Goal: Task Accomplishment & Management: Complete application form

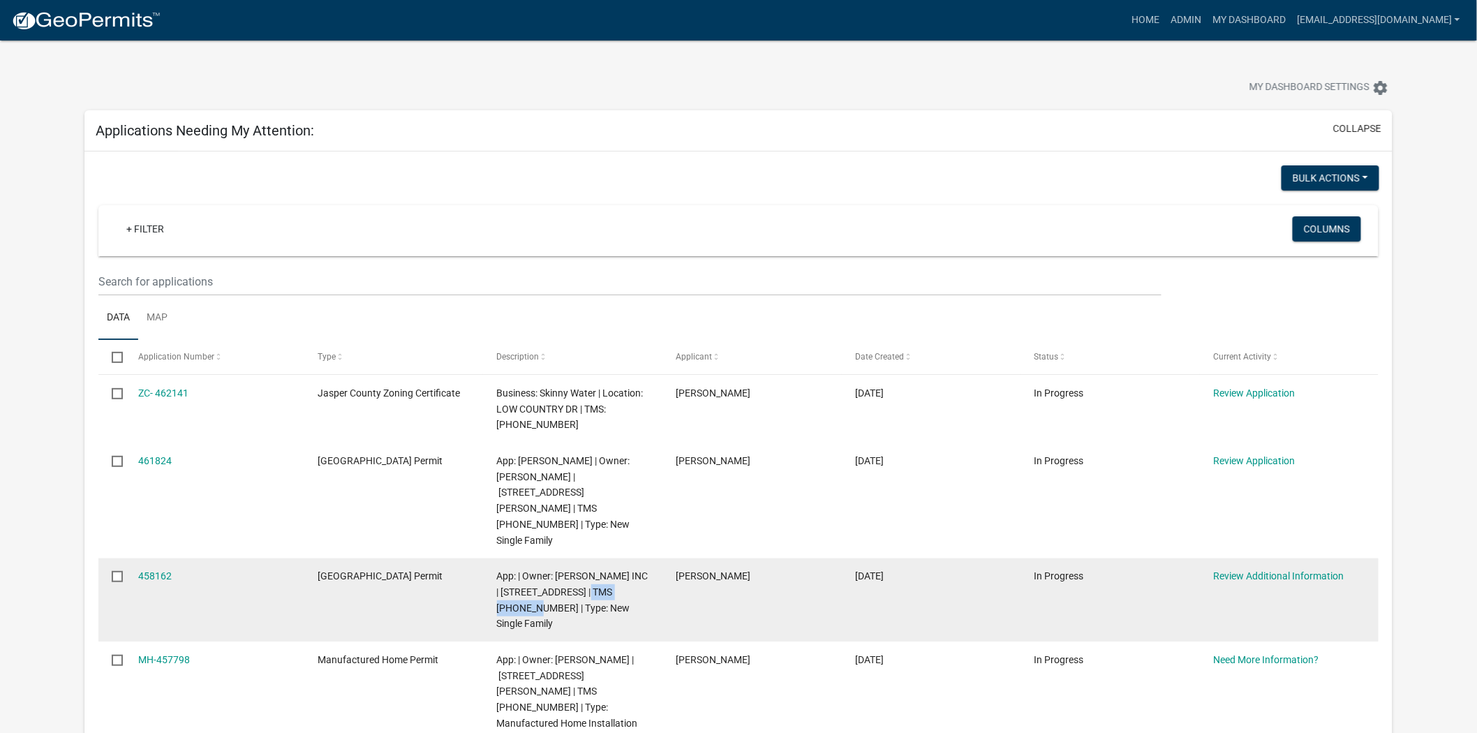
drag, startPoint x: 524, startPoint y: 576, endPoint x: 604, endPoint y: 560, distance: 82.0
click at [604, 570] on span "App: | Owner: [PERSON_NAME] INC | [STREET_ADDRESS] | TMS [PHONE_NUMBER] | Type:…" at bounding box center [572, 599] width 151 height 59
copy span "091-01-00-048"
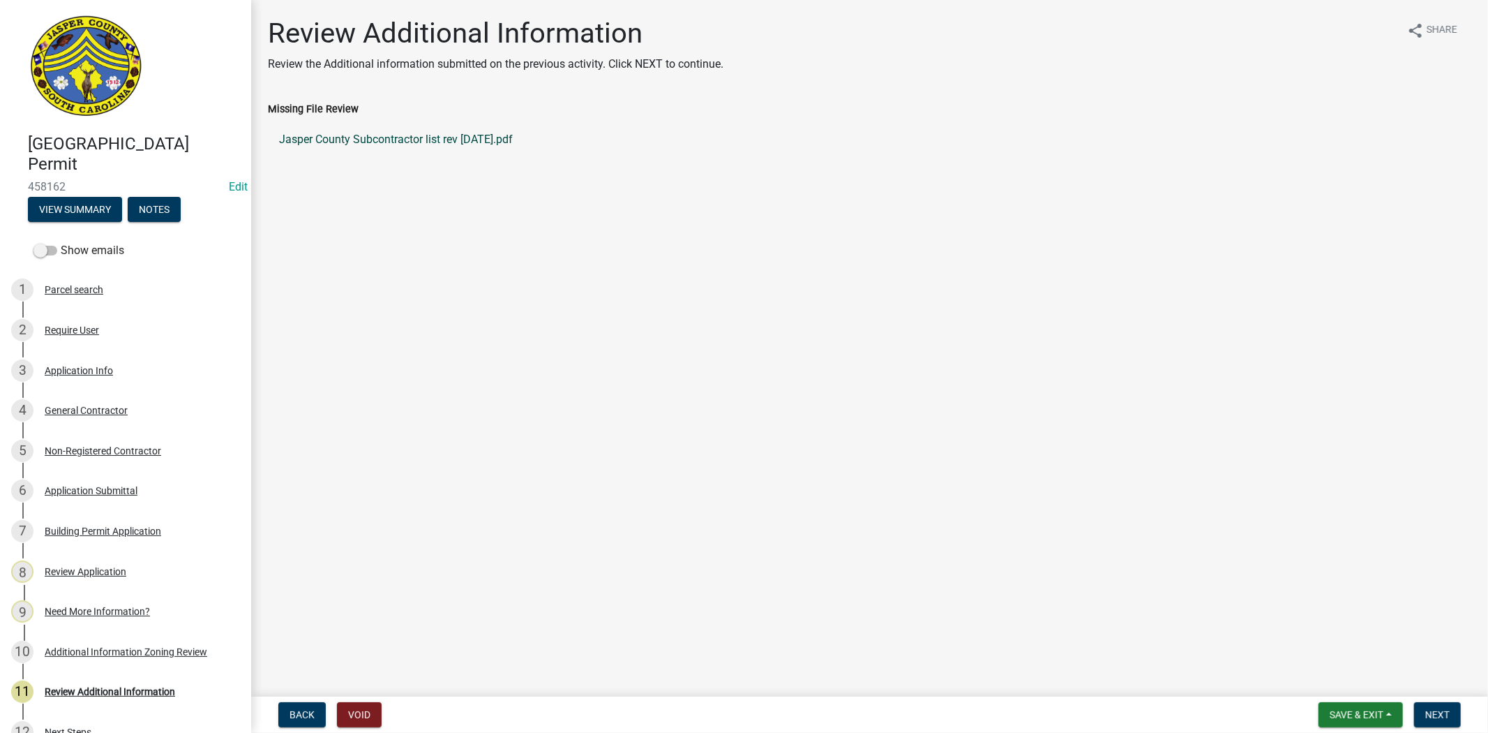
click at [442, 137] on link "Jasper County Subcontractor list rev [DATE].pdf" at bounding box center [870, 139] width 1204 height 33
click at [81, 452] on div "Non-Registered Contractor" at bounding box center [103, 451] width 117 height 10
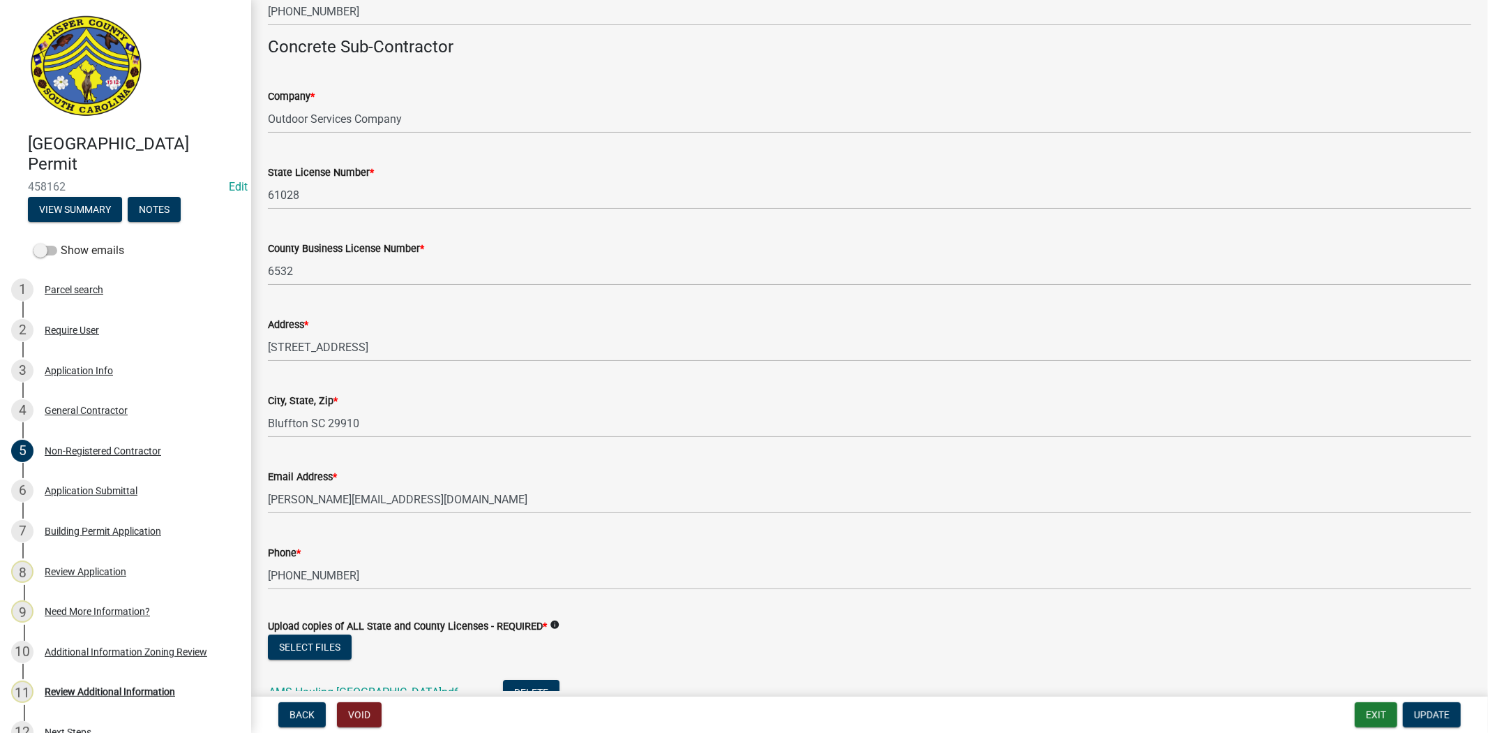
scroll to position [4109, 0]
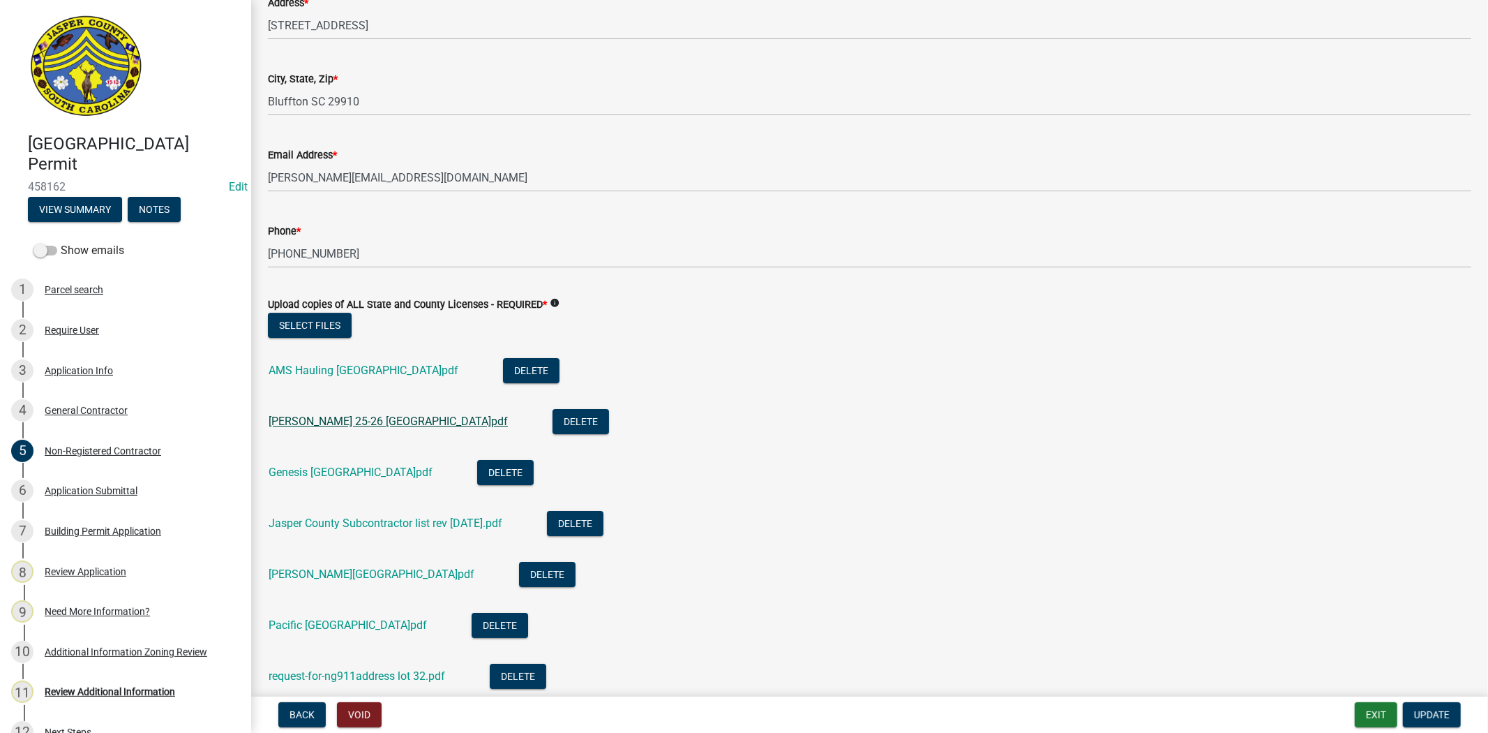
click at [384, 424] on link "caryl 25-26 Jasper County.pdf" at bounding box center [388, 420] width 239 height 13
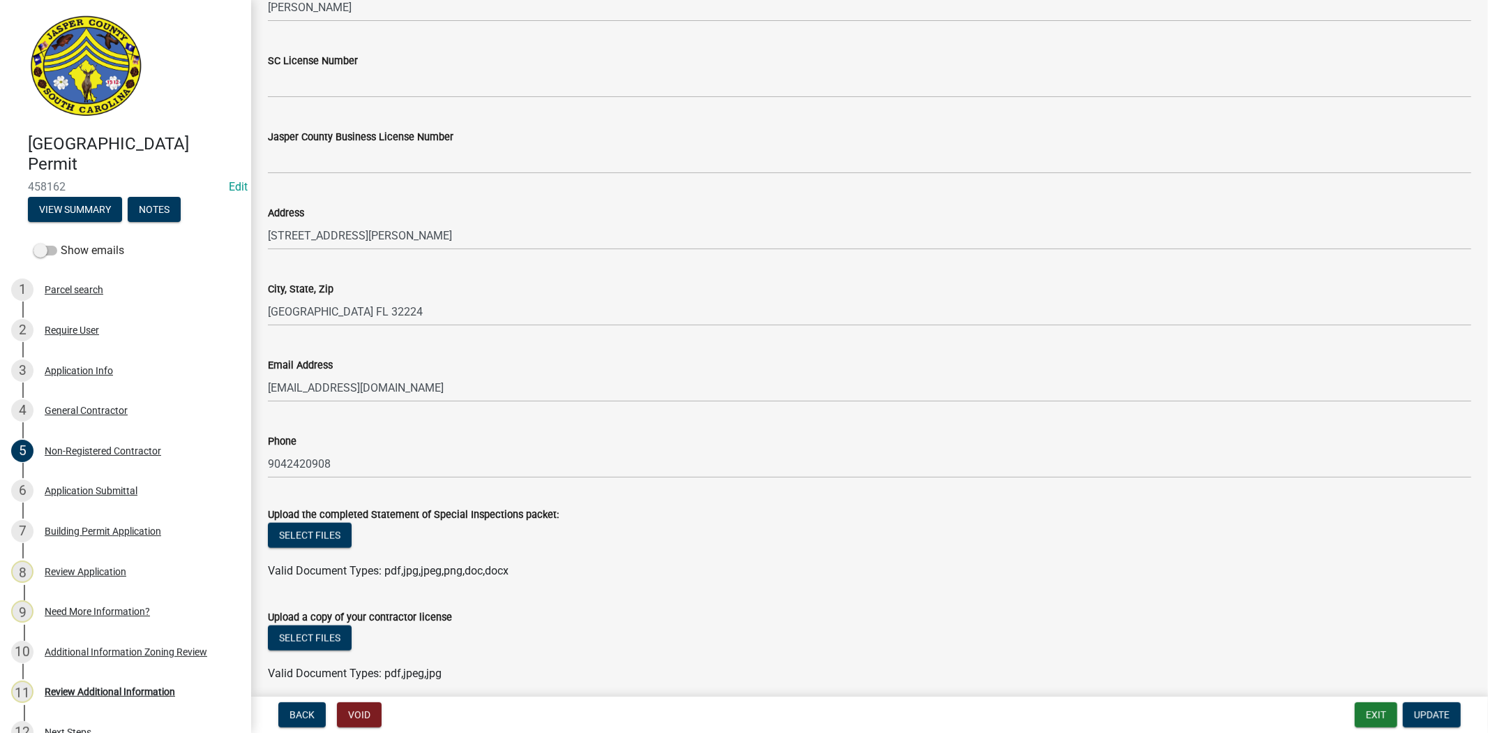
scroll to position [5766, 0]
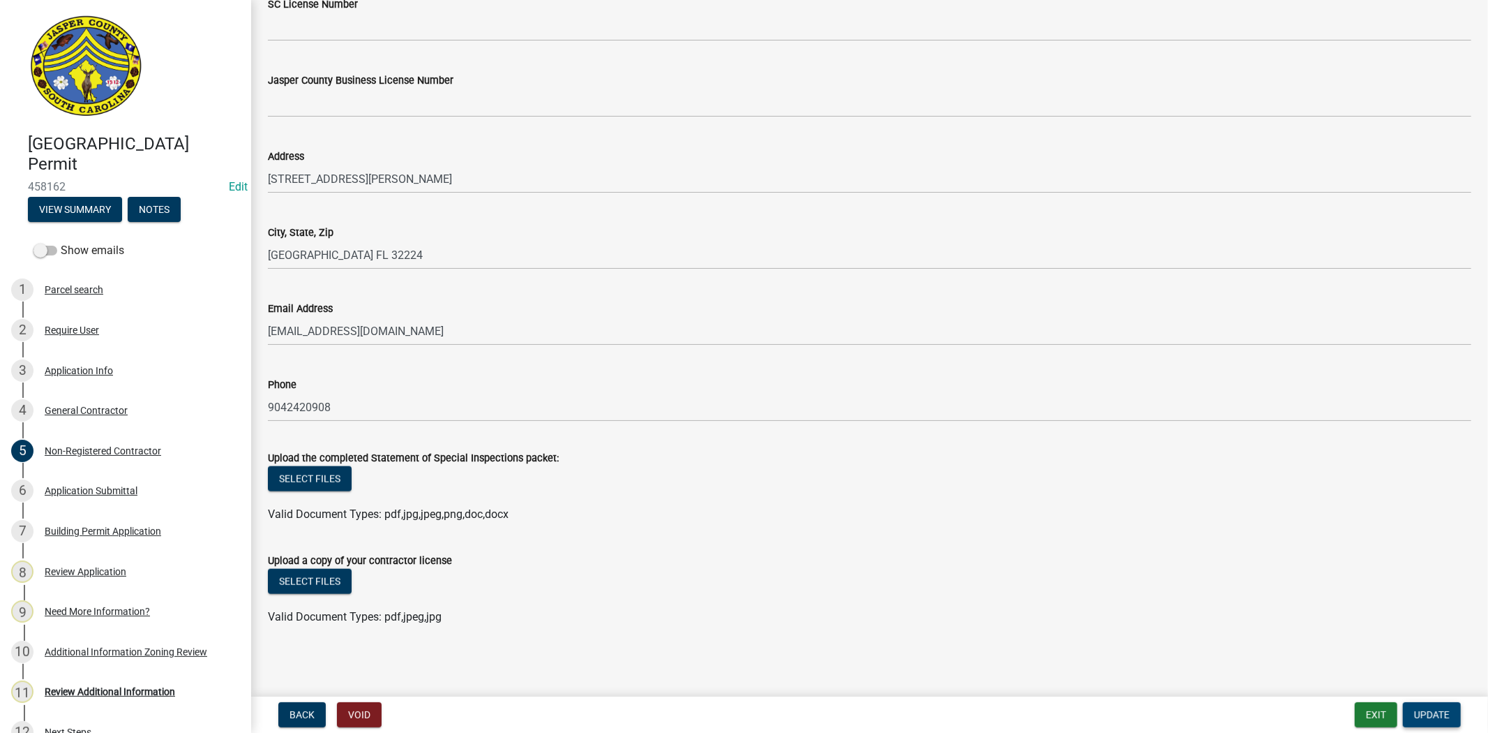
click at [1442, 709] on span "Update" at bounding box center [1432, 714] width 36 height 11
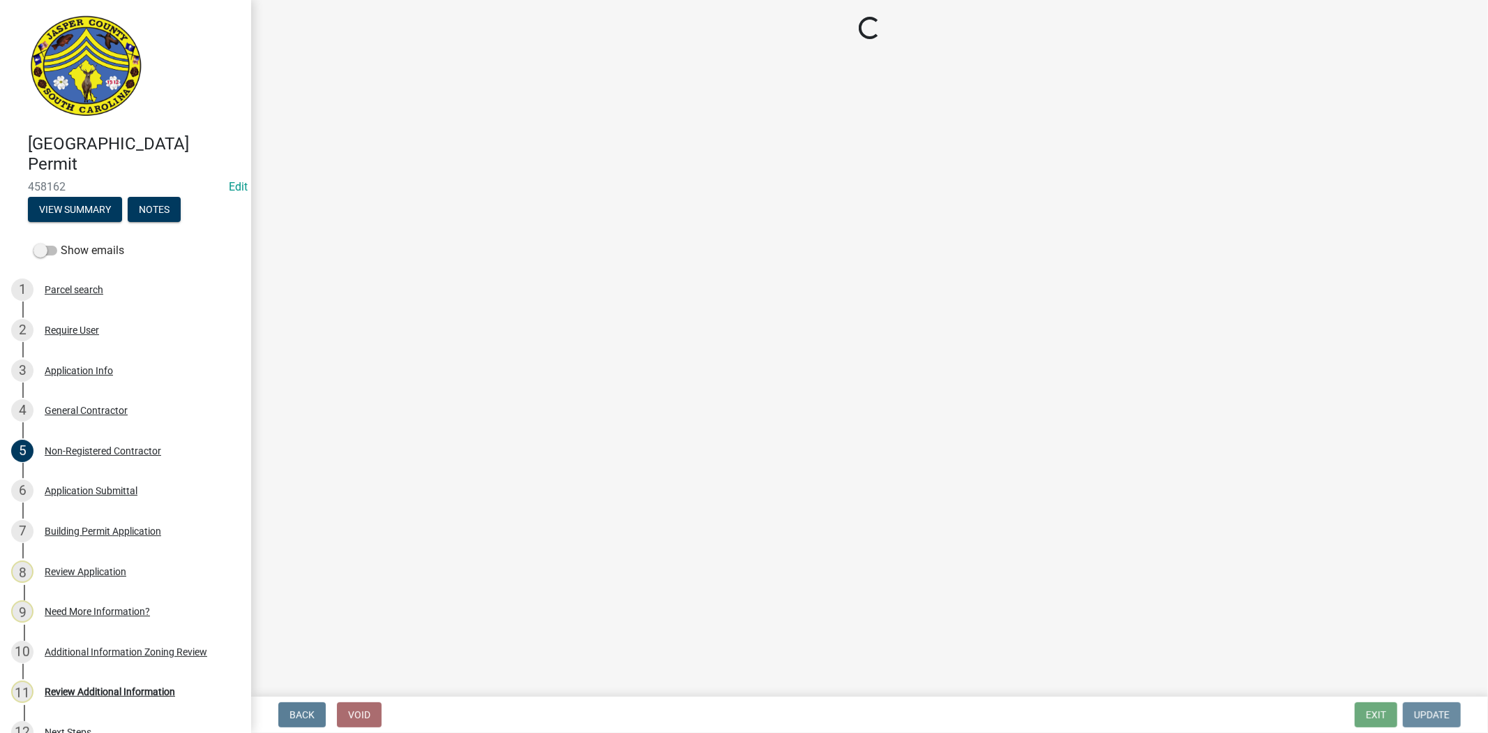
scroll to position [0, 0]
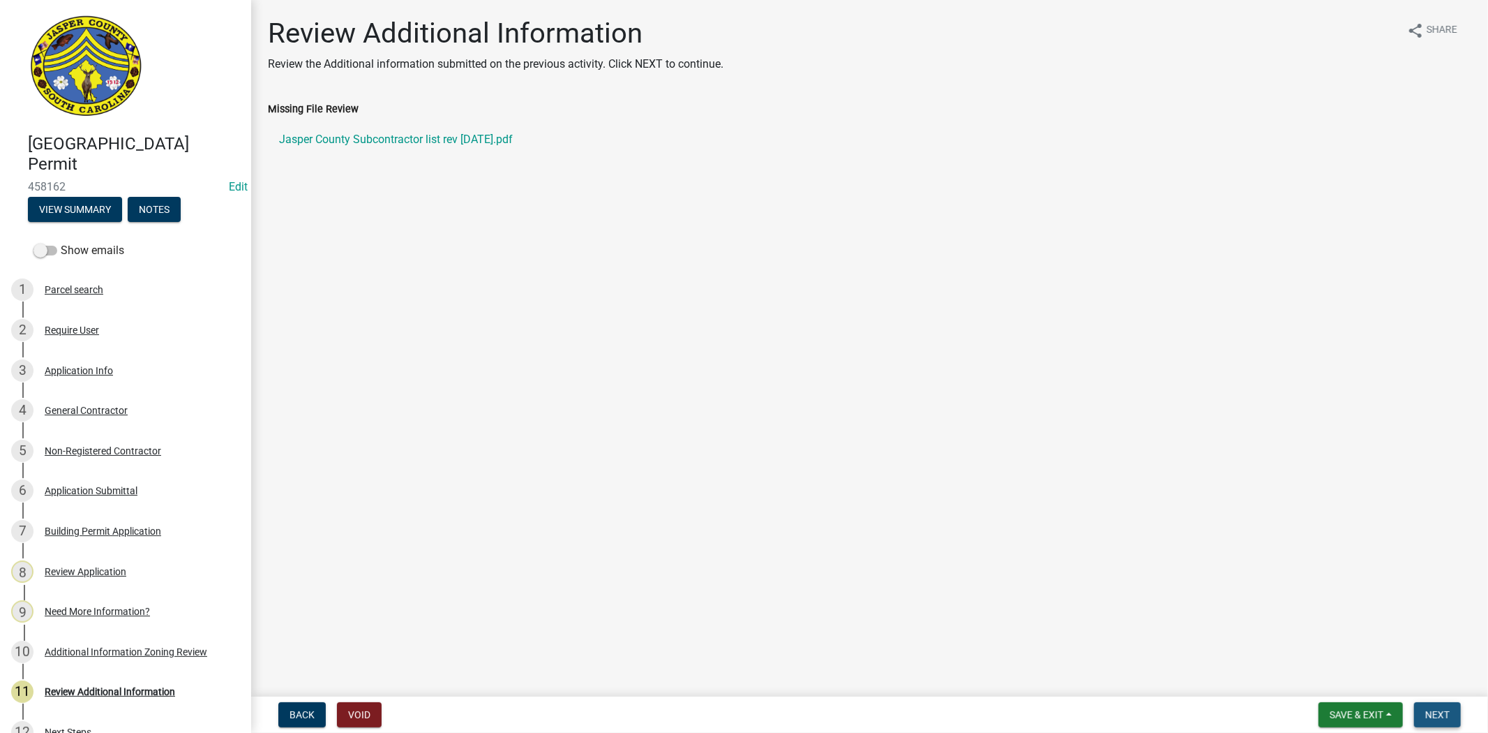
click at [1447, 709] on span "Next" at bounding box center [1438, 714] width 24 height 11
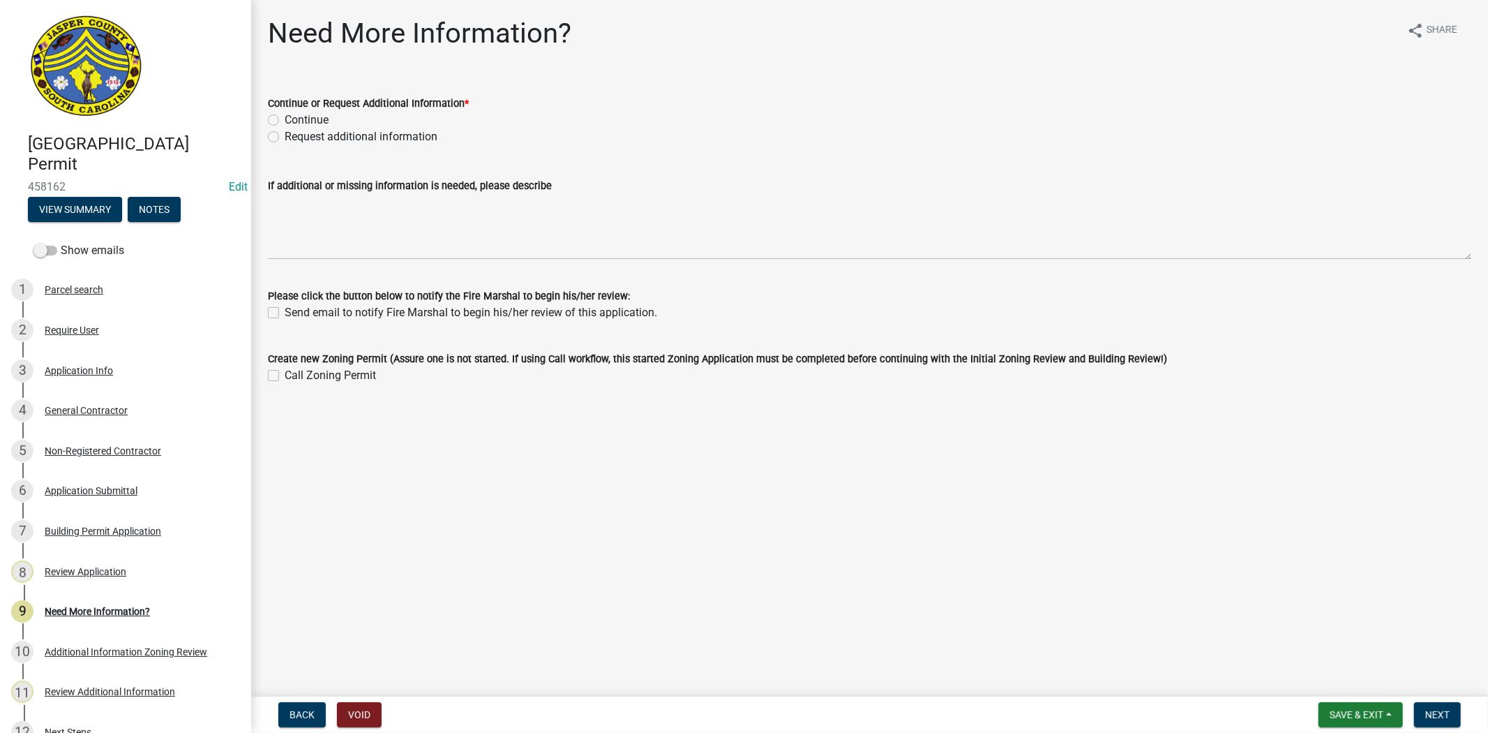
click at [285, 121] on label "Continue" at bounding box center [307, 120] width 44 height 17
click at [285, 121] on input "Continue" at bounding box center [289, 116] width 9 height 9
radio input "true"
click at [1440, 715] on span "Next" at bounding box center [1438, 714] width 24 height 11
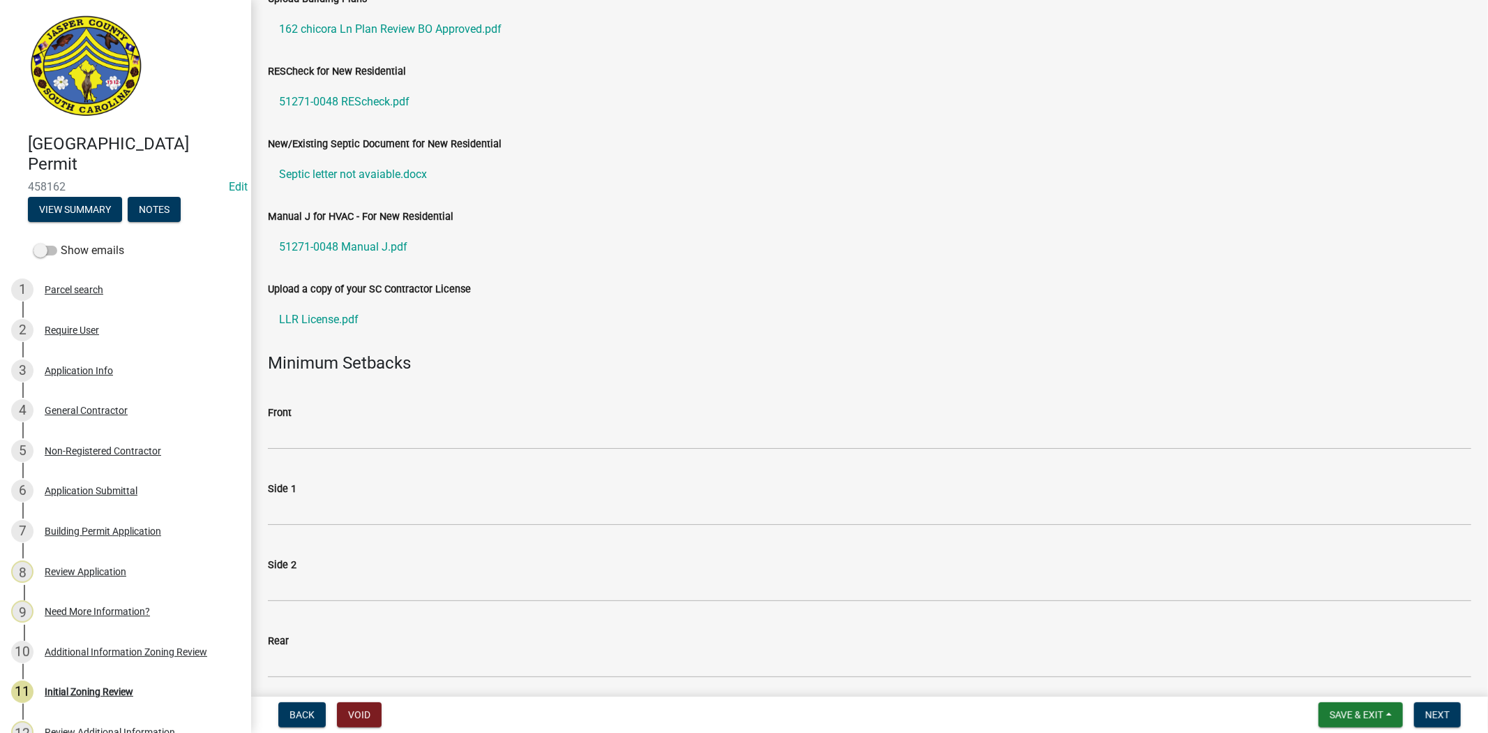
scroll to position [155, 0]
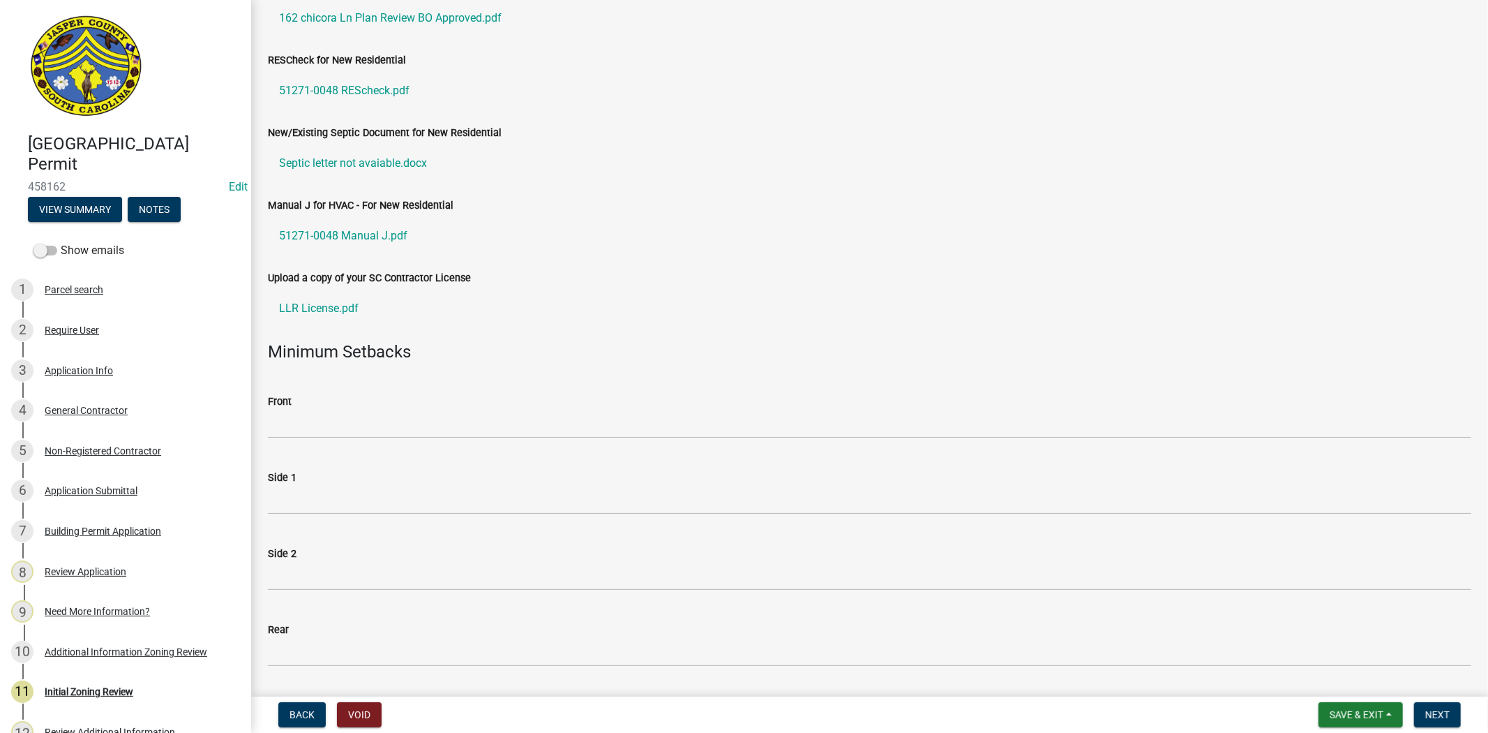
click at [408, 405] on div "Front" at bounding box center [870, 401] width 1204 height 17
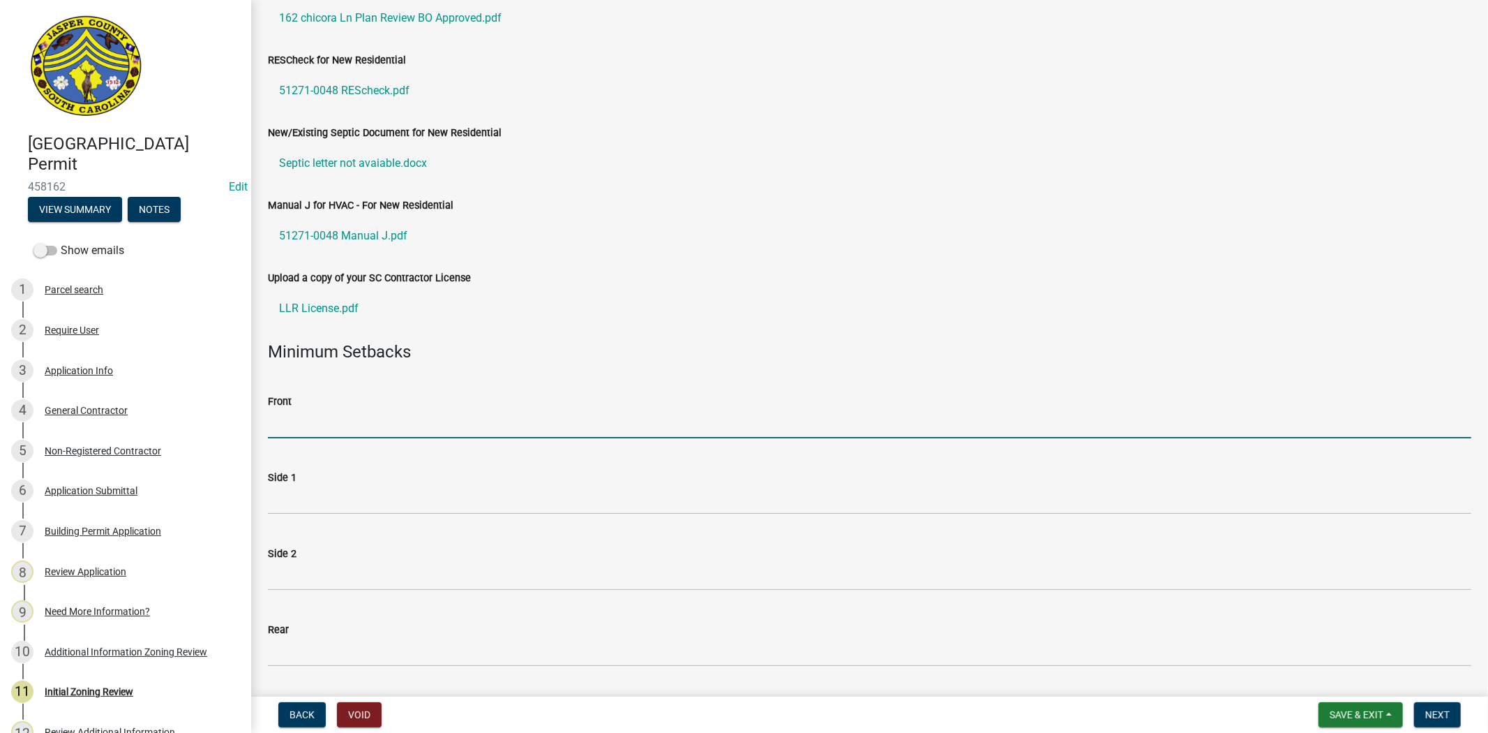
click at [410, 426] on input "Front" at bounding box center [870, 424] width 1204 height 29
type input "3"
type input "5"
type input "35"
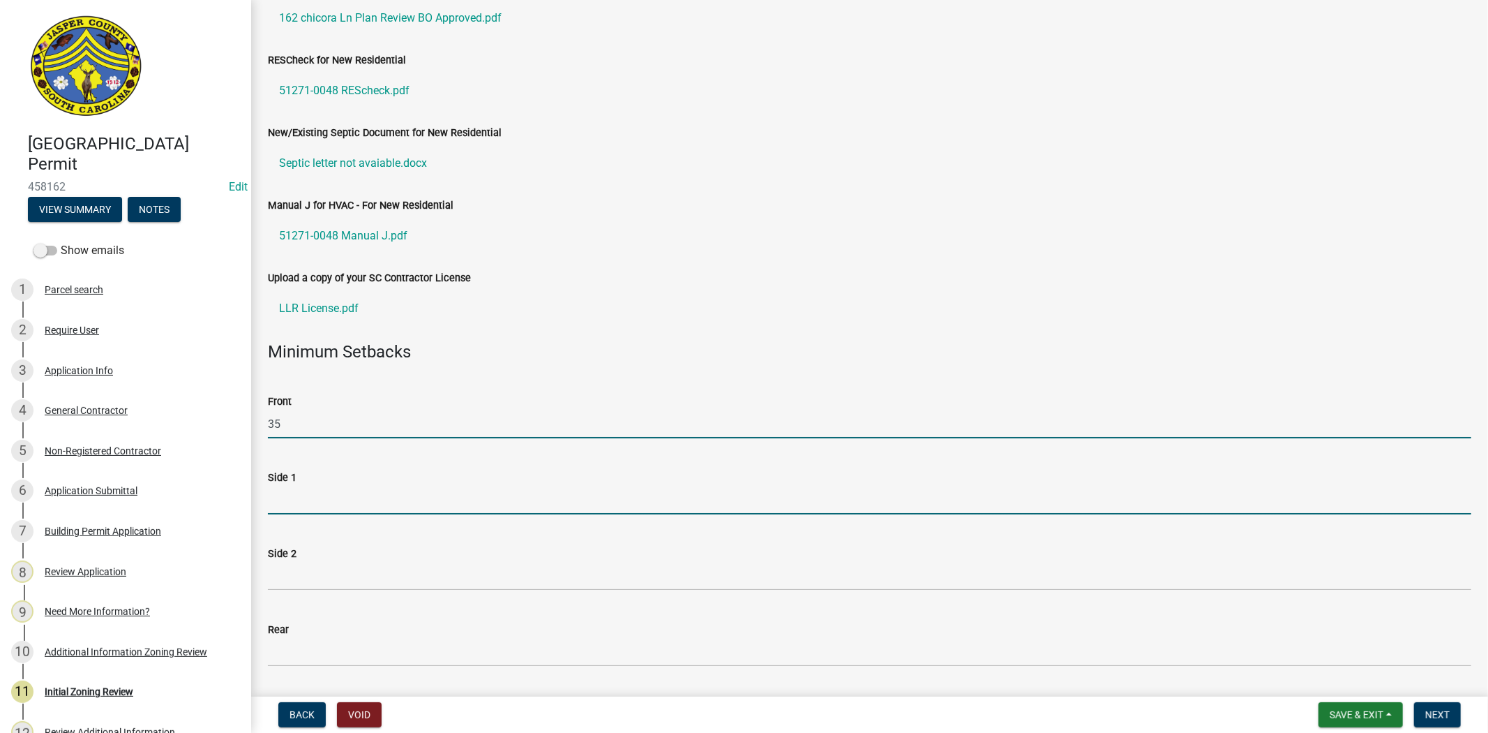
click at [302, 492] on input "Side 1" at bounding box center [870, 500] width 1204 height 29
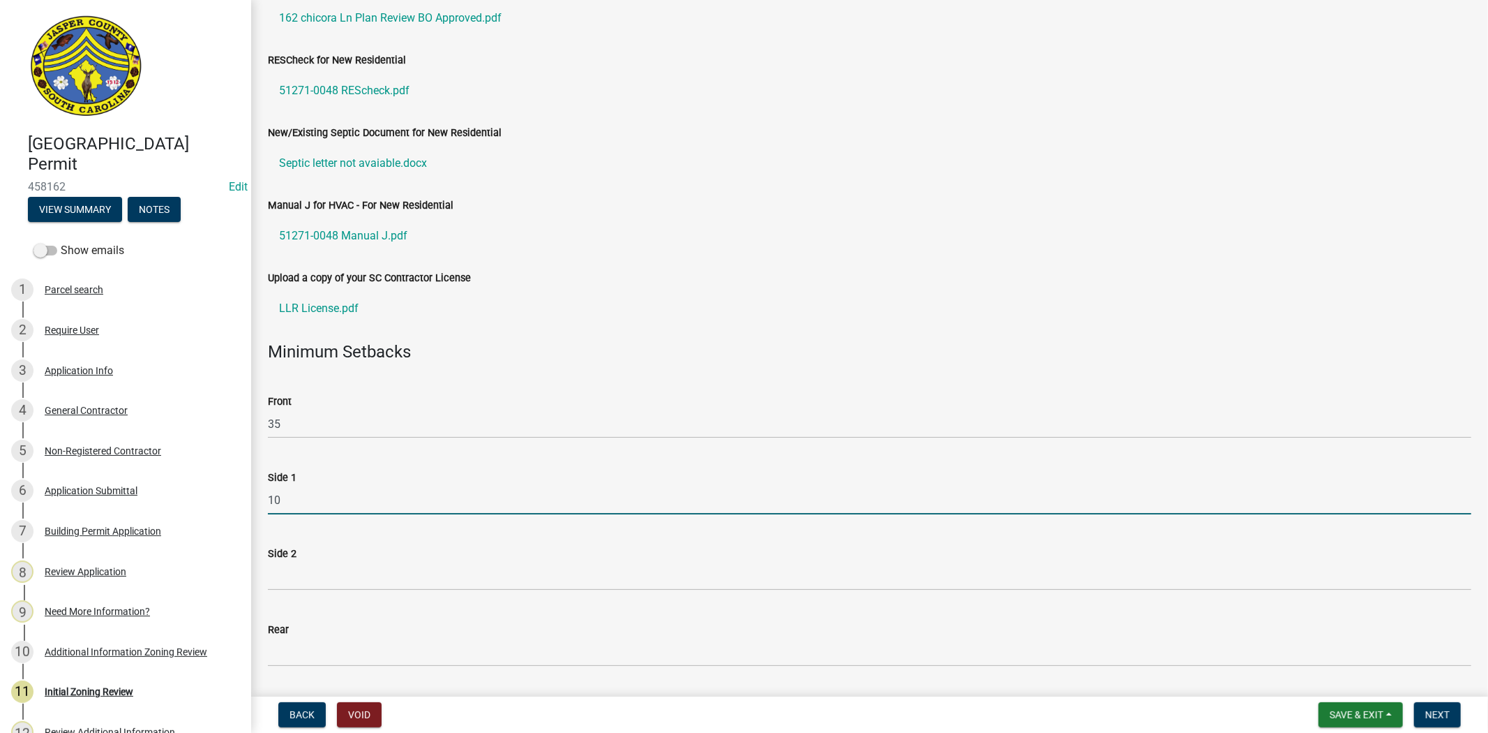
type input "10"
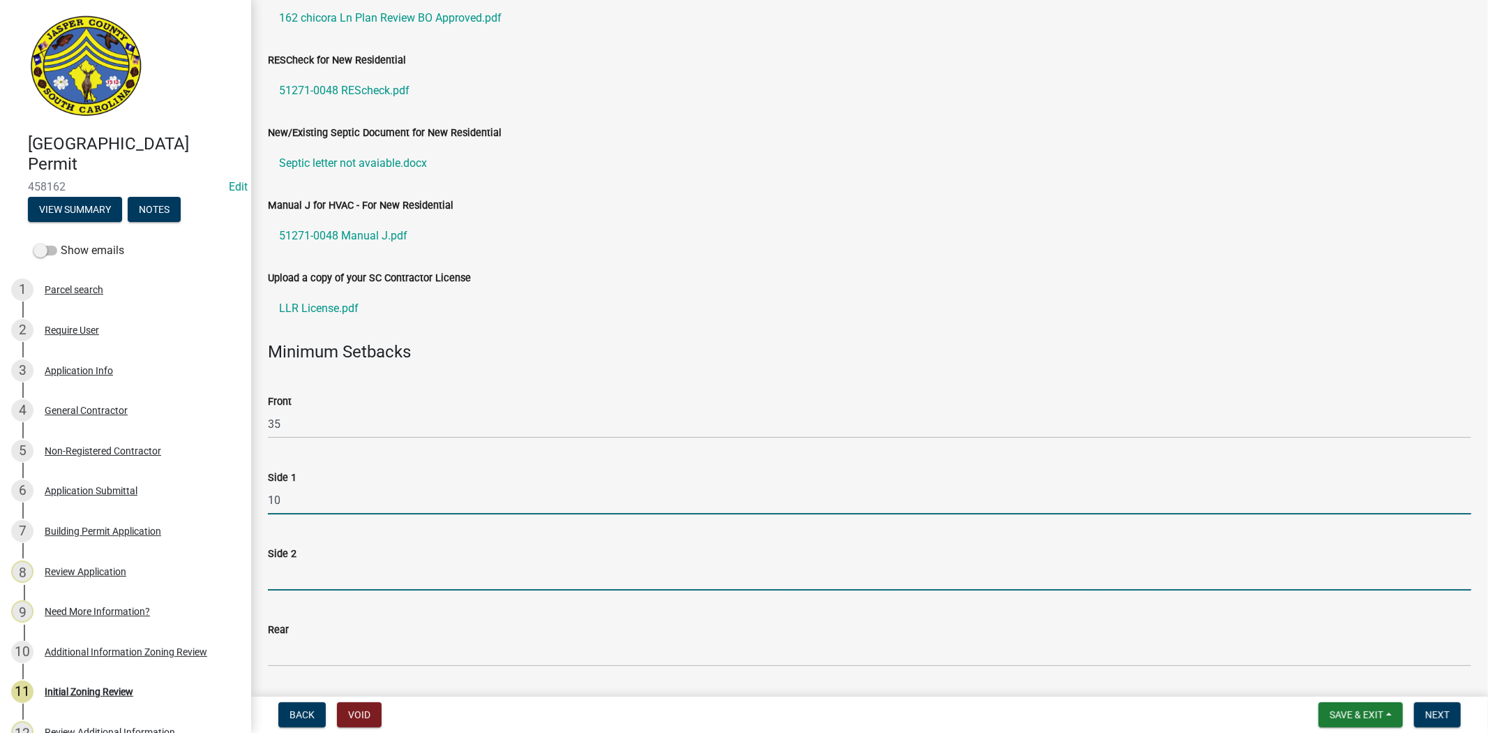
click at [318, 576] on input "Side 2" at bounding box center [870, 576] width 1204 height 29
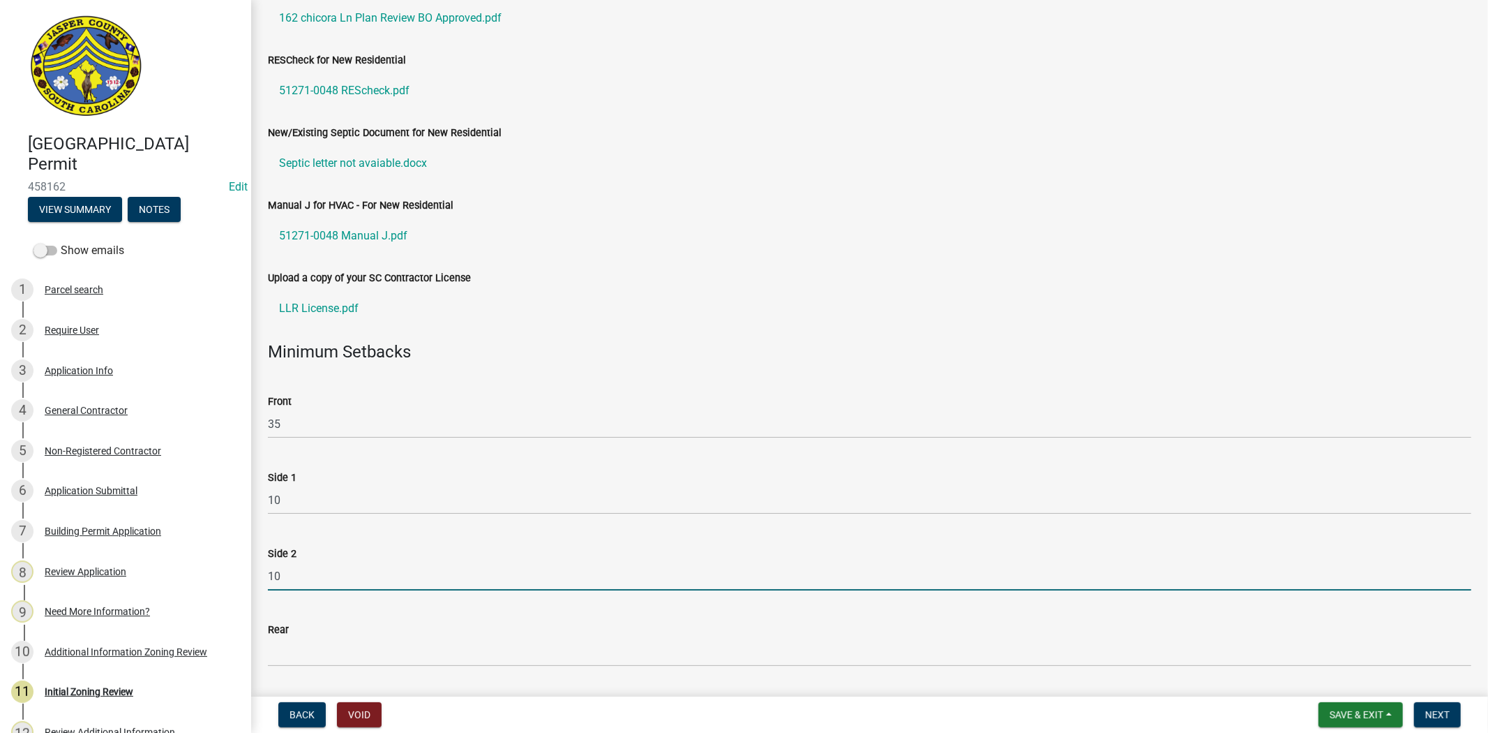
type input "10"
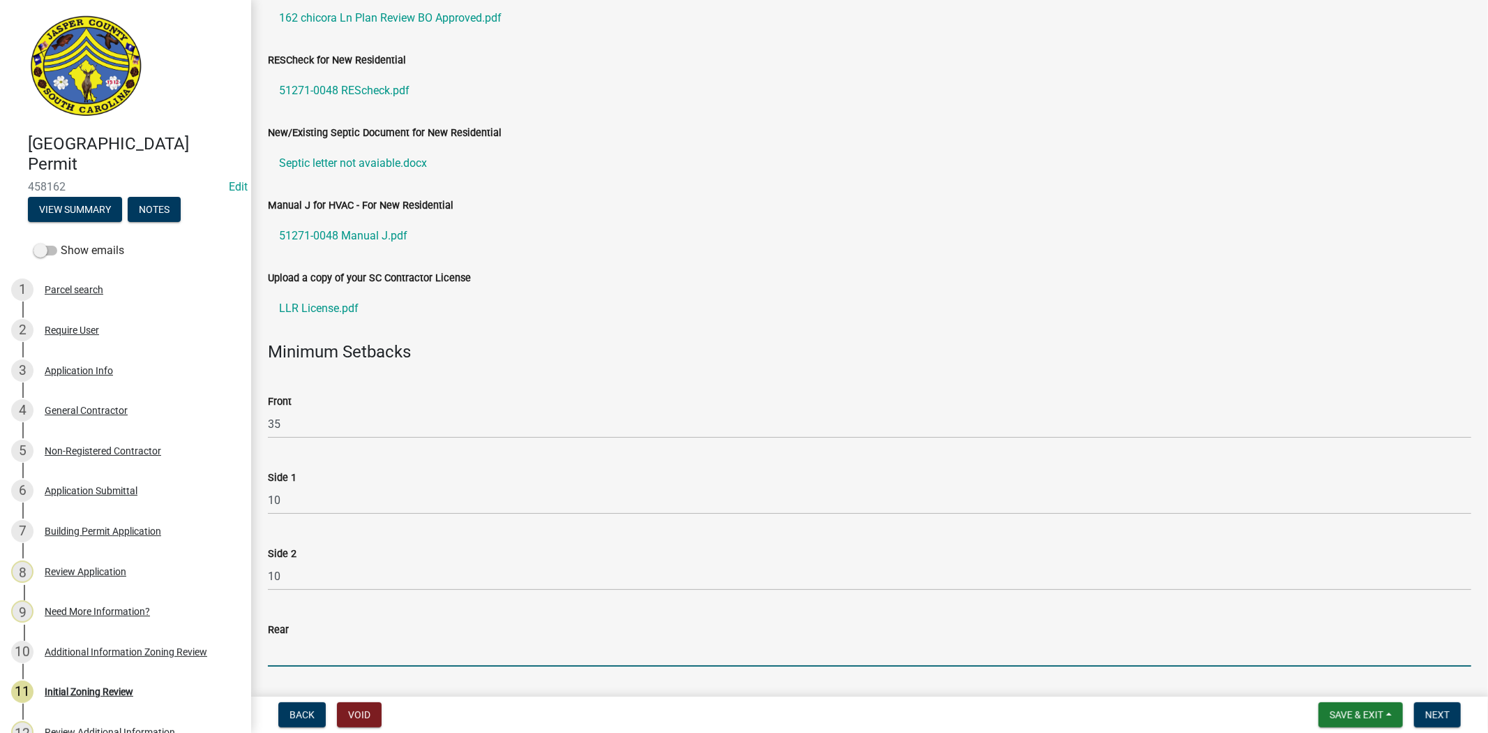
click at [329, 650] on input "Rear" at bounding box center [870, 652] width 1204 height 29
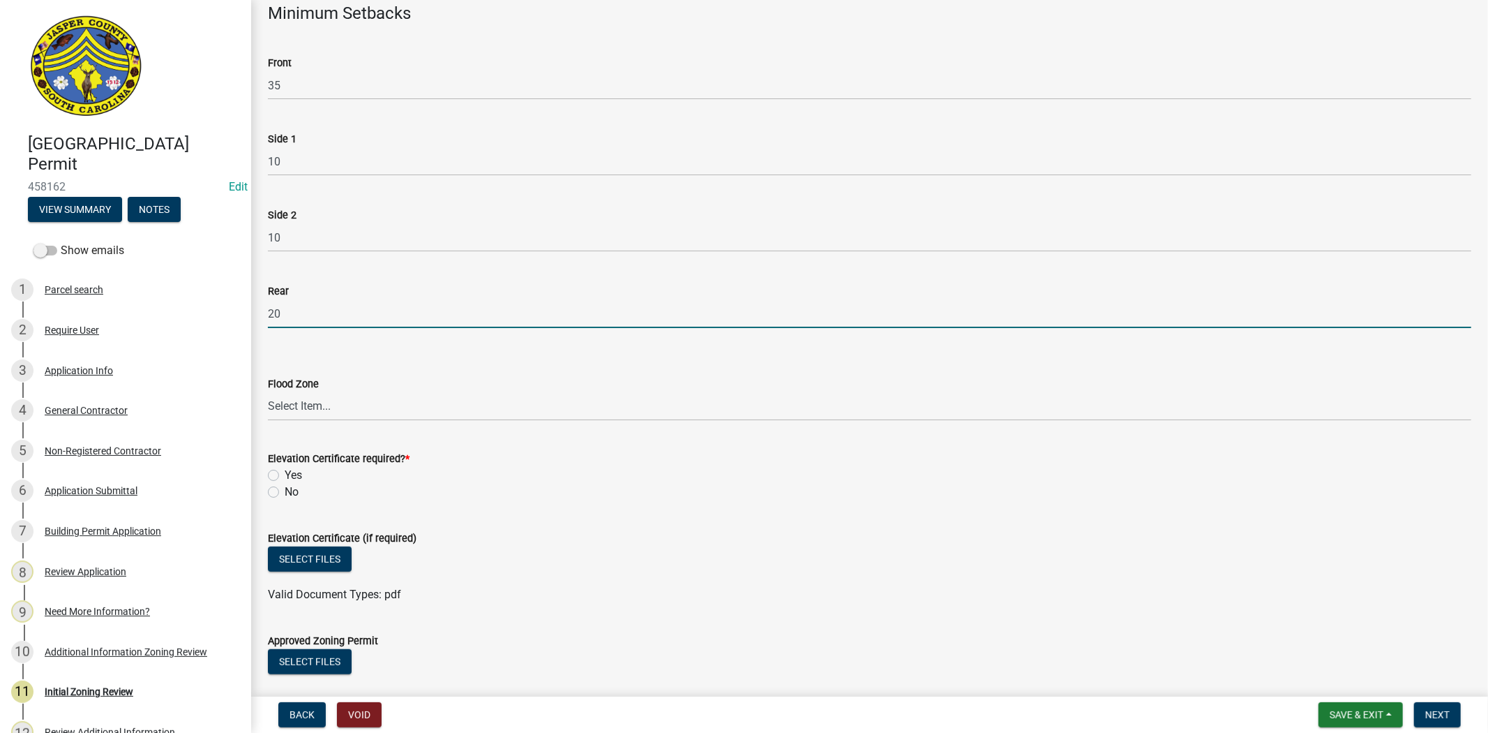
scroll to position [542, 0]
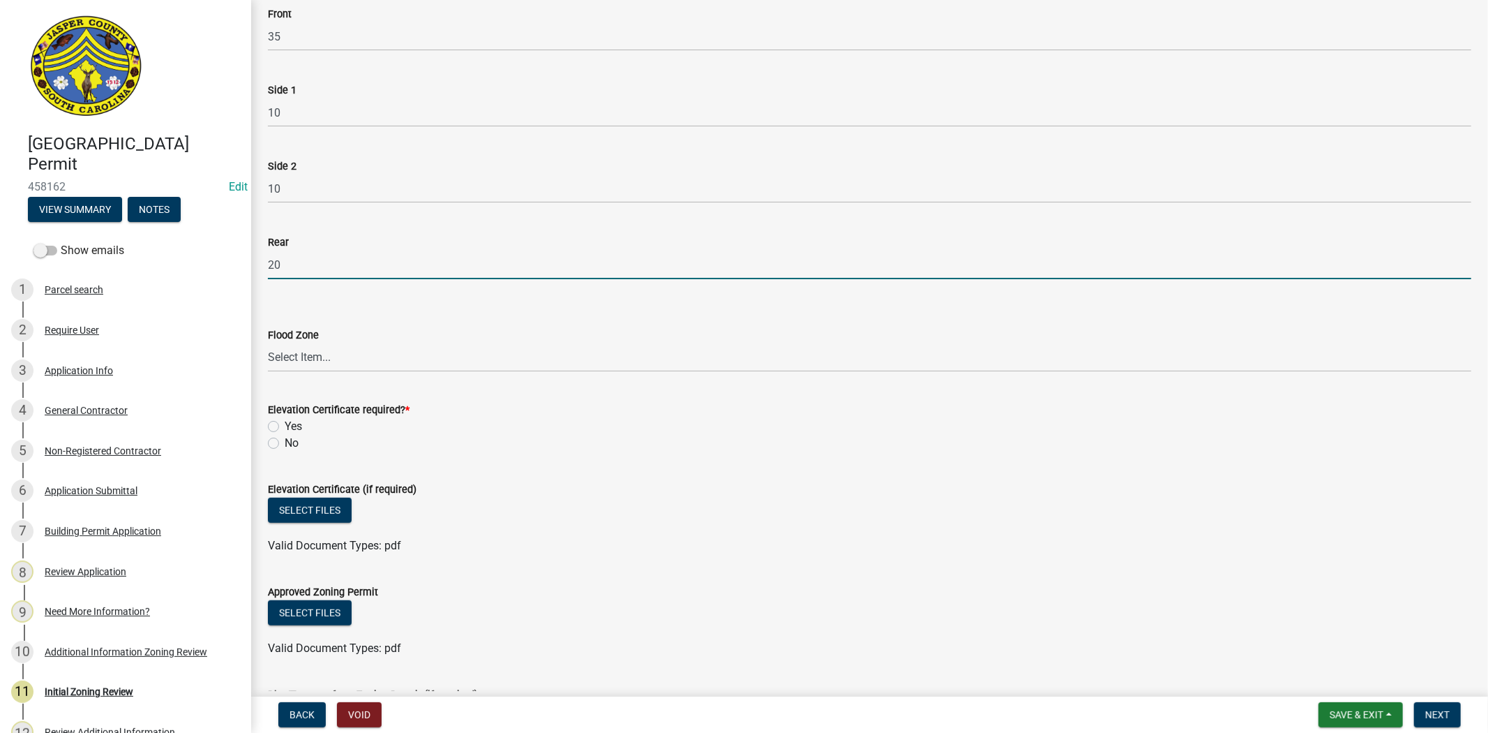
type input "20"
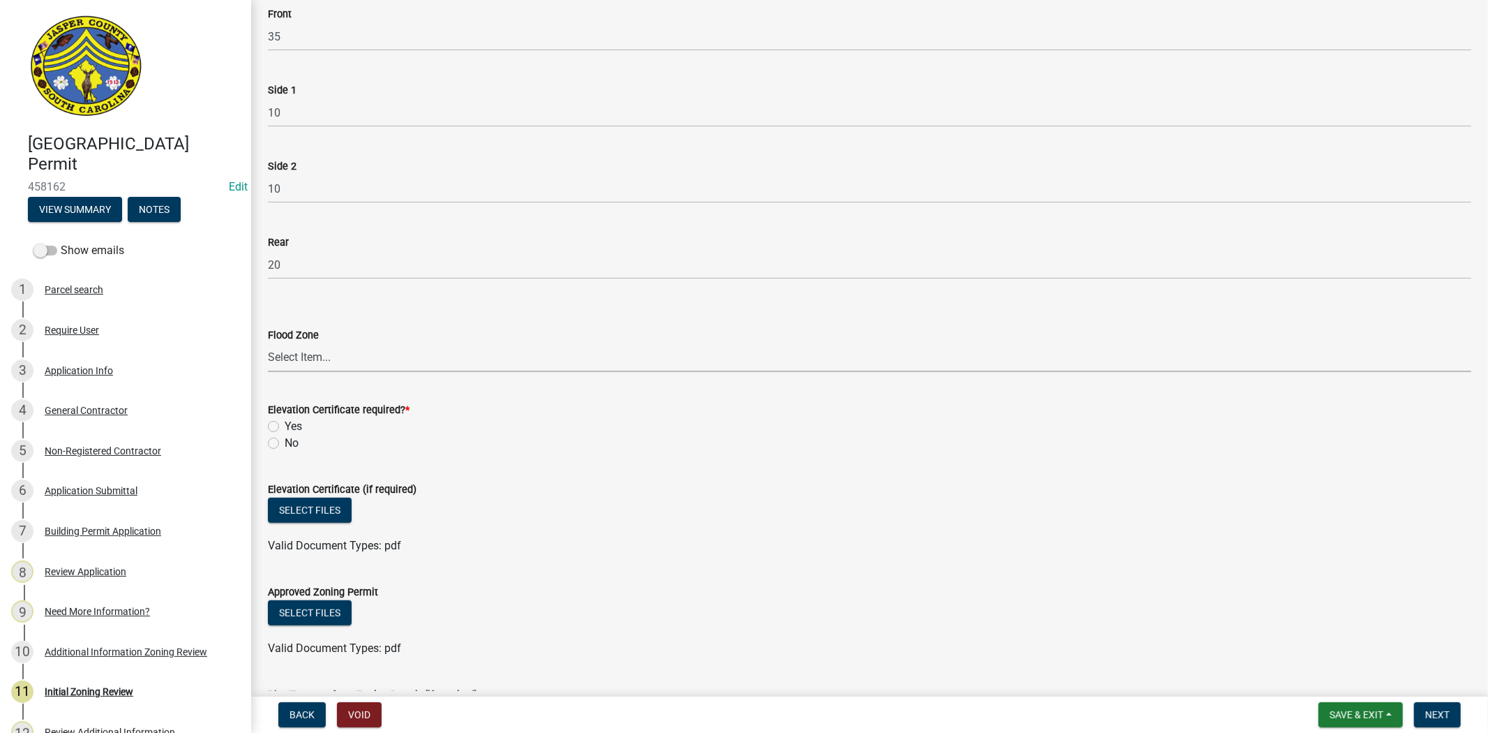
click at [333, 360] on select "Select Item... A AE X Shaded X N/A" at bounding box center [870, 357] width 1204 height 29
click at [268, 343] on select "Select Item... A AE X Shaded X N/A" at bounding box center [870, 357] width 1204 height 29
select select "61611ad6-14f2-499c-805c-58607f11e2fc"
click at [285, 436] on label "No" at bounding box center [292, 443] width 14 height 17
click at [285, 436] on input "No" at bounding box center [289, 439] width 9 height 9
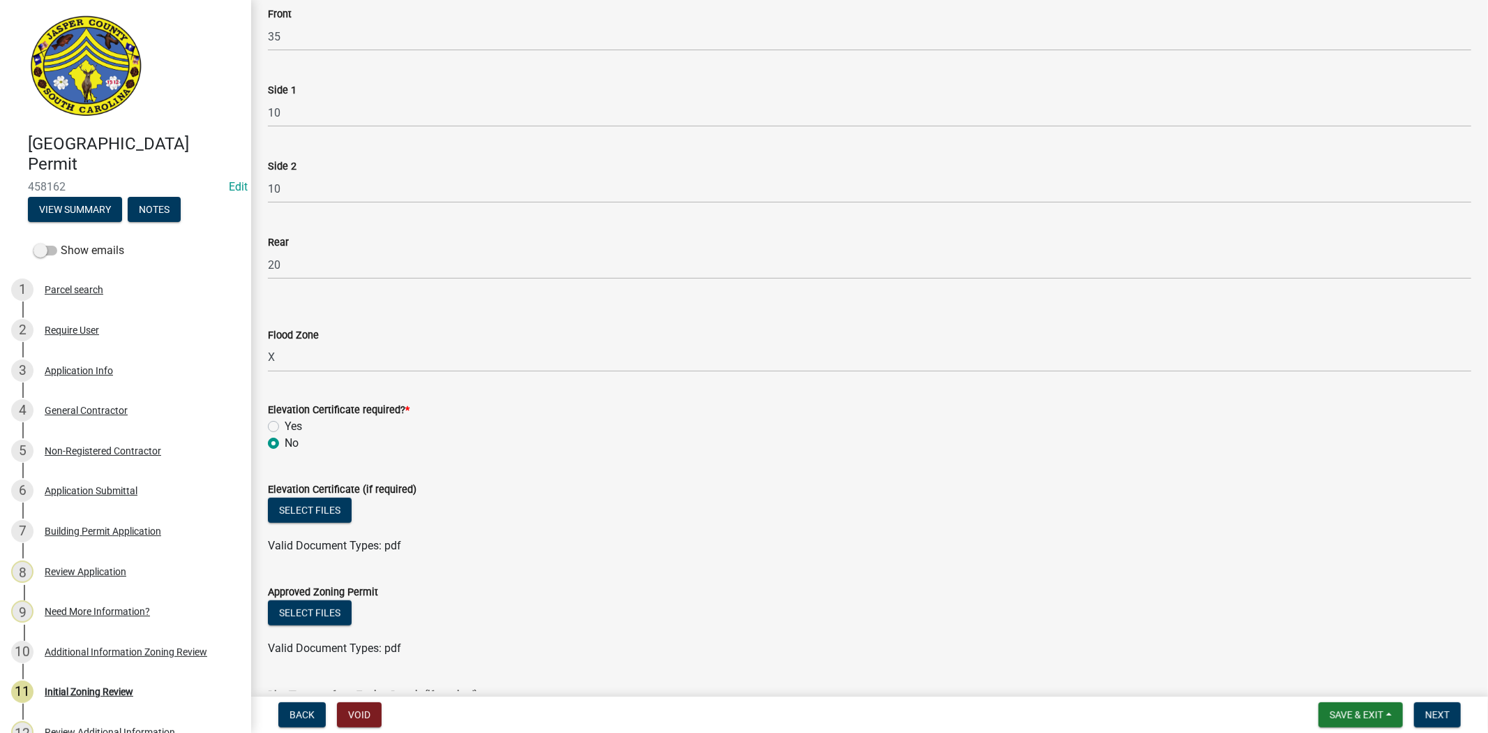
radio input "true"
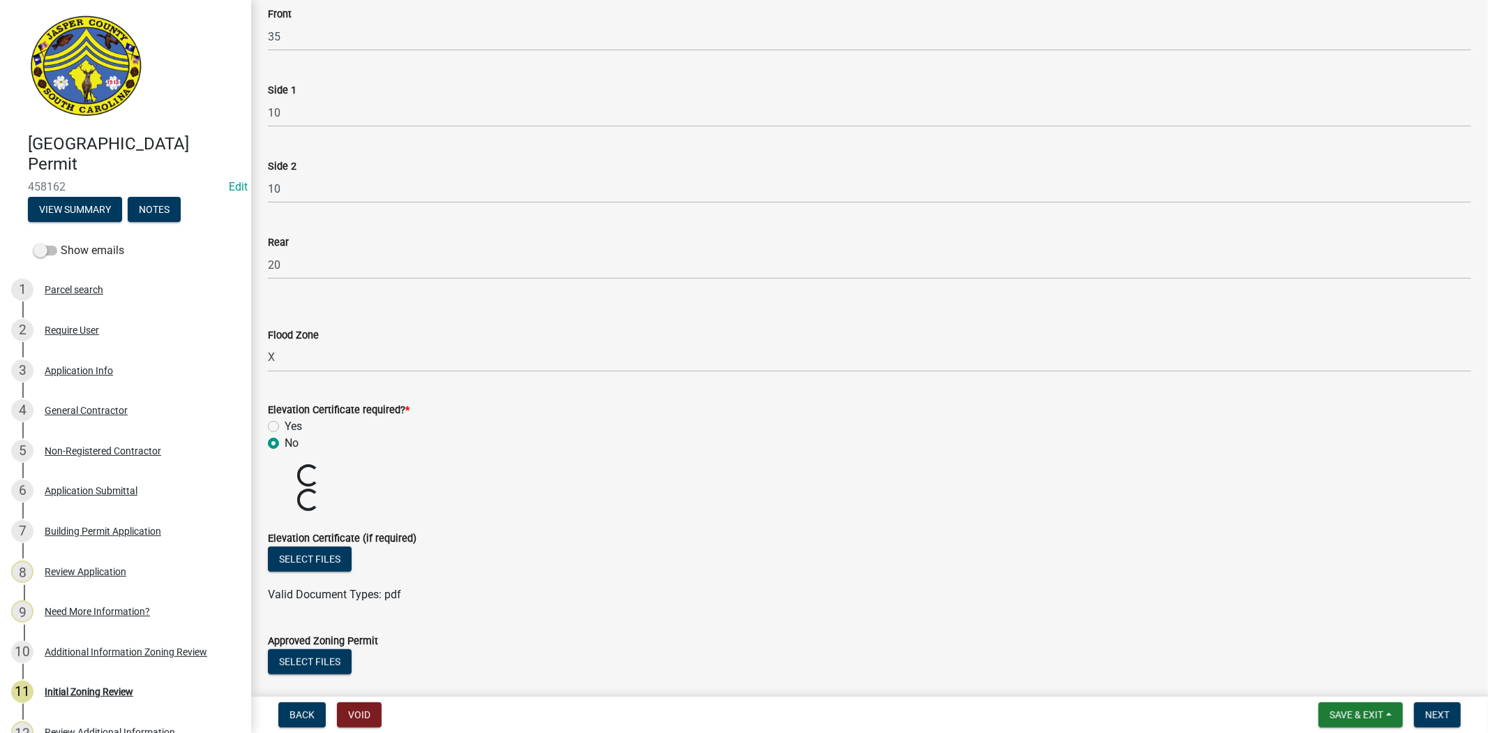
scroll to position [620, 0]
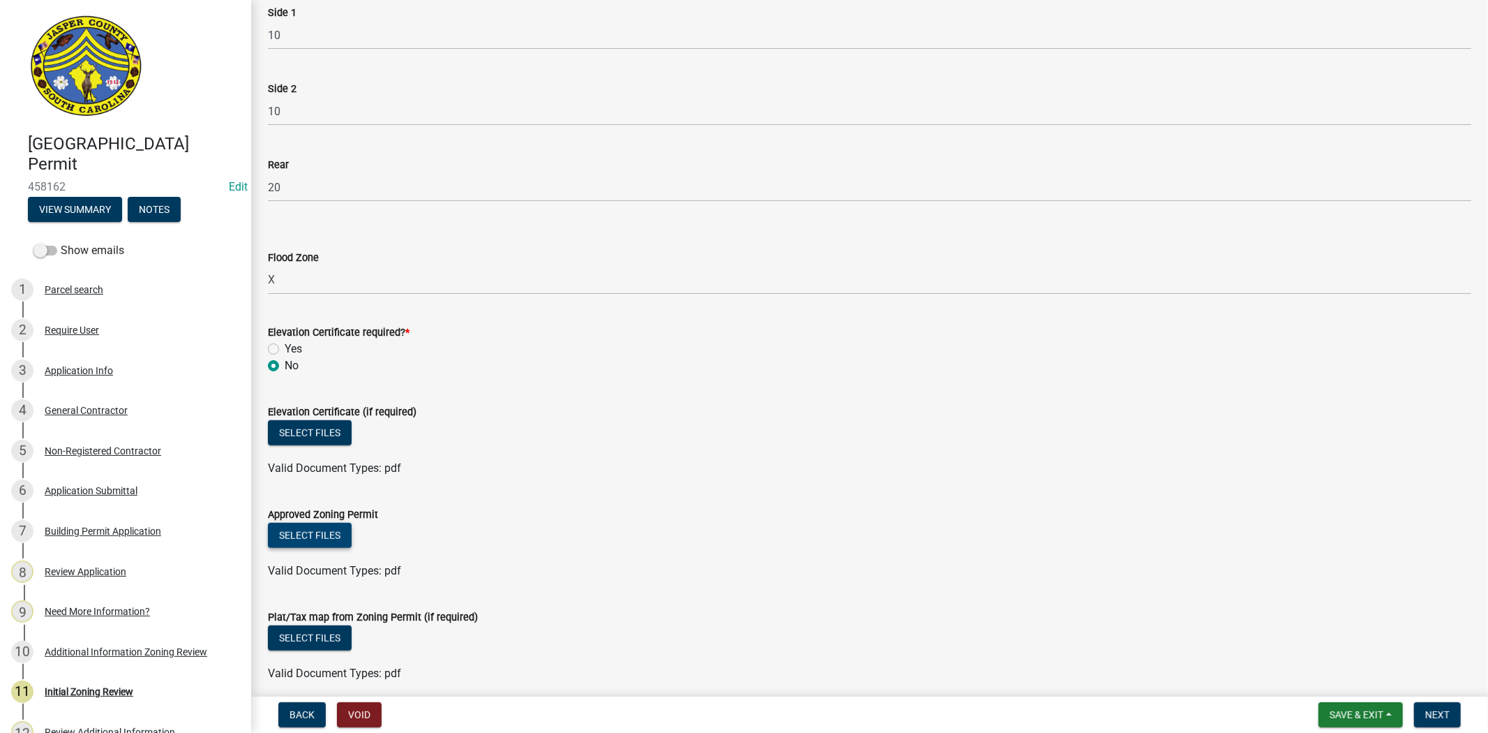
click at [315, 536] on button "Select files" at bounding box center [310, 535] width 84 height 25
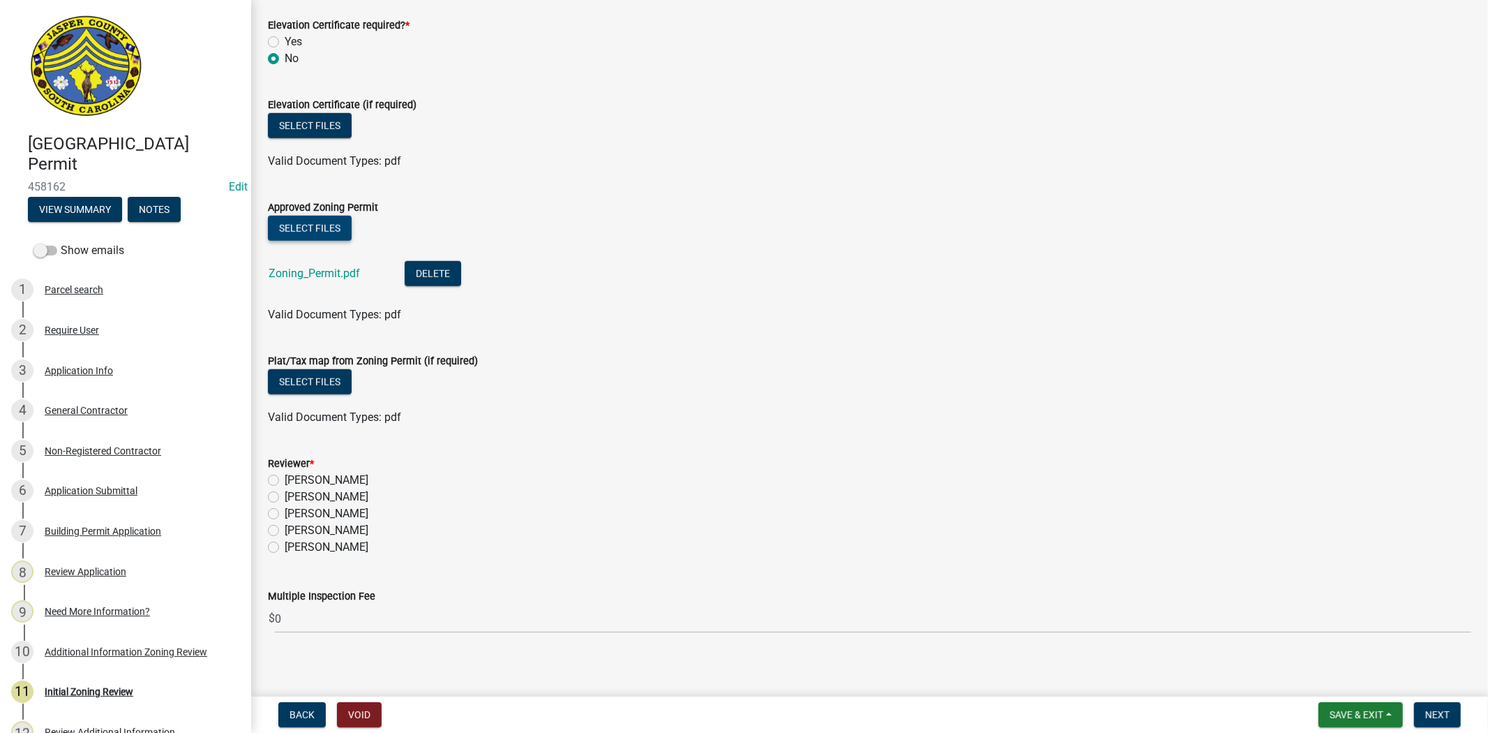
scroll to position [935, 0]
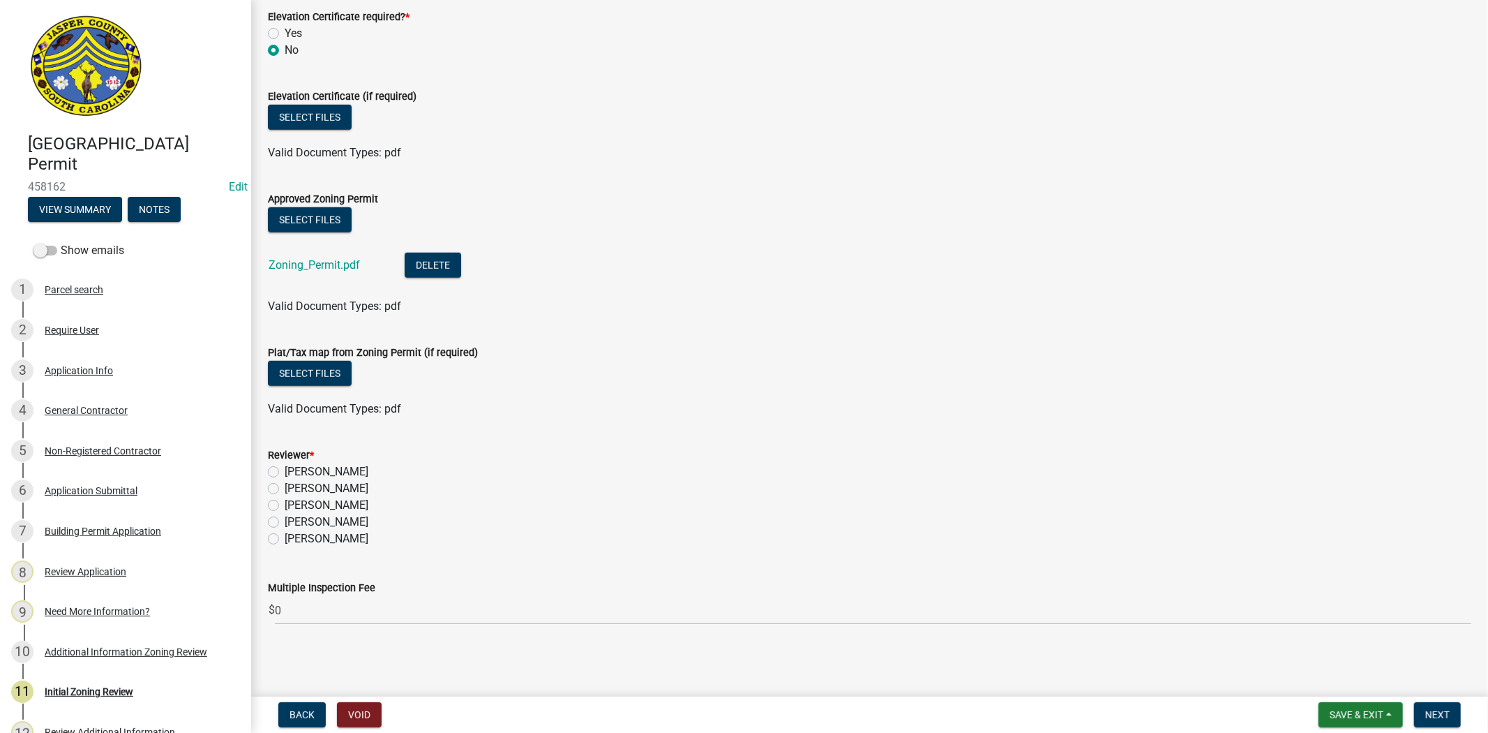
click at [285, 516] on label "Stephanie Oviedo" at bounding box center [327, 522] width 84 height 17
click at [285, 516] on input "Stephanie Oviedo" at bounding box center [289, 518] width 9 height 9
radio input "true"
click at [1446, 715] on span "Next" at bounding box center [1438, 714] width 24 height 11
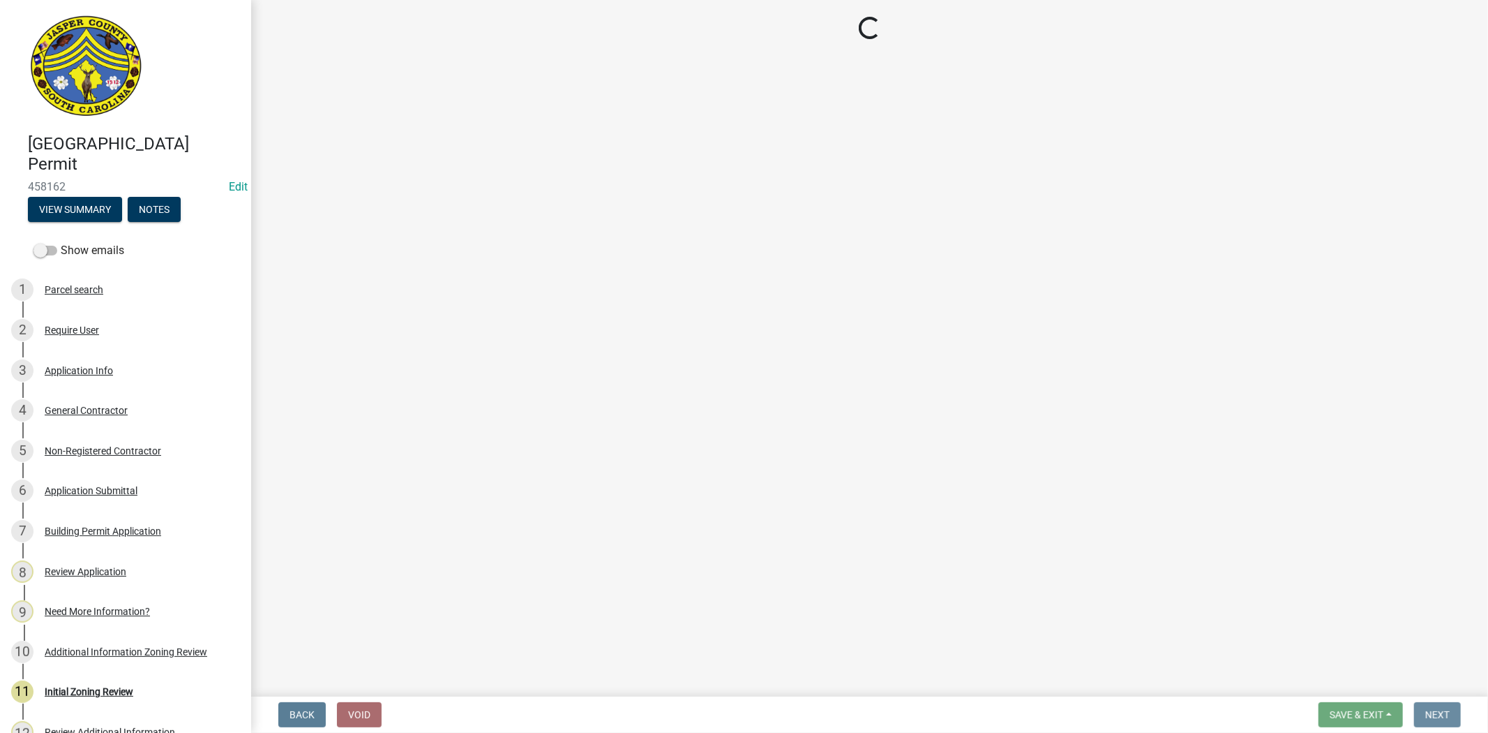
scroll to position [0, 0]
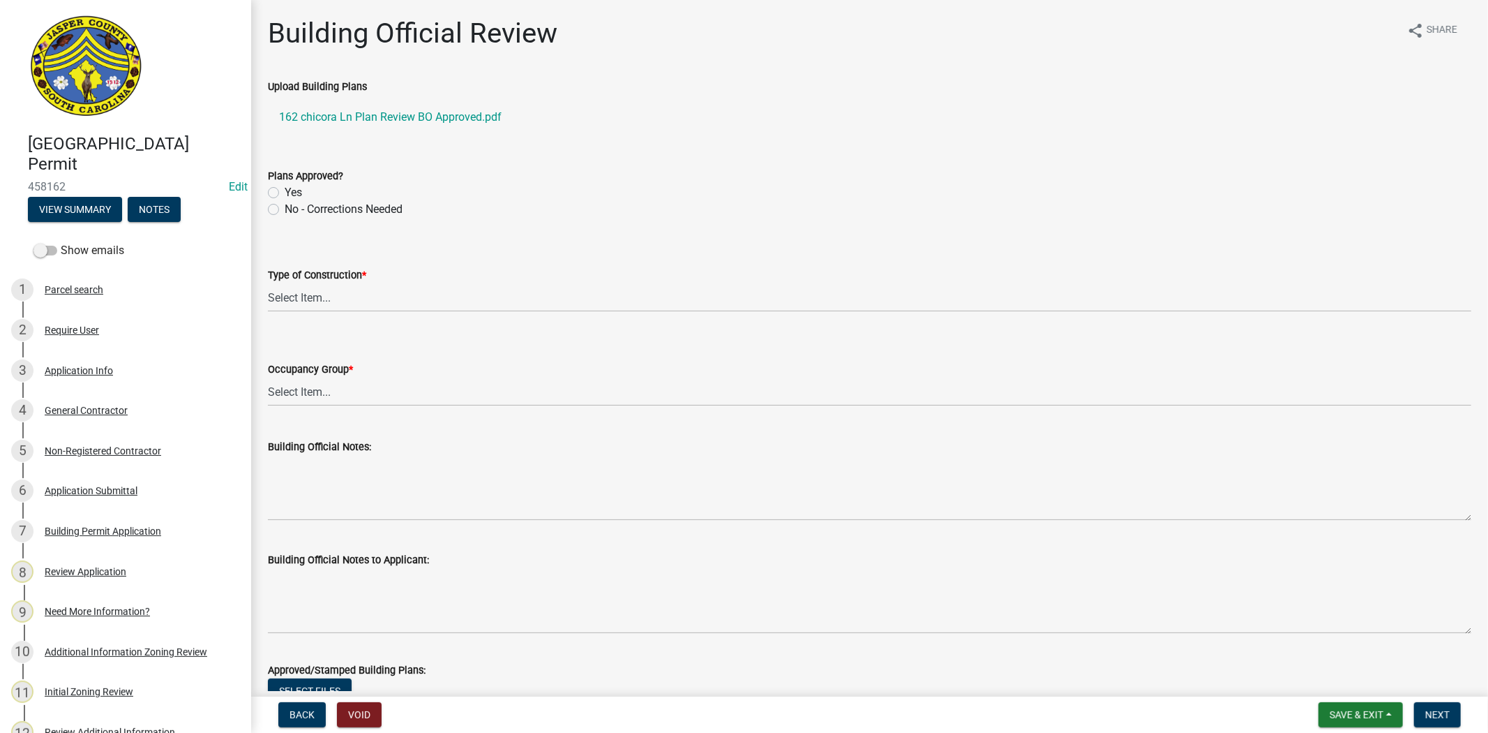
click at [285, 192] on label "Yes" at bounding box center [293, 192] width 17 height 17
click at [285, 192] on input "Yes" at bounding box center [289, 188] width 9 height 9
radio input "true"
click at [294, 298] on select "Select Item... IA IB IIA IIB IIIA IIIB IV VA VB" at bounding box center [870, 297] width 1204 height 29
click at [268, 283] on select "Select Item... IA IB IIA IIB IIIA IIIB IV VA VB" at bounding box center [870, 297] width 1204 height 29
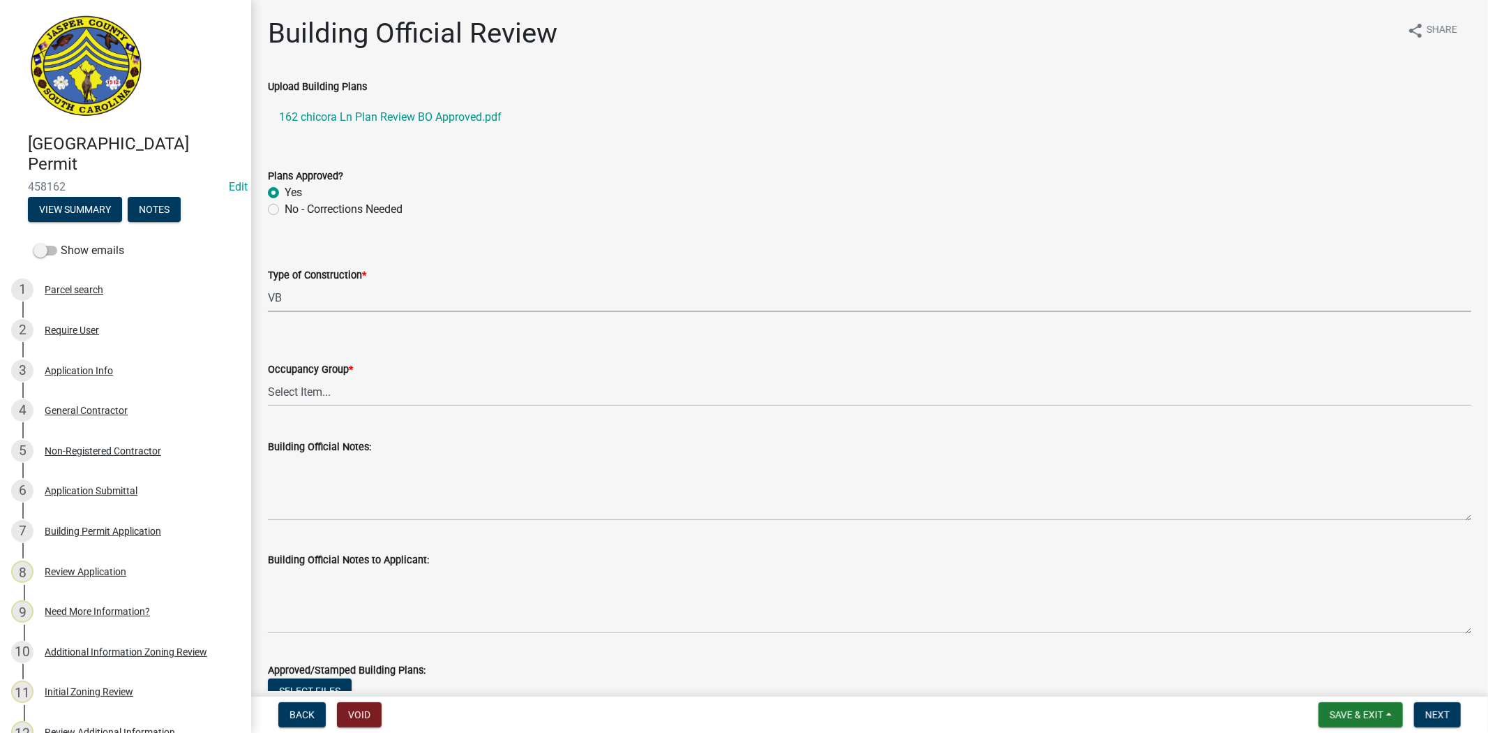
select select "5377c7cd-ae48-4ed2-bc38-366ad0c69dab"
click at [289, 387] on select "Select Item... A-1 A-2 A-3 A-4 B E F-1 F-2 H-1 H-2 H-3 H-4 H-5 I-1 I-2 I-3 I-4 …" at bounding box center [870, 392] width 1204 height 29
click at [268, 378] on select "Select Item... A-1 A-2 A-3 A-4 B E F-1 F-2 H-1 H-2 H-3 H-4 H-5 I-1 I-2 I-3 I-4 …" at bounding box center [870, 392] width 1204 height 29
select select "a775bd88-bb11-4979-9dc9-57cd65166191"
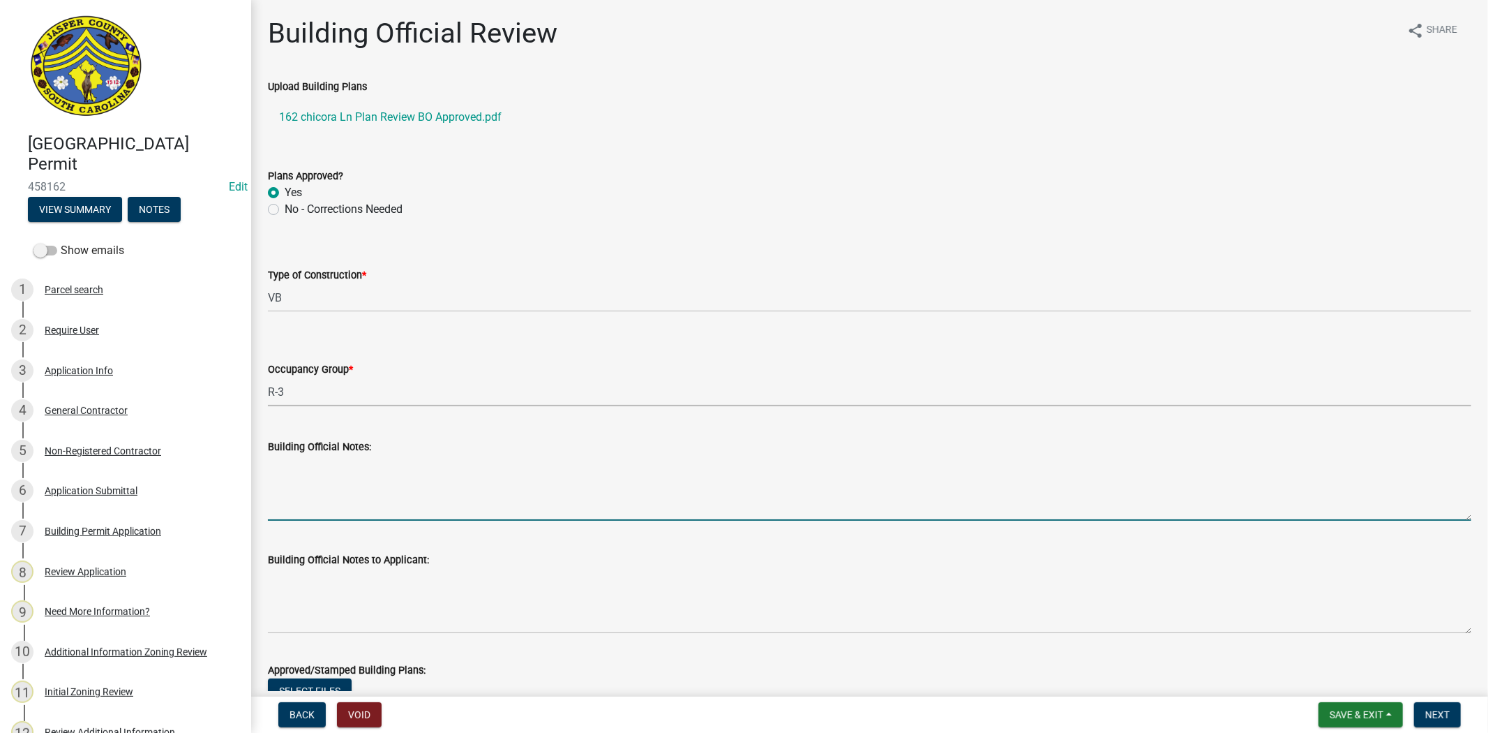
click at [445, 464] on textarea "Building Official Notes:" at bounding box center [870, 488] width 1204 height 66
click at [428, 115] on link "162 chicora Ln Plan Review BO Approved.pdf" at bounding box center [870, 116] width 1204 height 33
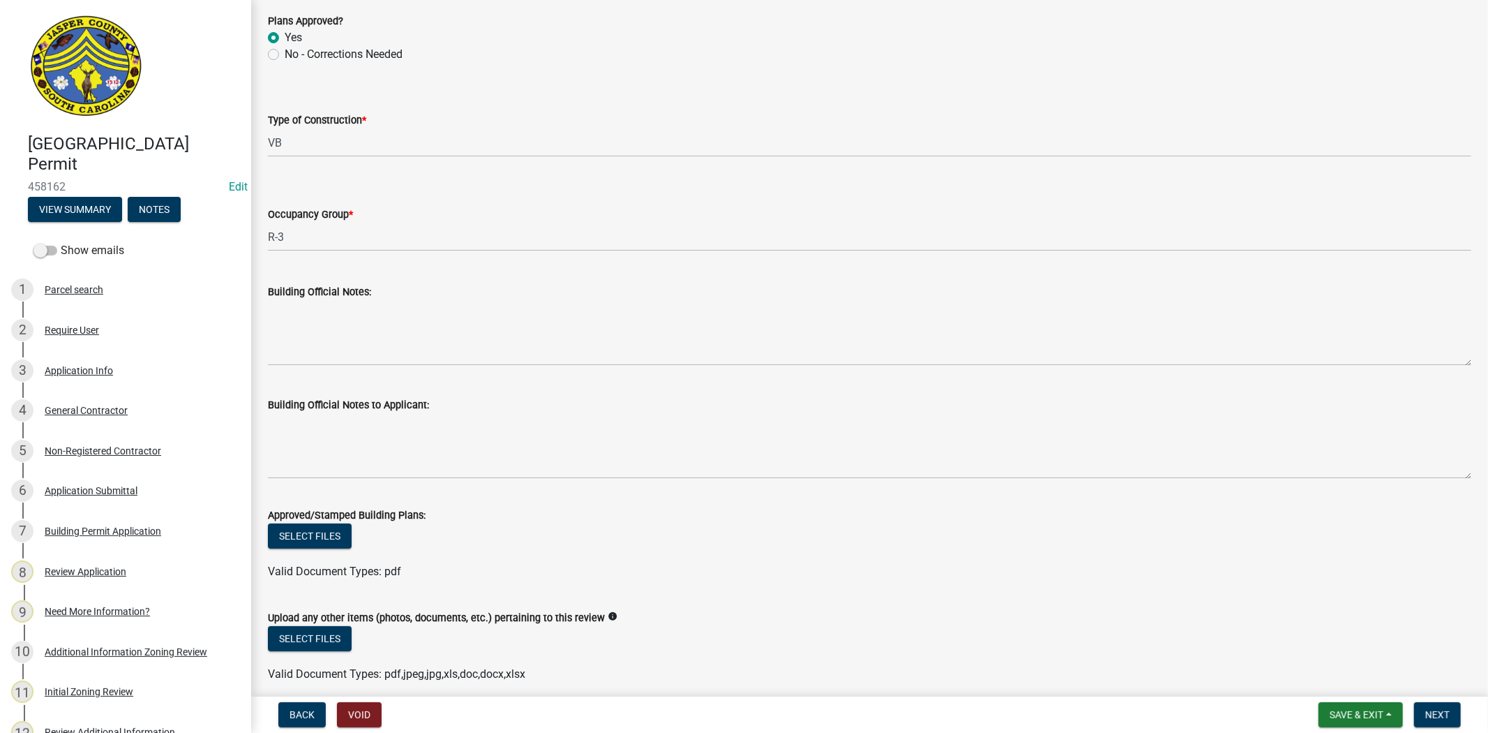
scroll to position [232, 0]
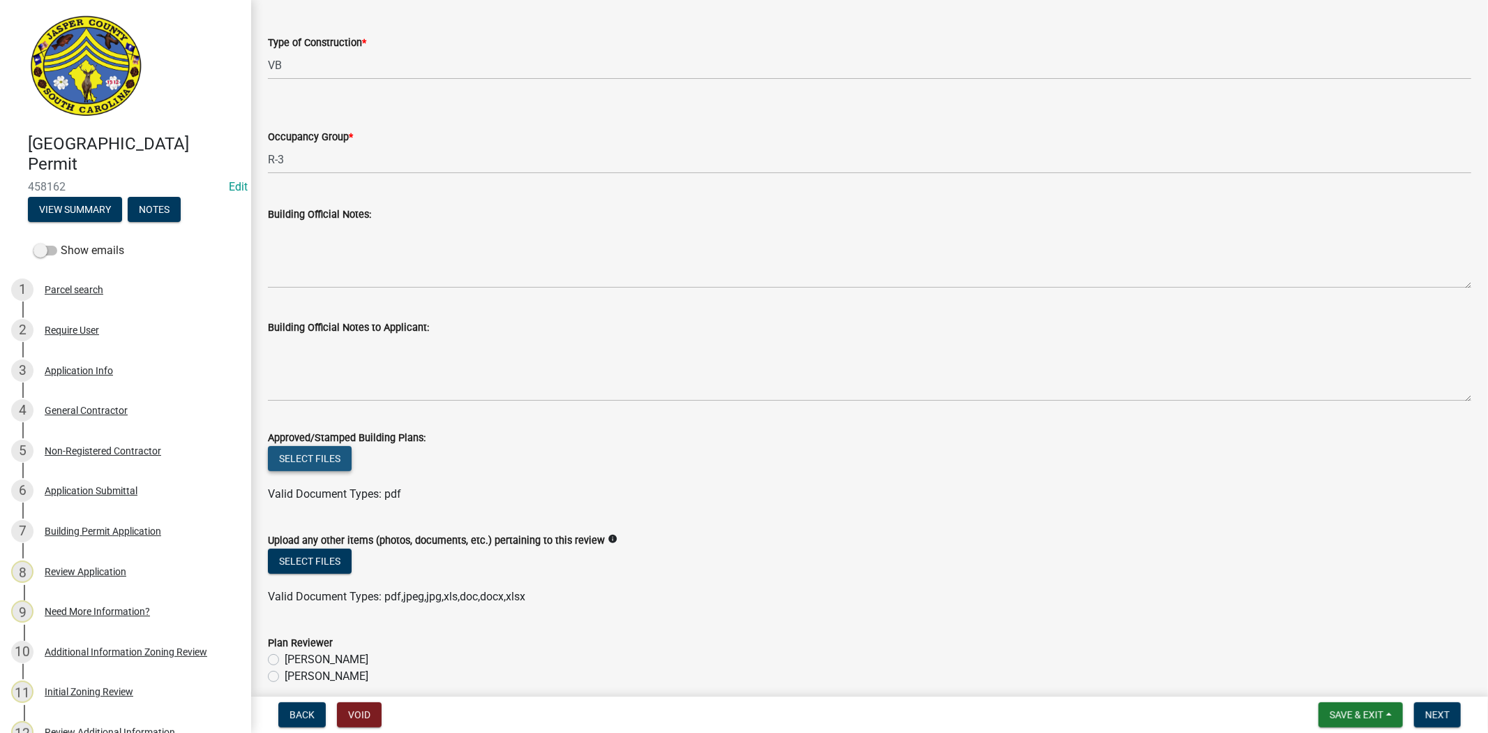
click at [323, 461] on button "Select files" at bounding box center [310, 458] width 84 height 25
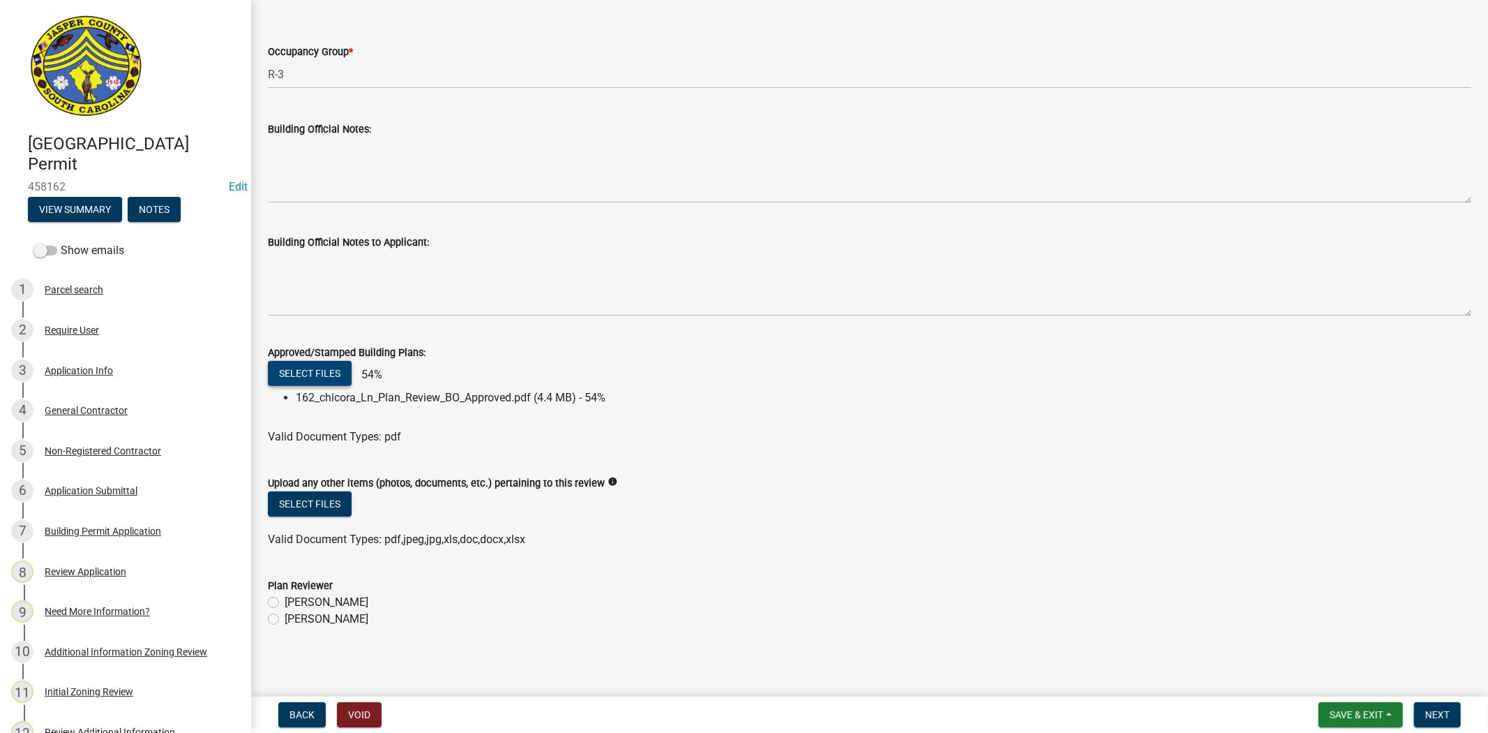
scroll to position [321, 0]
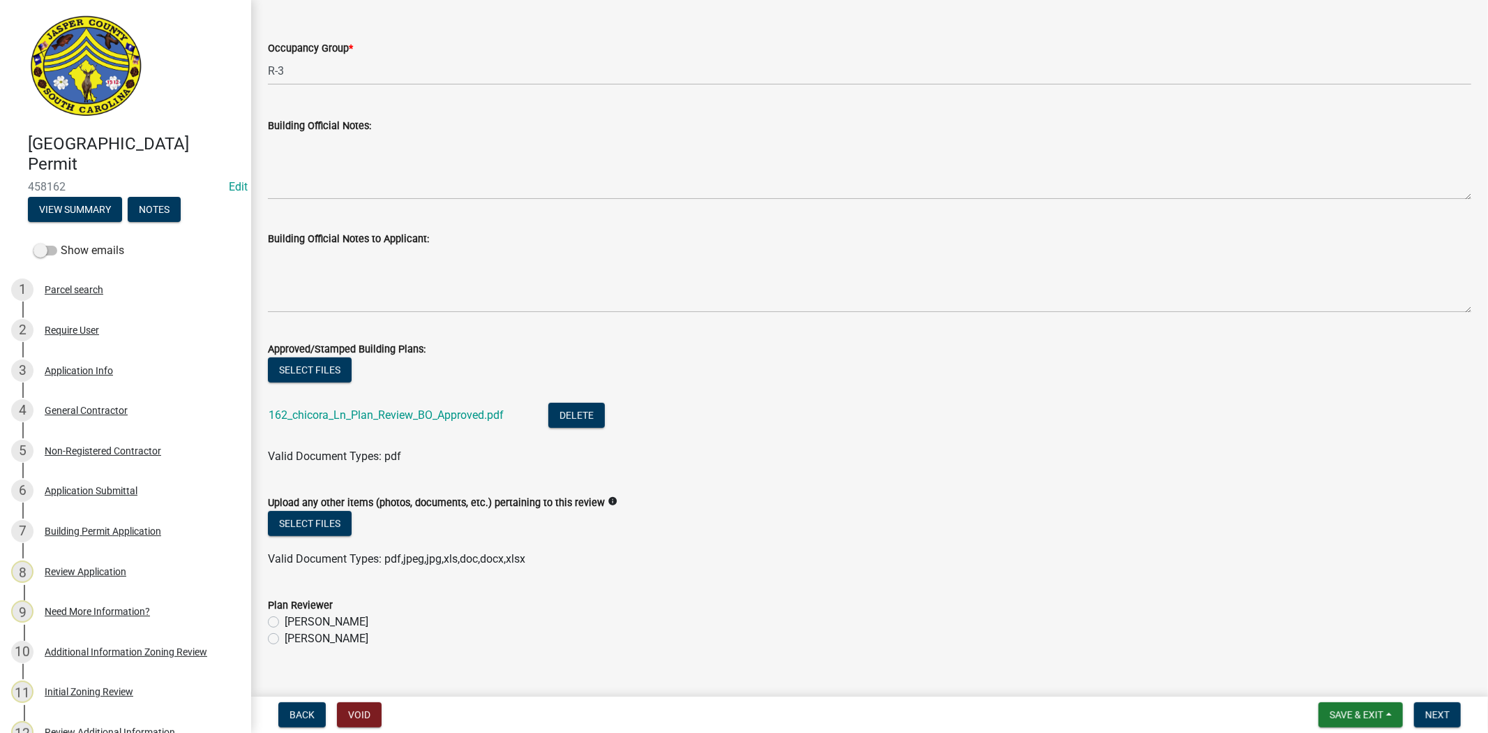
click at [285, 641] on label "Ryan Campbell" at bounding box center [327, 638] width 84 height 17
click at [285, 639] on input "Ryan Campbell" at bounding box center [289, 634] width 9 height 9
radio input "true"
click at [1431, 709] on span "Next" at bounding box center [1438, 714] width 24 height 11
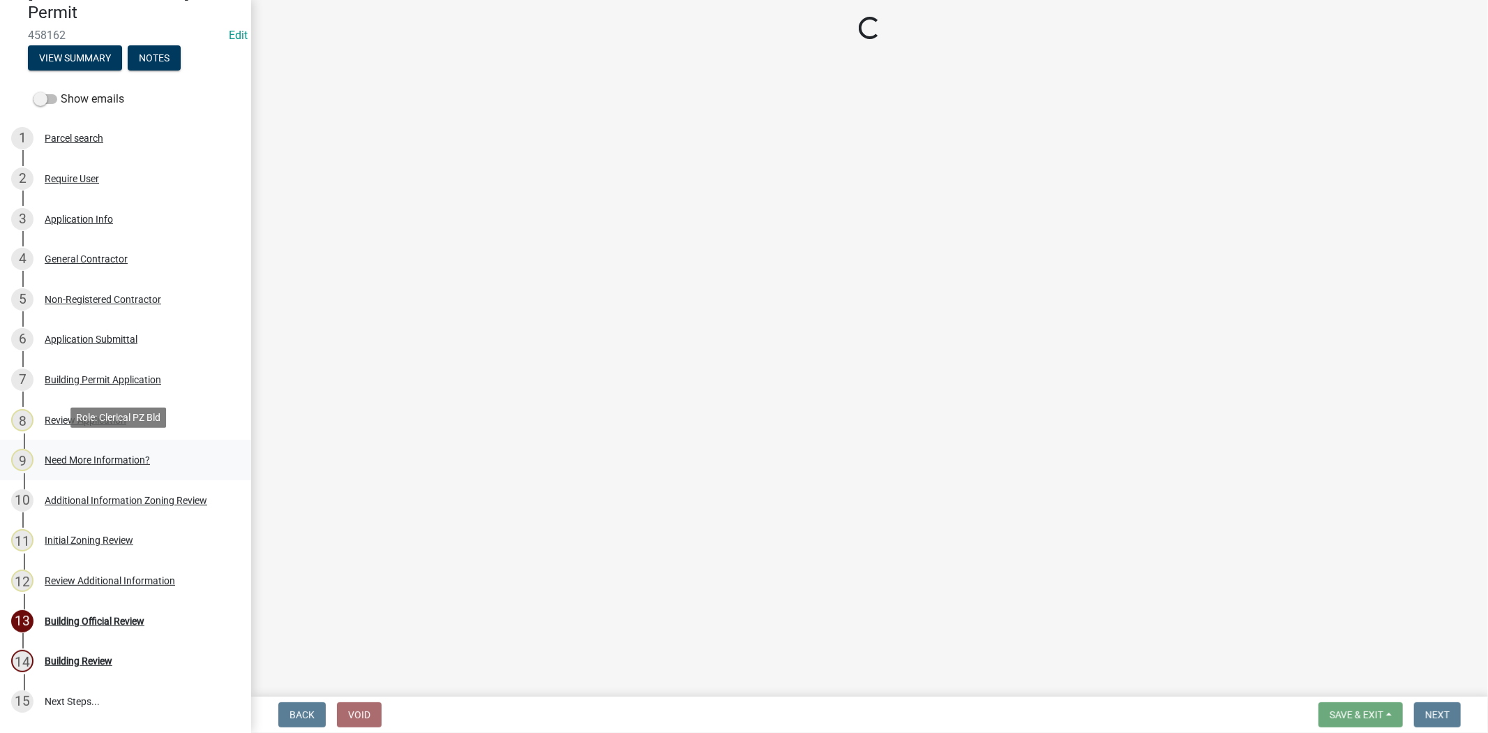
scroll to position [155, 0]
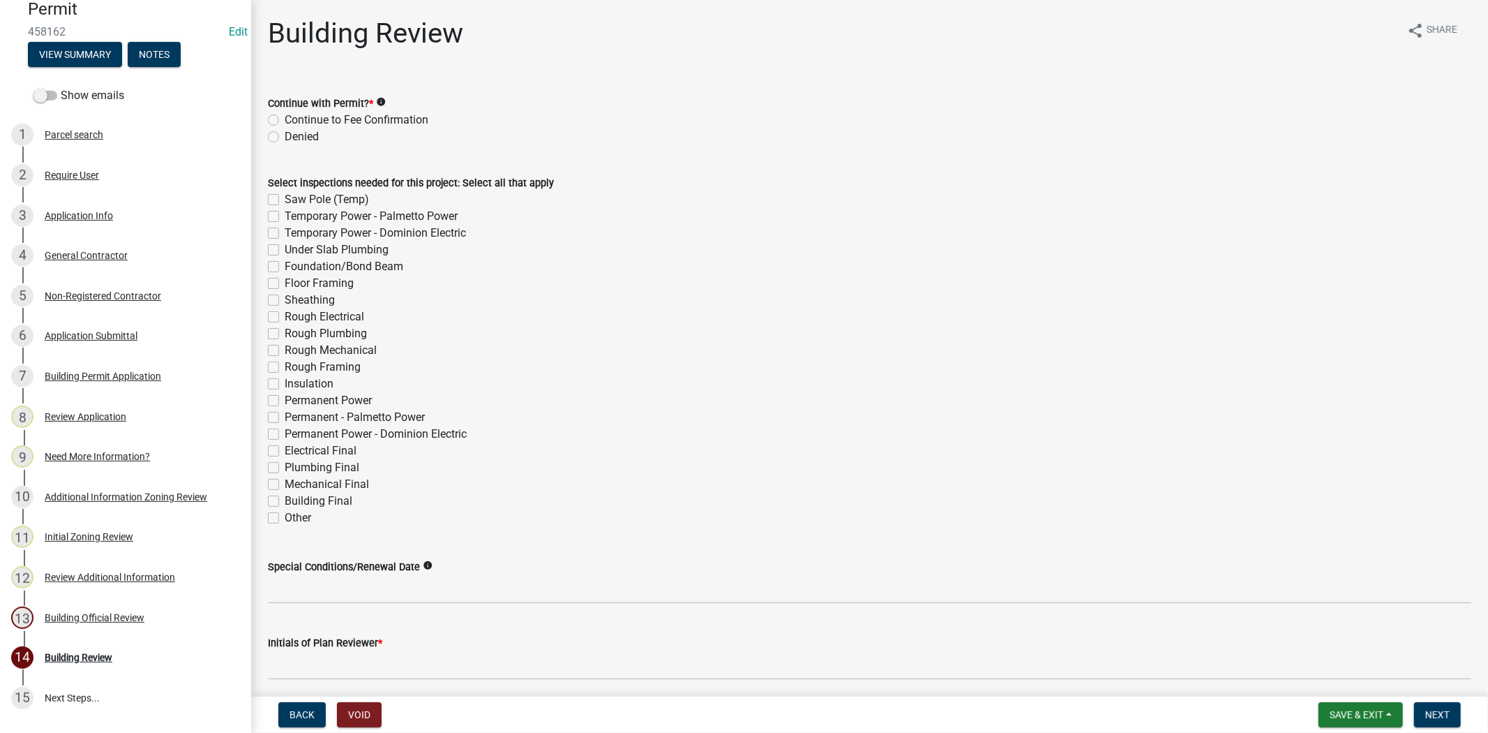
click at [285, 121] on label "Continue to Fee Confirmation" at bounding box center [357, 120] width 144 height 17
click at [285, 121] on input "Continue to Fee Confirmation" at bounding box center [289, 116] width 9 height 9
radio input "true"
click at [285, 496] on label "Building Final" at bounding box center [319, 501] width 68 height 17
click at [285, 496] on input "Building Final" at bounding box center [289, 497] width 9 height 9
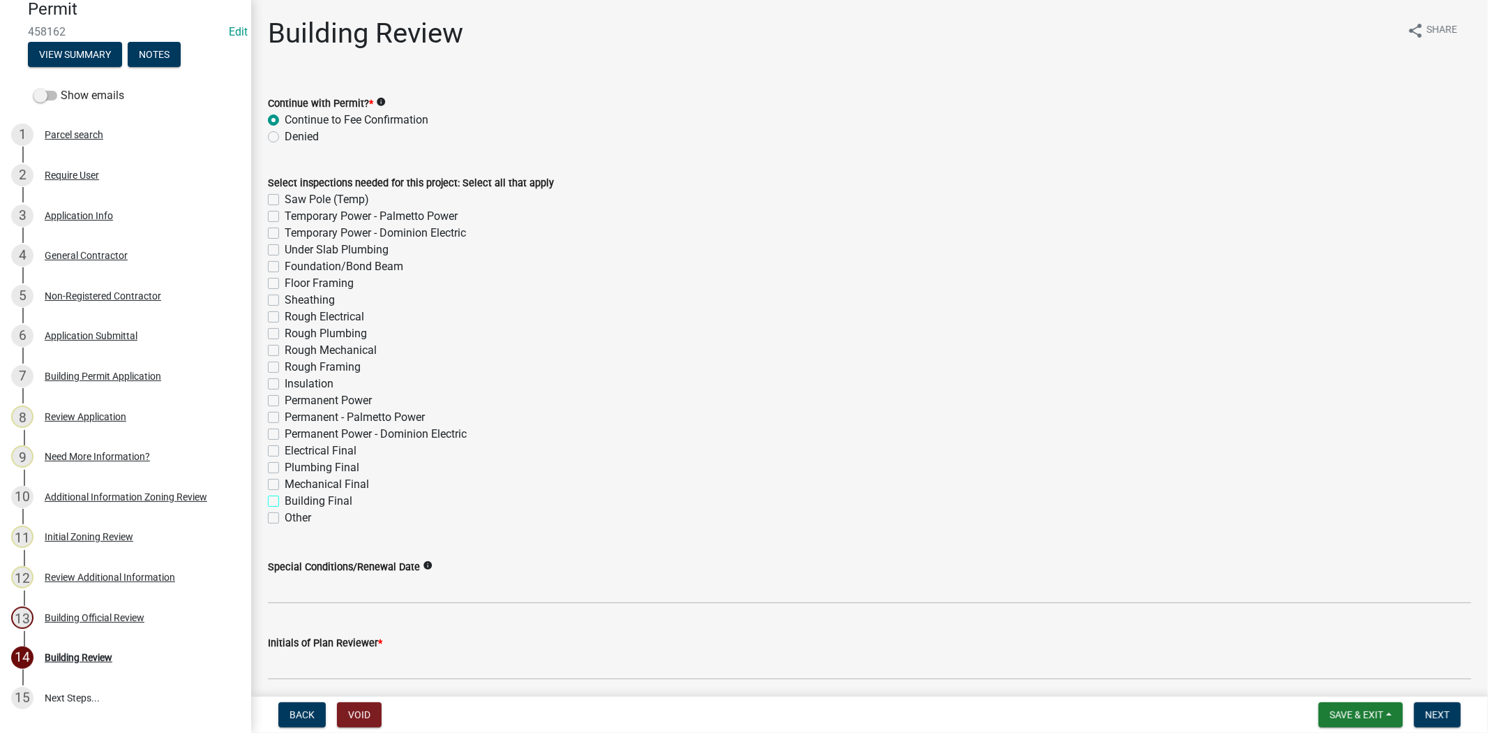
checkbox input "true"
checkbox input "false"
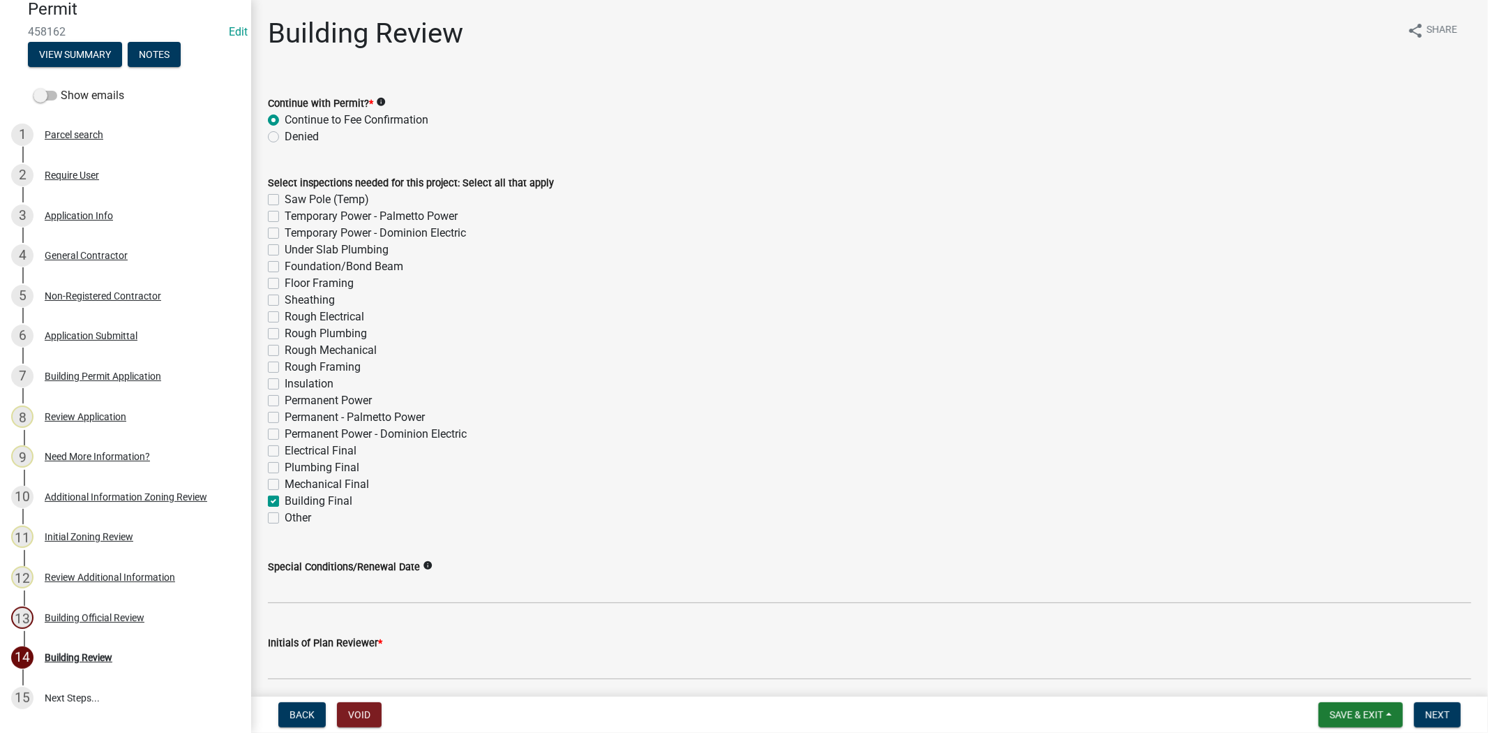
checkbox input "false"
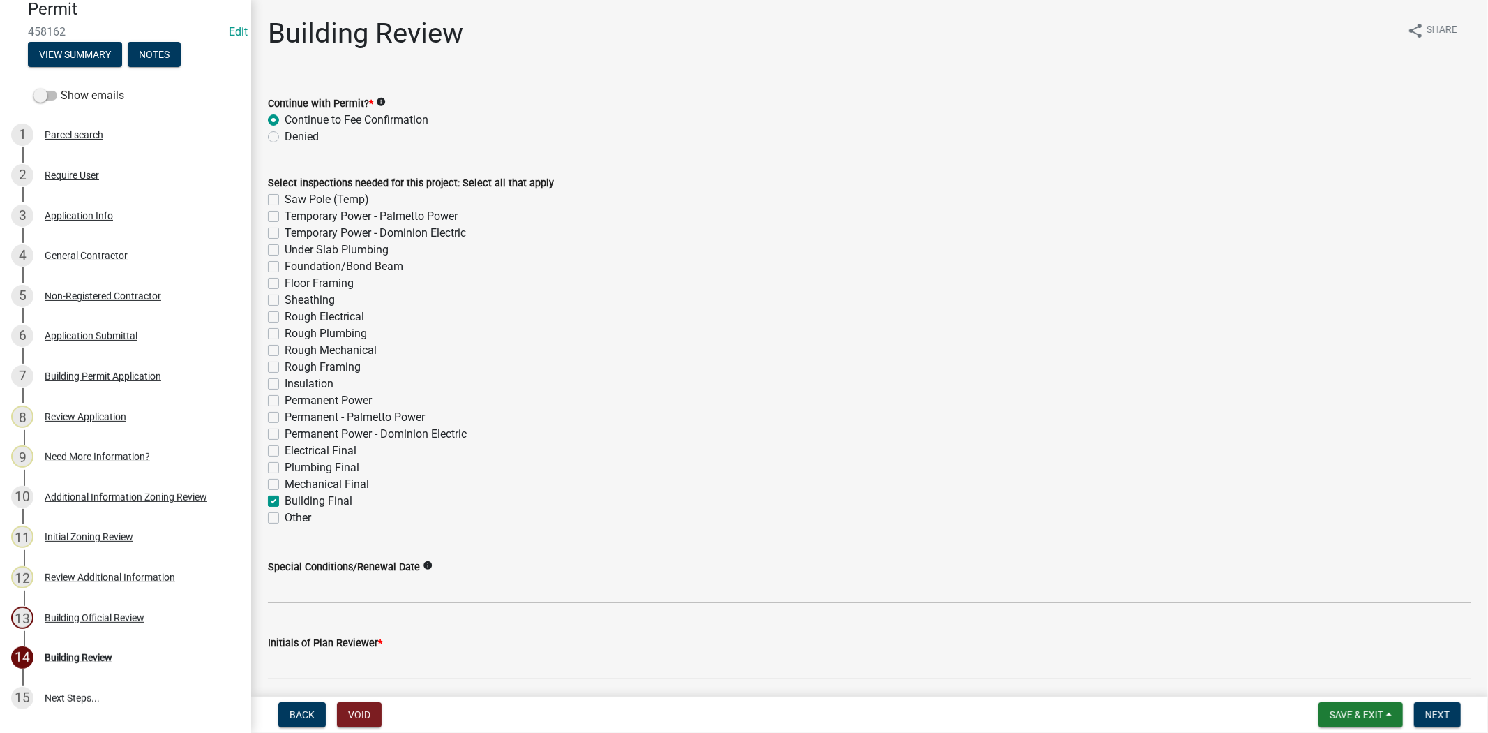
checkbox input "false"
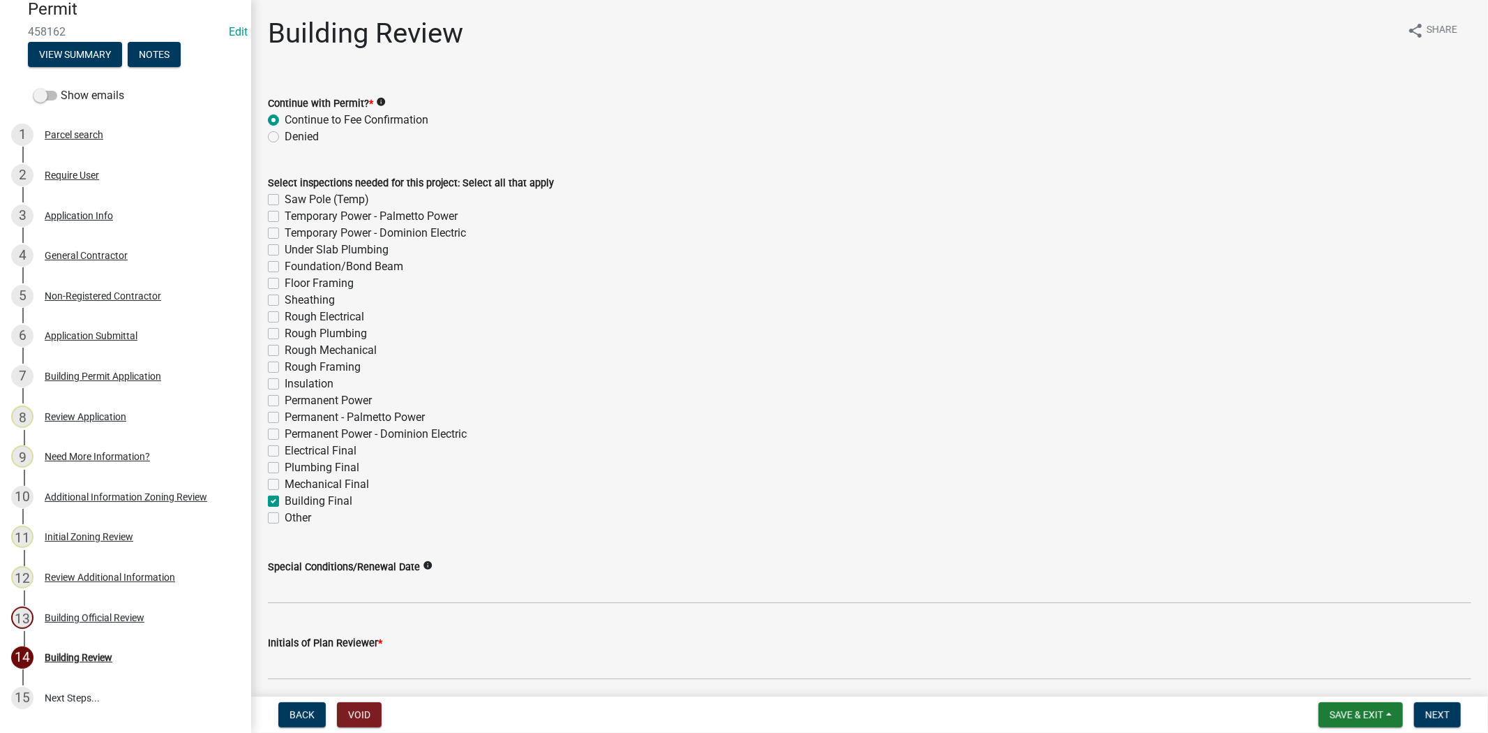
checkbox input "false"
checkbox input "true"
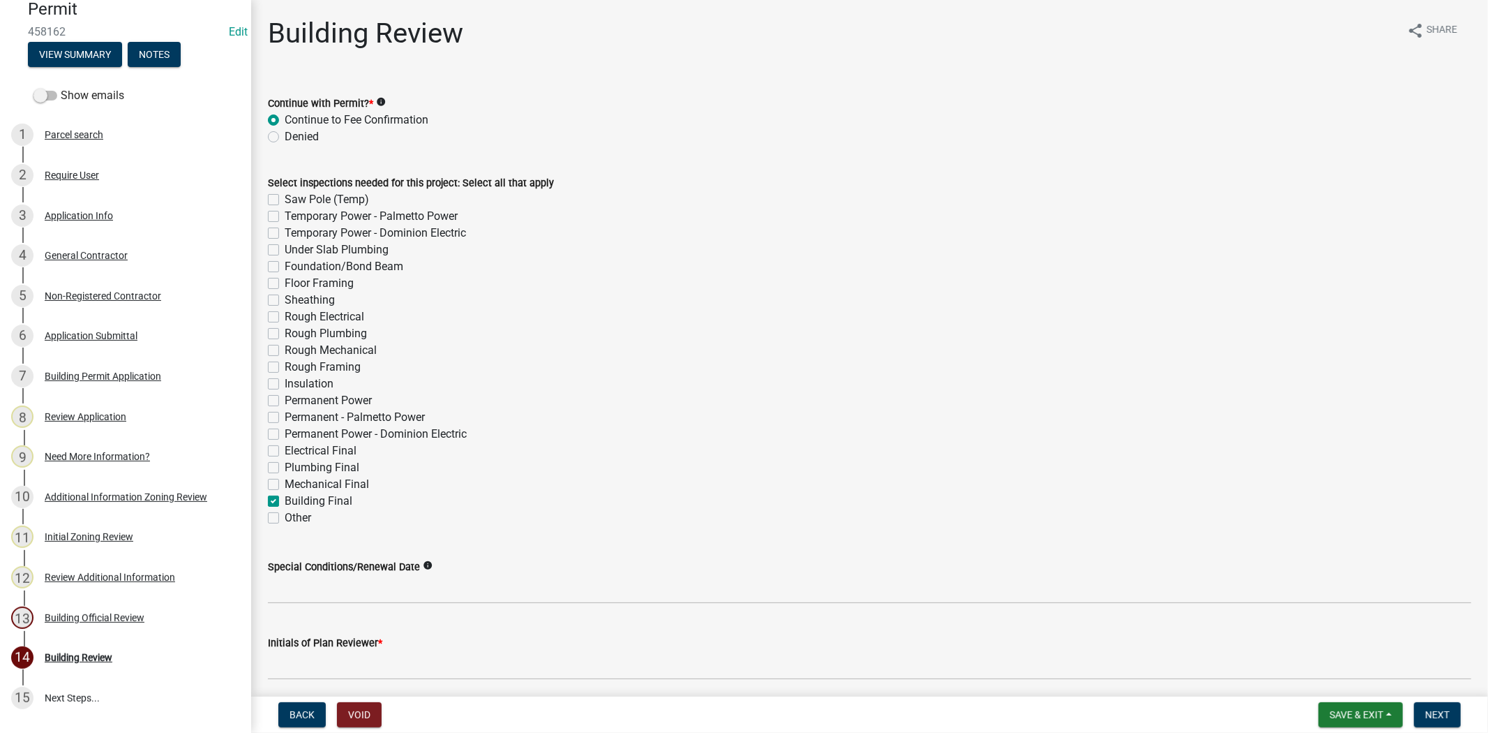
checkbox input "false"
click at [285, 488] on label "Mechanical Final" at bounding box center [327, 484] width 84 height 17
click at [285, 485] on input "Mechanical Final" at bounding box center [289, 480] width 9 height 9
checkbox input "true"
checkbox input "false"
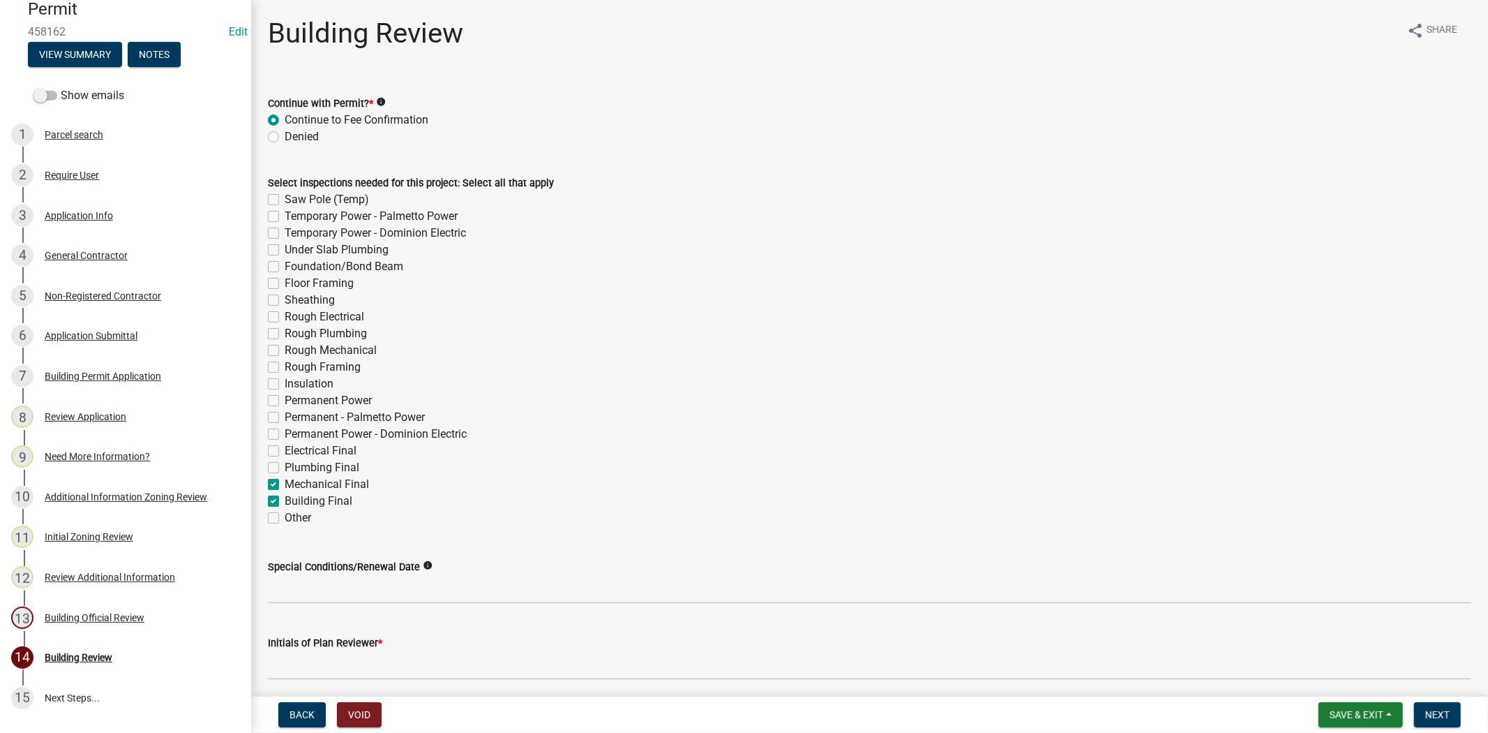
checkbox input "false"
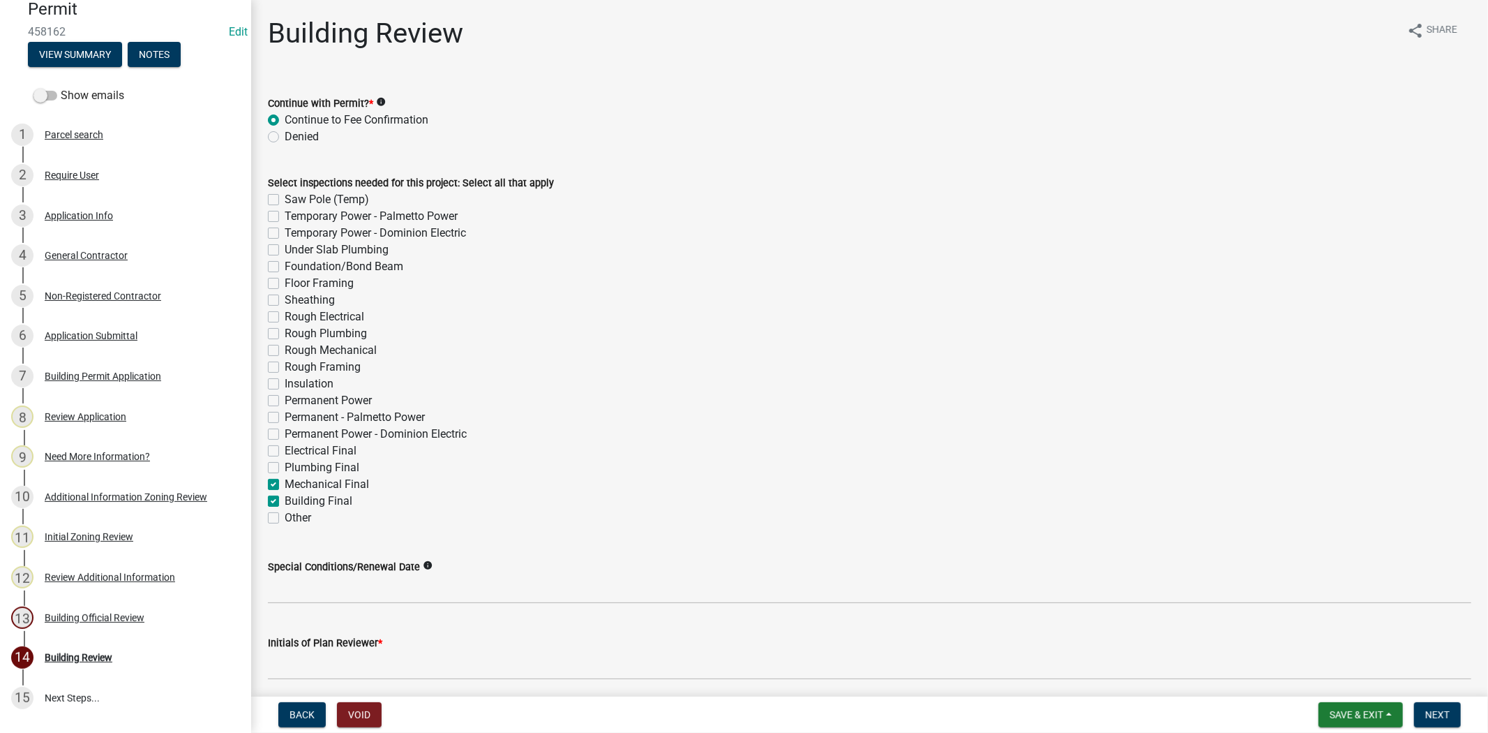
checkbox input "false"
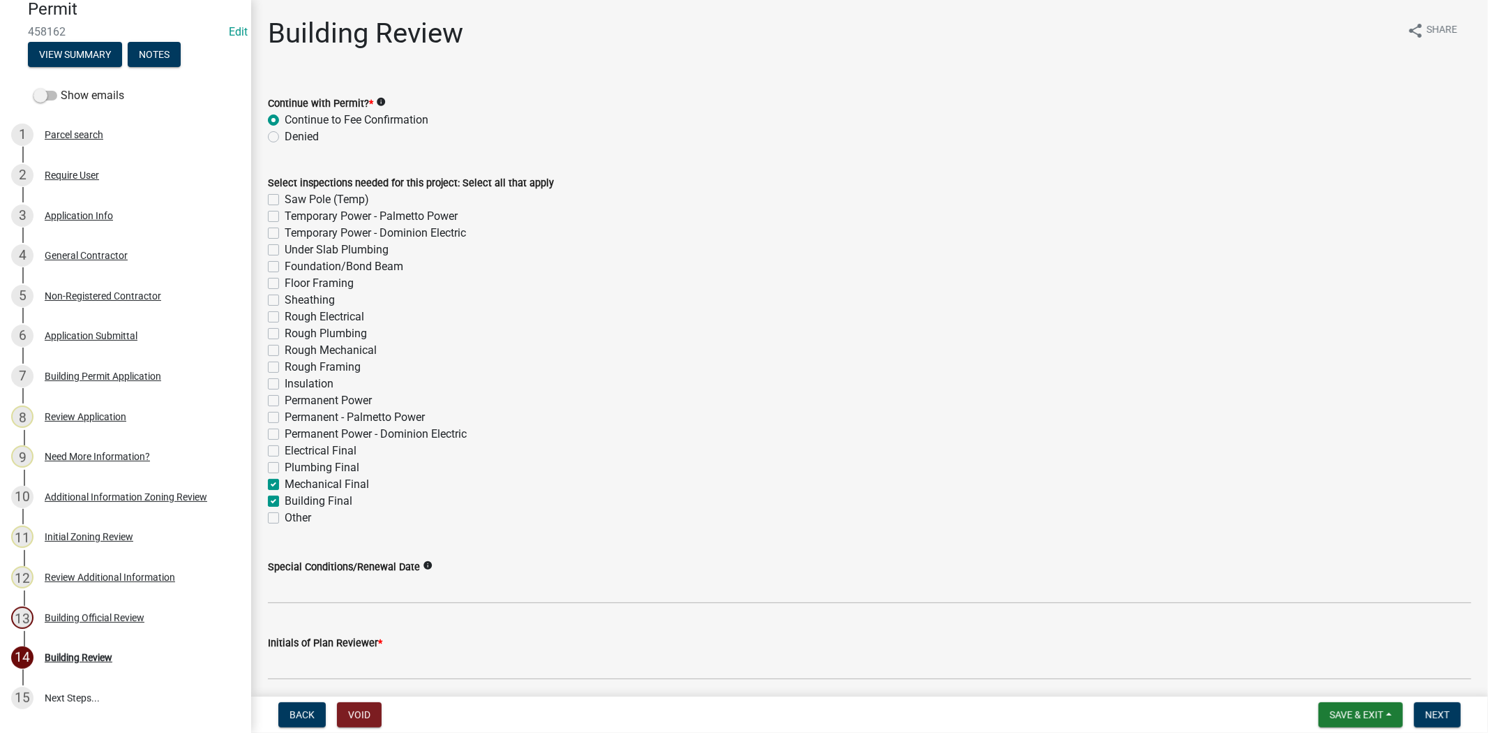
checkbox input "false"
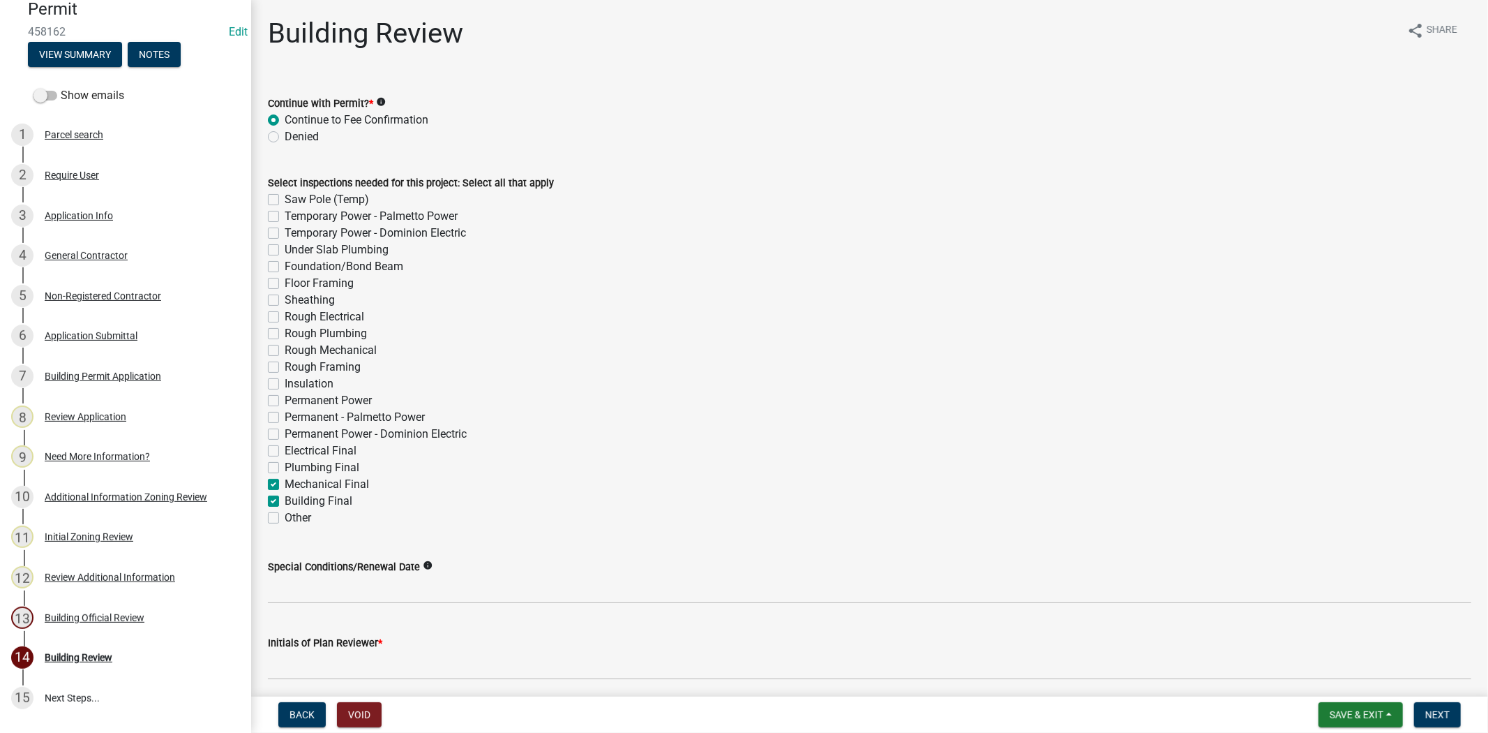
checkbox input "false"
checkbox input "true"
checkbox input "false"
click at [285, 472] on label "Plumbing Final" at bounding box center [322, 467] width 75 height 17
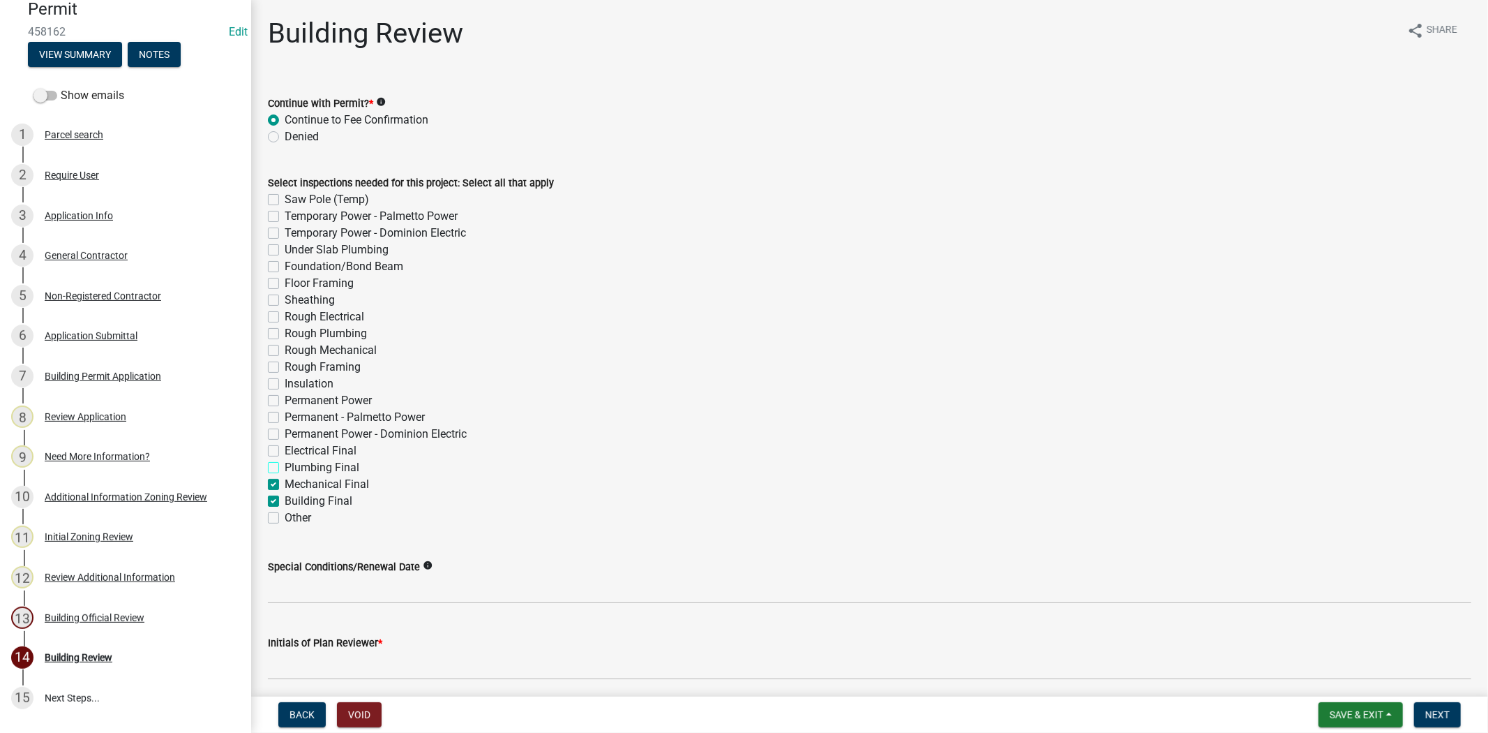
click at [285, 468] on input "Plumbing Final" at bounding box center [289, 463] width 9 height 9
checkbox input "true"
checkbox input "false"
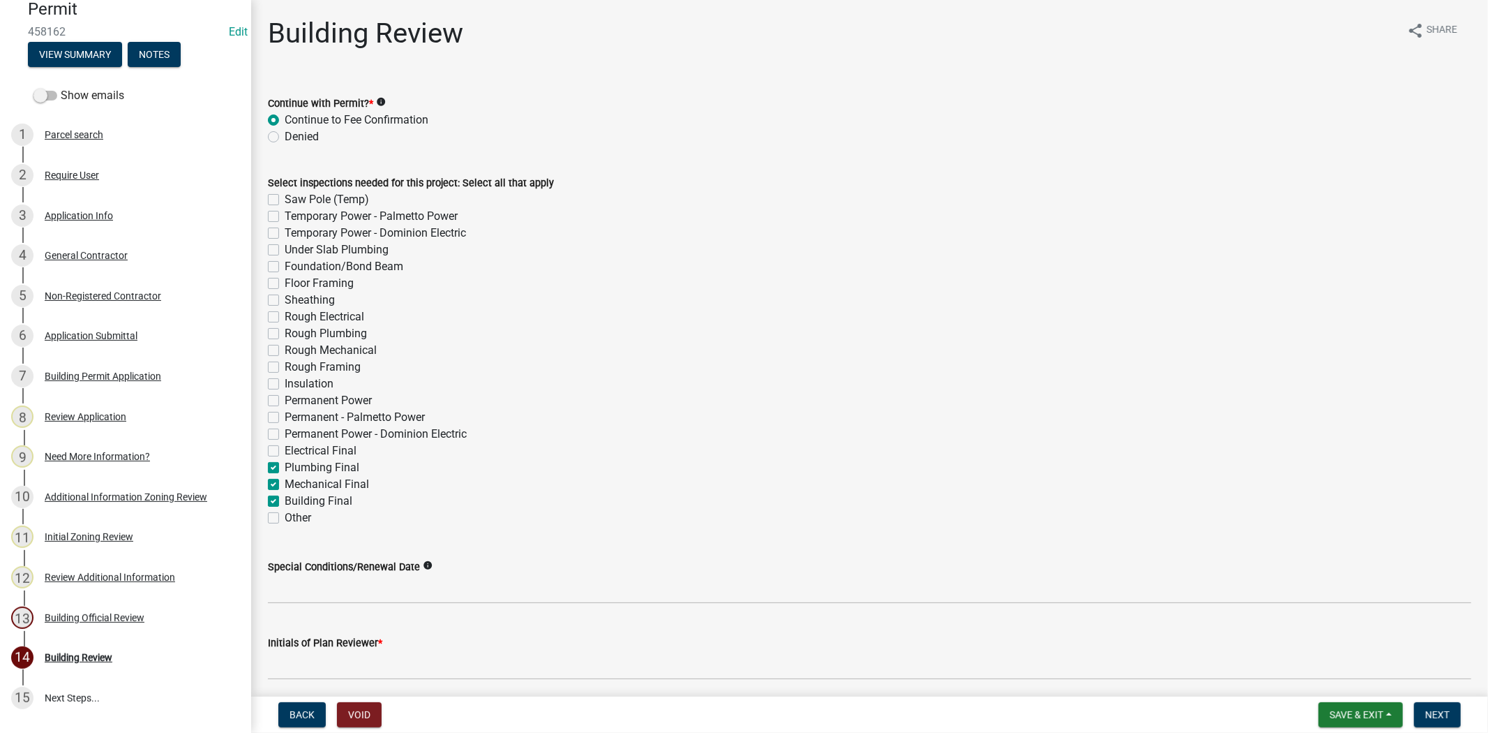
checkbox input "false"
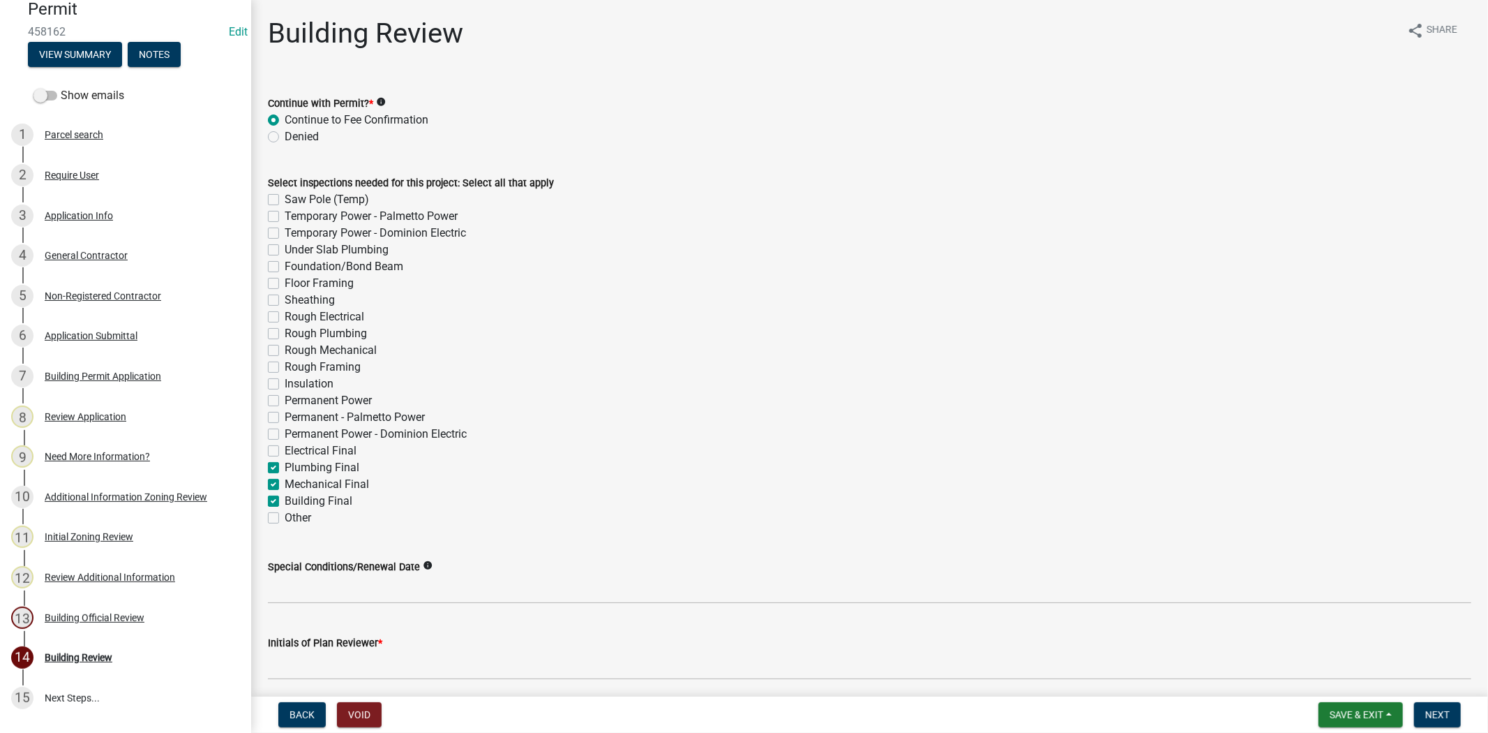
checkbox input "false"
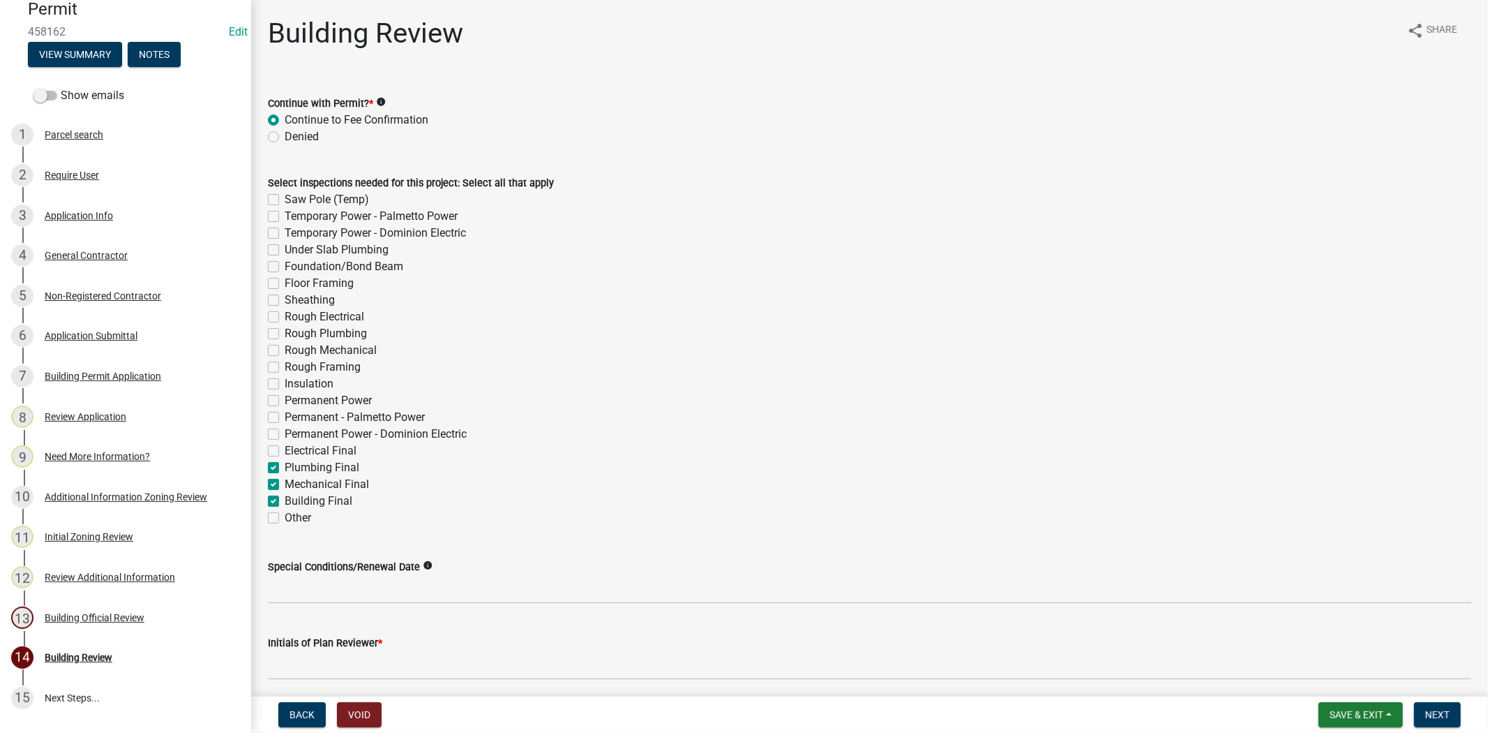
checkbox input "false"
checkbox input "true"
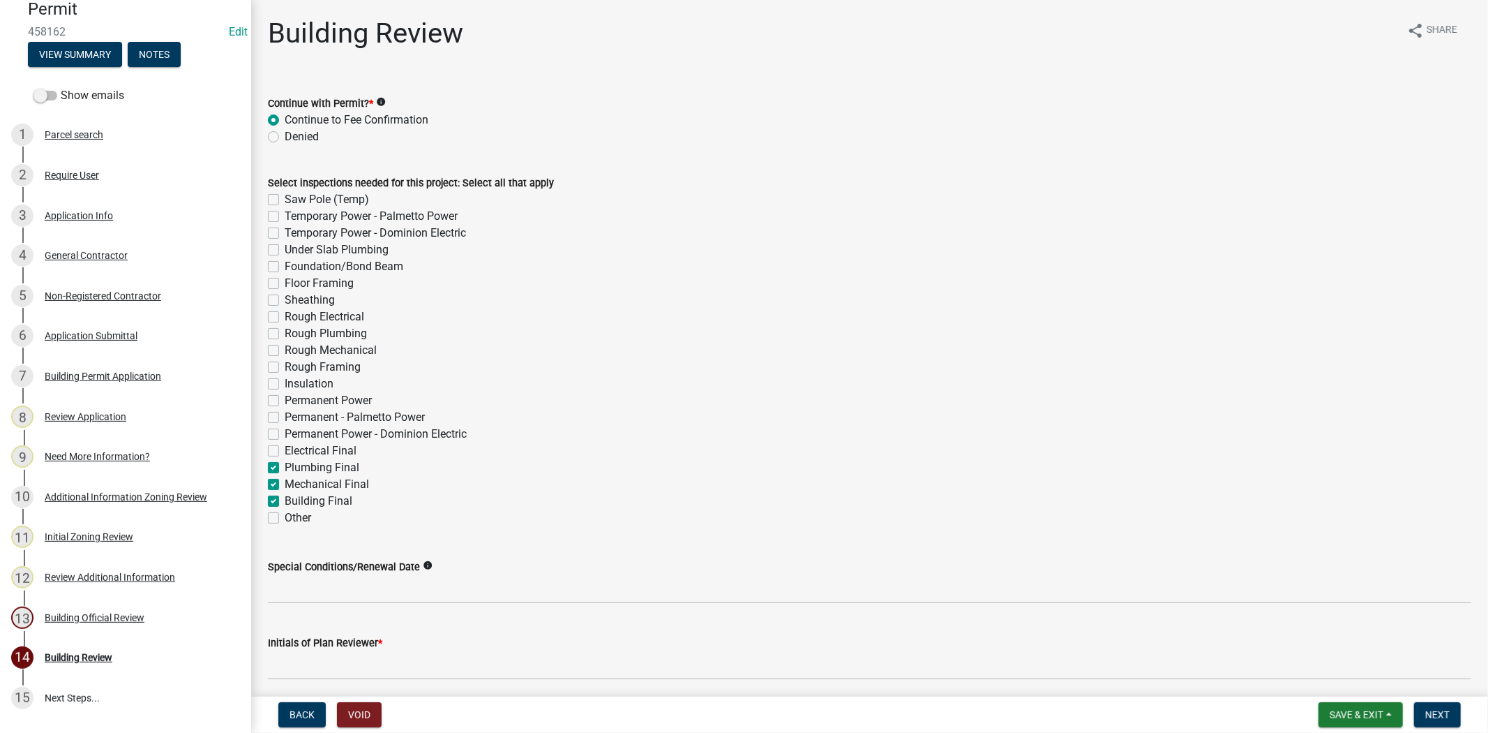
checkbox input "true"
checkbox input "false"
click at [285, 449] on label "Electrical Final" at bounding box center [321, 450] width 72 height 17
click at [285, 449] on input "Electrical Final" at bounding box center [289, 446] width 9 height 9
checkbox input "true"
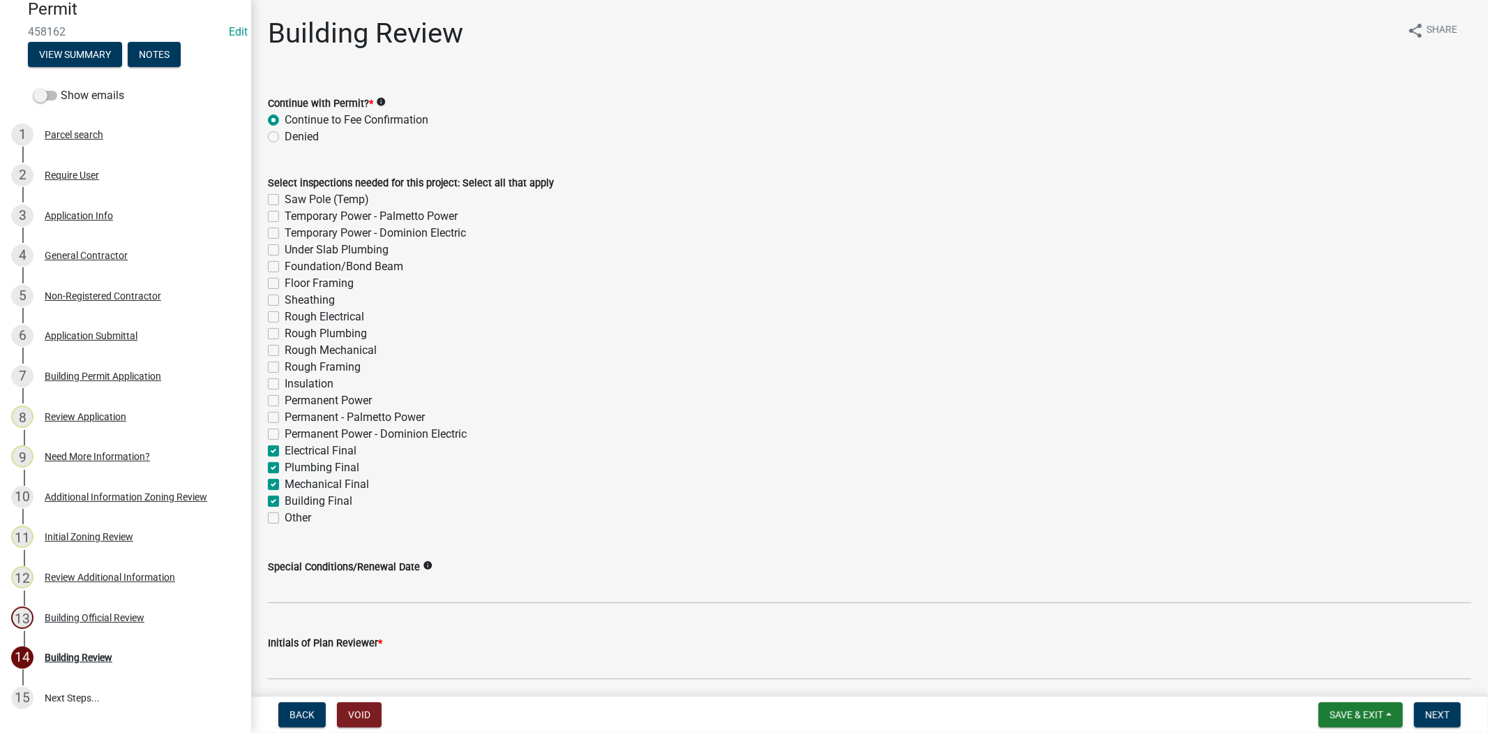
checkbox input "false"
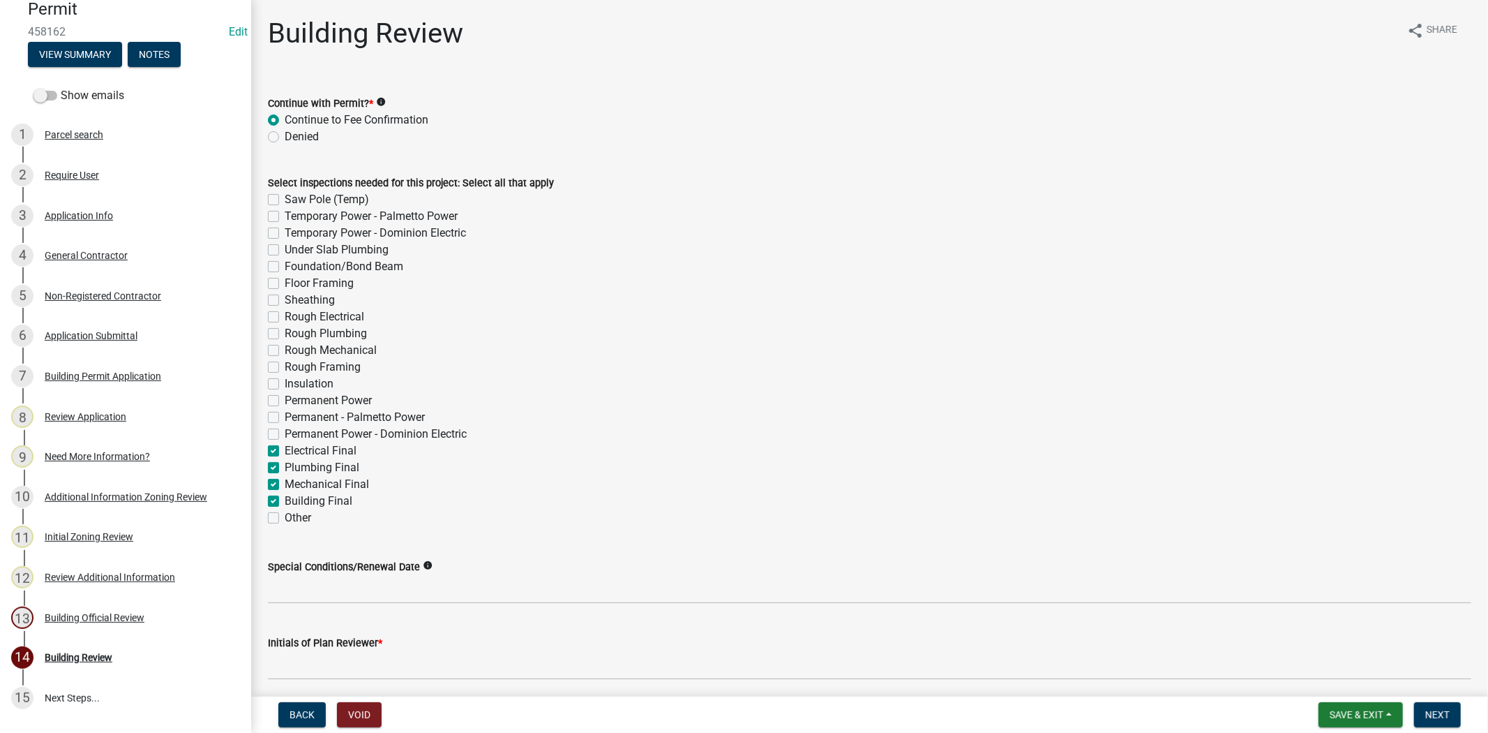
checkbox input "false"
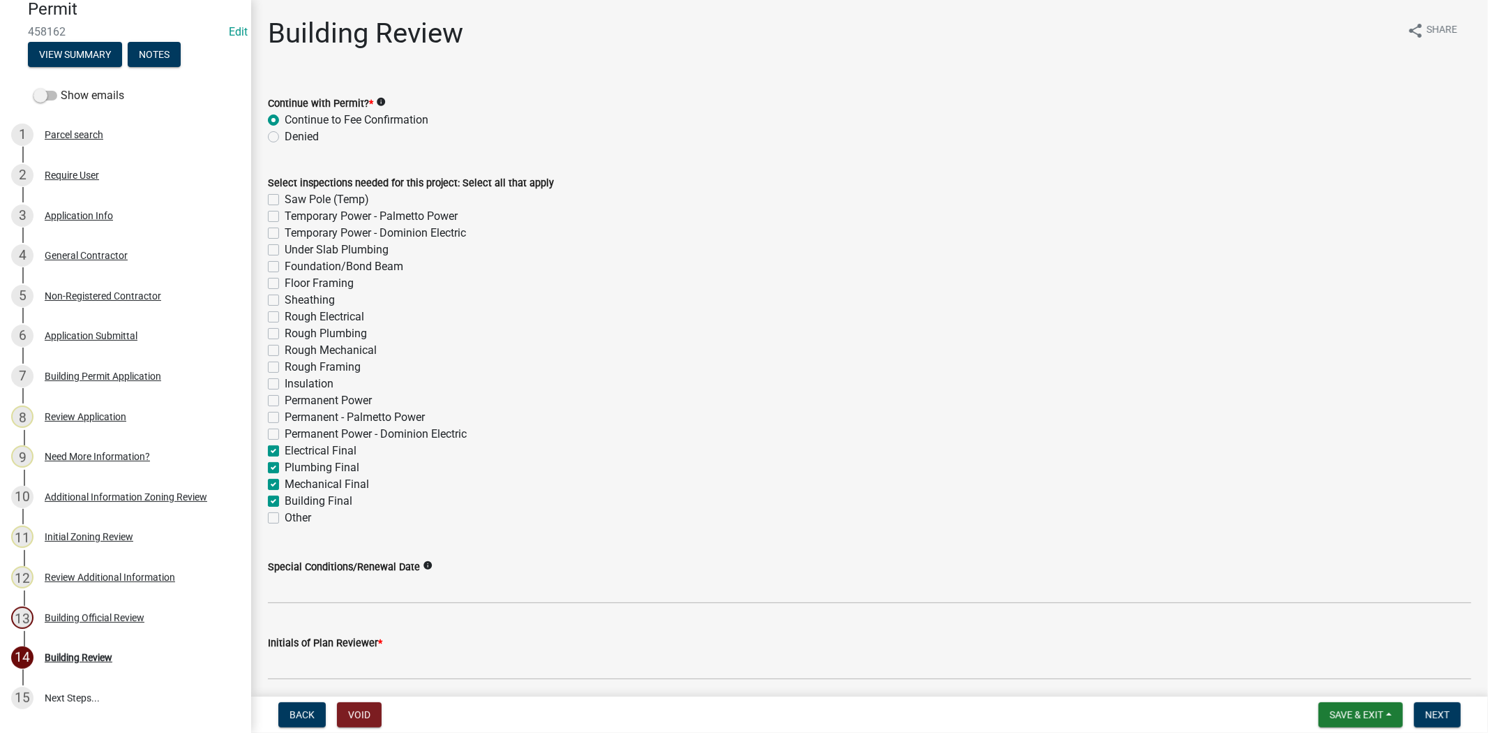
checkbox input "false"
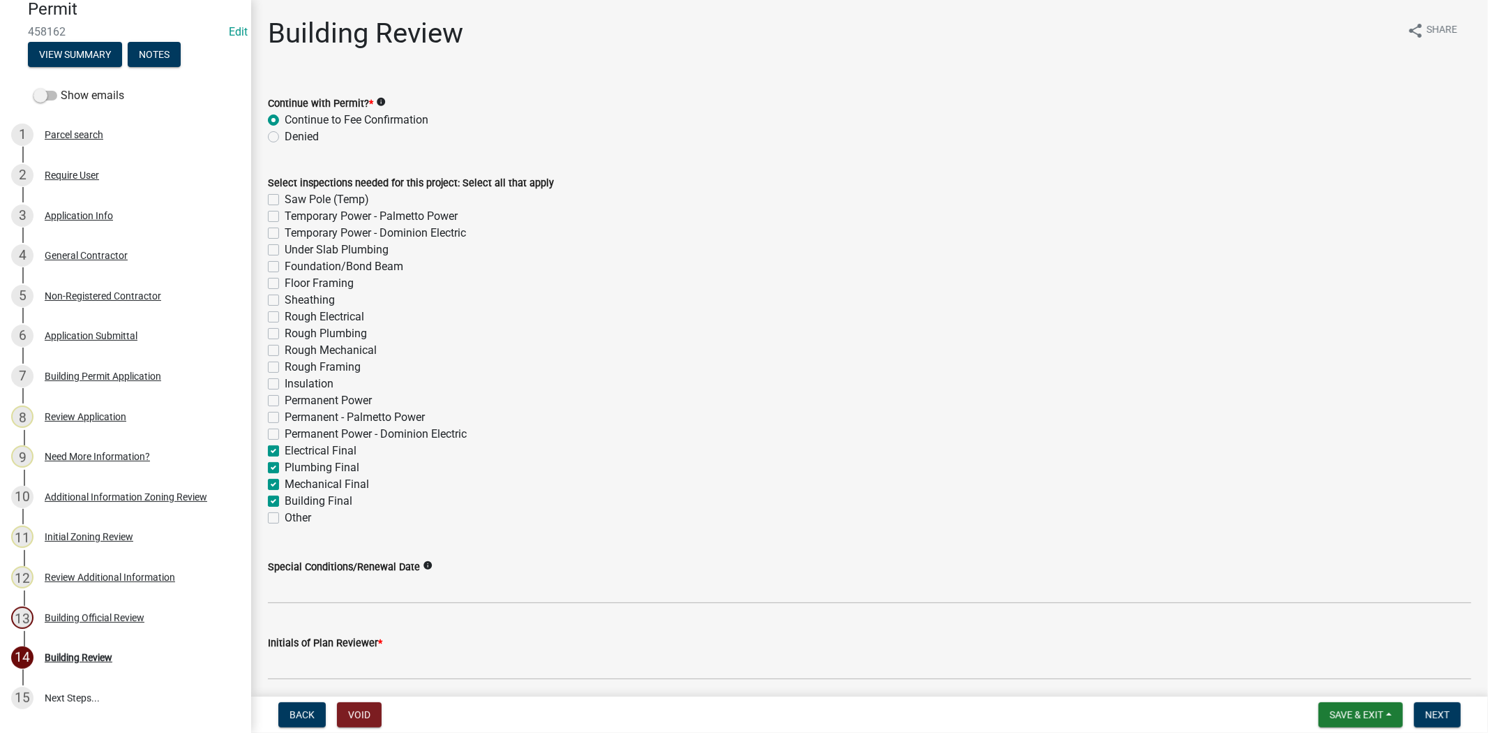
checkbox input "true"
checkbox input "false"
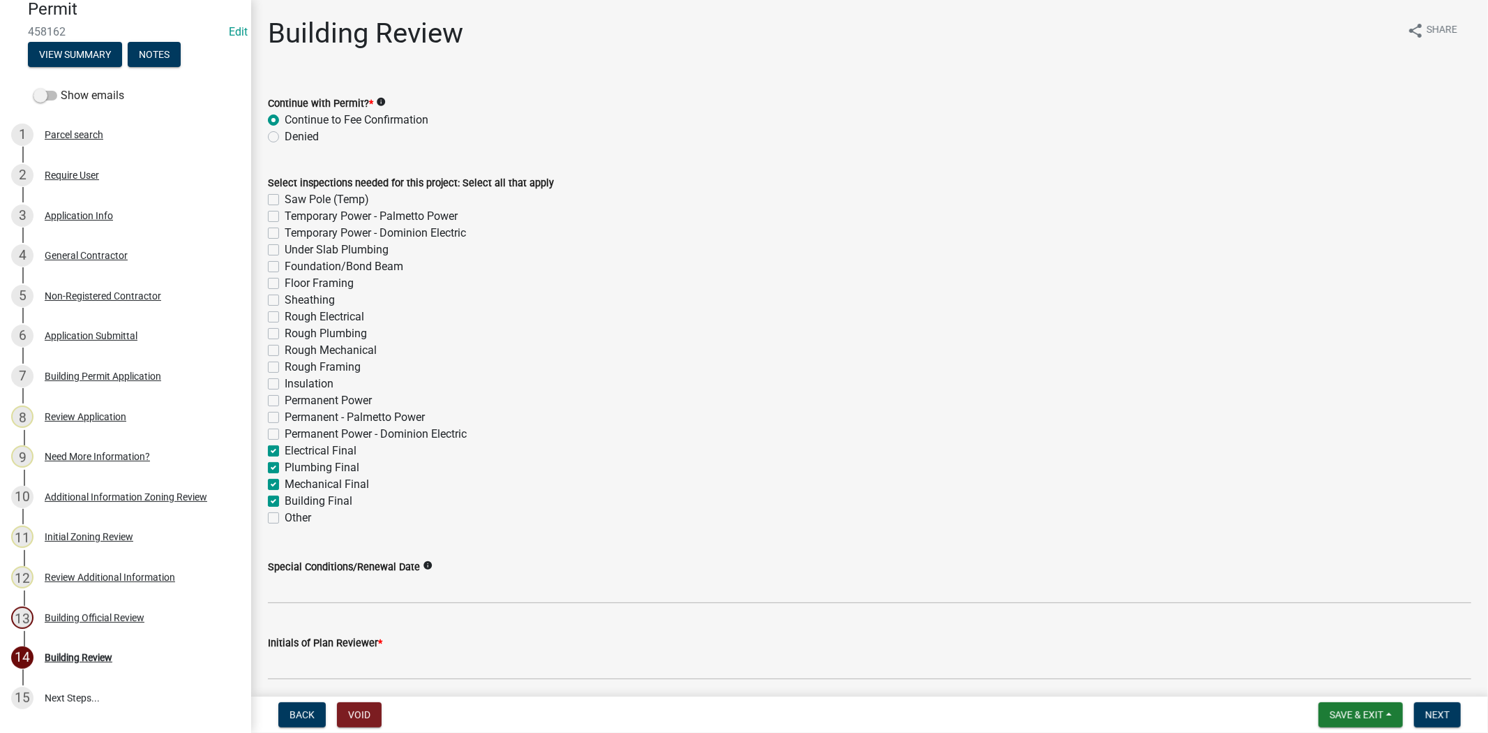
click at [285, 412] on label "Permanent - Palmetto Power" at bounding box center [355, 417] width 140 height 17
click at [285, 412] on input "Permanent - Palmetto Power" at bounding box center [289, 413] width 9 height 9
checkbox input "true"
checkbox input "false"
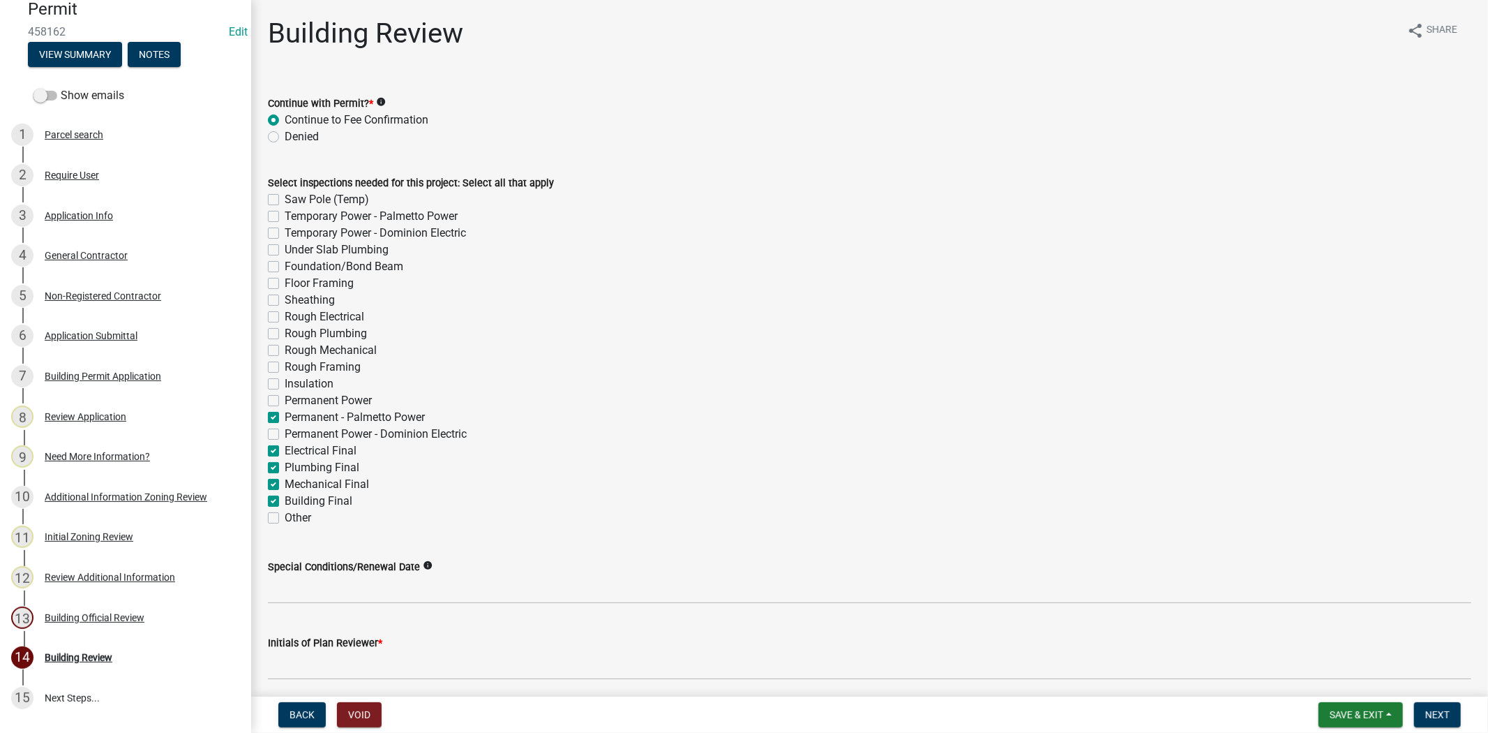
checkbox input "false"
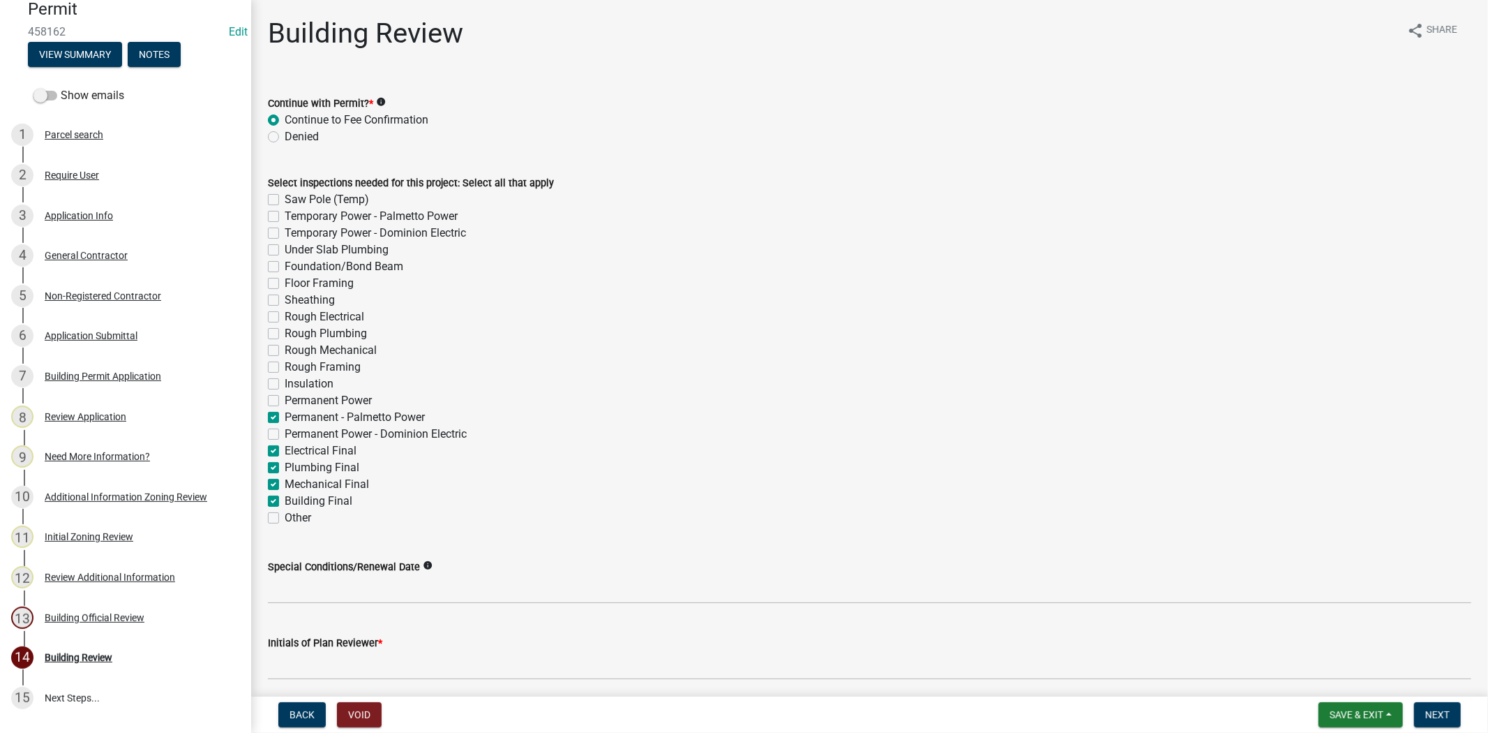
checkbox input "false"
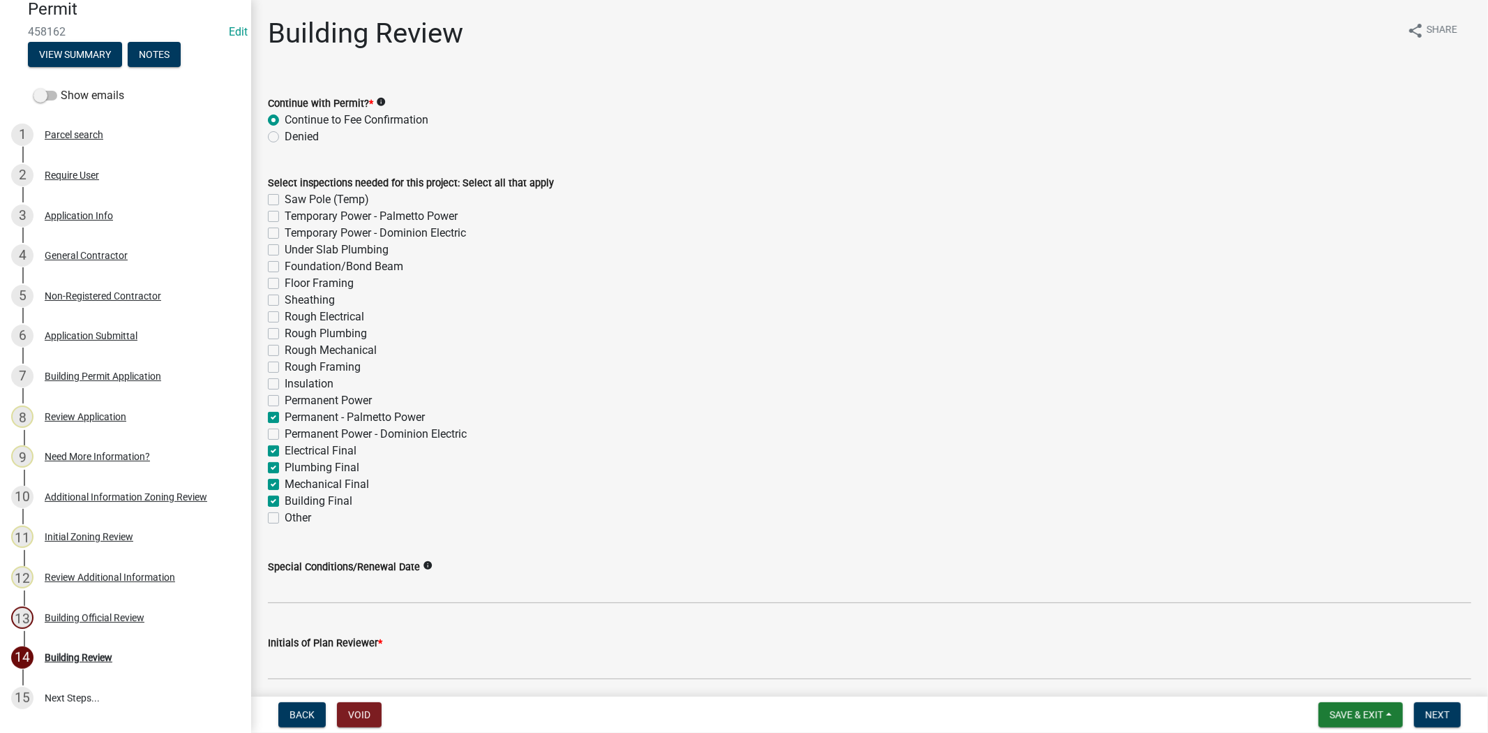
checkbox input "false"
checkbox input "true"
checkbox input "false"
checkbox input "true"
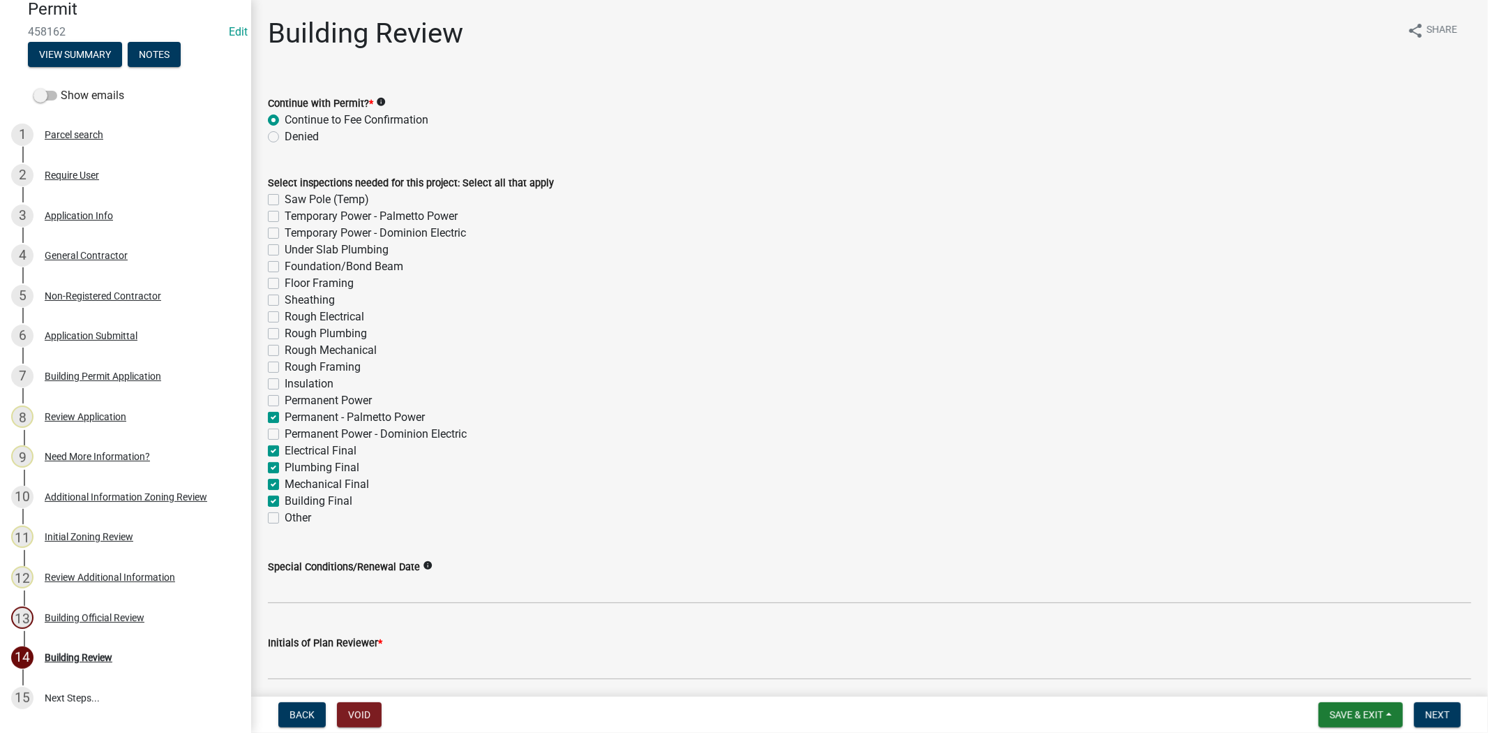
checkbox input "true"
checkbox input "false"
click at [285, 412] on label "Permanent - Palmetto Power" at bounding box center [355, 417] width 140 height 17
click at [285, 412] on input "Permanent - Palmetto Power" at bounding box center [289, 413] width 9 height 9
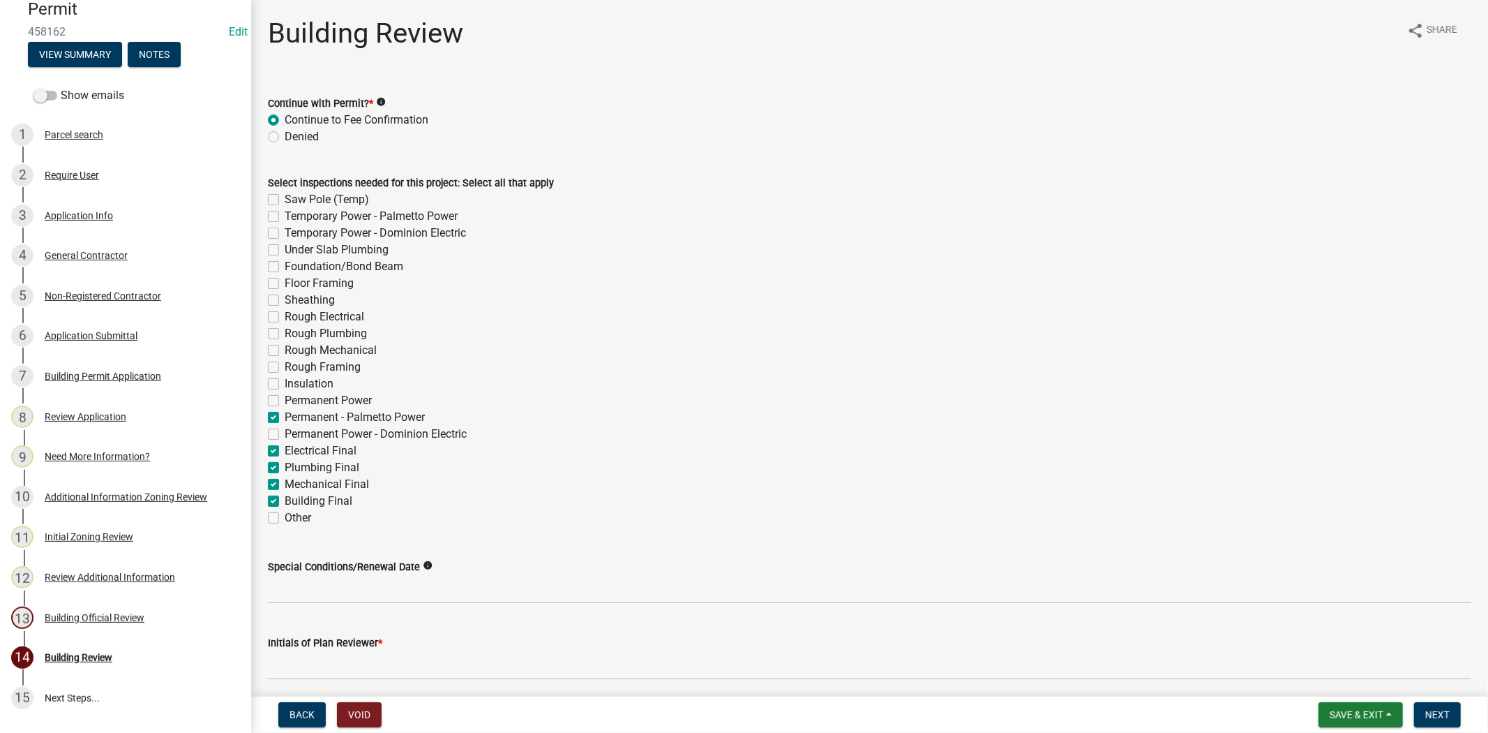
checkbox input "false"
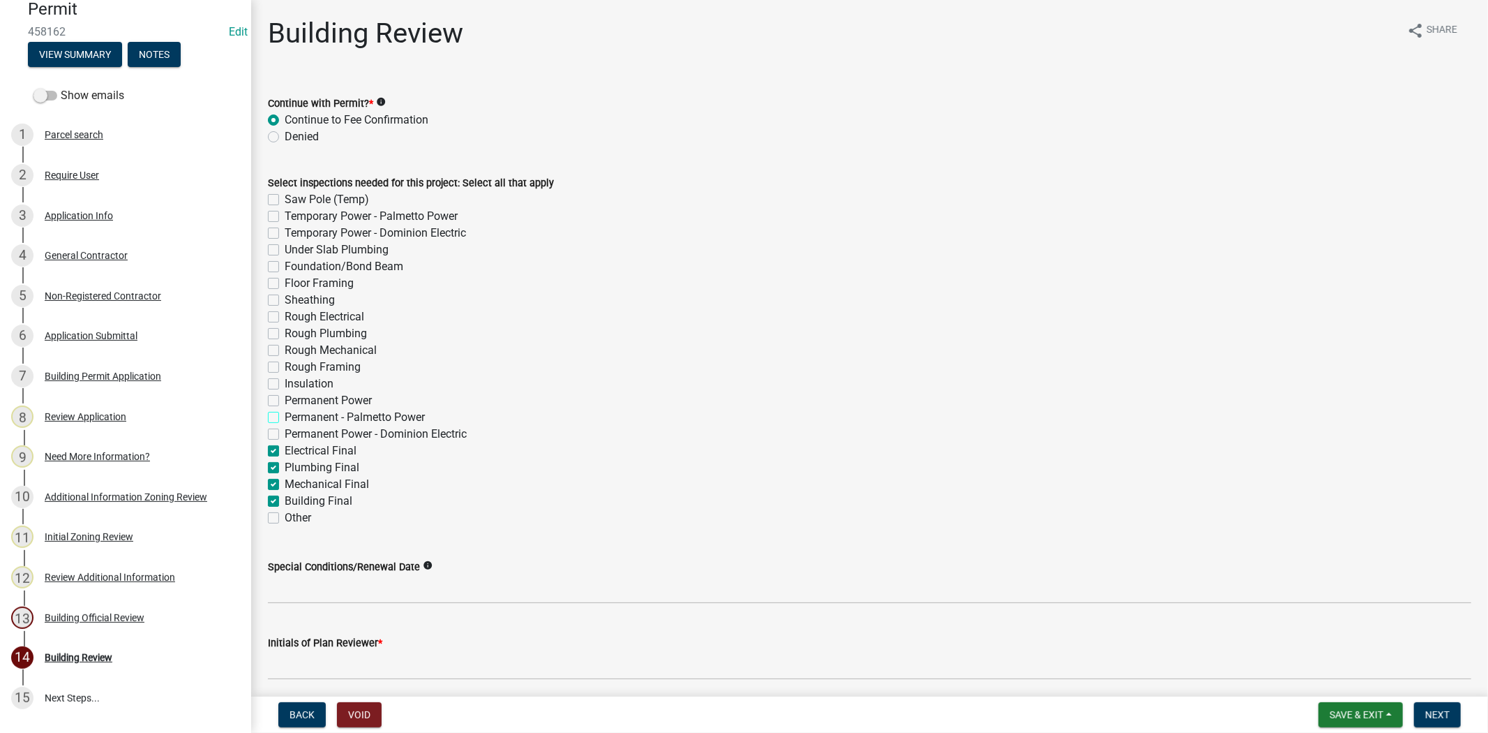
checkbox input "false"
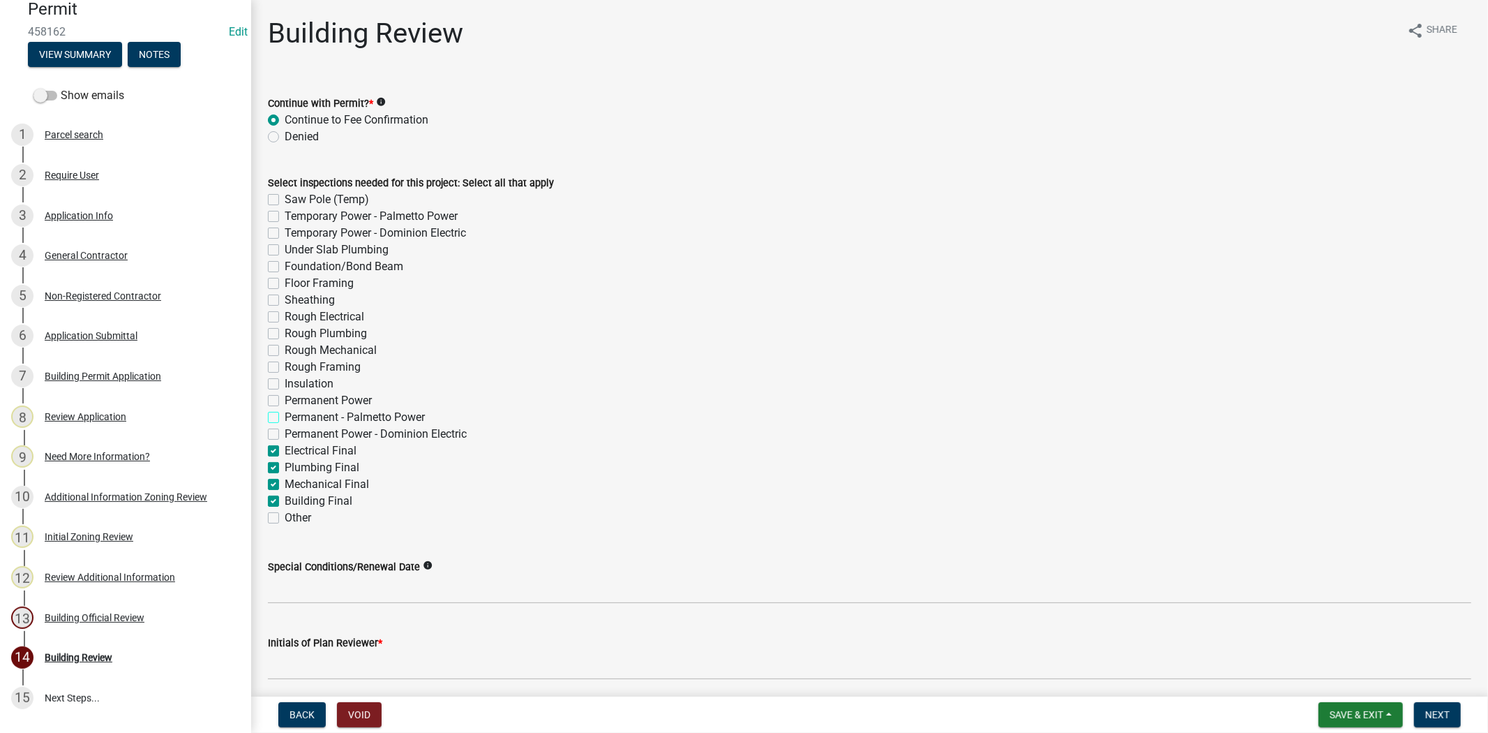
checkbox input "false"
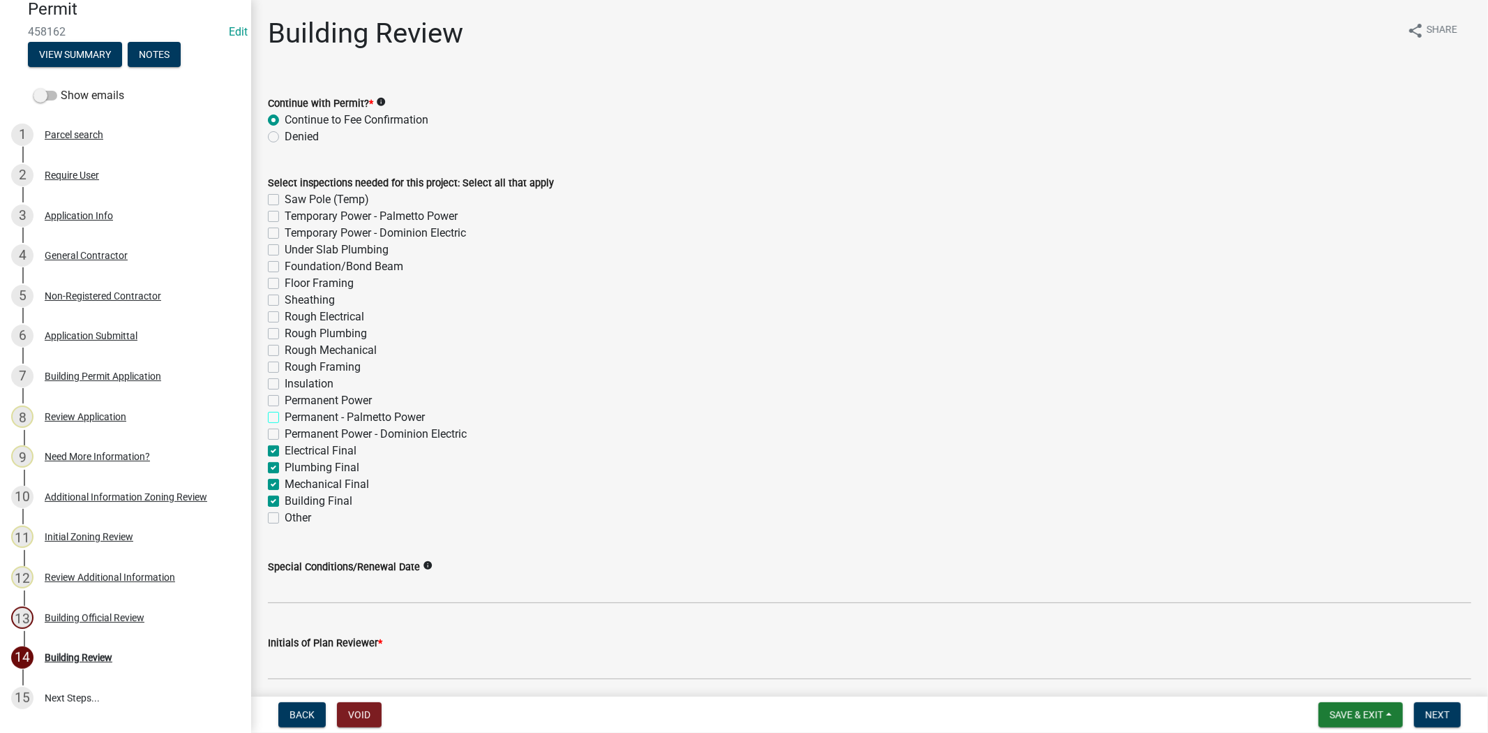
checkbox input "false"
checkbox input "true"
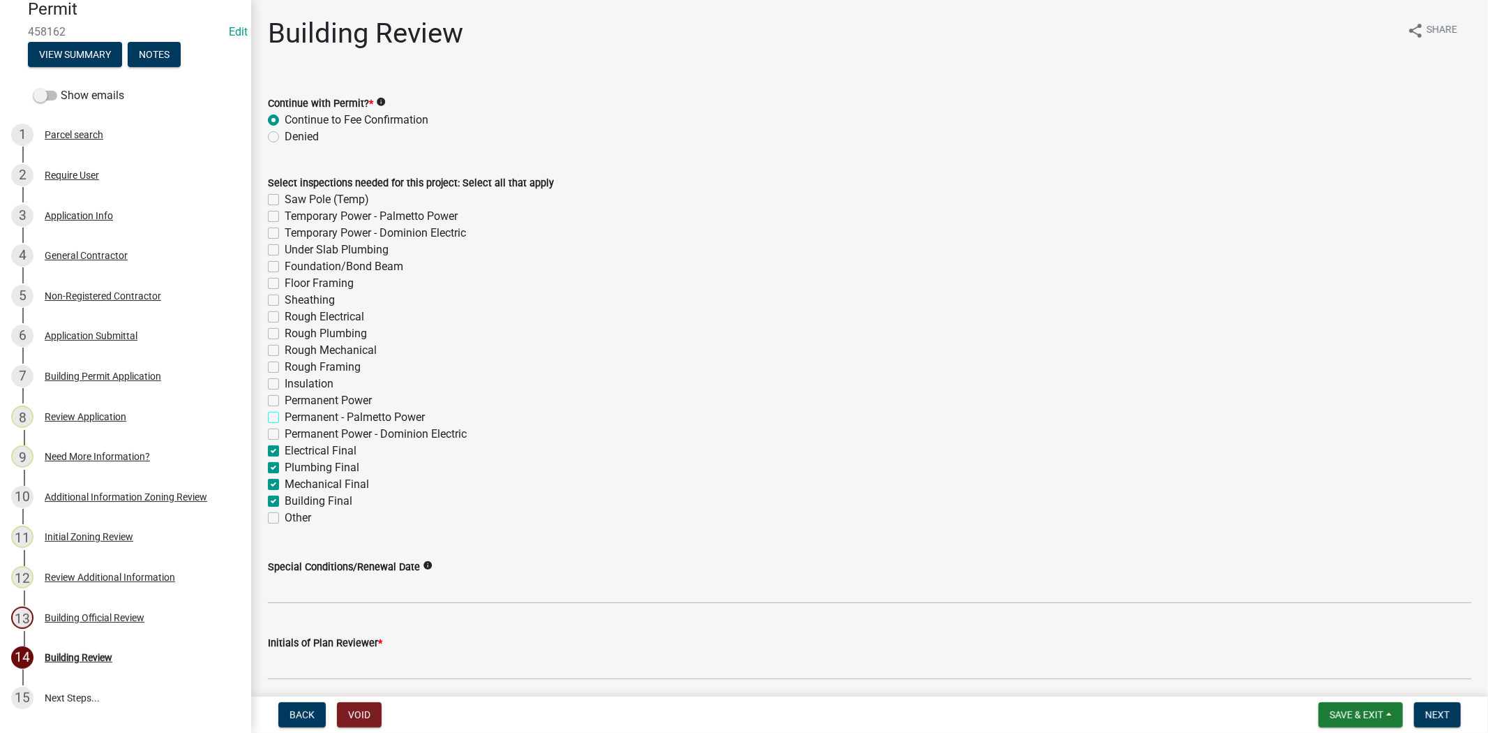
checkbox input "false"
click at [285, 401] on label "Permanent Power" at bounding box center [328, 400] width 87 height 17
click at [285, 401] on input "Permanent Power" at bounding box center [289, 396] width 9 height 9
checkbox input "true"
checkbox input "false"
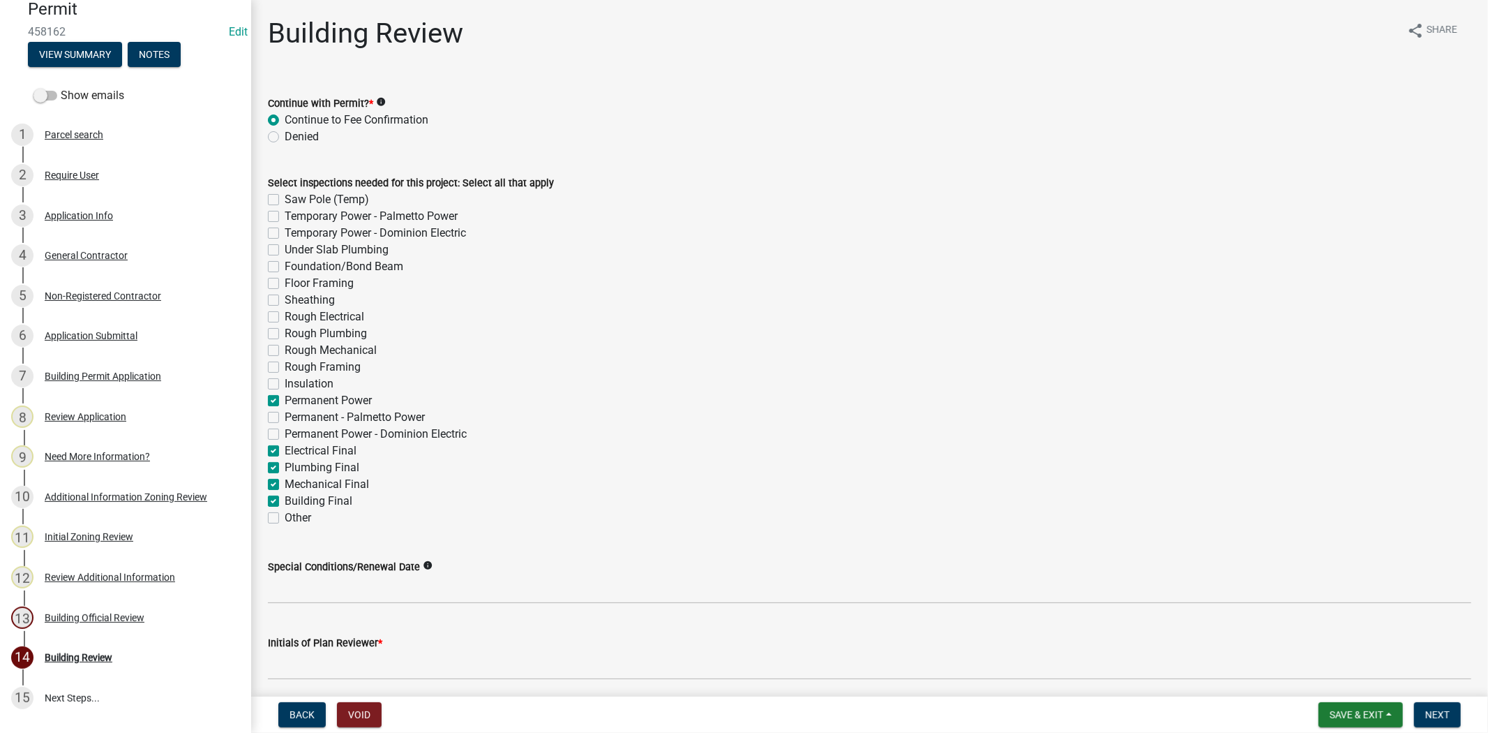
checkbox input "false"
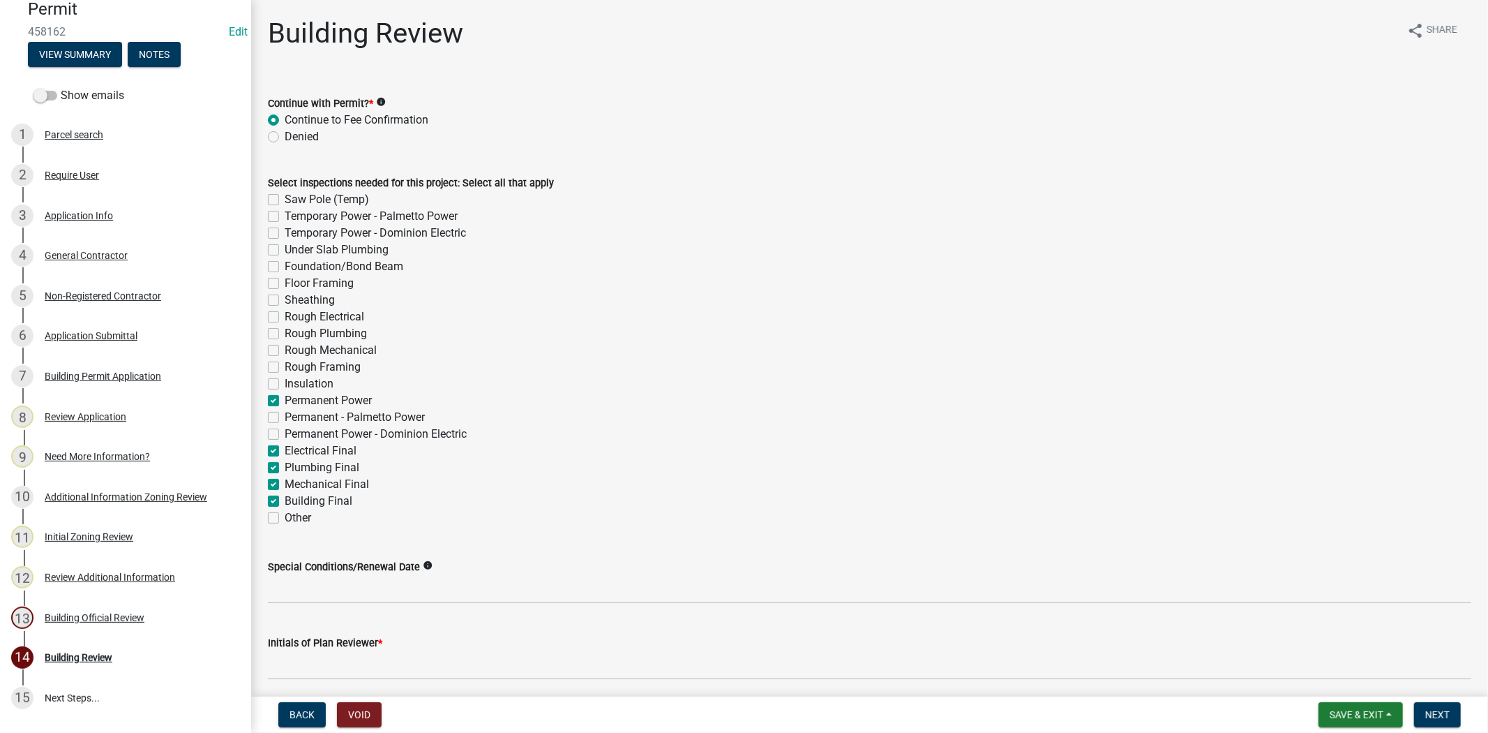
checkbox input "false"
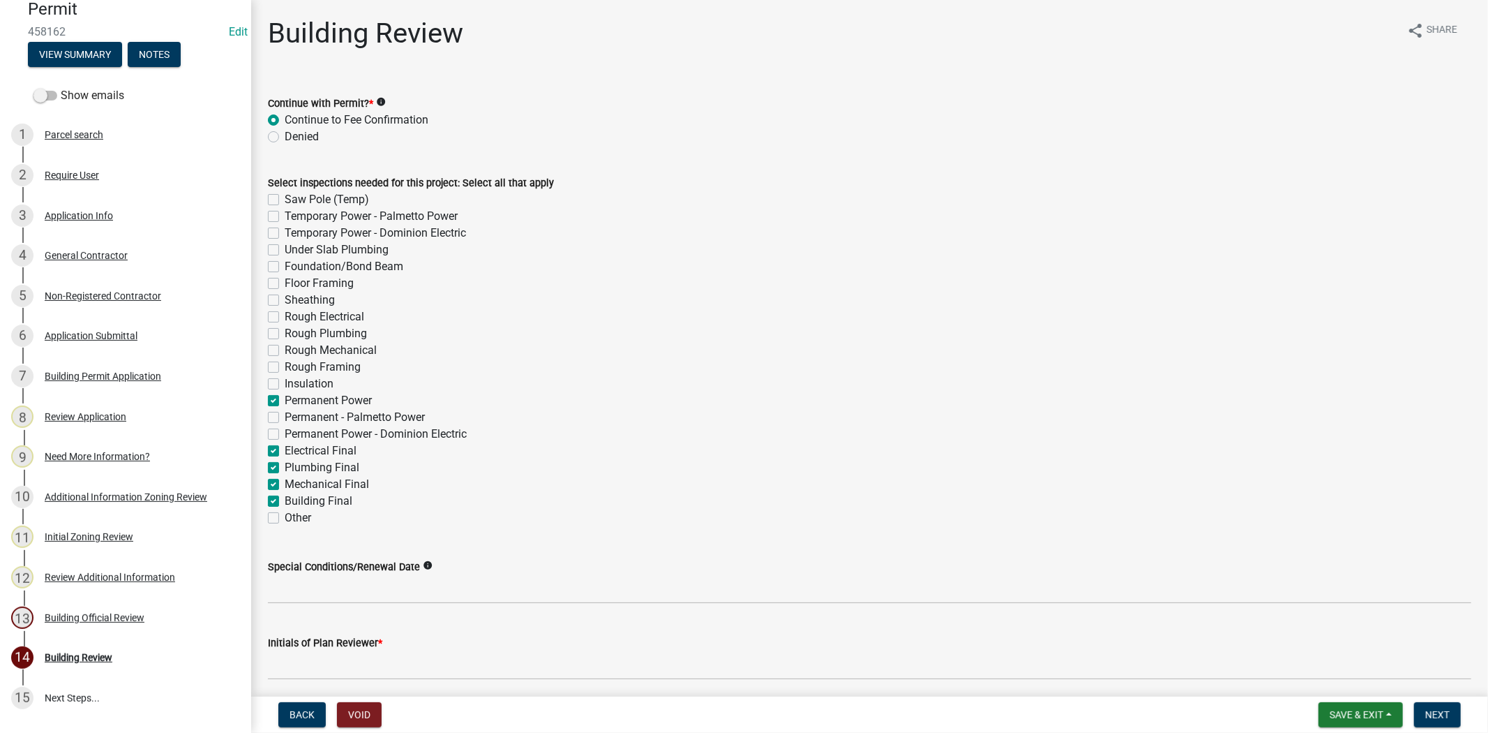
checkbox input "false"
checkbox input "true"
checkbox input "false"
checkbox input "true"
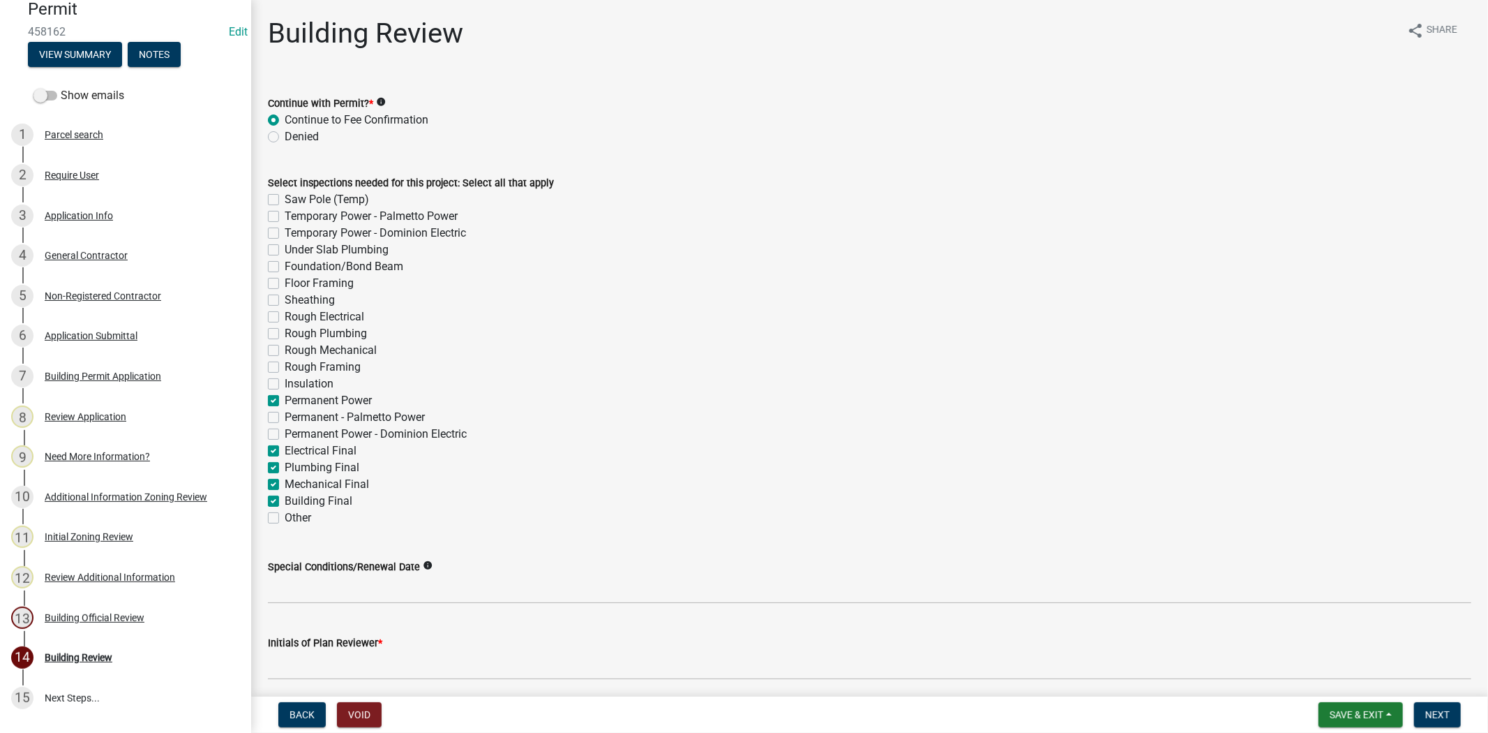
checkbox input "true"
checkbox input "false"
click at [285, 389] on label "Insulation" at bounding box center [309, 383] width 49 height 17
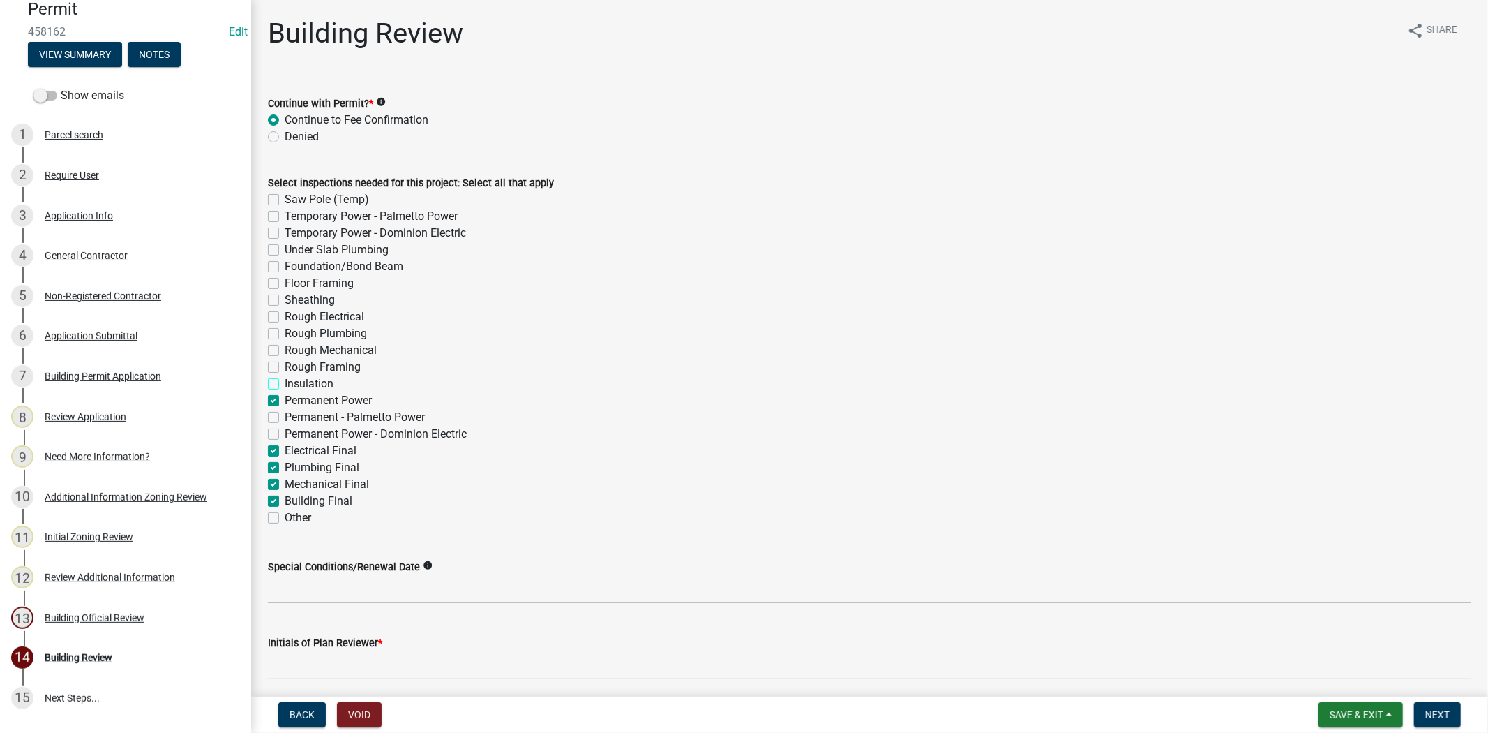
click at [285, 384] on input "Insulation" at bounding box center [289, 379] width 9 height 9
checkbox input "true"
checkbox input "false"
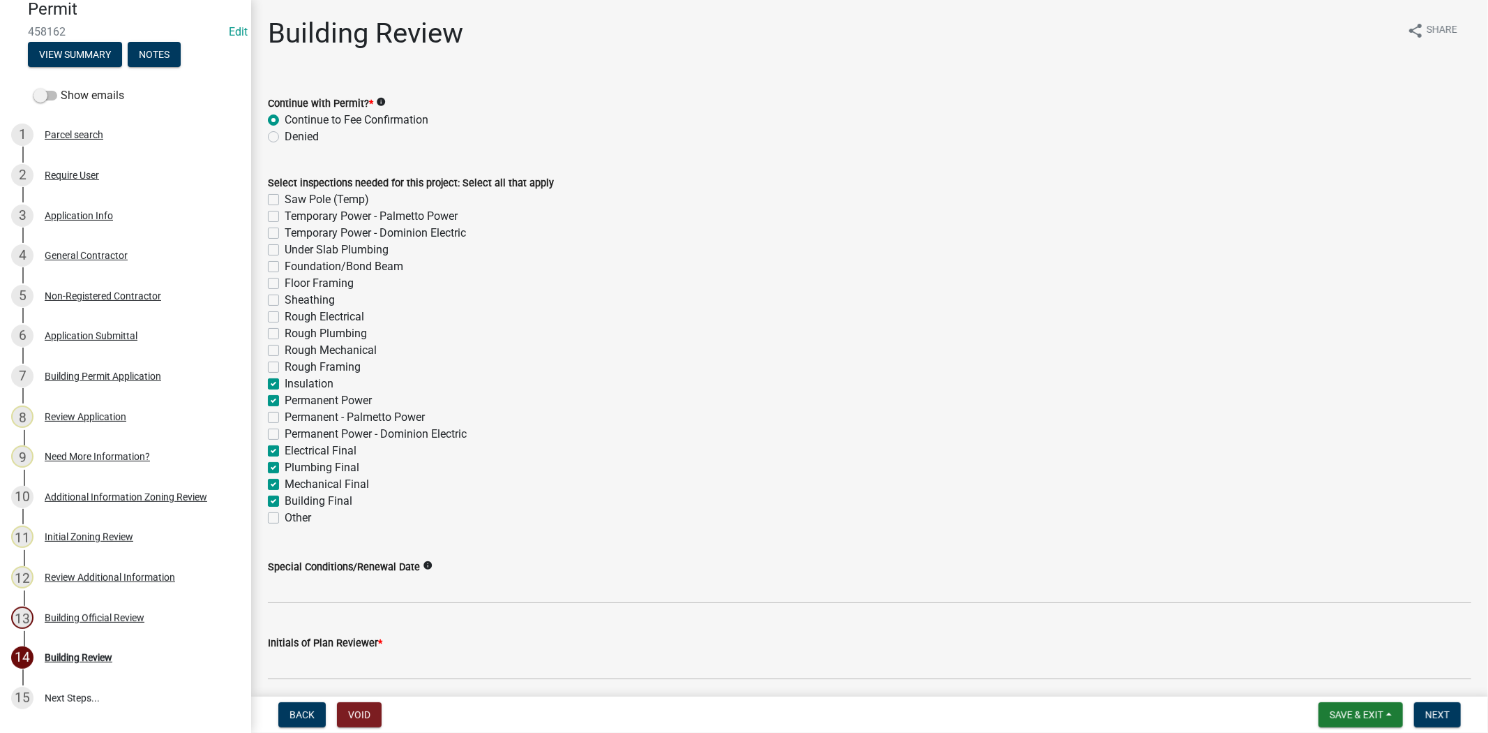
checkbox input "false"
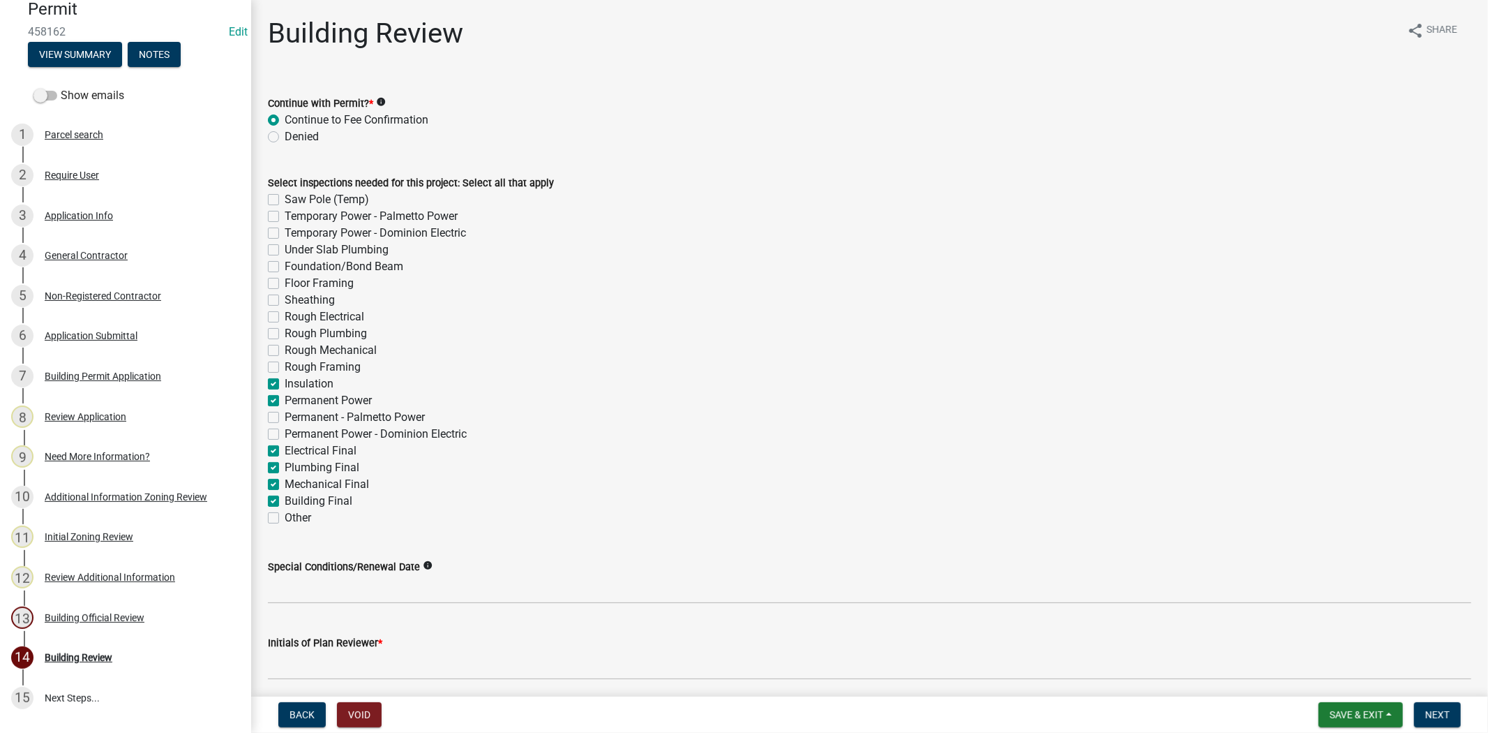
checkbox input "false"
checkbox input "true"
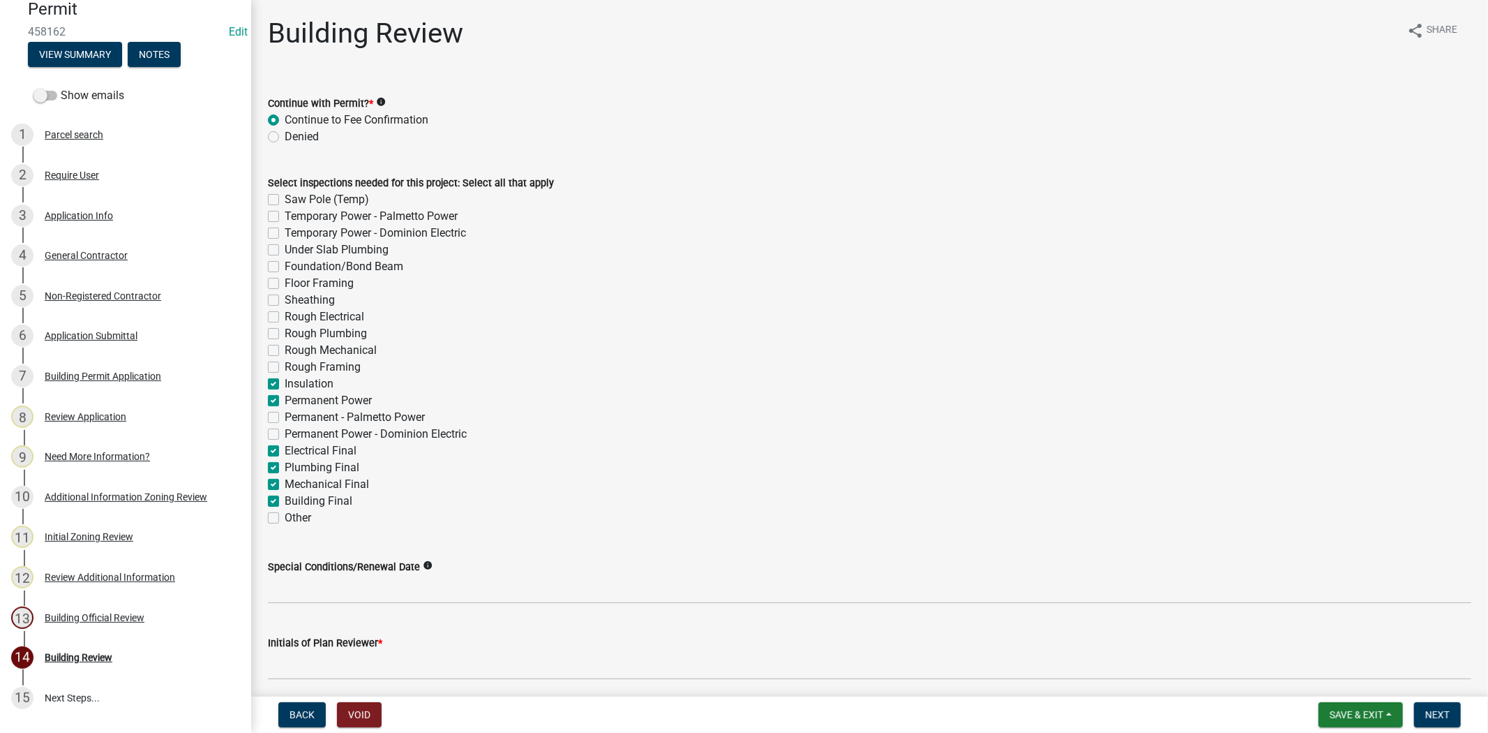
checkbox input "false"
checkbox input "true"
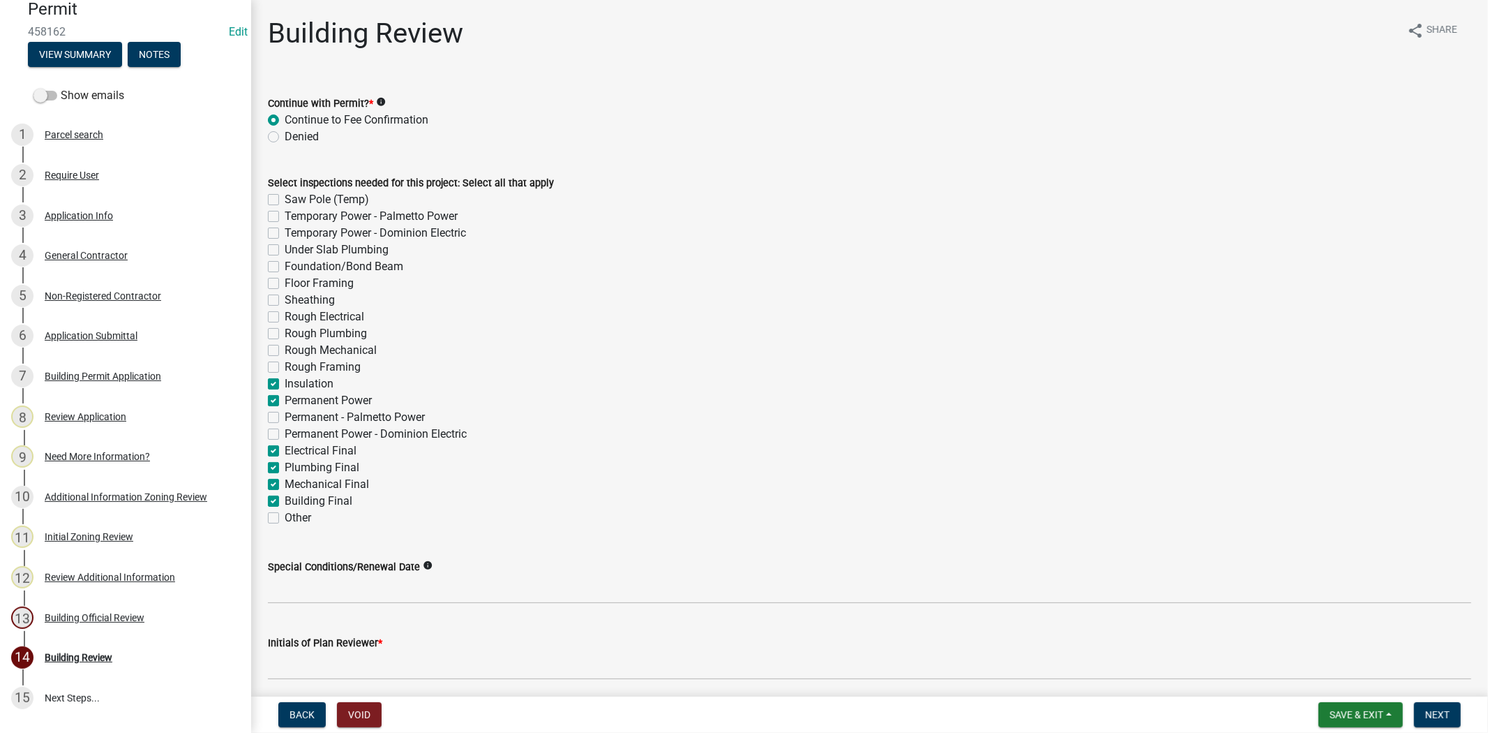
checkbox input "true"
checkbox input "false"
click at [285, 368] on label "Rough Framing" at bounding box center [323, 367] width 76 height 17
click at [285, 368] on input "Rough Framing" at bounding box center [289, 363] width 9 height 9
checkbox input "true"
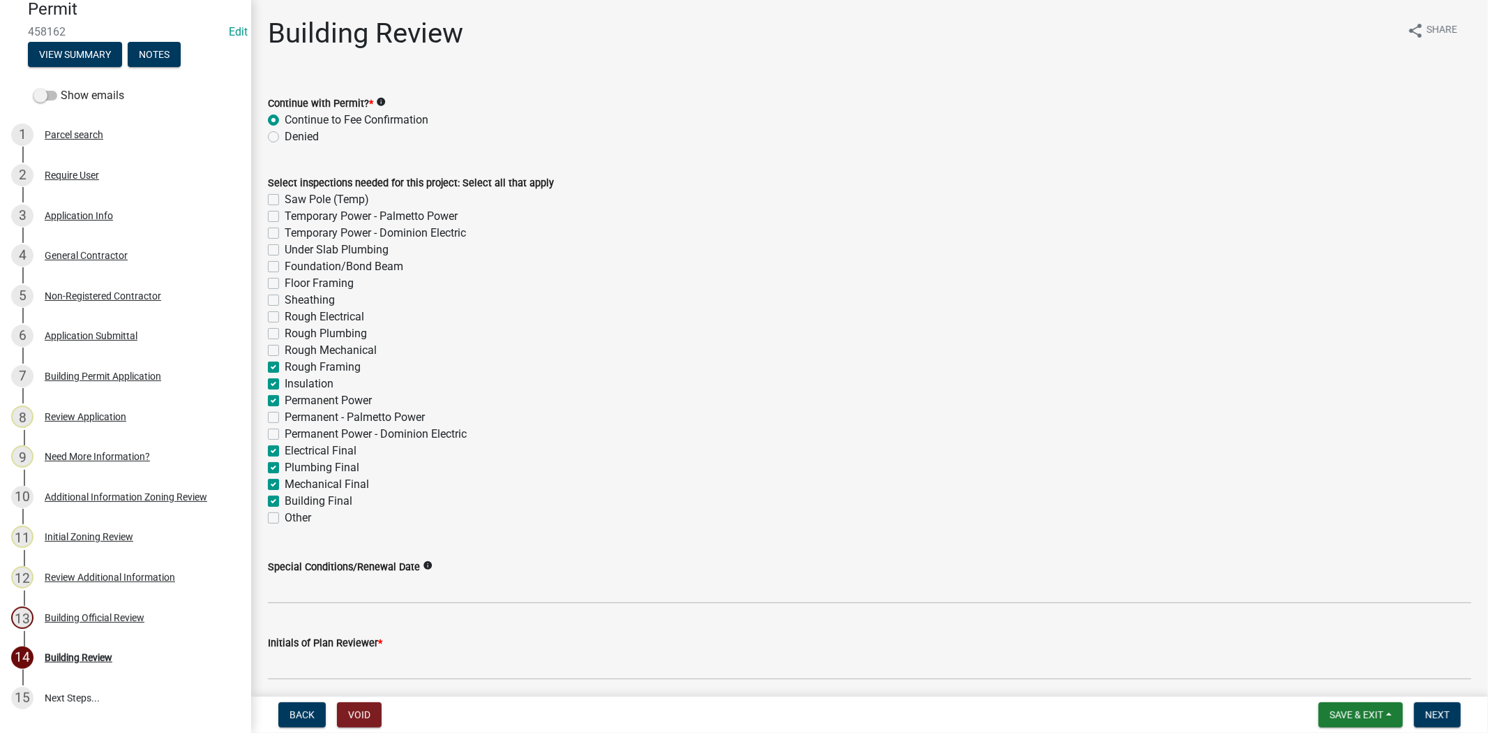
checkbox input "false"
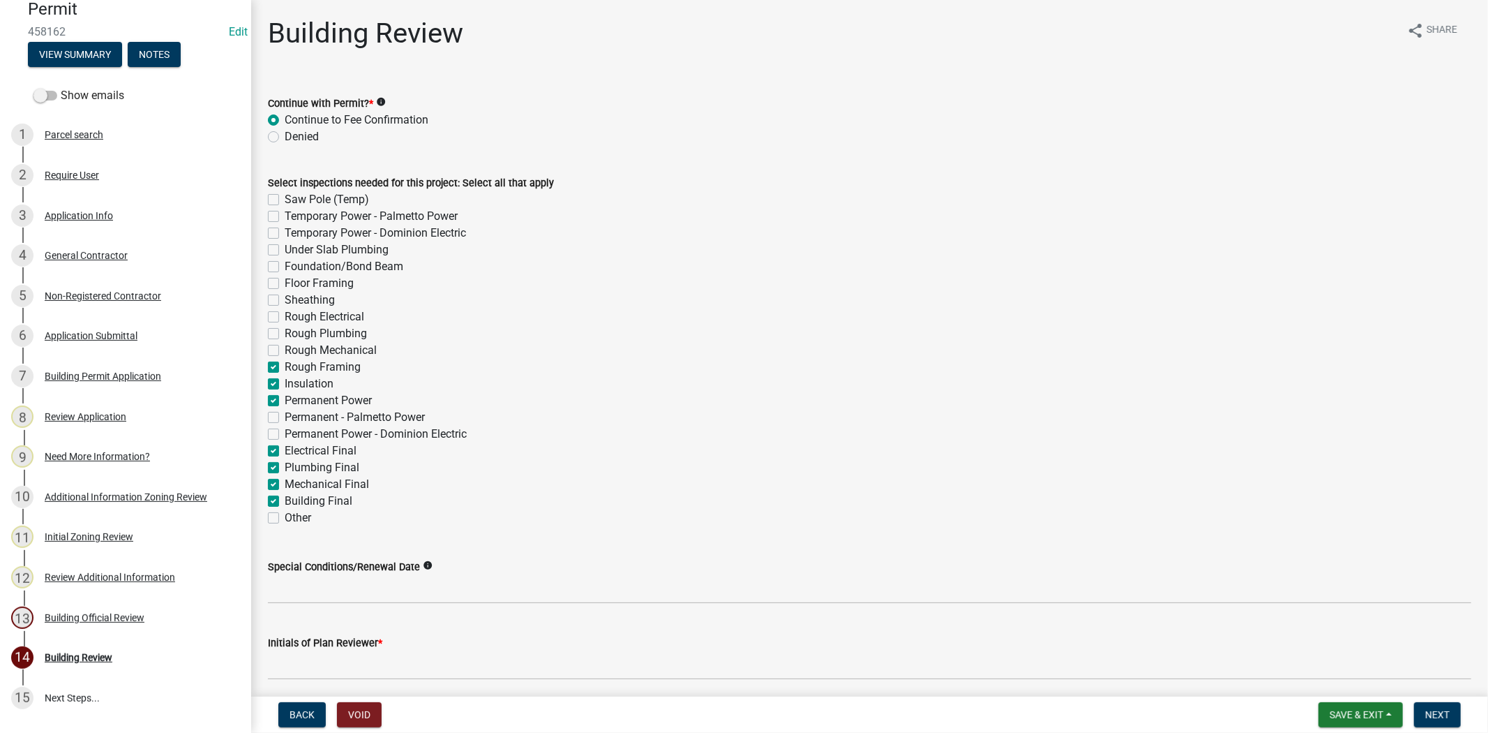
checkbox input "false"
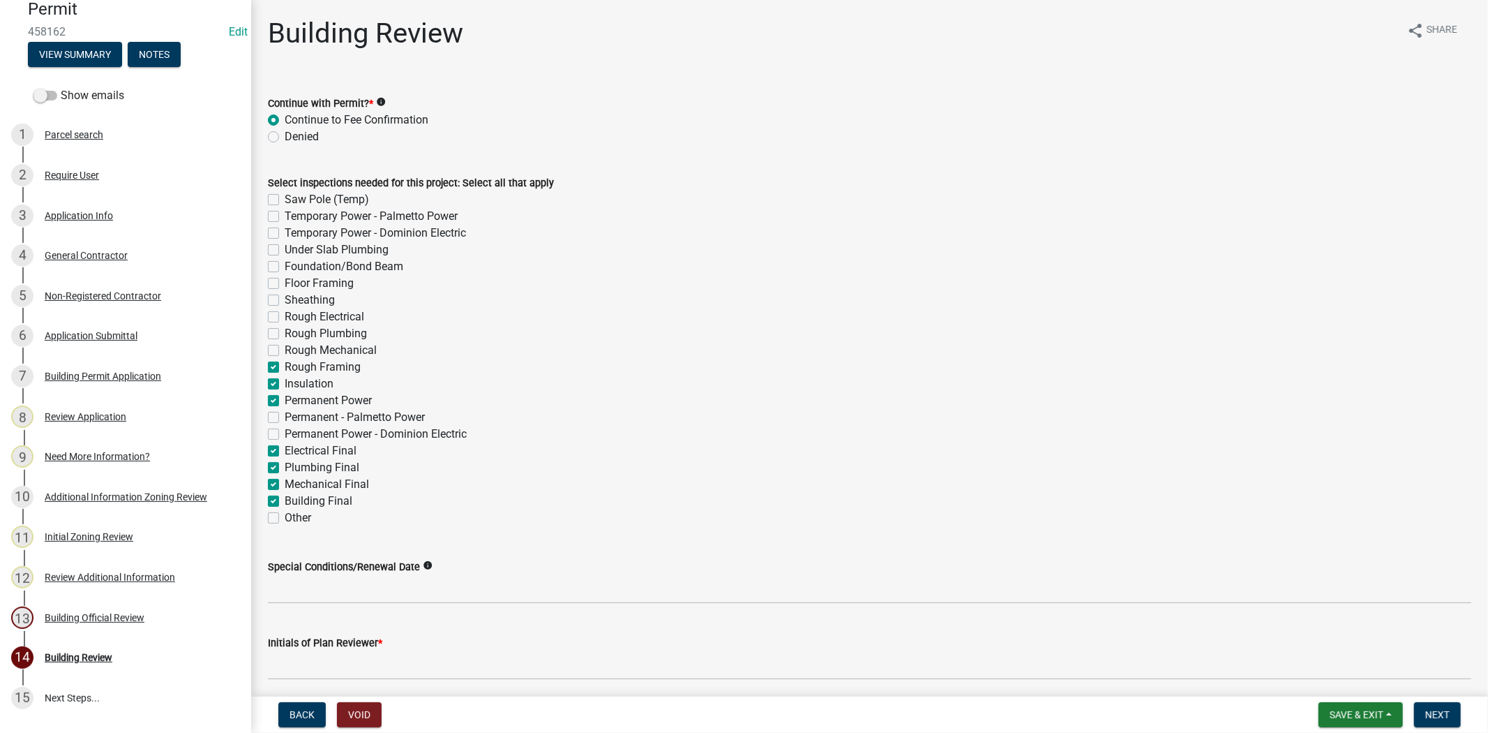
checkbox input "true"
checkbox input "false"
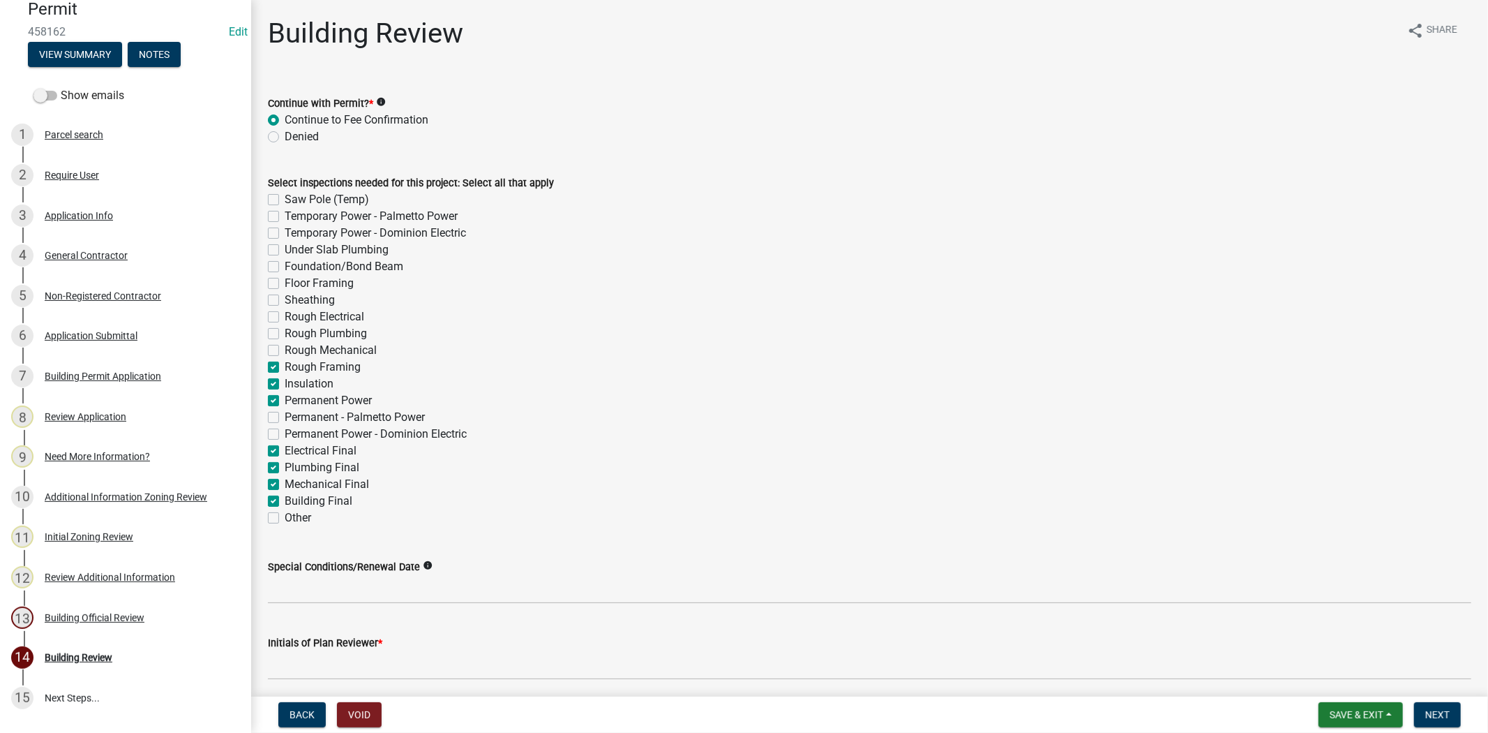
checkbox input "true"
click at [285, 352] on label "Rough Mechanical" at bounding box center [331, 350] width 92 height 17
click at [285, 351] on input "Rough Mechanical" at bounding box center [289, 346] width 9 height 9
click at [285, 202] on label "Saw Pole (Temp)" at bounding box center [327, 199] width 84 height 17
click at [285, 200] on input "Saw Pole (Temp)" at bounding box center [289, 195] width 9 height 9
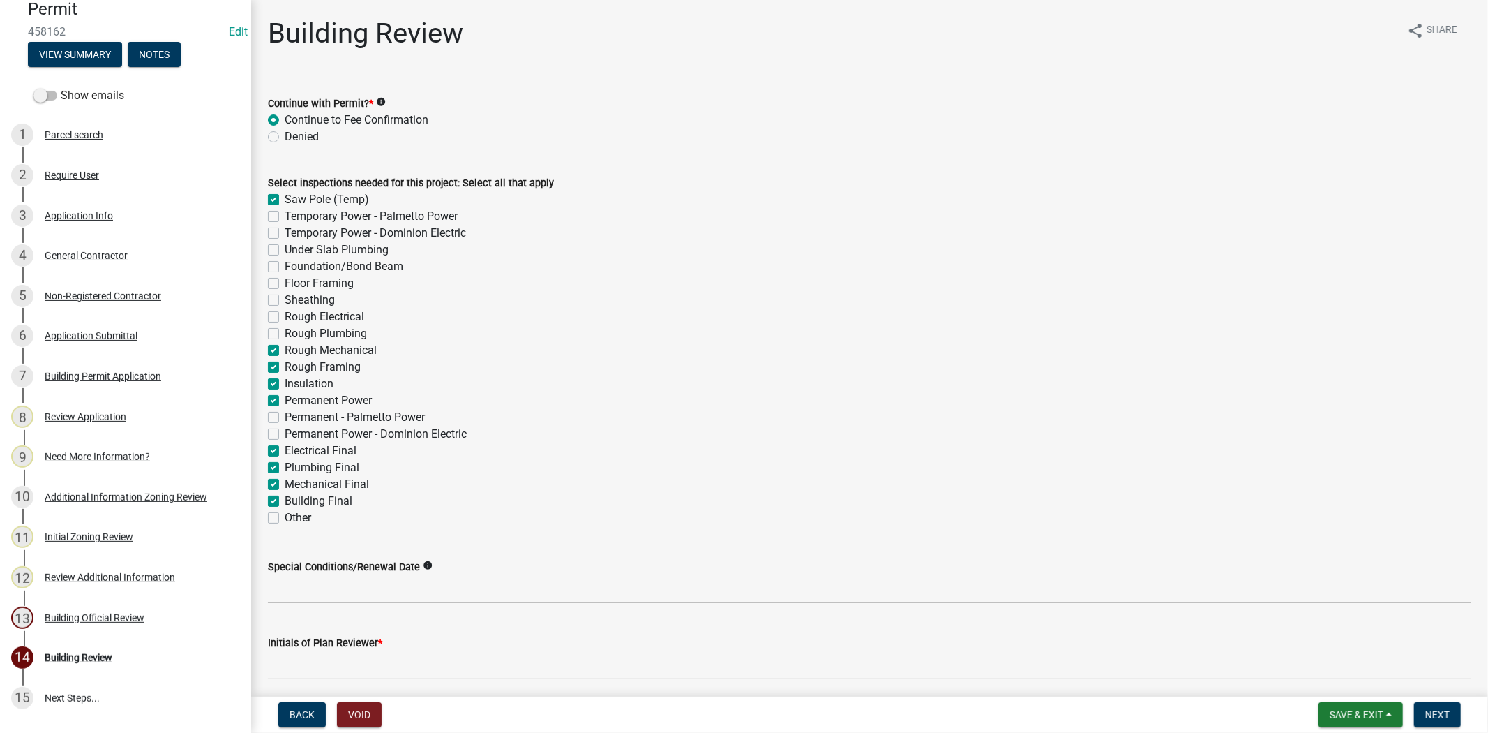
click at [285, 247] on label "Under Slab Plumbing" at bounding box center [337, 249] width 104 height 17
click at [285, 247] on input "Under Slab Plumbing" at bounding box center [289, 245] width 9 height 9
click at [285, 267] on label "Foundation/Bond Beam" at bounding box center [344, 266] width 119 height 17
click at [285, 267] on input "Foundation/Bond Beam" at bounding box center [289, 262] width 9 height 9
click at [285, 281] on label "Floor Framing" at bounding box center [319, 283] width 69 height 17
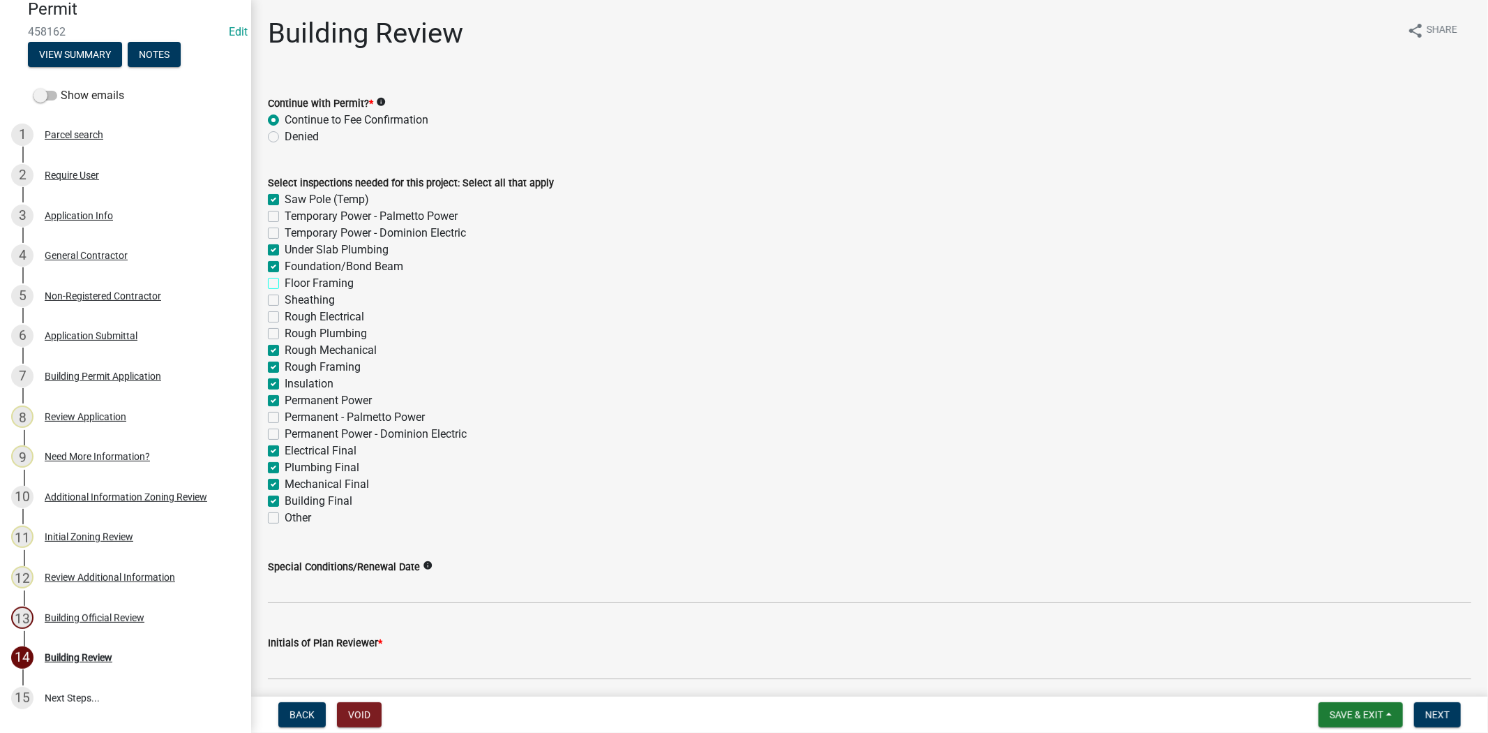
click at [285, 281] on input "Floor Framing" at bounding box center [289, 279] width 9 height 9
click at [285, 283] on label "Floor Framing" at bounding box center [319, 283] width 69 height 17
click at [285, 283] on input "Floor Framing" at bounding box center [289, 279] width 9 height 9
click at [285, 294] on label "Sheathing" at bounding box center [310, 300] width 50 height 17
click at [285, 294] on input "Sheathing" at bounding box center [289, 296] width 9 height 9
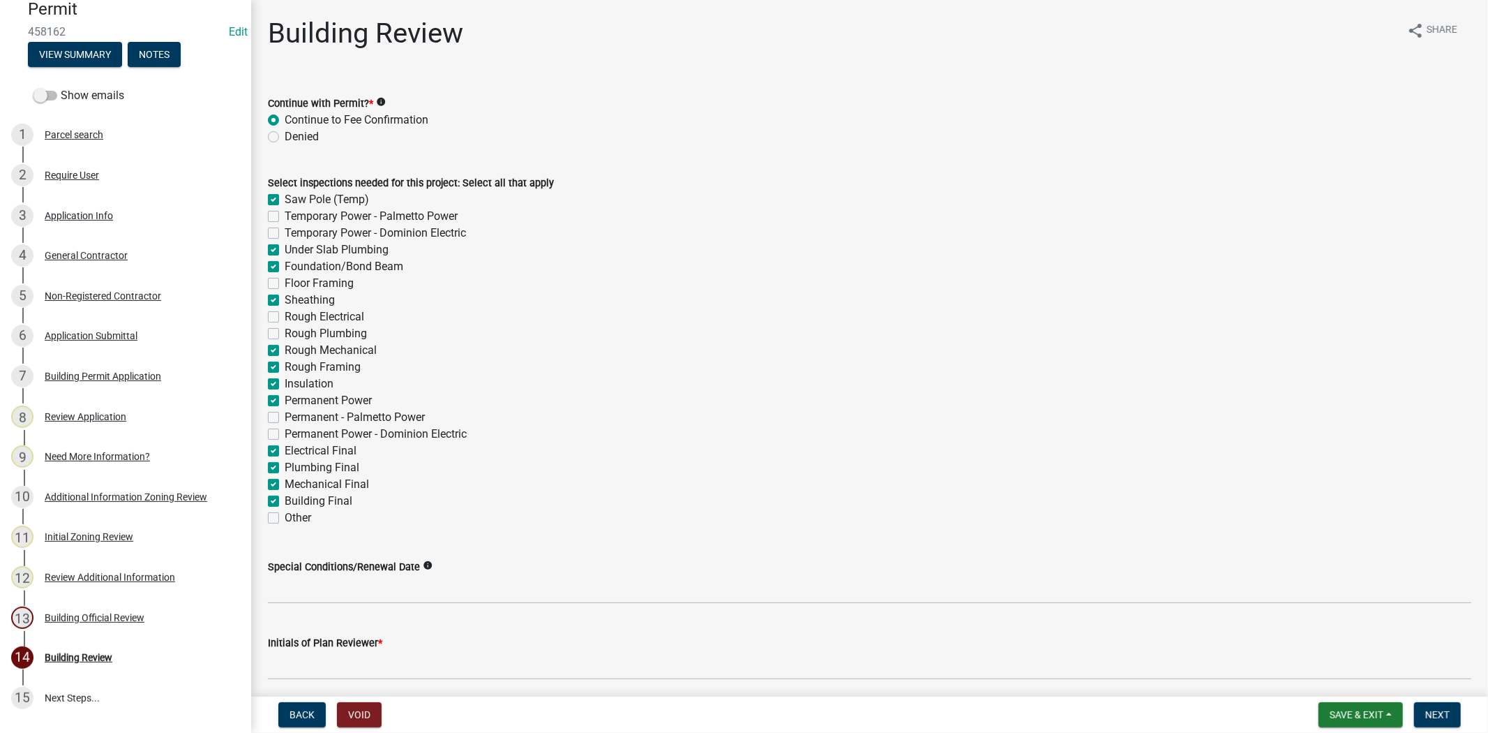
click at [285, 316] on label "Rough Electrical" at bounding box center [325, 316] width 80 height 17
click at [285, 316] on input "Rough Electrical" at bounding box center [289, 312] width 9 height 9
click at [285, 329] on label "Rough Plumbing" at bounding box center [326, 333] width 82 height 17
click at [285, 329] on input "Rough Plumbing" at bounding box center [289, 329] width 9 height 9
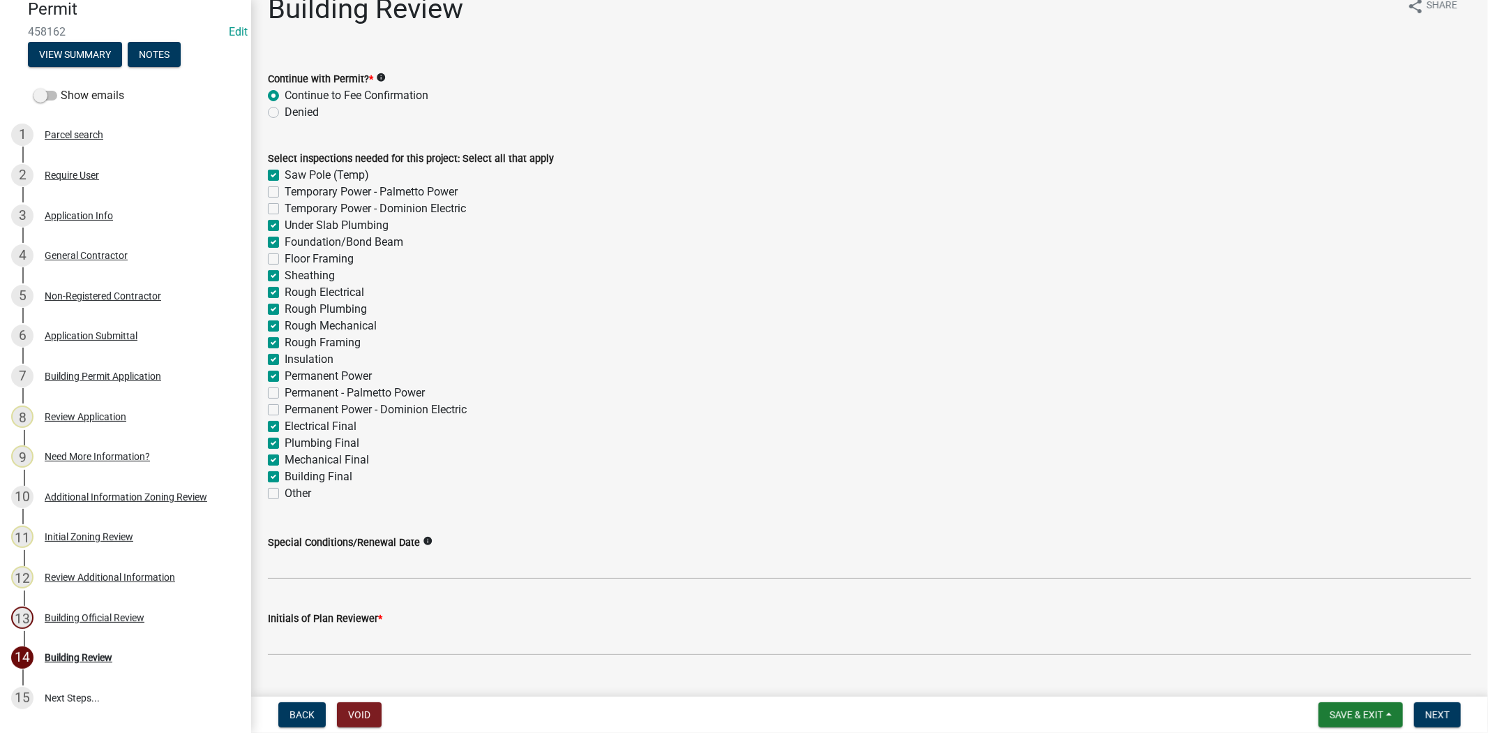
scroll to position [54, 0]
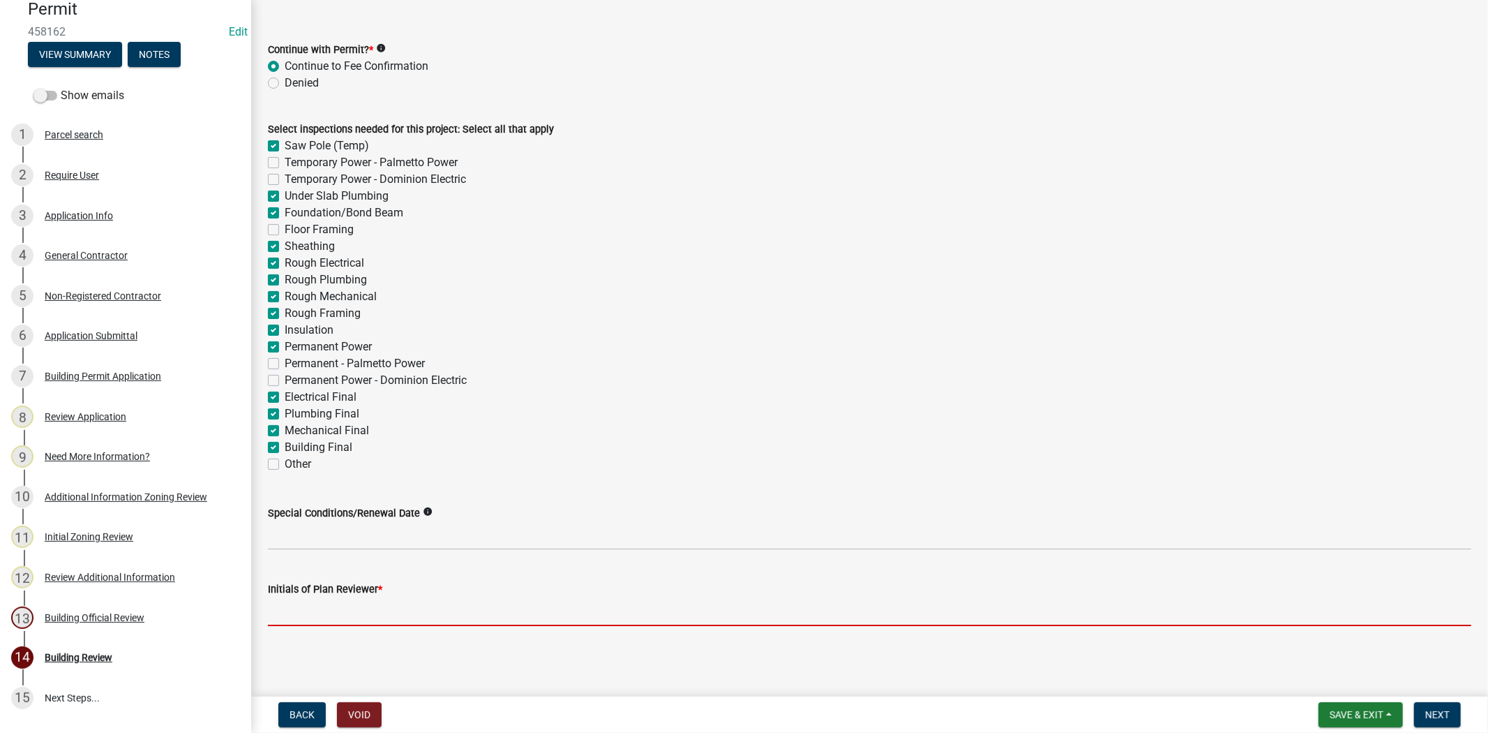
click at [372, 600] on input "Initials of Plan Reviewer *" at bounding box center [870, 611] width 1204 height 29
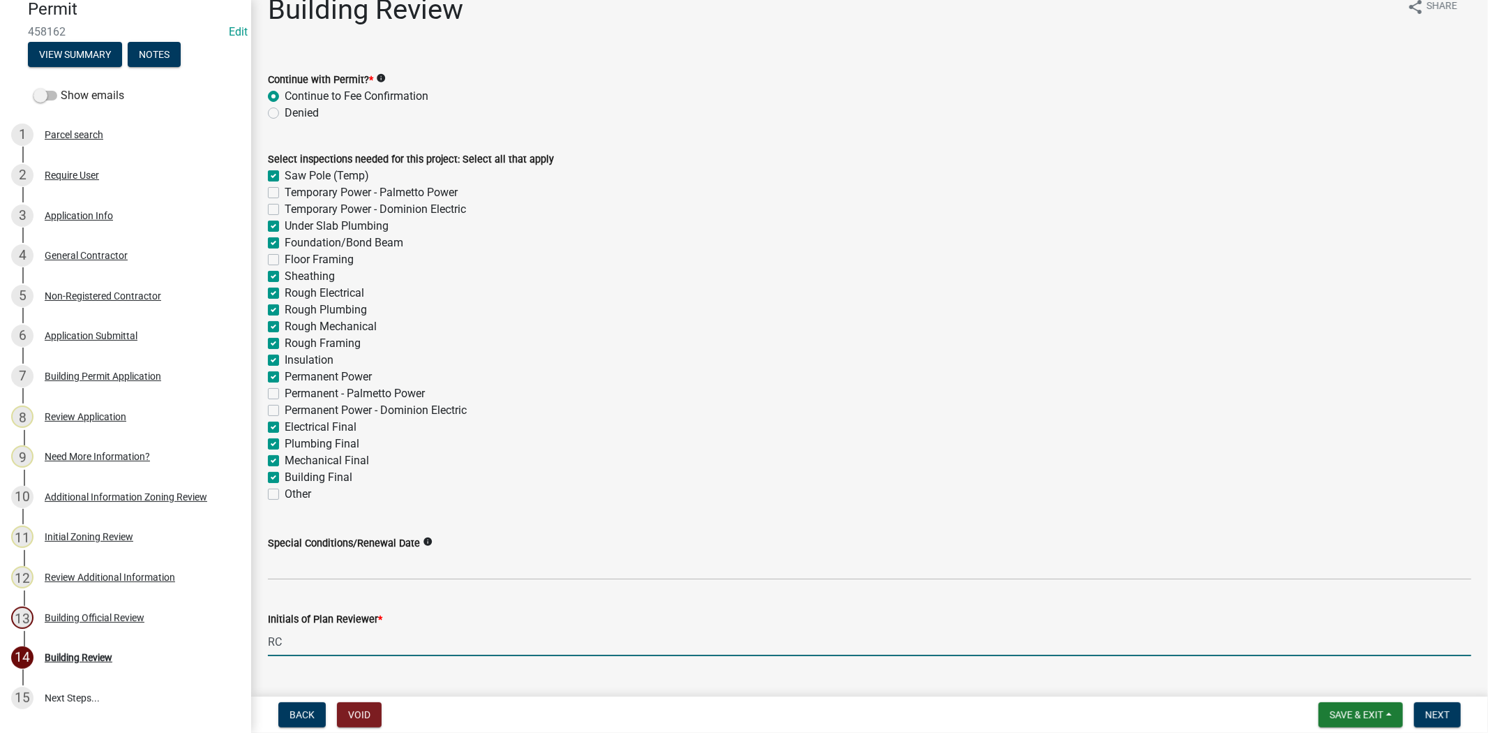
scroll to position [0, 0]
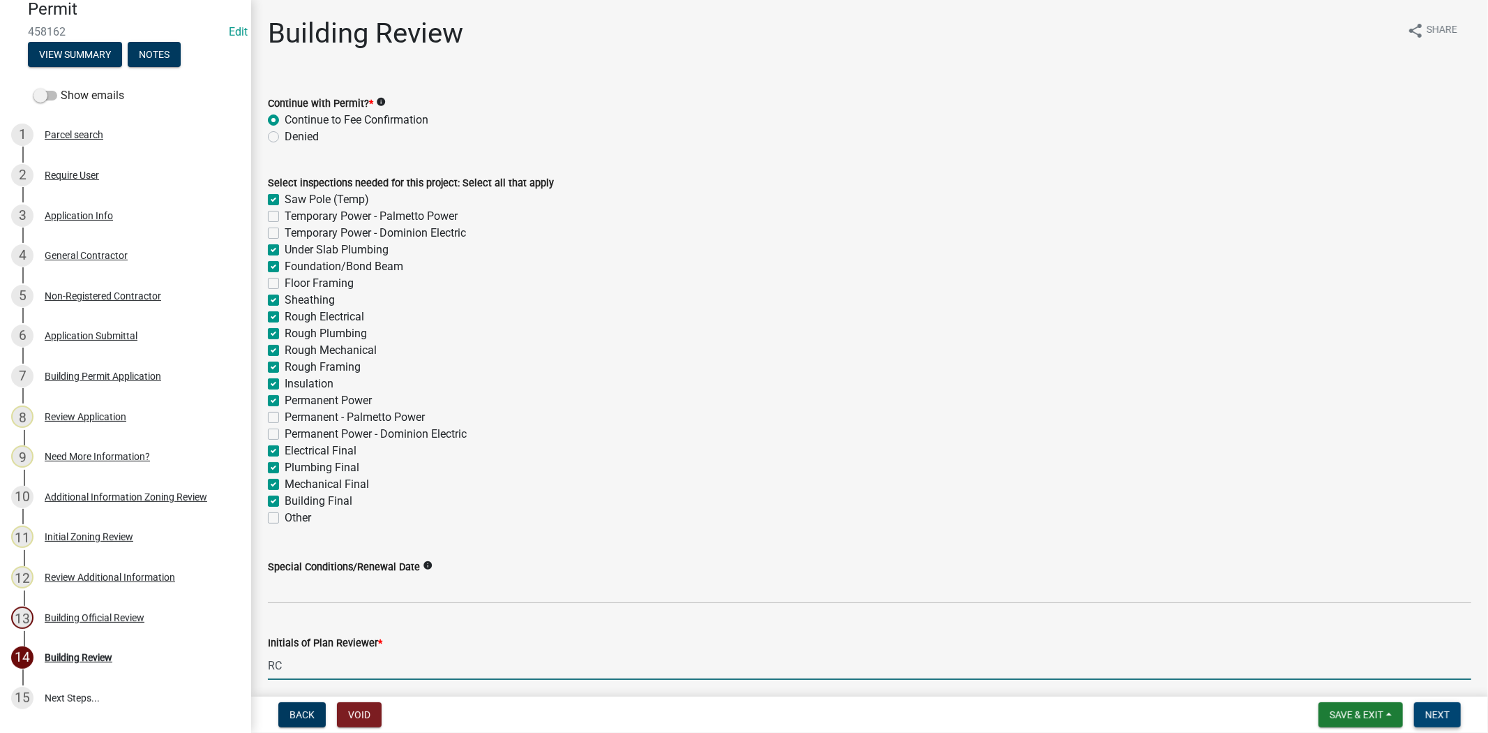
click at [1440, 709] on span "Next" at bounding box center [1438, 714] width 24 height 11
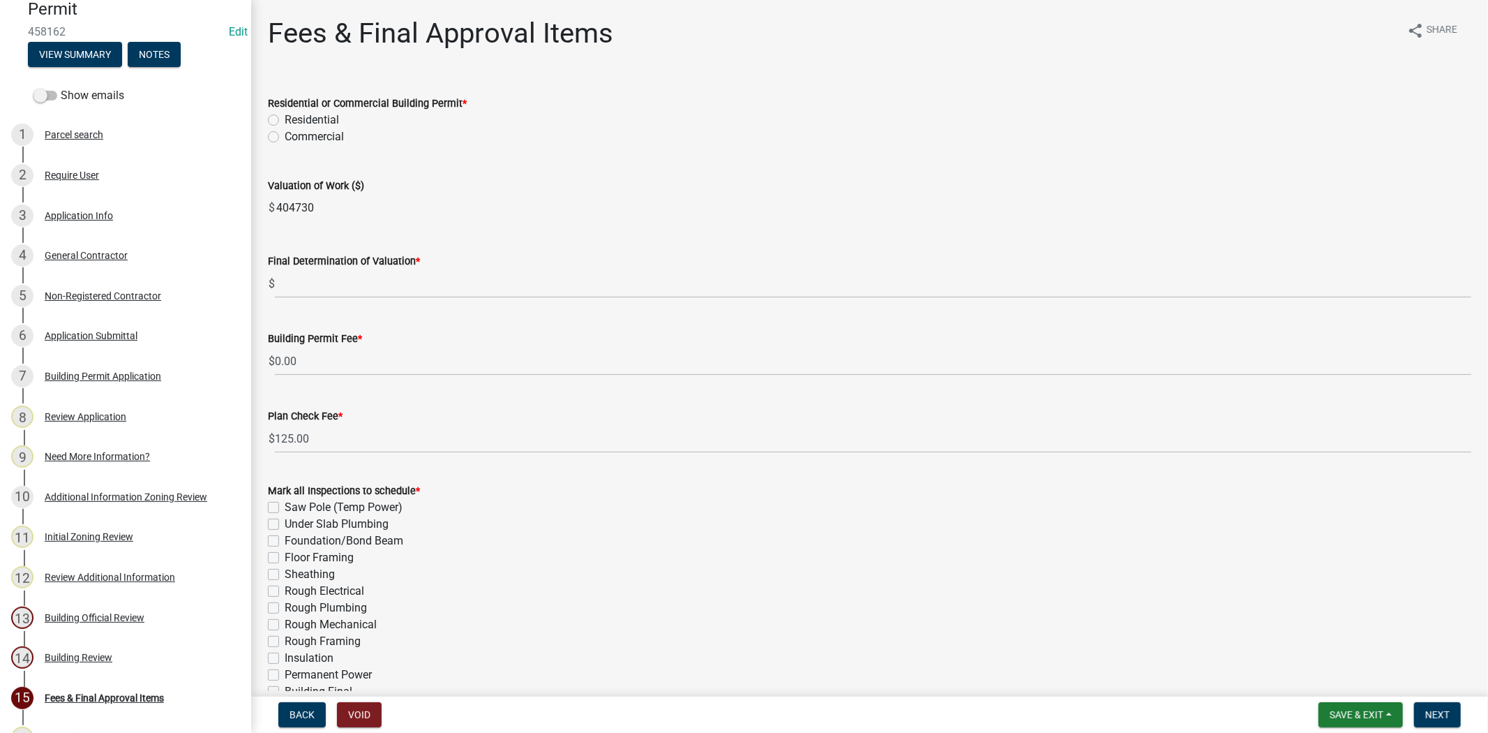
click at [285, 121] on label "Residential" at bounding box center [312, 120] width 54 height 17
click at [285, 121] on input "Residential" at bounding box center [289, 116] width 9 height 9
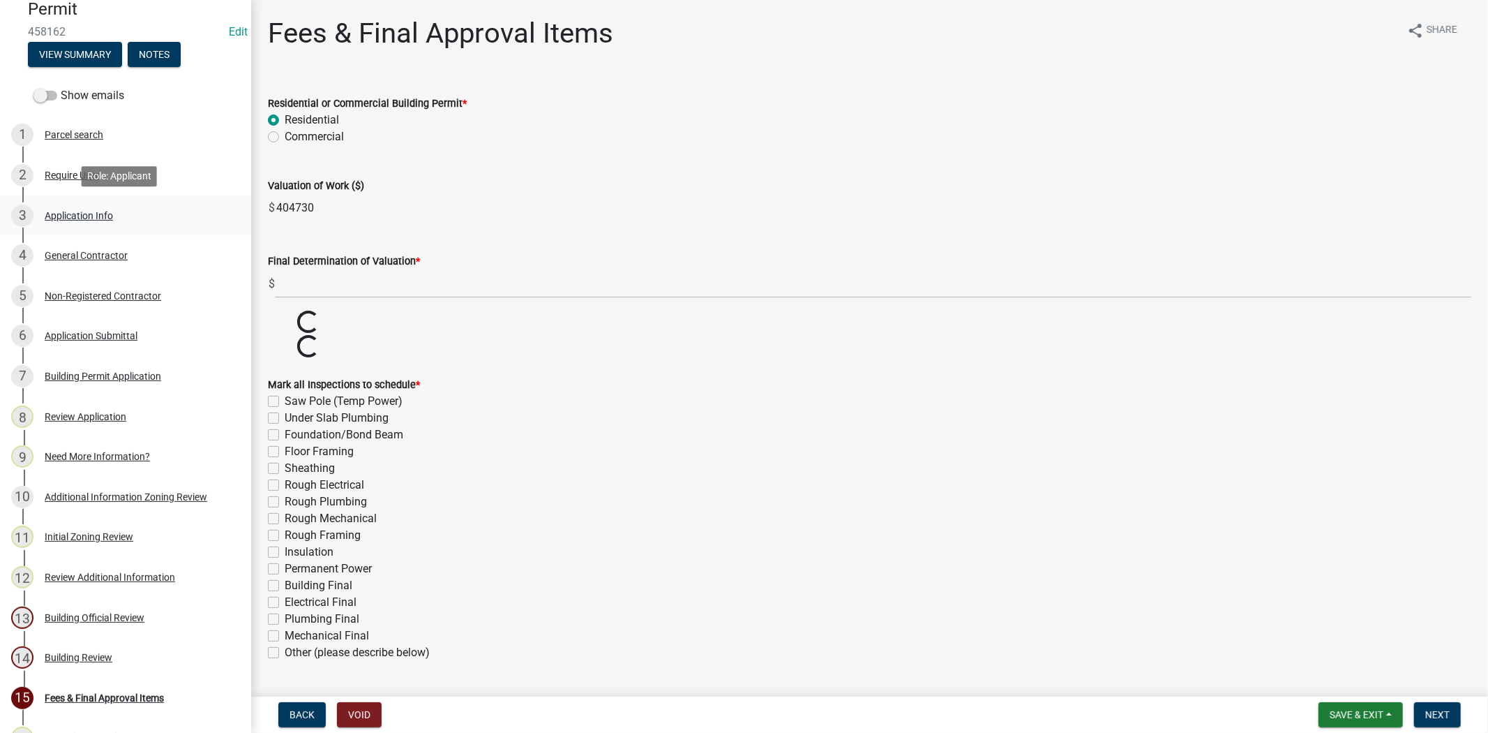
drag, startPoint x: 331, startPoint y: 209, endPoint x: 206, endPoint y: 217, distance: 125.1
click at [206, 217] on div "Jasper County Building Permit 458162 Edit View Summary Notes Show emails 1 Parc…" at bounding box center [744, 366] width 1488 height 733
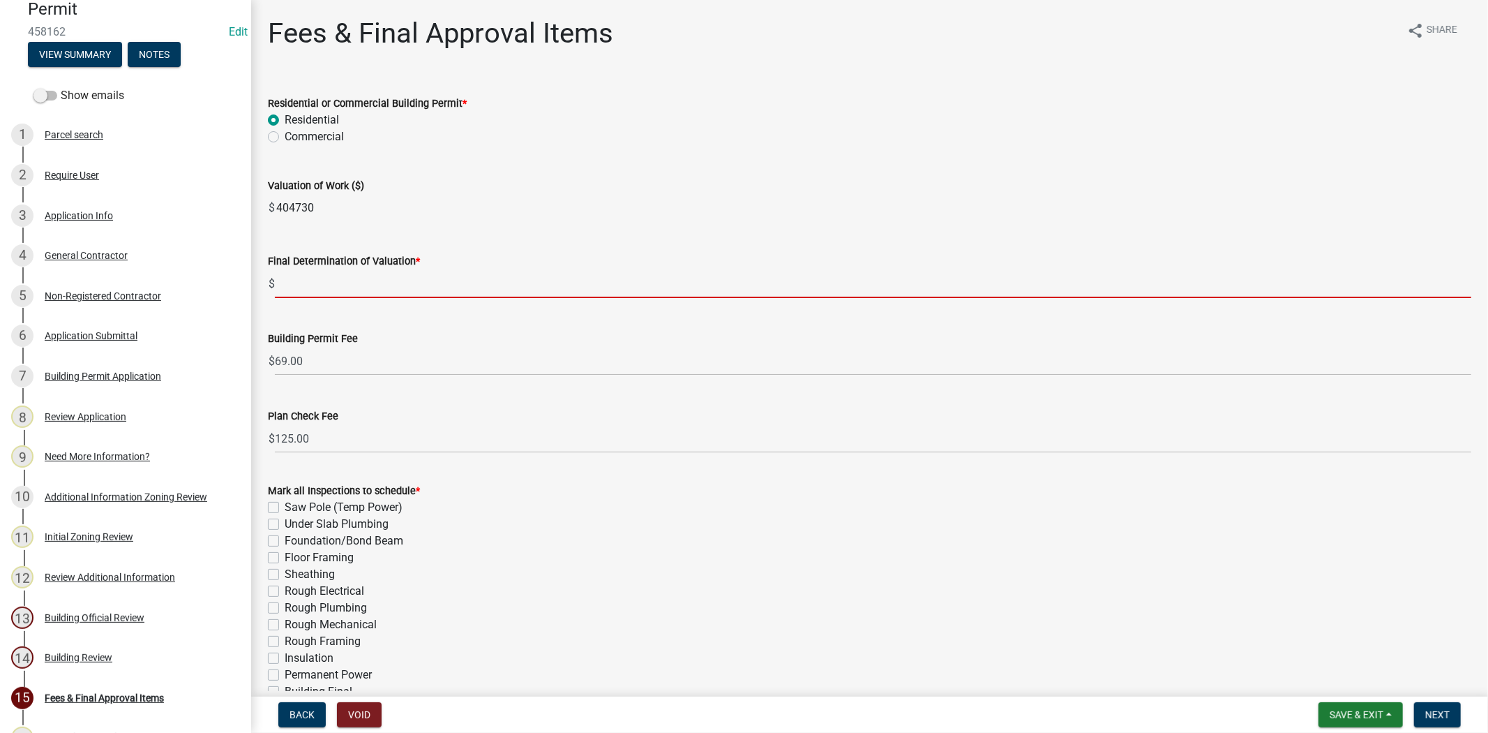
click at [324, 282] on input "text" at bounding box center [873, 283] width 1197 height 29
paste input "404730"
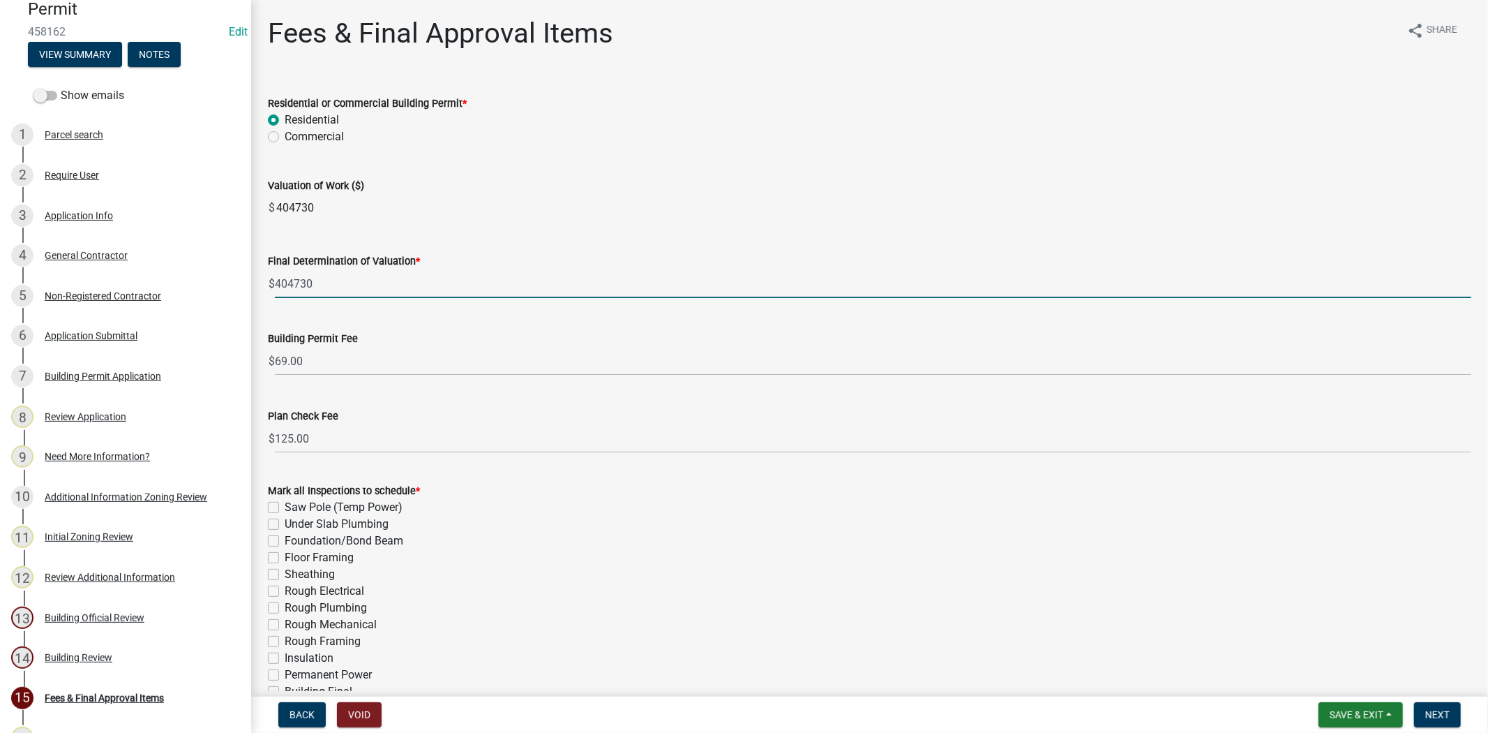
drag, startPoint x: 295, startPoint y: 286, endPoint x: 283, endPoint y: 288, distance: 12.7
click at [283, 288] on input "404730" at bounding box center [873, 283] width 1197 height 29
drag, startPoint x: 534, startPoint y: 196, endPoint x: 553, endPoint y: 219, distance: 30.2
click at [535, 196] on input "404730" at bounding box center [873, 208] width 1197 height 28
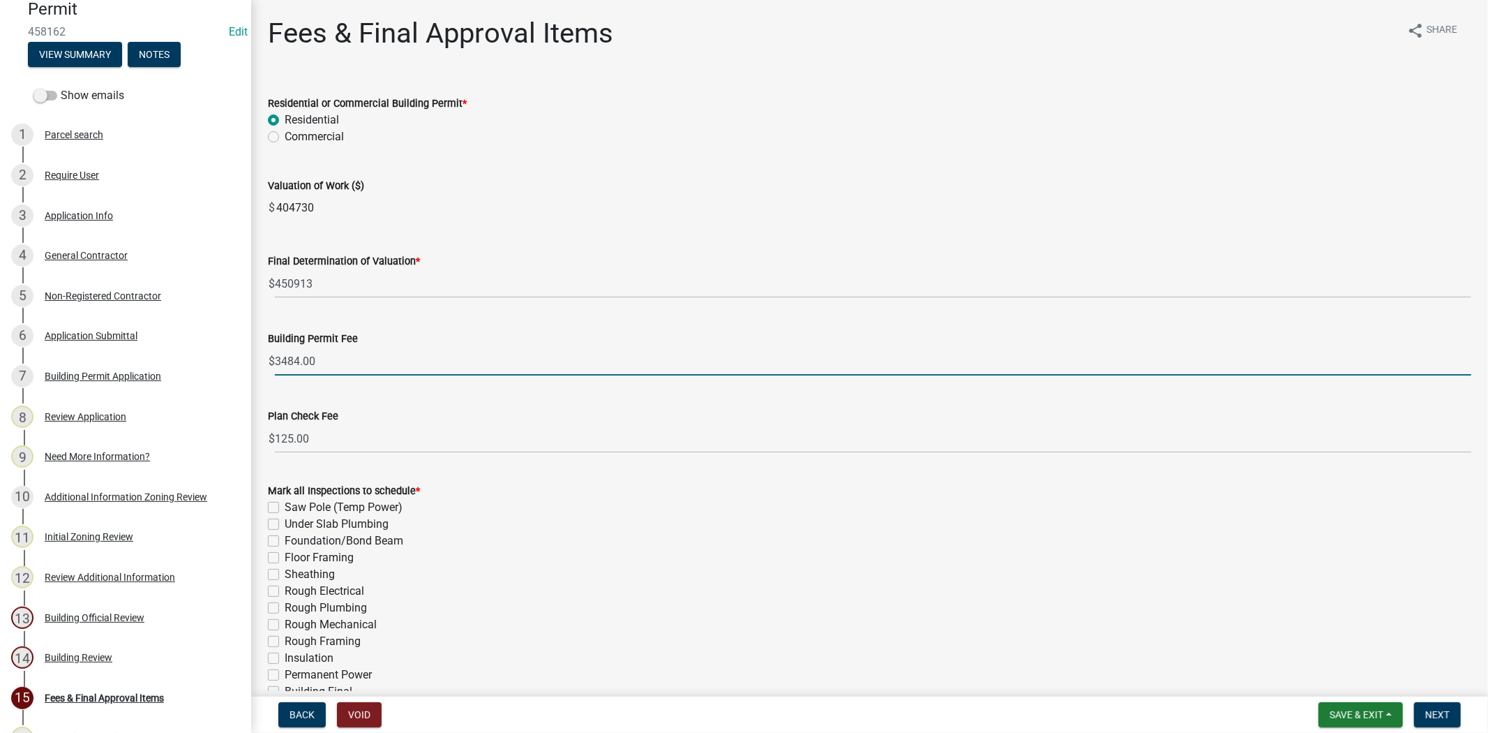
drag, startPoint x: 297, startPoint y: 359, endPoint x: 301, endPoint y: 351, distance: 9.1
click at [269, 359] on div "$ 3484.00" at bounding box center [870, 361] width 1204 height 29
drag, startPoint x: 339, startPoint y: 363, endPoint x: 253, endPoint y: 374, distance: 86.6
click at [253, 374] on div "Fees & Final Approval Items share Share Residential or Commercial Building Perm…" at bounding box center [869, 442] width 1237 height 851
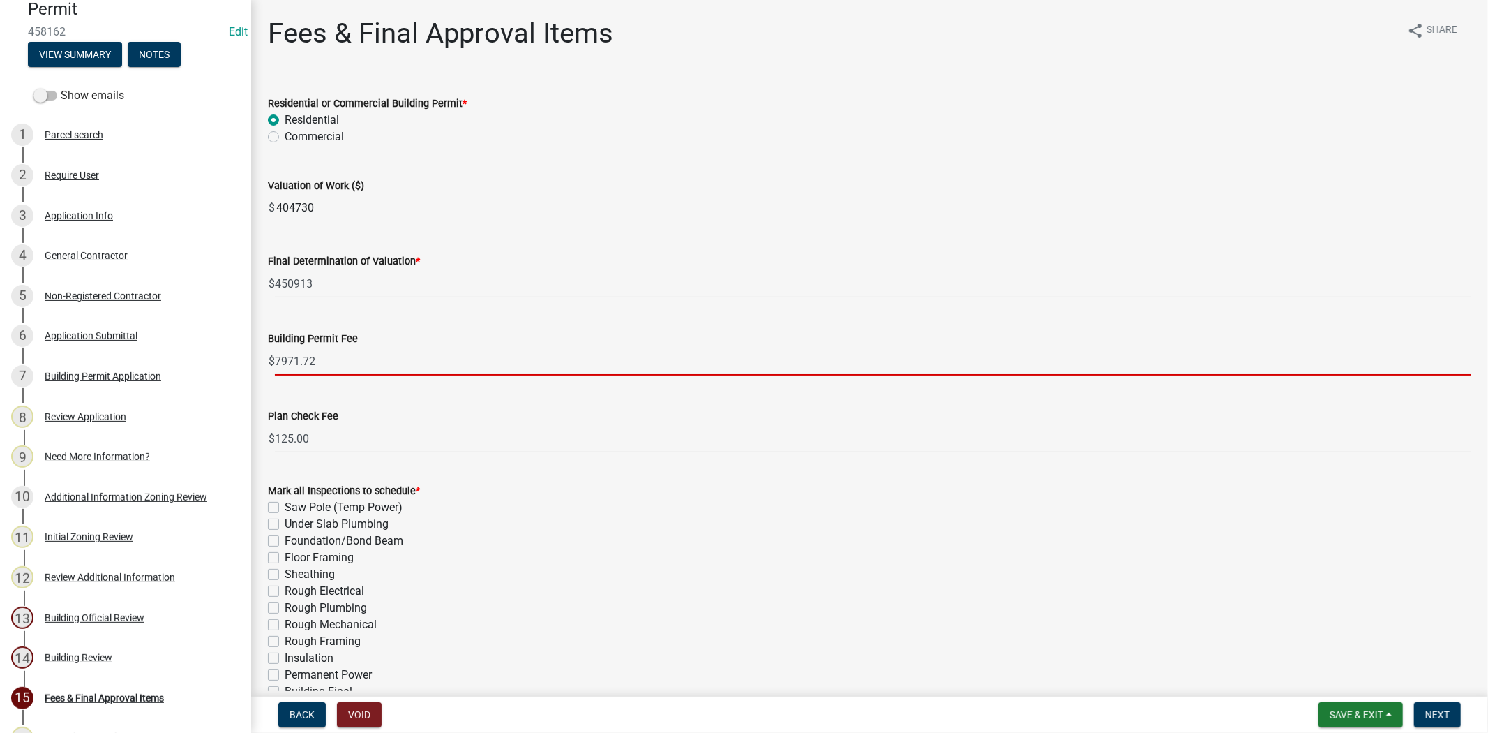
click at [629, 225] on wm-data-entity-input "Valuation of Work ($) $ 404730" at bounding box center [870, 195] width 1204 height 75
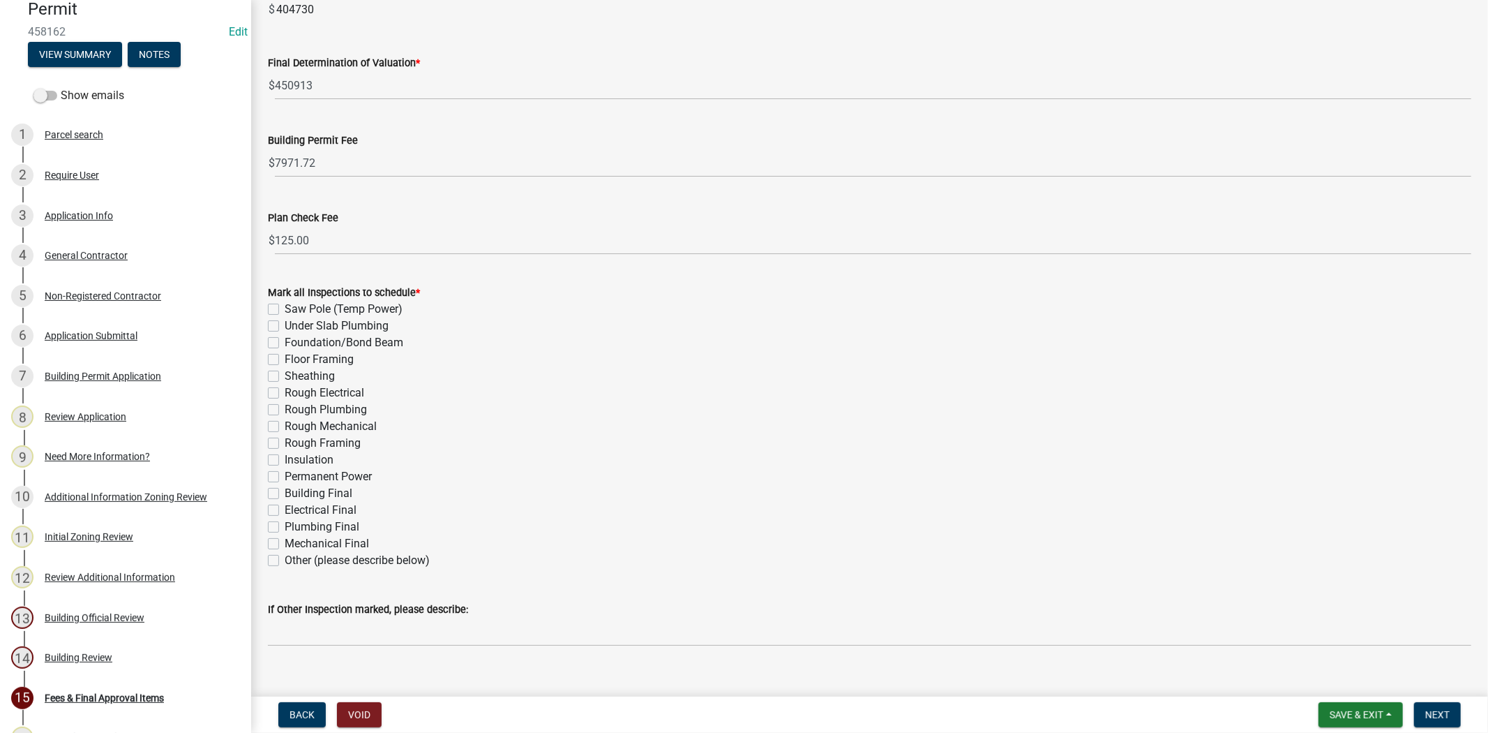
scroll to position [219, 0]
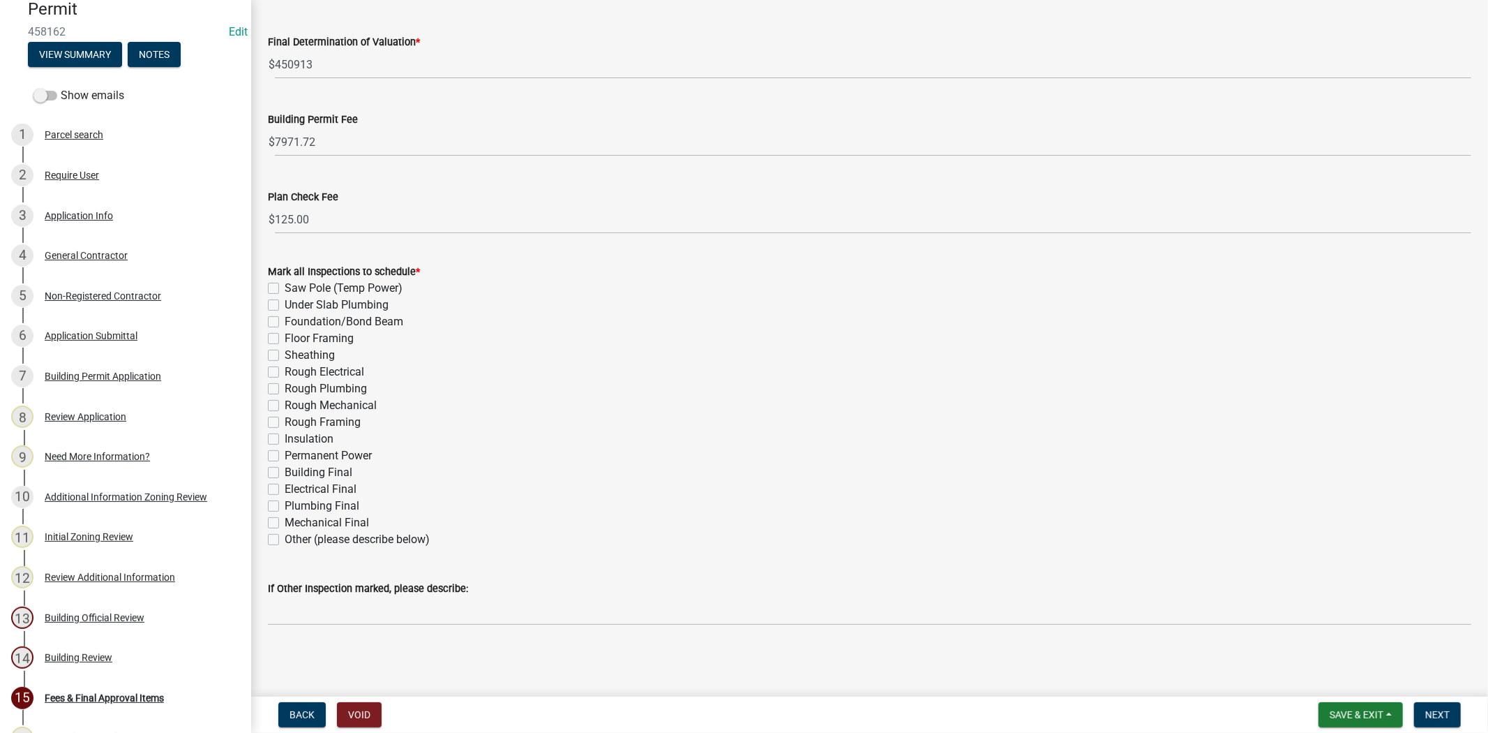
click at [285, 521] on label "Mechanical Final" at bounding box center [327, 522] width 84 height 17
click at [285, 521] on input "Mechanical Final" at bounding box center [289, 518] width 9 height 9
click at [285, 506] on label "Plumbing Final" at bounding box center [322, 506] width 75 height 17
click at [285, 506] on input "Plumbing Final" at bounding box center [289, 502] width 9 height 9
click at [285, 488] on label "Electrical Final" at bounding box center [321, 489] width 72 height 17
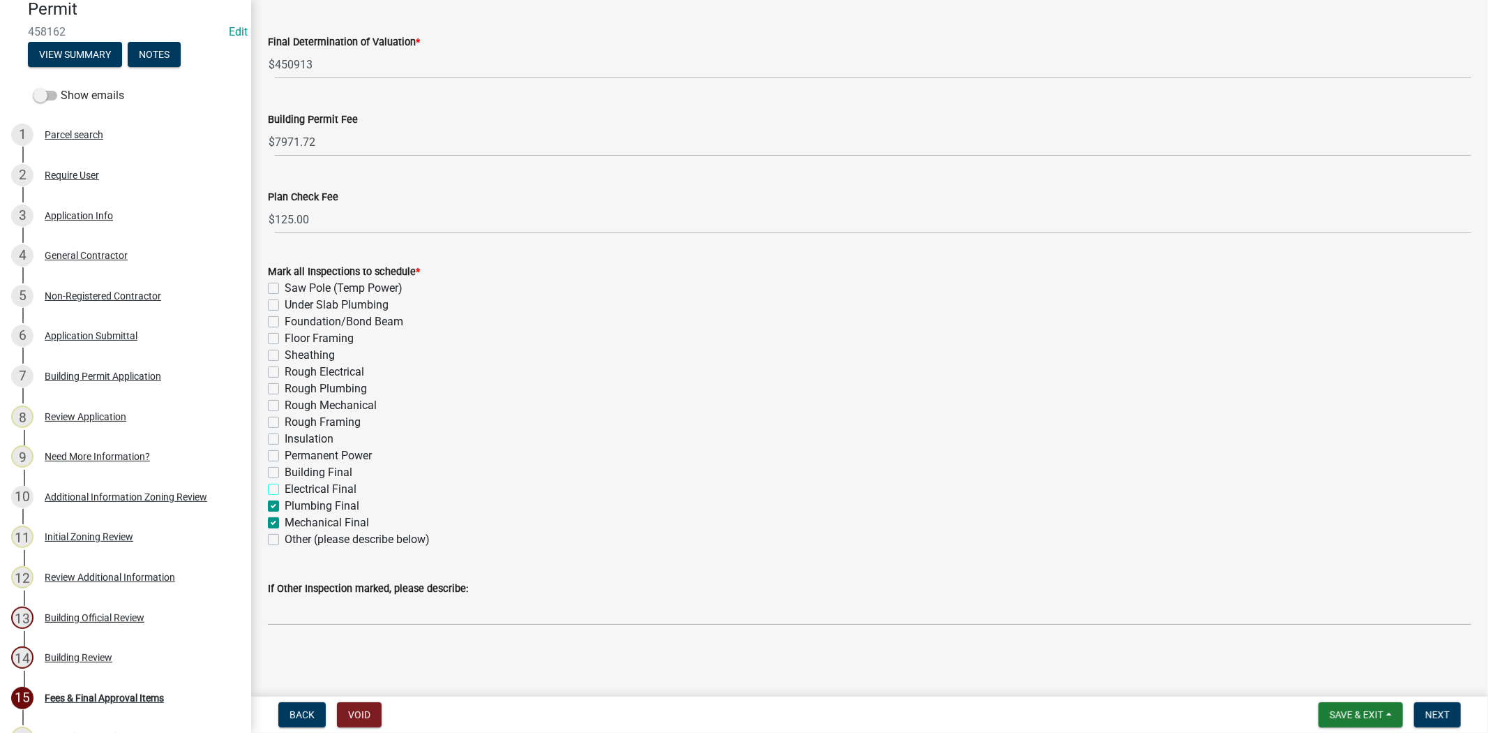
click at [285, 488] on input "Electrical Final" at bounding box center [289, 485] width 9 height 9
click at [285, 469] on label "Building Final" at bounding box center [319, 472] width 68 height 17
click at [285, 469] on input "Building Final" at bounding box center [289, 468] width 9 height 9
click at [285, 454] on label "Permanent Power" at bounding box center [328, 455] width 87 height 17
click at [285, 454] on input "Permanent Power" at bounding box center [289, 451] width 9 height 9
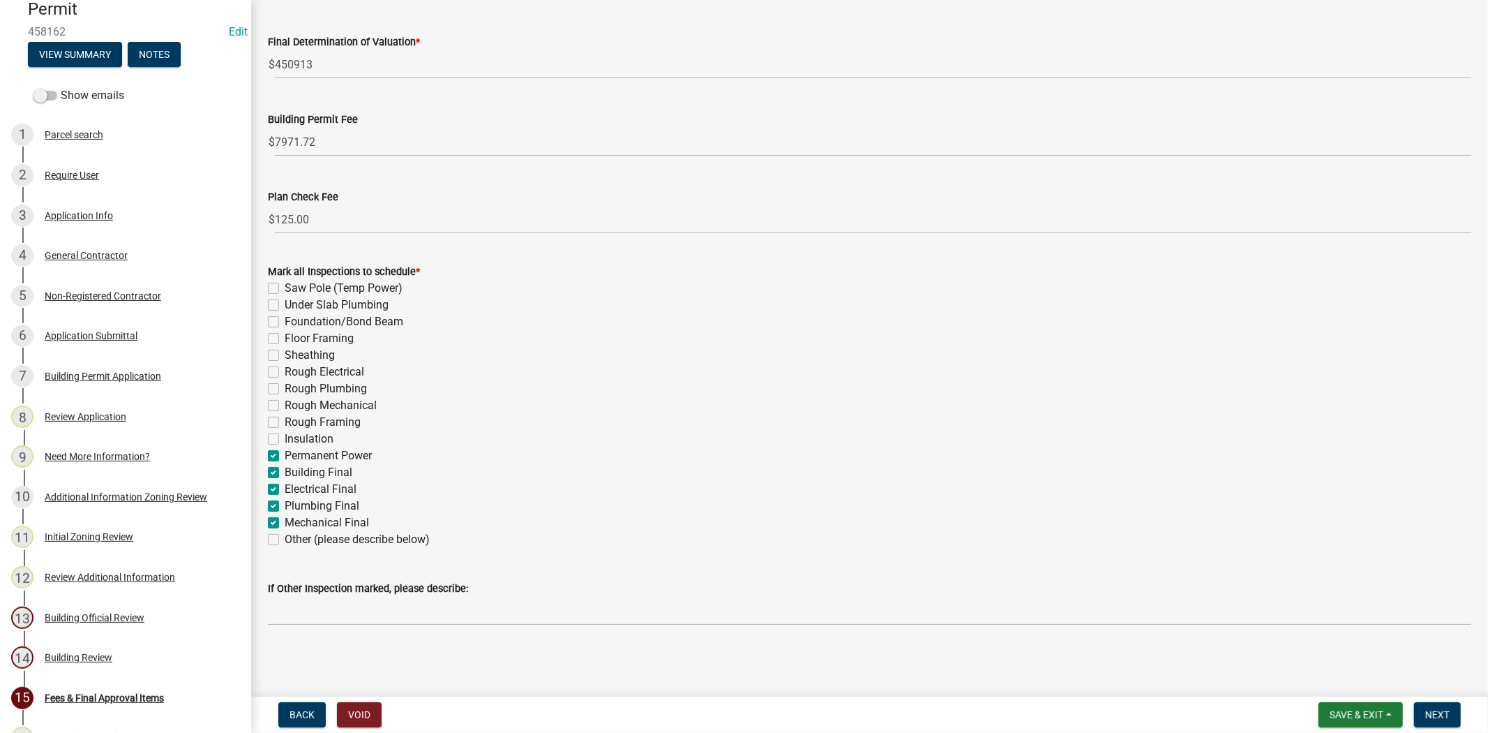
click at [285, 434] on label "Insulation" at bounding box center [309, 439] width 49 height 17
click at [285, 434] on input "Insulation" at bounding box center [289, 435] width 9 height 9
click at [274, 415] on div "Rough Framing" at bounding box center [870, 422] width 1204 height 17
click at [285, 424] on label "Rough Framing" at bounding box center [323, 422] width 76 height 17
click at [285, 423] on input "Rough Framing" at bounding box center [289, 418] width 9 height 9
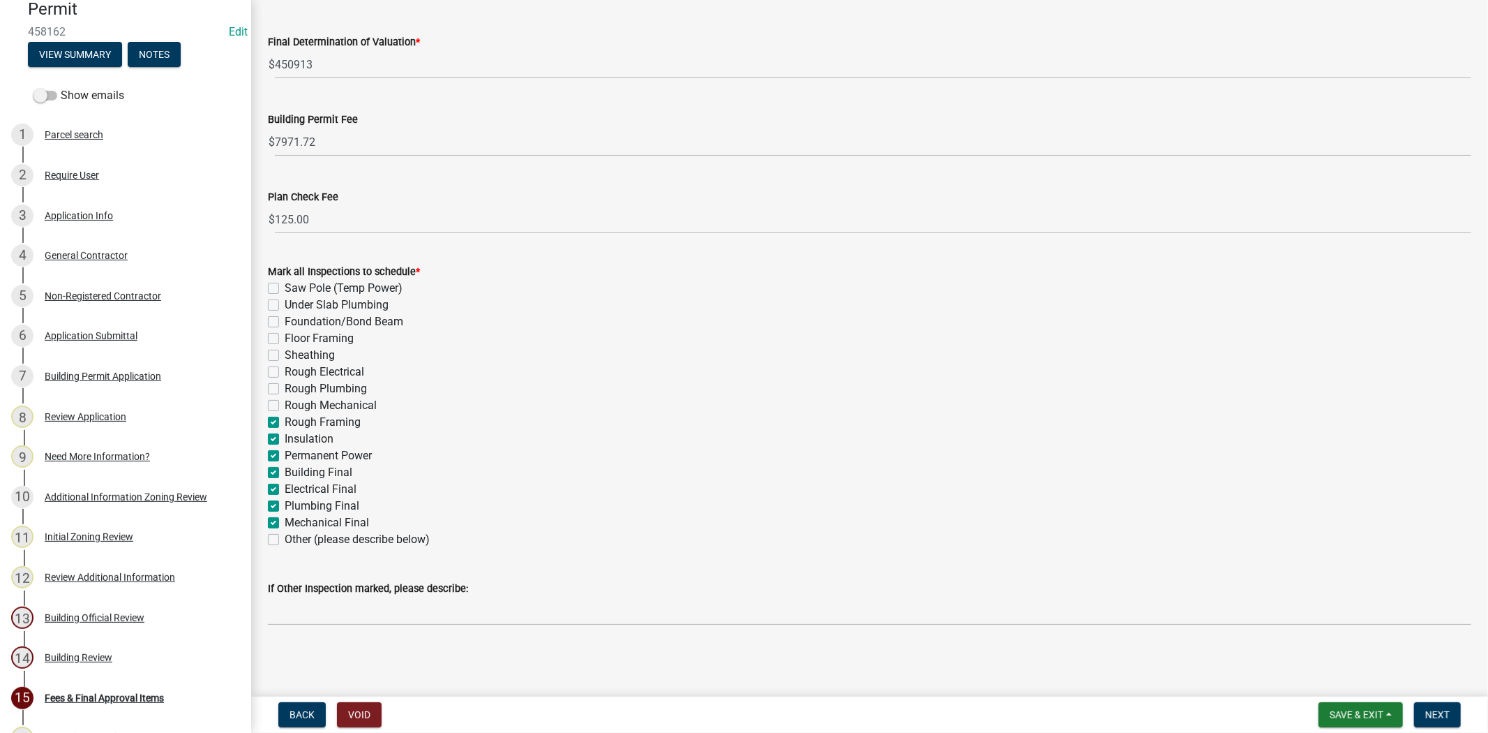
click at [285, 408] on label "Rough Mechanical" at bounding box center [331, 405] width 92 height 17
click at [285, 406] on input "Rough Mechanical" at bounding box center [289, 401] width 9 height 9
click at [285, 387] on label "Rough Plumbing" at bounding box center [326, 388] width 82 height 17
click at [285, 387] on input "Rough Plumbing" at bounding box center [289, 384] width 9 height 9
click at [285, 373] on label "Rough Electrical" at bounding box center [325, 372] width 80 height 17
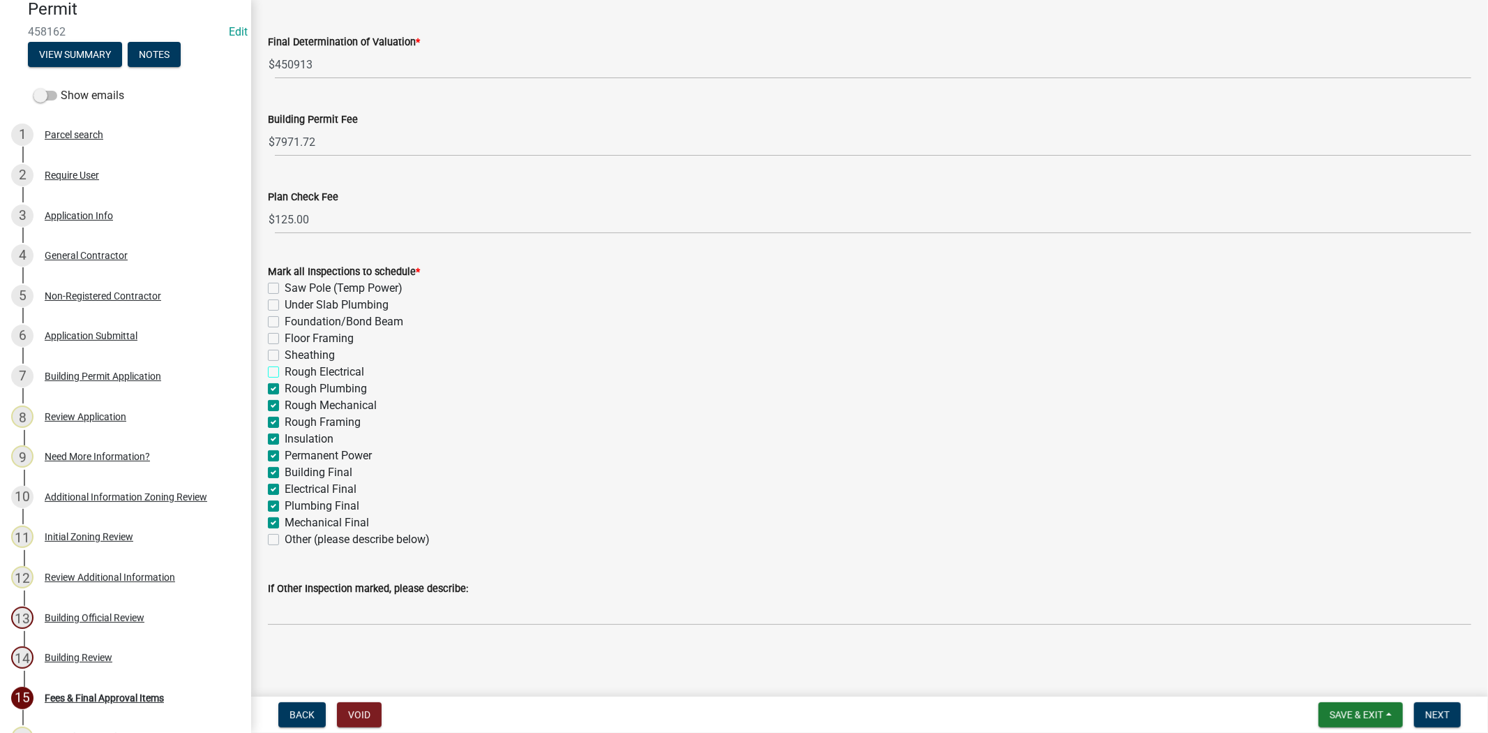
click at [285, 373] on input "Rough Electrical" at bounding box center [289, 368] width 9 height 9
click at [285, 290] on label "Saw Pole (Temp Power)" at bounding box center [344, 288] width 118 height 17
click at [285, 289] on input "Saw Pole (Temp Power)" at bounding box center [289, 284] width 9 height 9
click at [285, 305] on label "Under Slab Plumbing" at bounding box center [337, 305] width 104 height 17
click at [285, 305] on input "Under Slab Plumbing" at bounding box center [289, 301] width 9 height 9
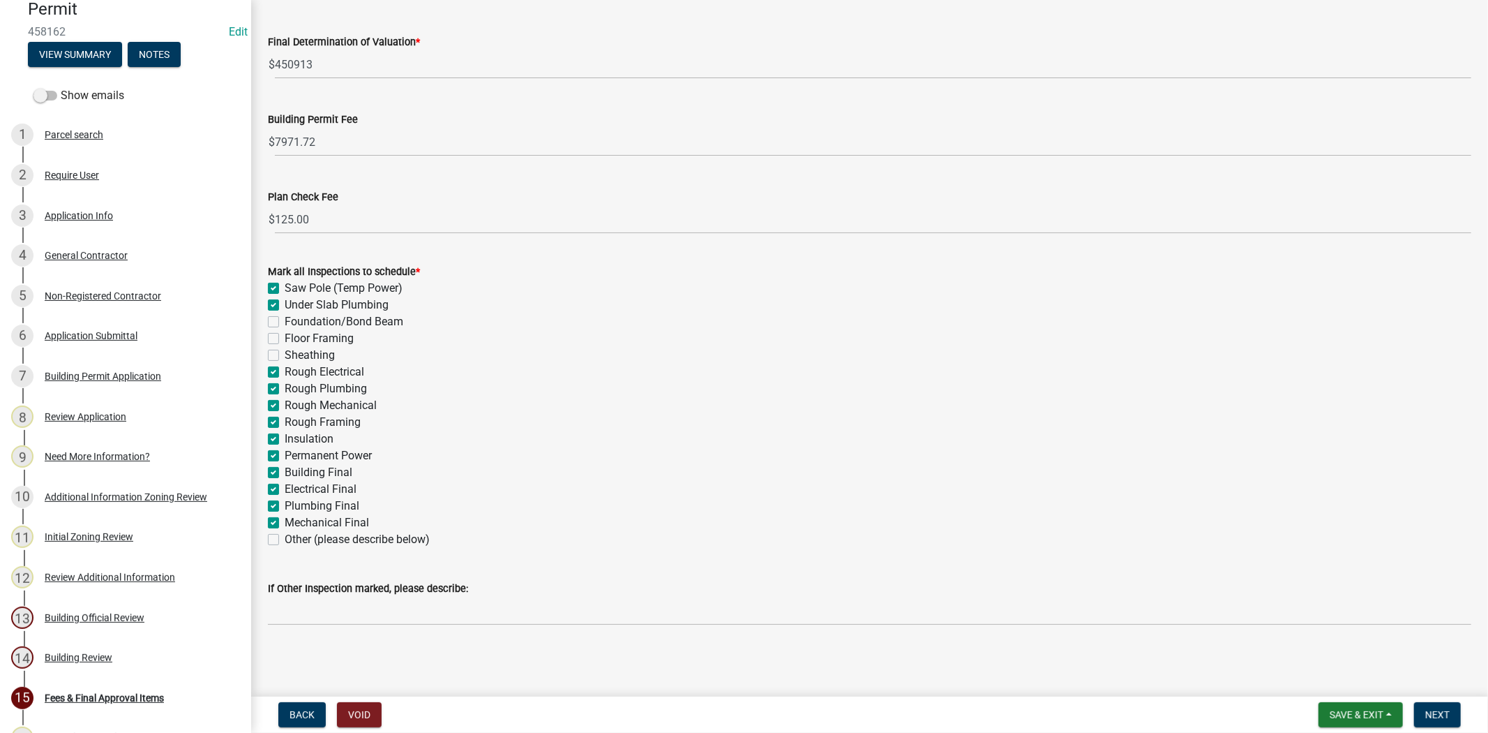
click at [285, 323] on label "Foundation/Bond Beam" at bounding box center [344, 321] width 119 height 17
click at [285, 322] on input "Foundation/Bond Beam" at bounding box center [289, 317] width 9 height 9
click at [285, 340] on label "Floor Framing" at bounding box center [319, 338] width 69 height 17
click at [285, 339] on input "Floor Framing" at bounding box center [289, 334] width 9 height 9
click at [285, 340] on label "Floor Framing" at bounding box center [319, 338] width 69 height 17
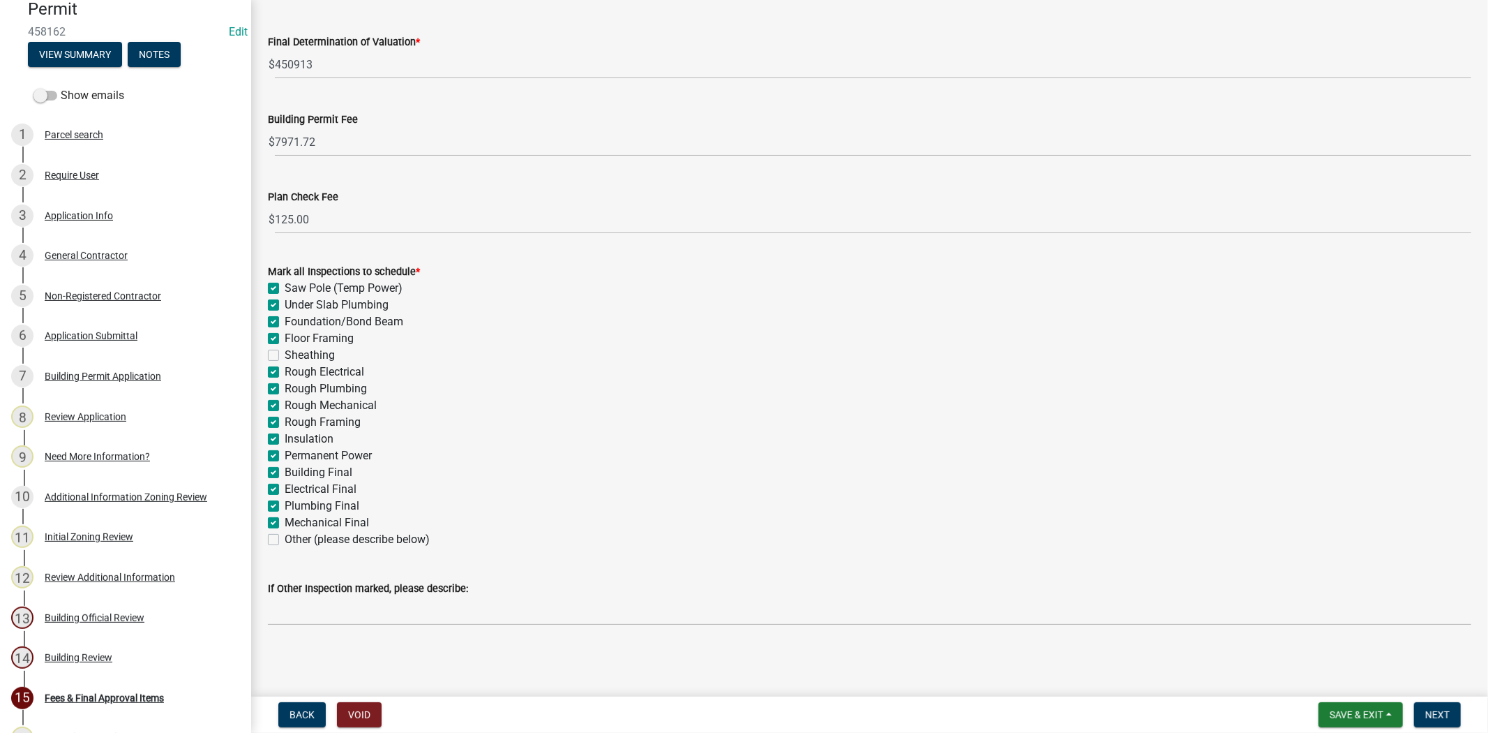
click at [285, 339] on input "Floor Framing" at bounding box center [289, 334] width 9 height 9
click at [285, 350] on label "Sheathing" at bounding box center [310, 355] width 50 height 17
click at [285, 350] on input "Sheathing" at bounding box center [289, 351] width 9 height 9
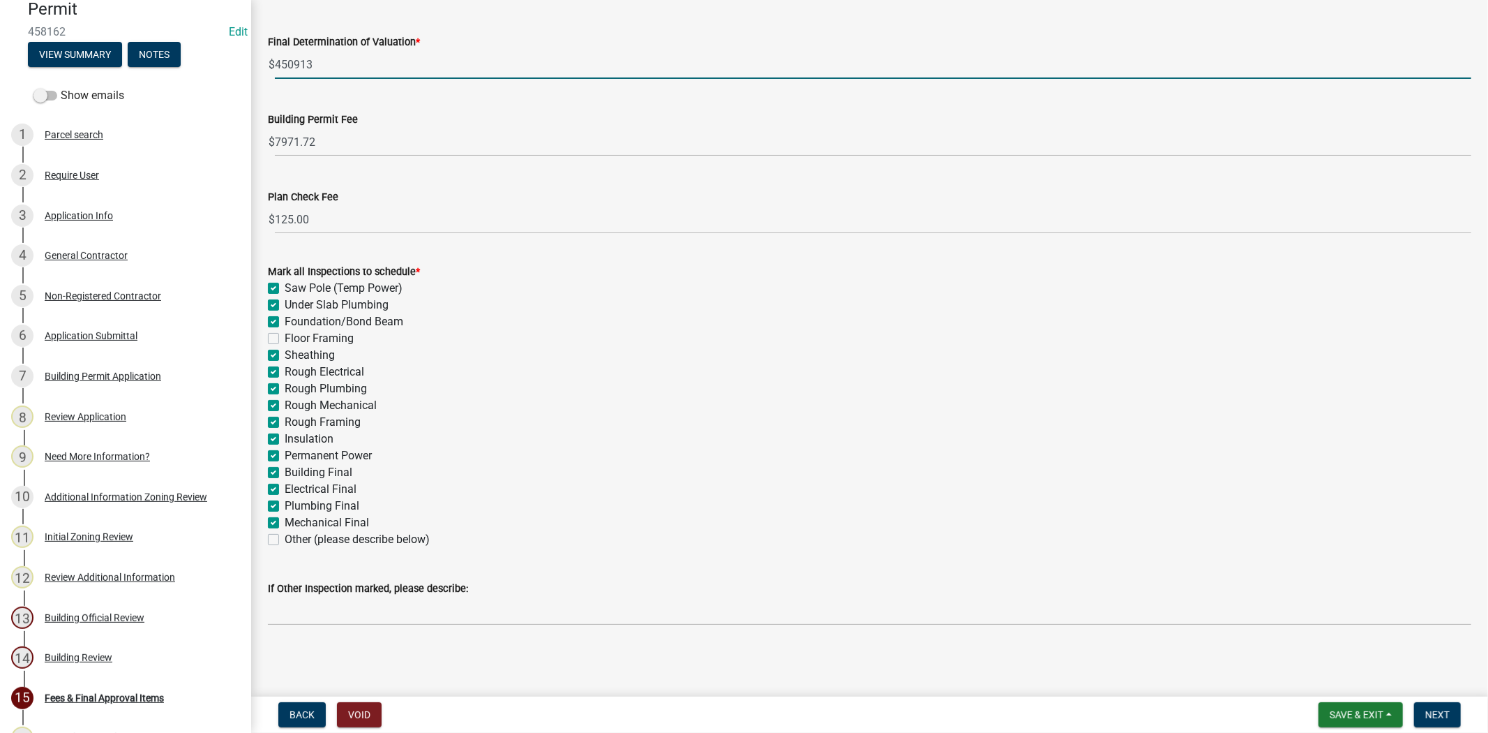
drag, startPoint x: 341, startPoint y: 63, endPoint x: 207, endPoint y: 66, distance: 134.0
click at [207, 66] on div "Jasper County Building Permit 458162 Edit View Summary Notes Show emails 1 Parc…" at bounding box center [744, 366] width 1488 height 733
click at [638, 203] on div "Plan Check Fee" at bounding box center [870, 196] width 1204 height 17
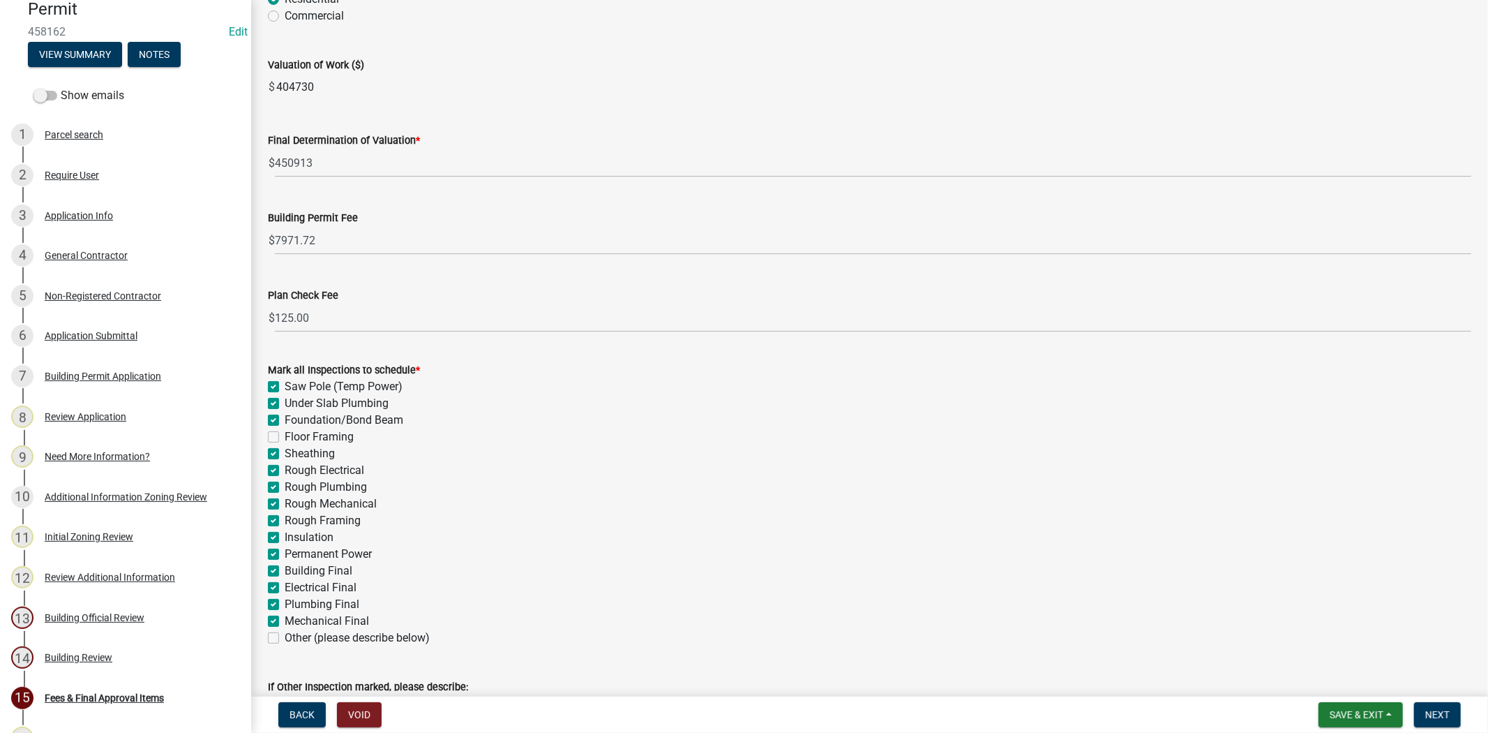
scroll to position [0, 0]
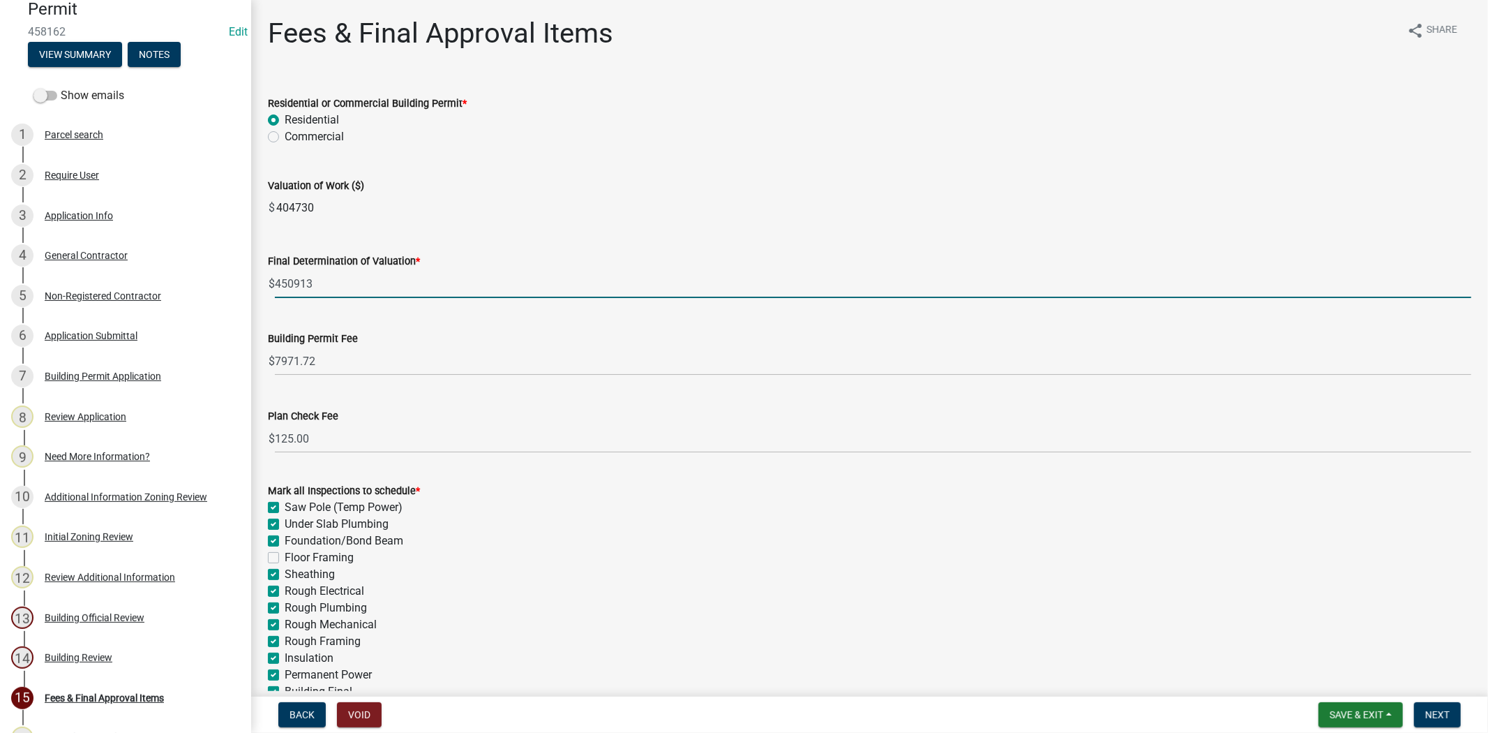
click at [320, 280] on input "450913" at bounding box center [873, 283] width 1197 height 29
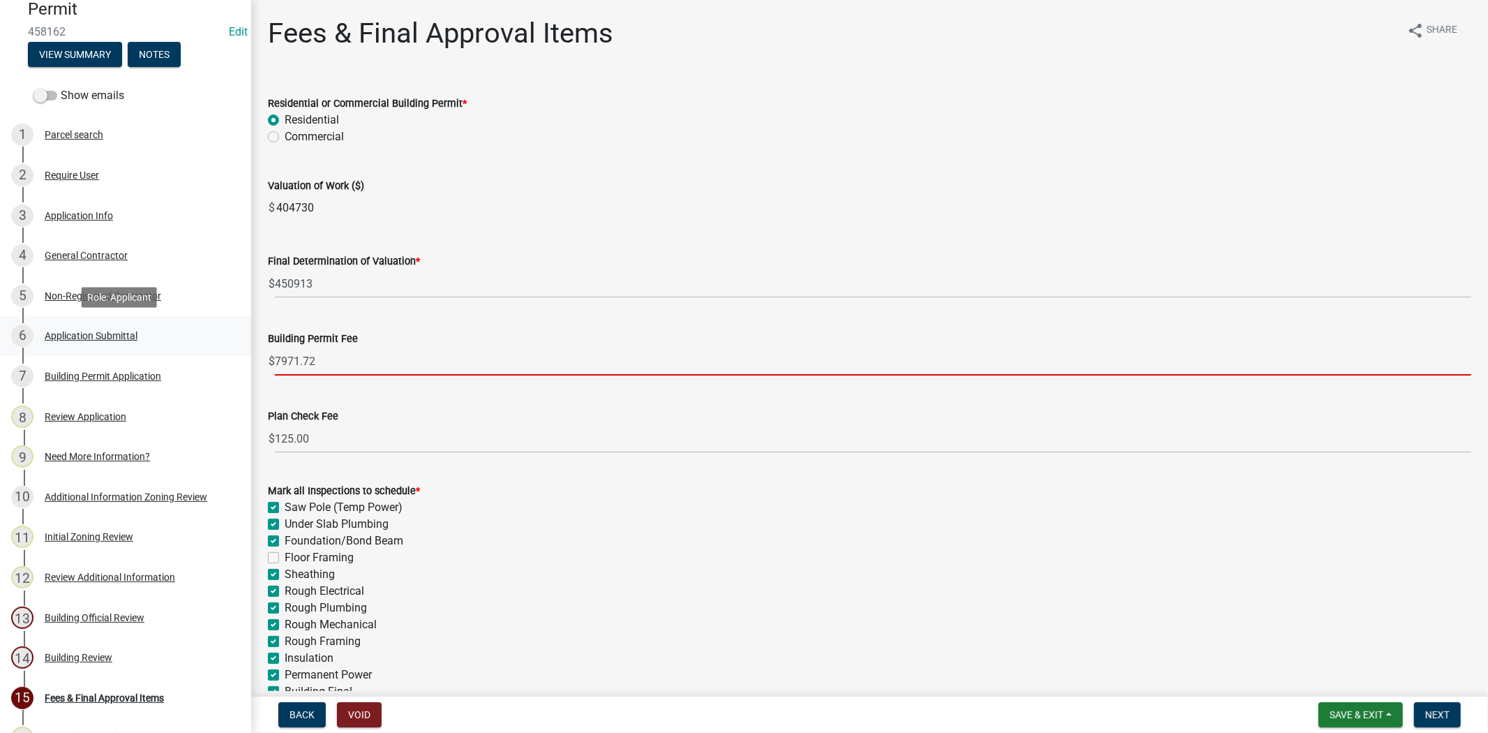
drag, startPoint x: 339, startPoint y: 354, endPoint x: 194, endPoint y: 352, distance: 145.2
click at [202, 354] on div "Jasper County Building Permit 458162 Edit View Summary Notes Show emails 1 Parc…" at bounding box center [744, 366] width 1488 height 733
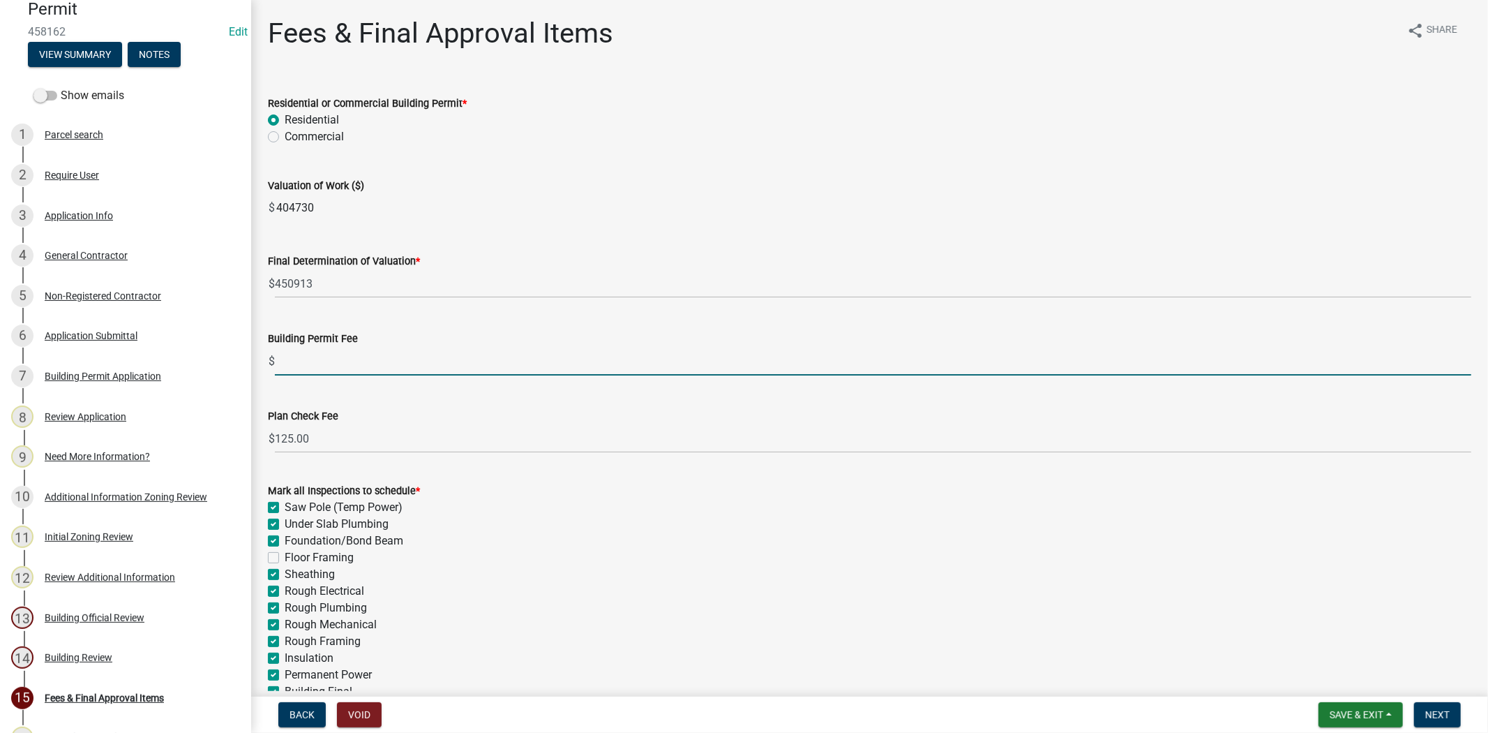
click at [578, 227] on wm-data-entity-input "Valuation of Work ($) $ 404730" at bounding box center [870, 195] width 1204 height 75
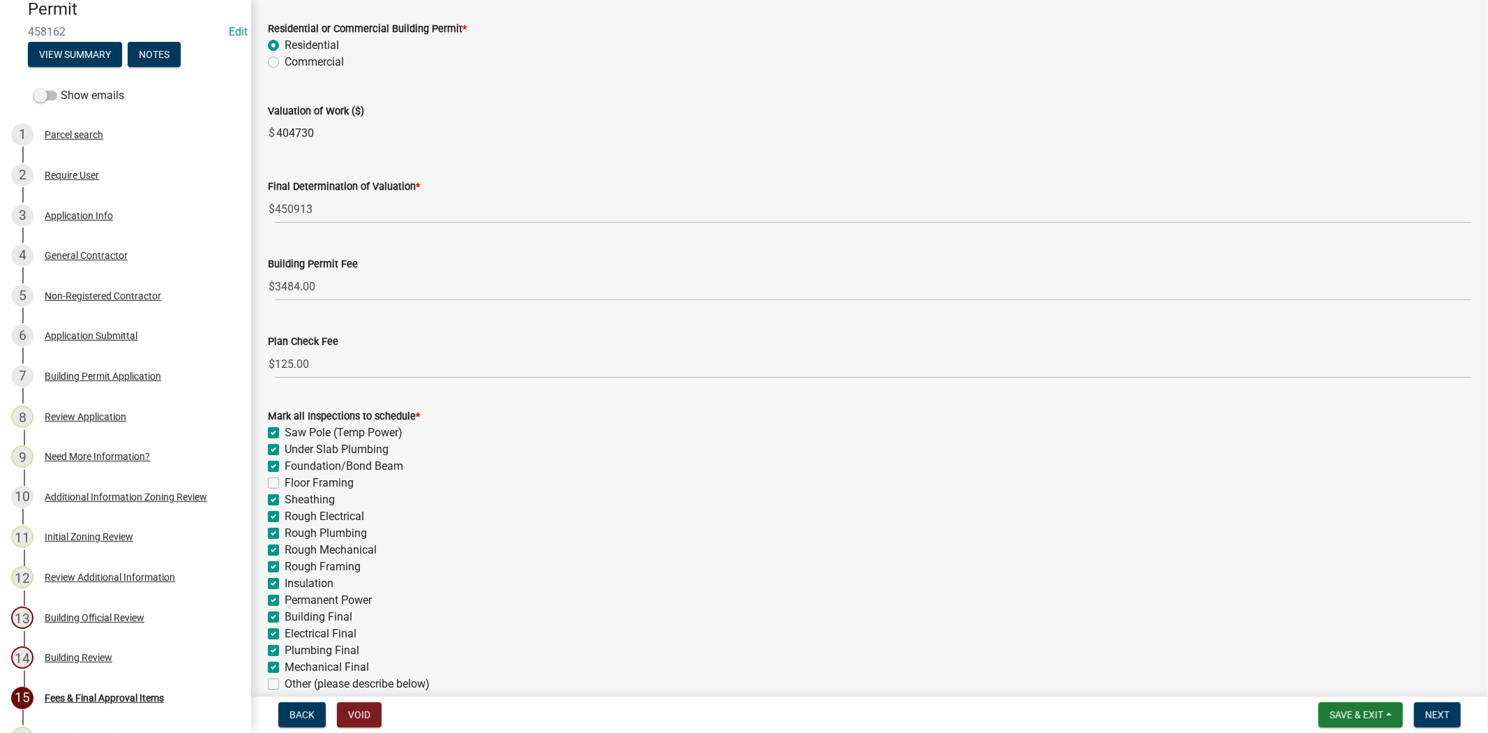
scroll to position [77, 0]
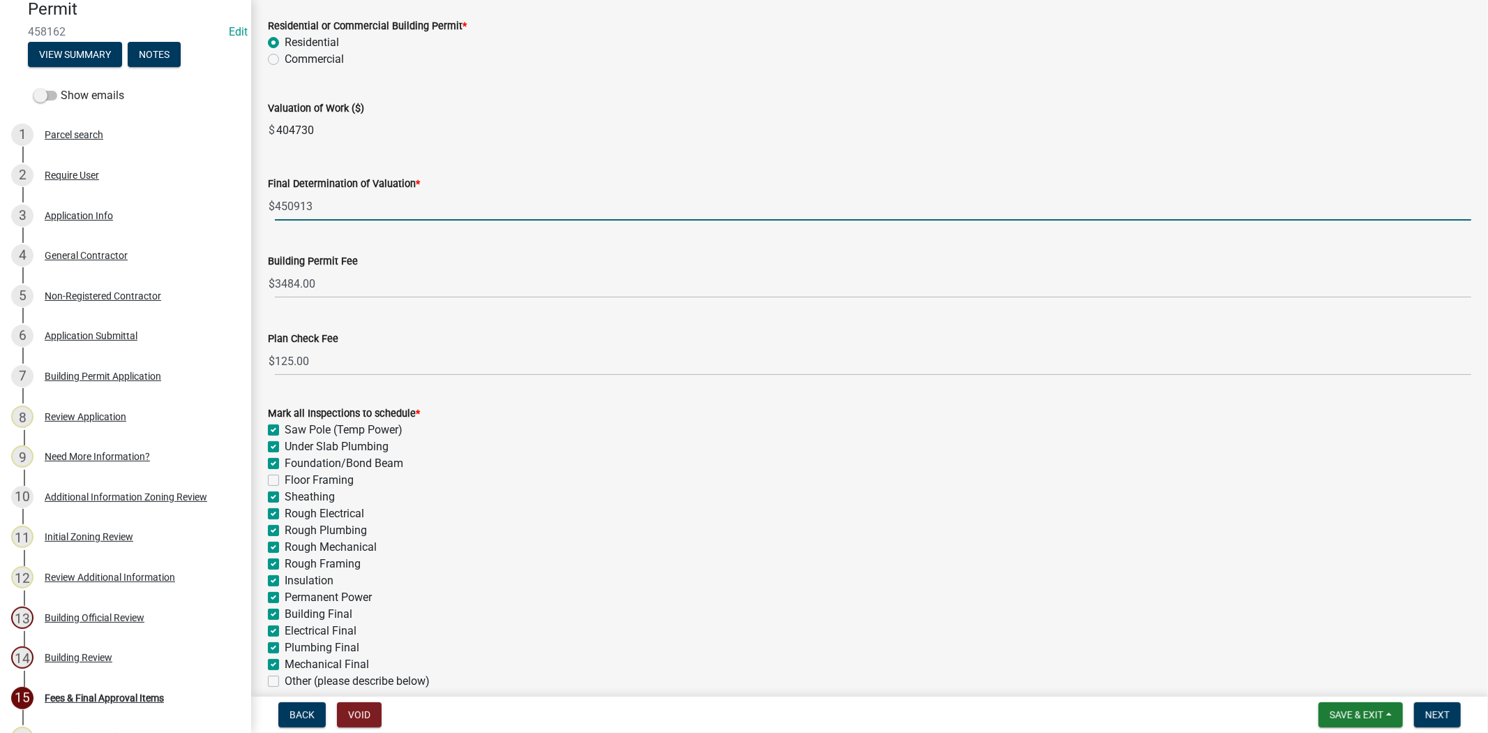
drag, startPoint x: 312, startPoint y: 207, endPoint x: 266, endPoint y: 214, distance: 46.6
click at [266, 214] on div "Final Determination of Valuation * $ 450913" at bounding box center [869, 188] width 1225 height 65
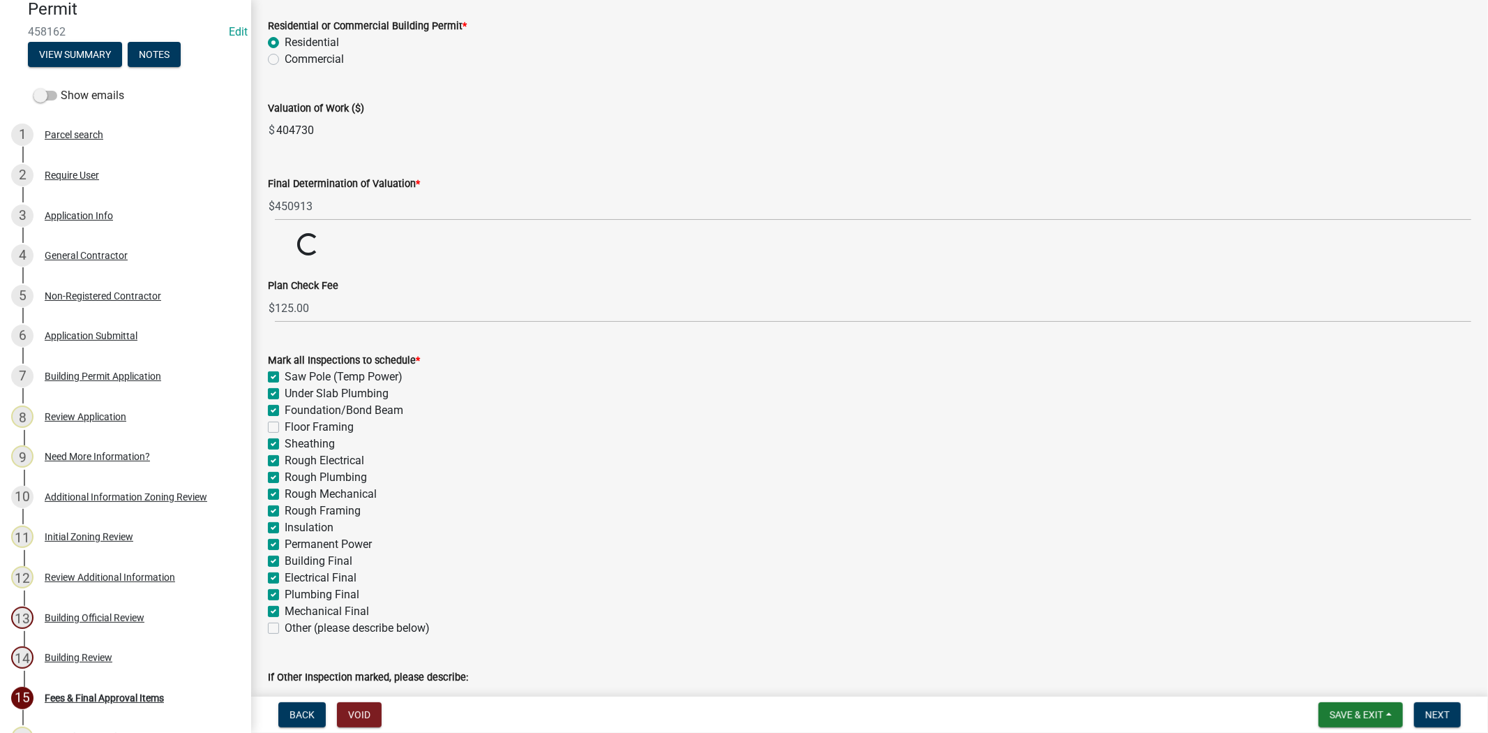
drag, startPoint x: 329, startPoint y: 286, endPoint x: 262, endPoint y: 285, distance: 67.0
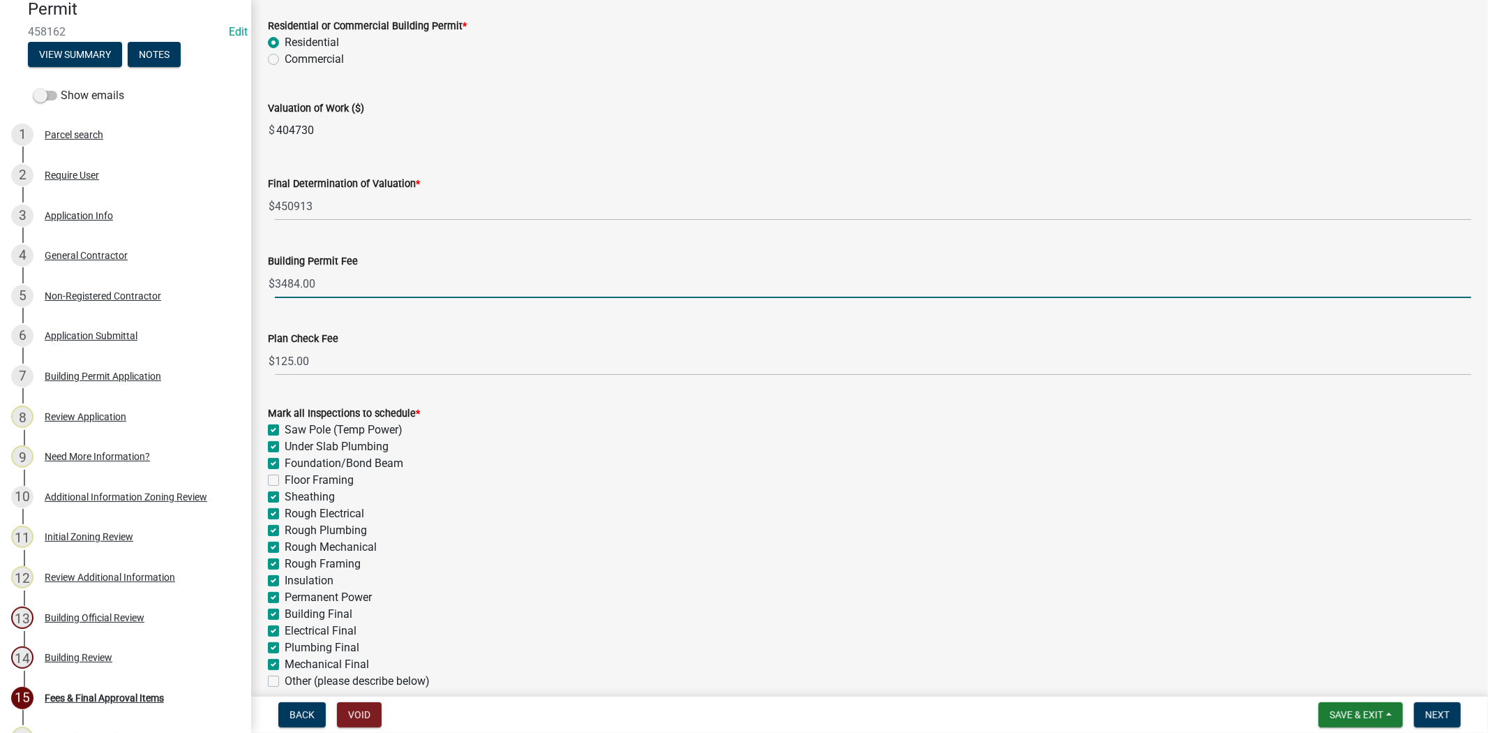
drag, startPoint x: 299, startPoint y: 283, endPoint x: 264, endPoint y: 289, distance: 35.5
click at [264, 289] on div "Building Permit Fee $ 3484.00" at bounding box center [869, 265] width 1225 height 65
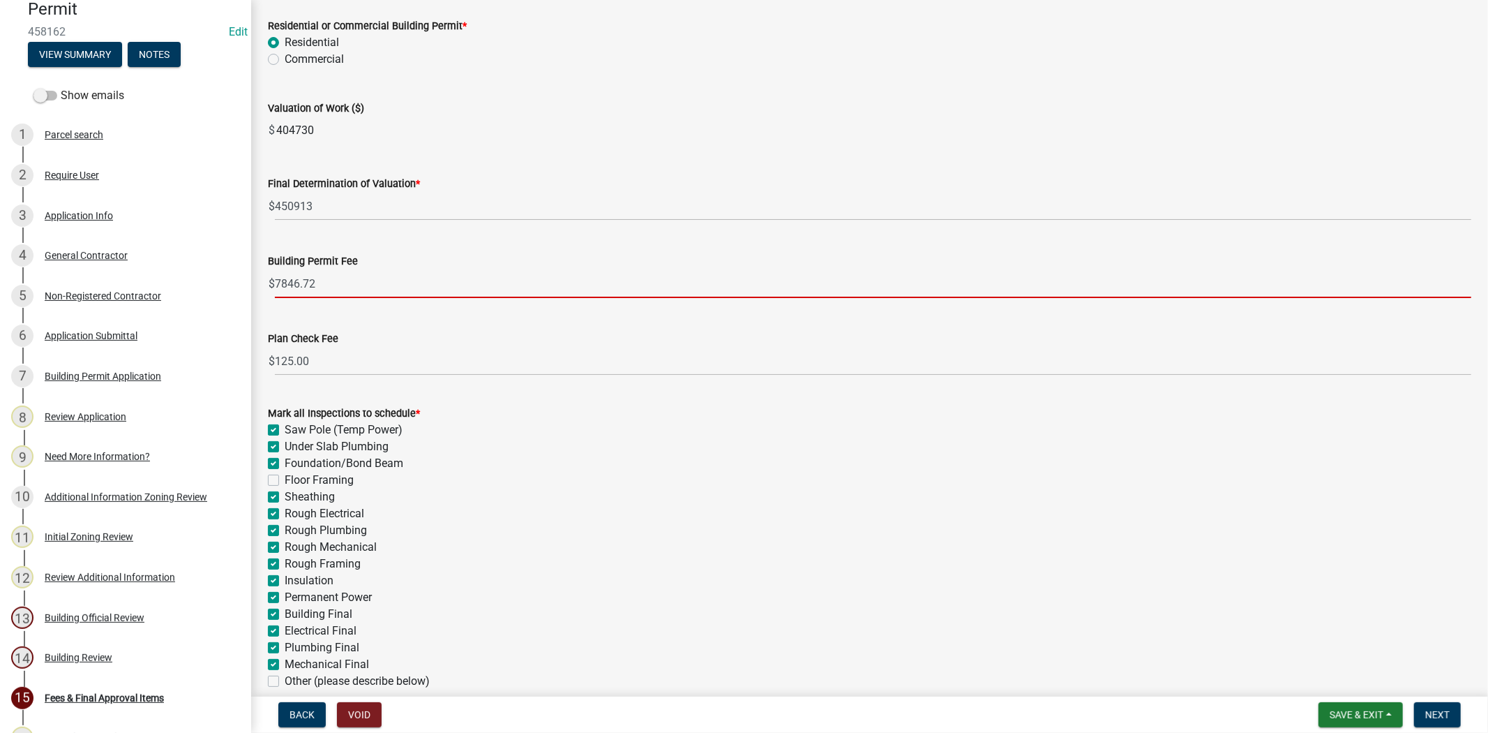
click at [728, 156] on div "Final Determination of Valuation * $ 450913" at bounding box center [870, 188] width 1204 height 65
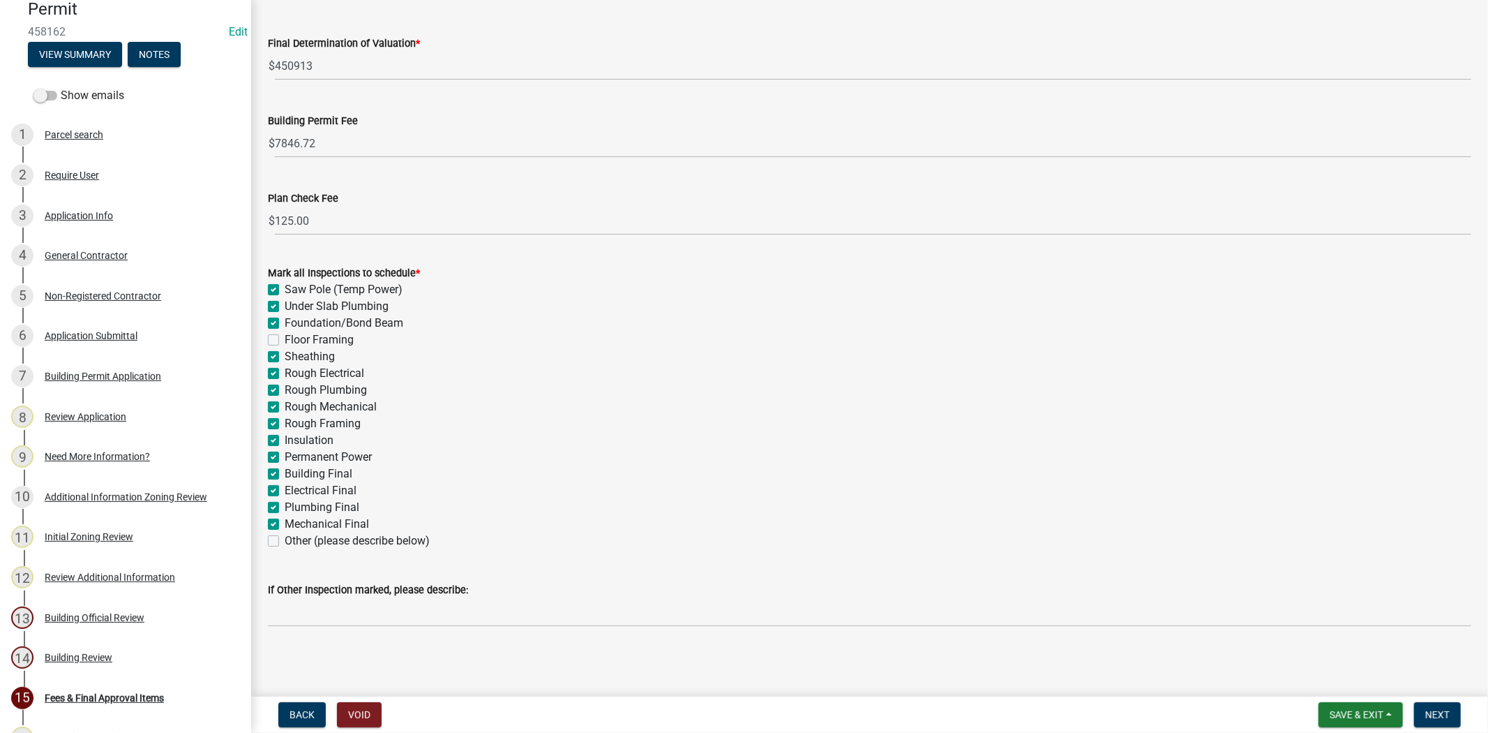
scroll to position [219, 0]
click at [1438, 709] on span "Next" at bounding box center [1438, 714] width 24 height 11
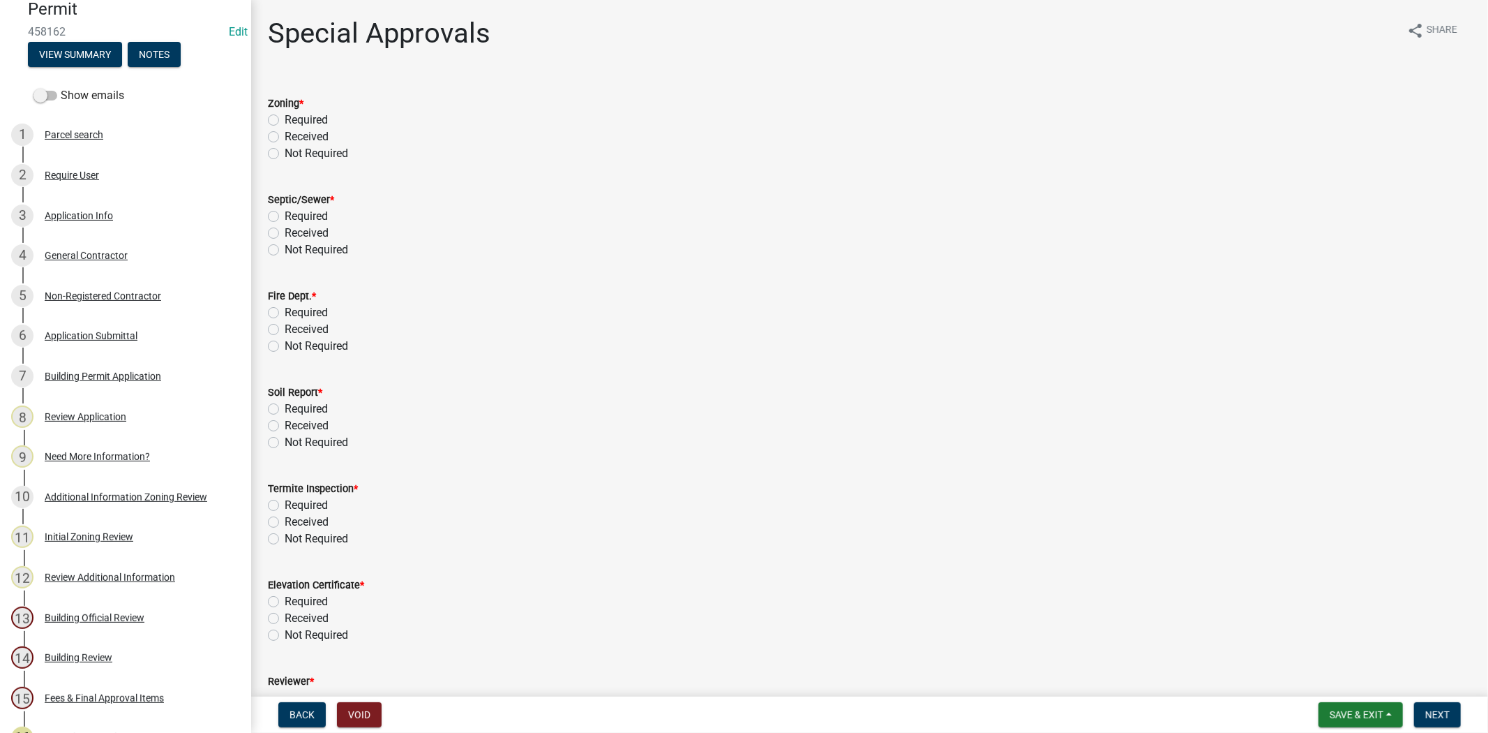
click at [285, 136] on label "Received" at bounding box center [307, 136] width 44 height 17
click at [285, 136] on input "Received" at bounding box center [289, 132] width 9 height 9
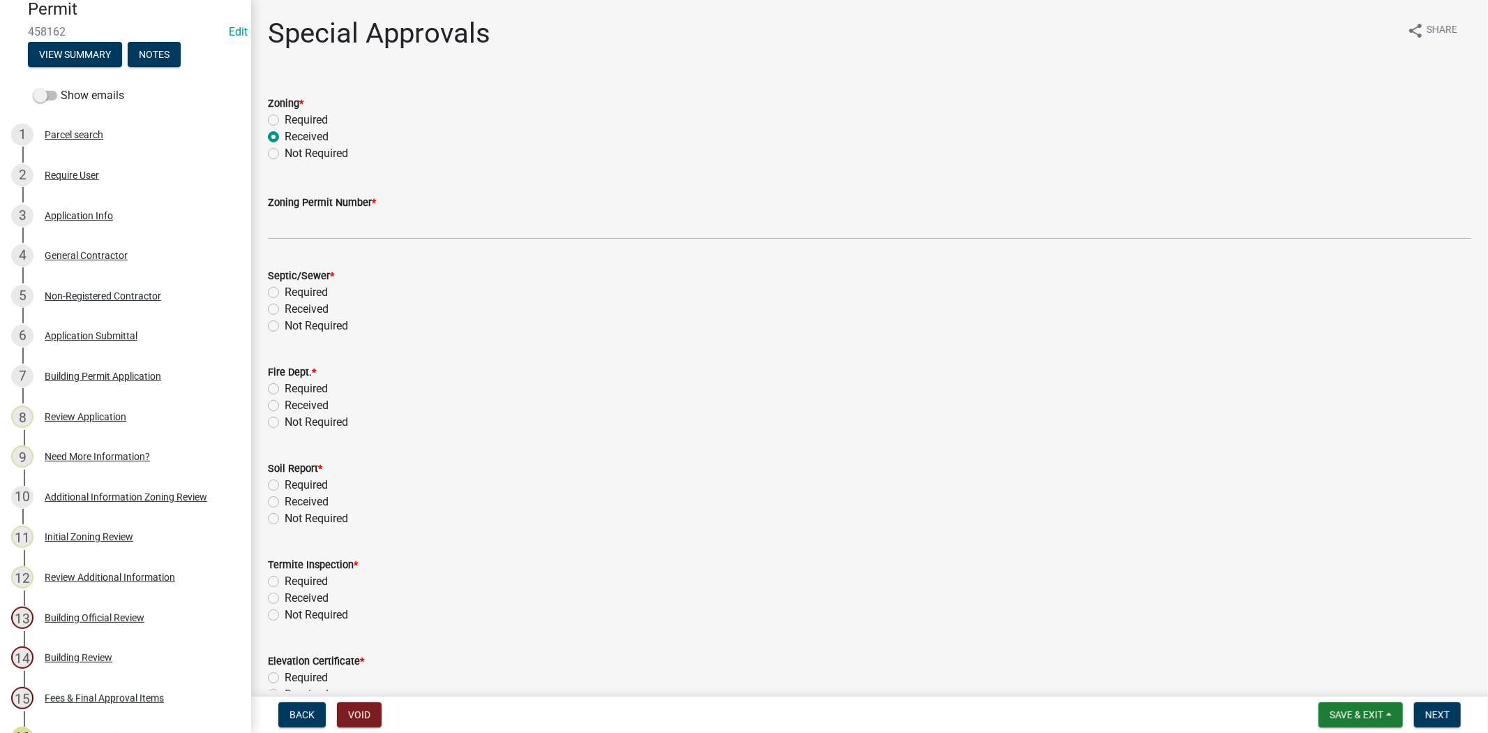
click at [272, 260] on form "Septic/Sewer * Required Received Not Required" at bounding box center [870, 293] width 1204 height 84
click at [285, 309] on label "Received" at bounding box center [307, 309] width 44 height 17
click at [285, 309] on input "Received" at bounding box center [289, 305] width 9 height 9
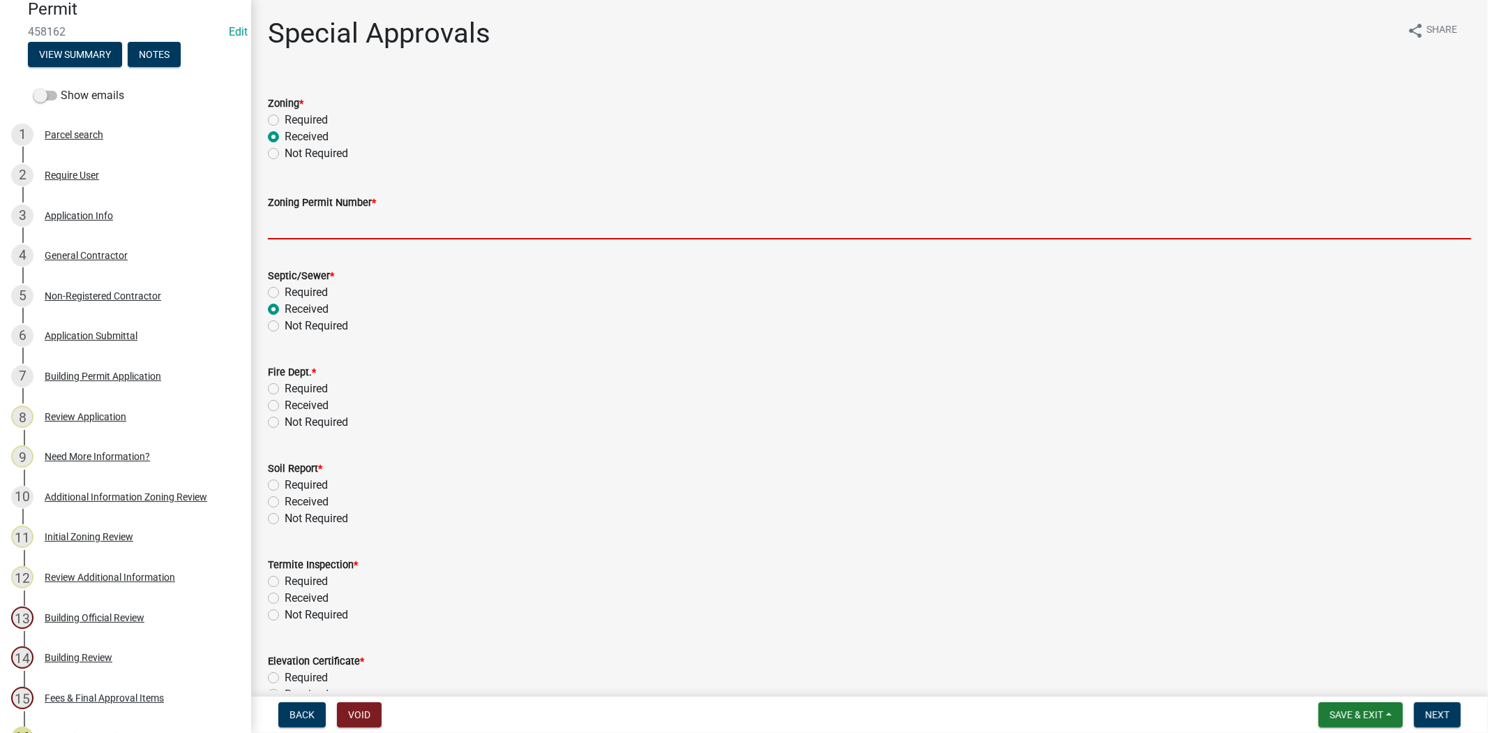
click at [325, 228] on input "Zoning Permit Number *" at bounding box center [870, 225] width 1204 height 29
paste input "ZP-25-205"
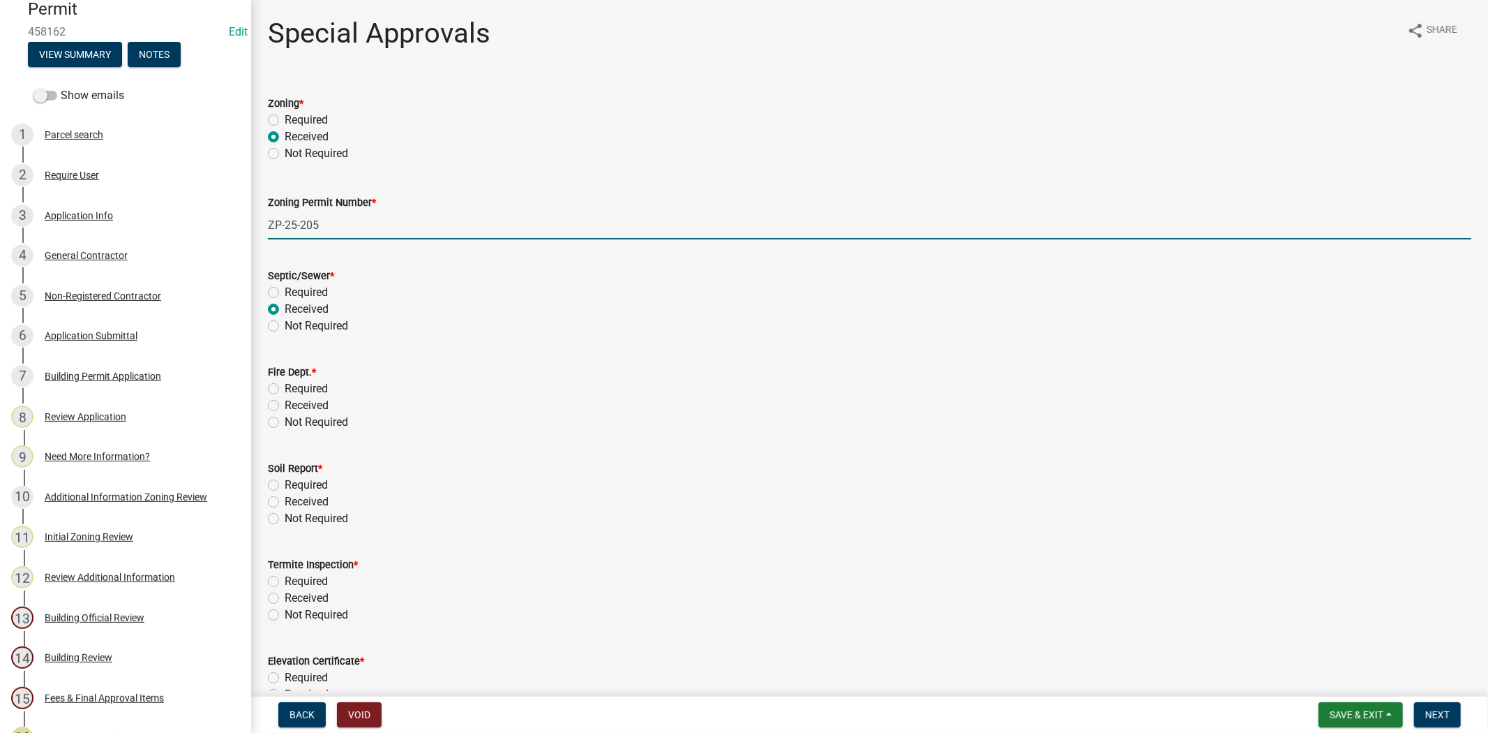
click at [285, 419] on label "Not Required" at bounding box center [316, 422] width 63 height 17
click at [285, 419] on input "Not Required" at bounding box center [289, 418] width 9 height 9
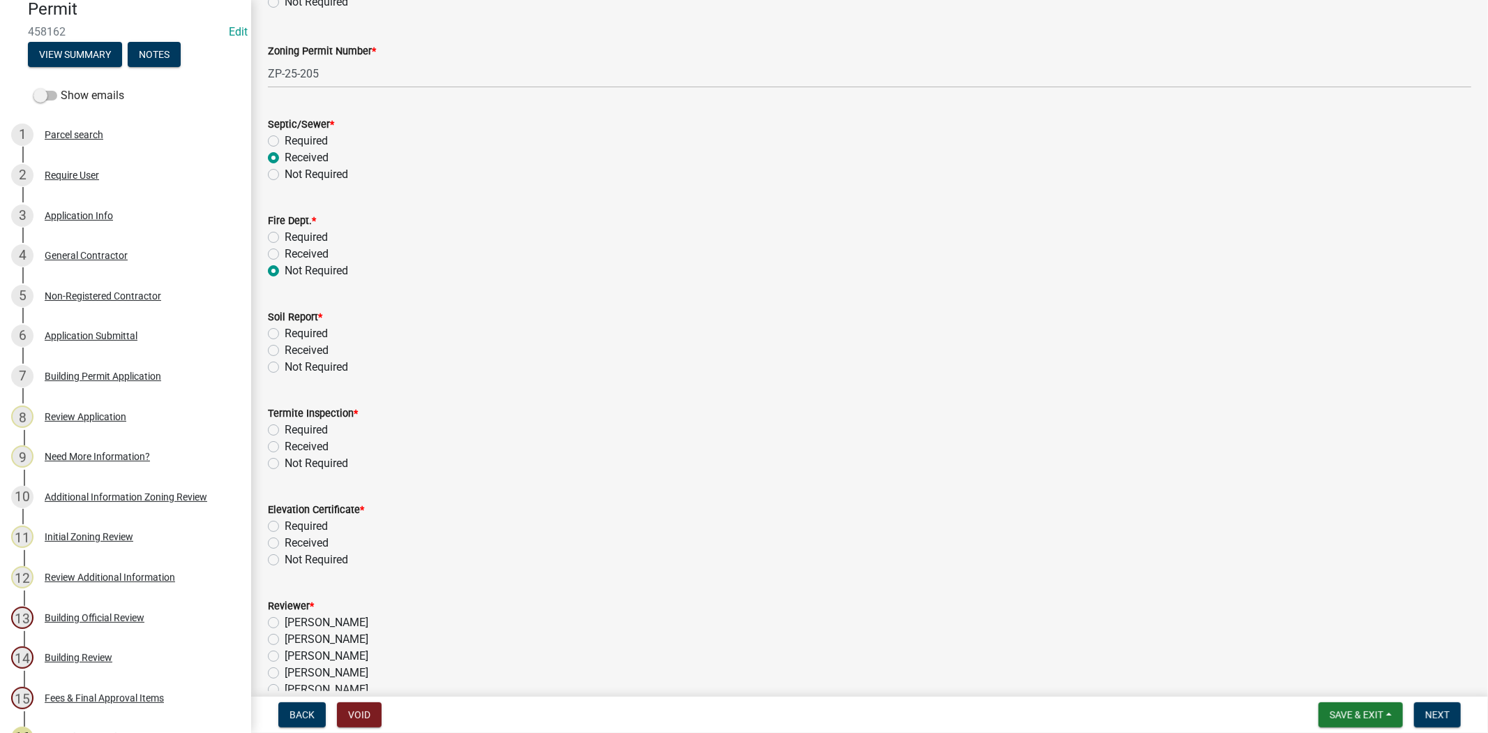
scroll to position [155, 0]
click at [285, 328] on label "Required" at bounding box center [306, 330] width 43 height 17
click at [285, 328] on input "Required" at bounding box center [289, 326] width 9 height 9
click at [285, 423] on label "Required" at bounding box center [306, 426] width 43 height 17
click at [285, 423] on input "Required" at bounding box center [289, 422] width 9 height 9
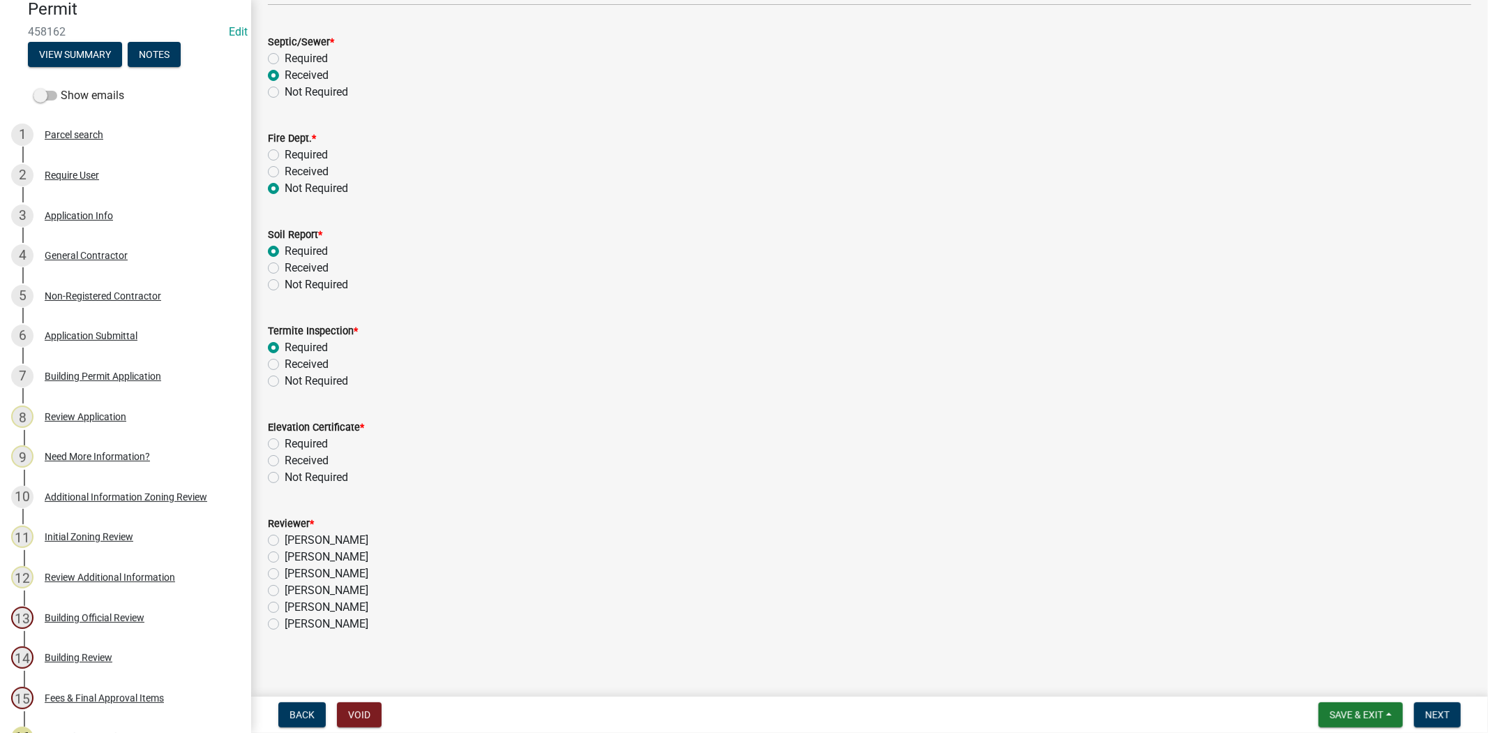
scroll to position [242, 0]
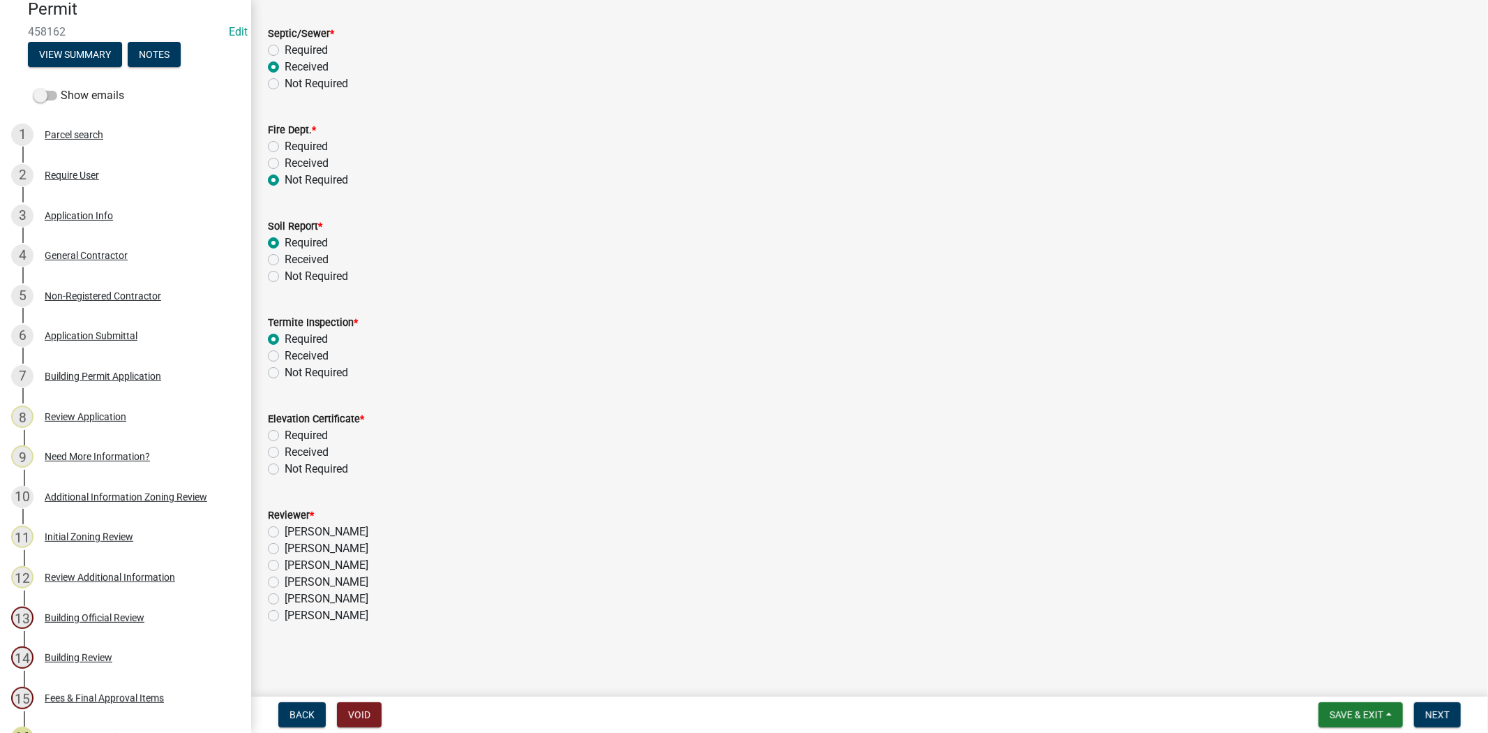
click at [285, 468] on label "Not Required" at bounding box center [316, 469] width 63 height 17
click at [285, 468] on input "Not Required" at bounding box center [289, 465] width 9 height 9
click at [285, 565] on label "Stephanie Oviedo" at bounding box center [327, 565] width 84 height 17
click at [285, 565] on input "Stephanie Oviedo" at bounding box center [289, 561] width 9 height 9
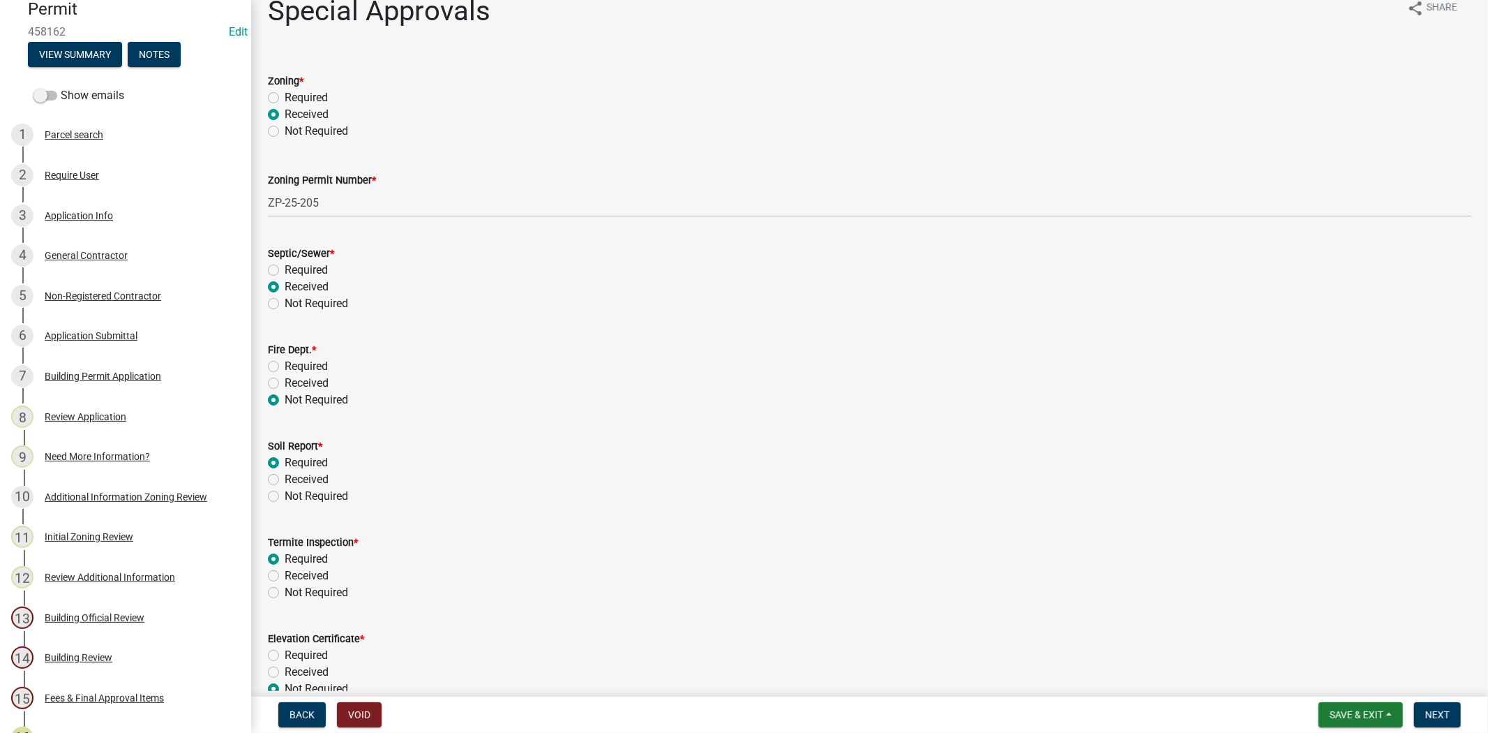
scroll to position [0, 0]
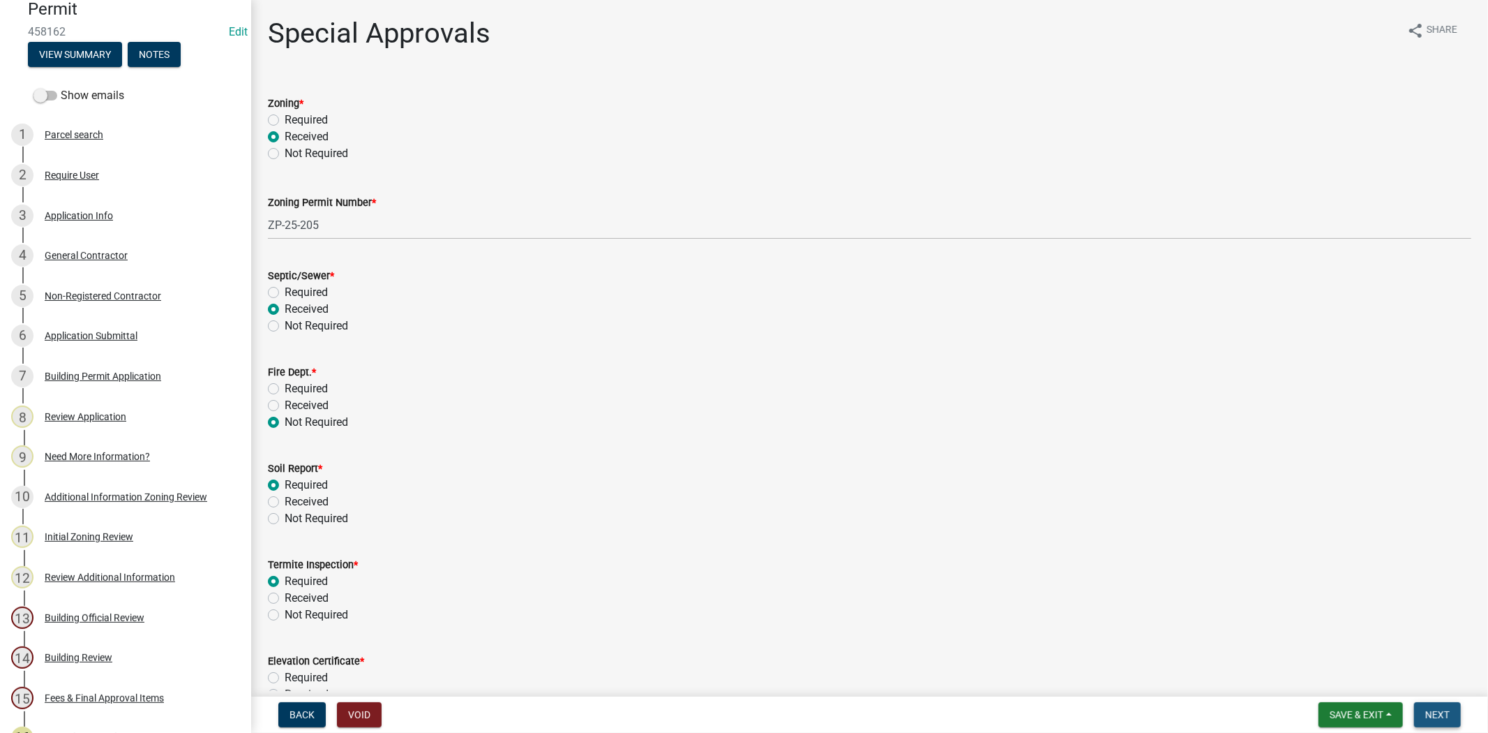
click at [1430, 709] on span "Next" at bounding box center [1438, 714] width 24 height 11
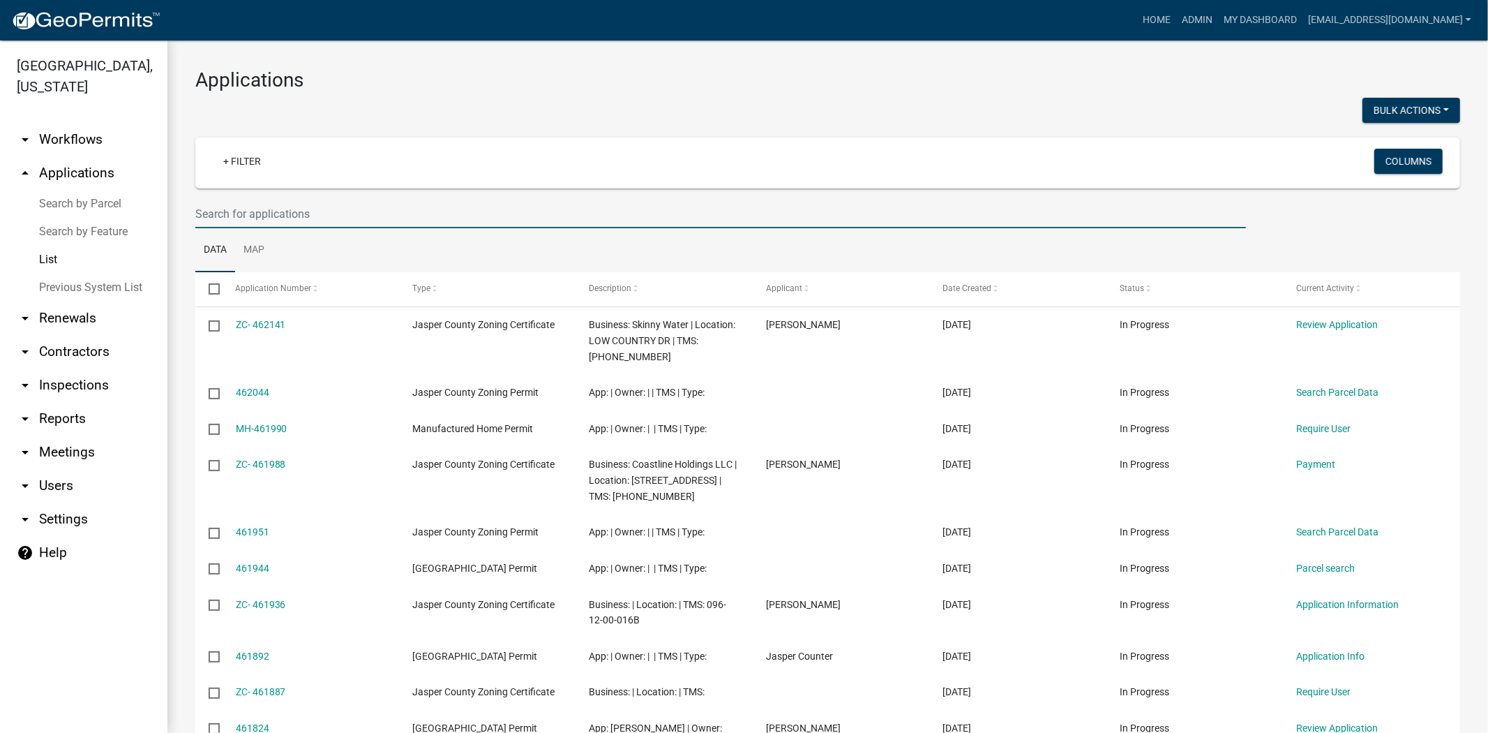
click at [358, 220] on input "text" at bounding box center [720, 214] width 1051 height 29
paste input "[PHONE_NUMBER]"
type input "[PHONE_NUMBER]"
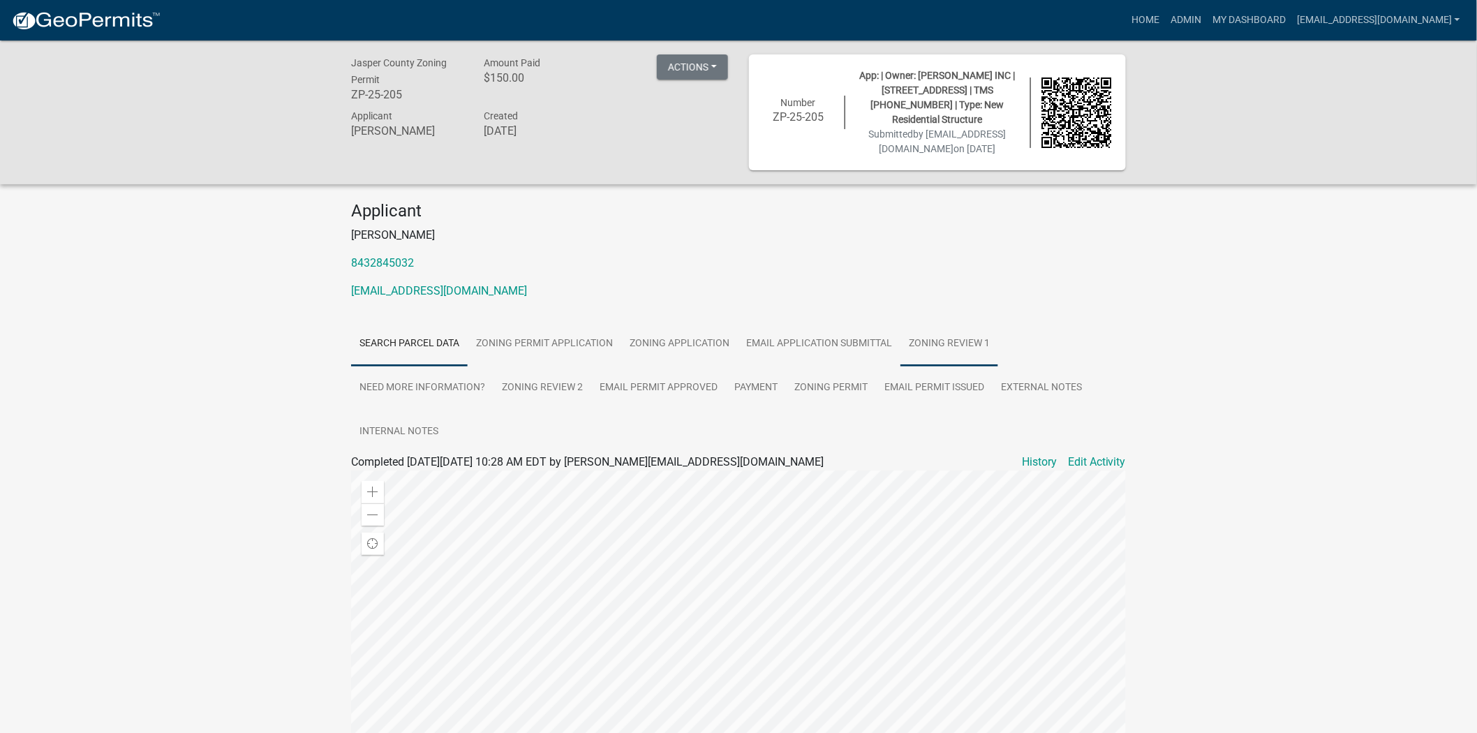
click at [939, 351] on link "Zoning Review 1" at bounding box center [949, 344] width 98 height 45
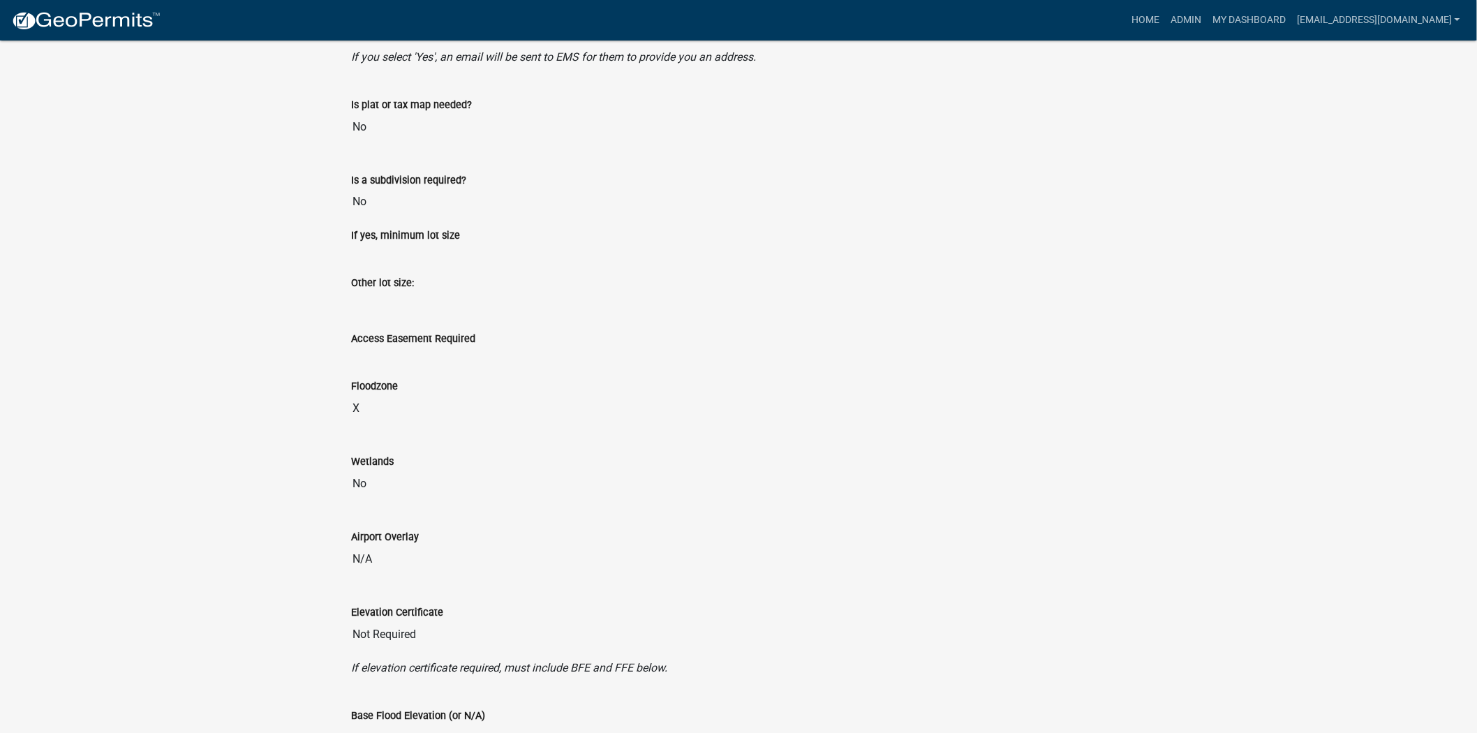
scroll to position [930, 0]
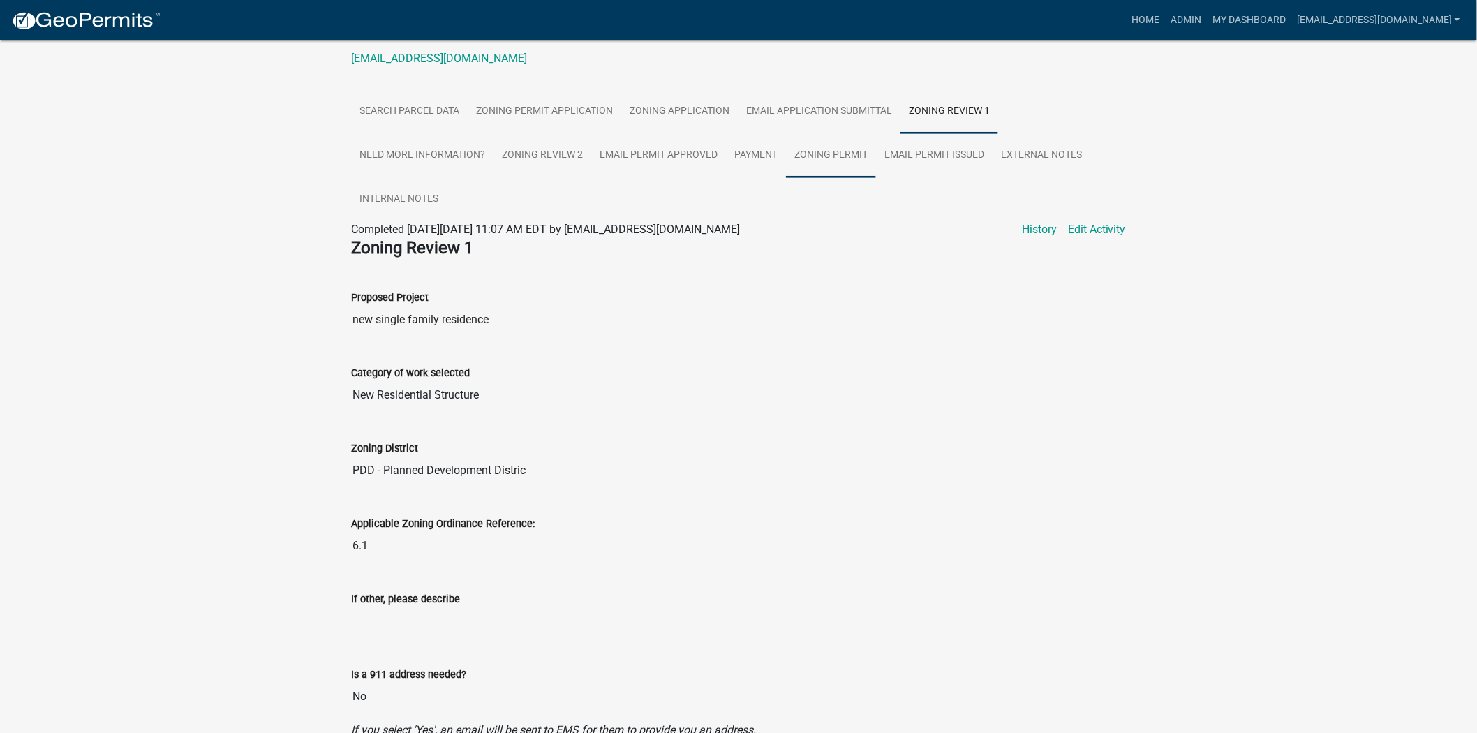
click at [807, 157] on link "Zoning Permit" at bounding box center [831, 155] width 90 height 45
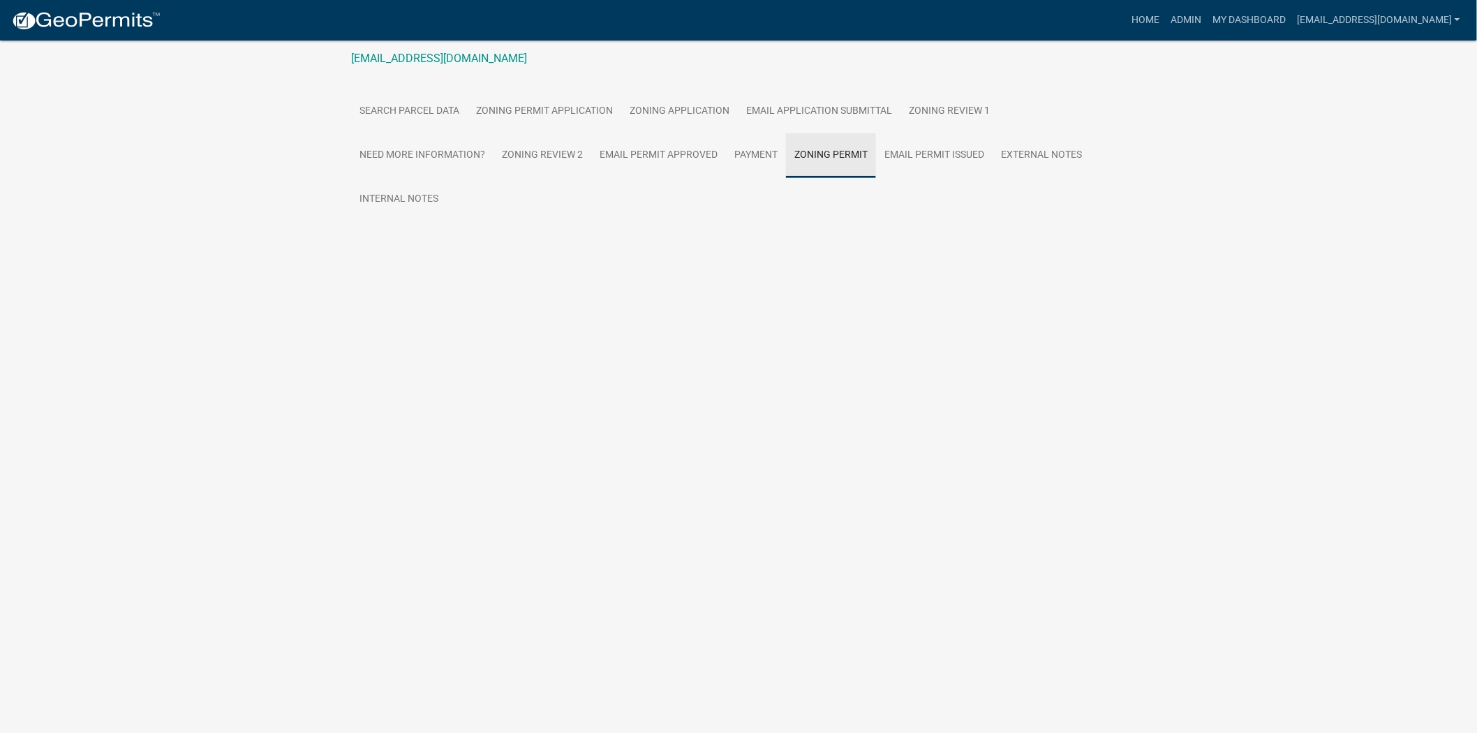
scroll to position [40, 0]
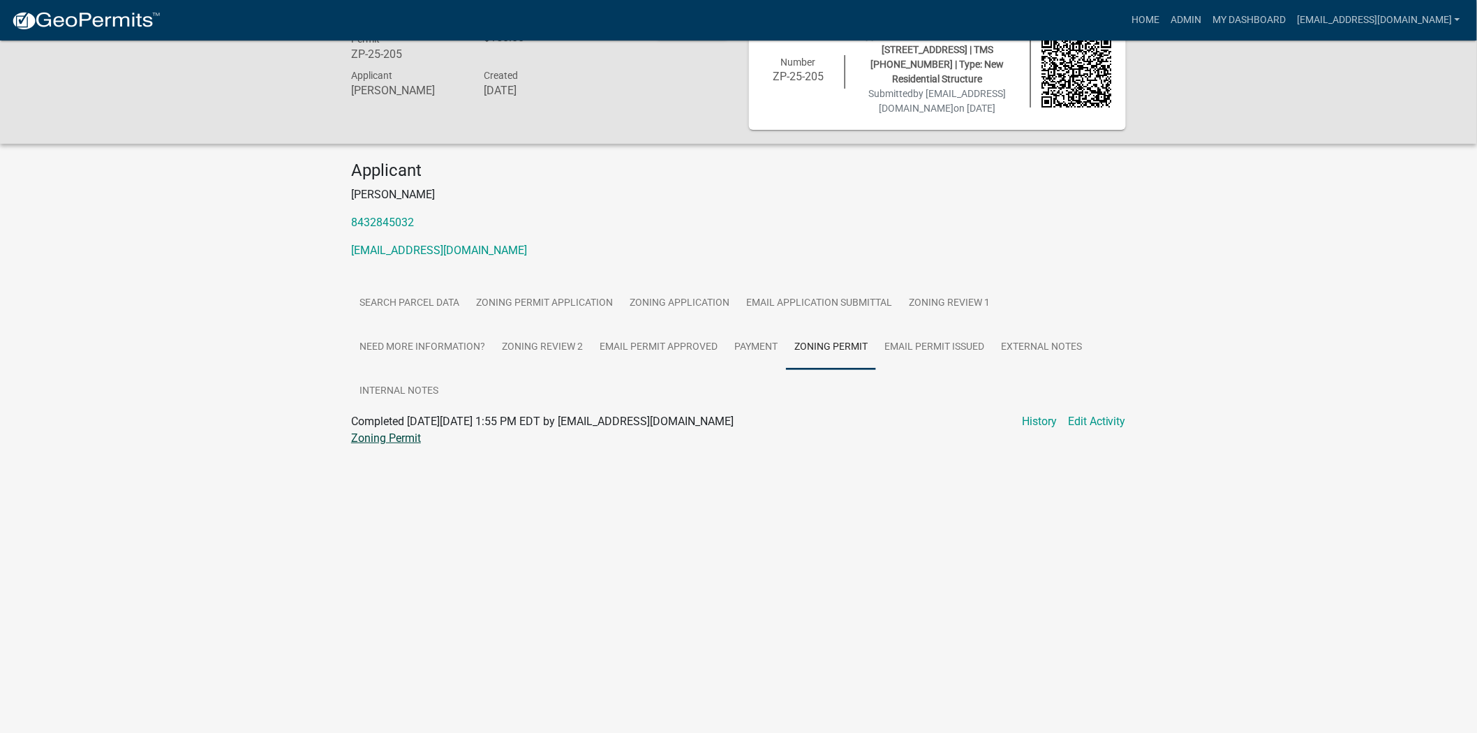
click at [391, 440] on link "Zoning Permit" at bounding box center [386, 437] width 70 height 13
click at [943, 308] on link "Zoning Review 1" at bounding box center [949, 303] width 98 height 45
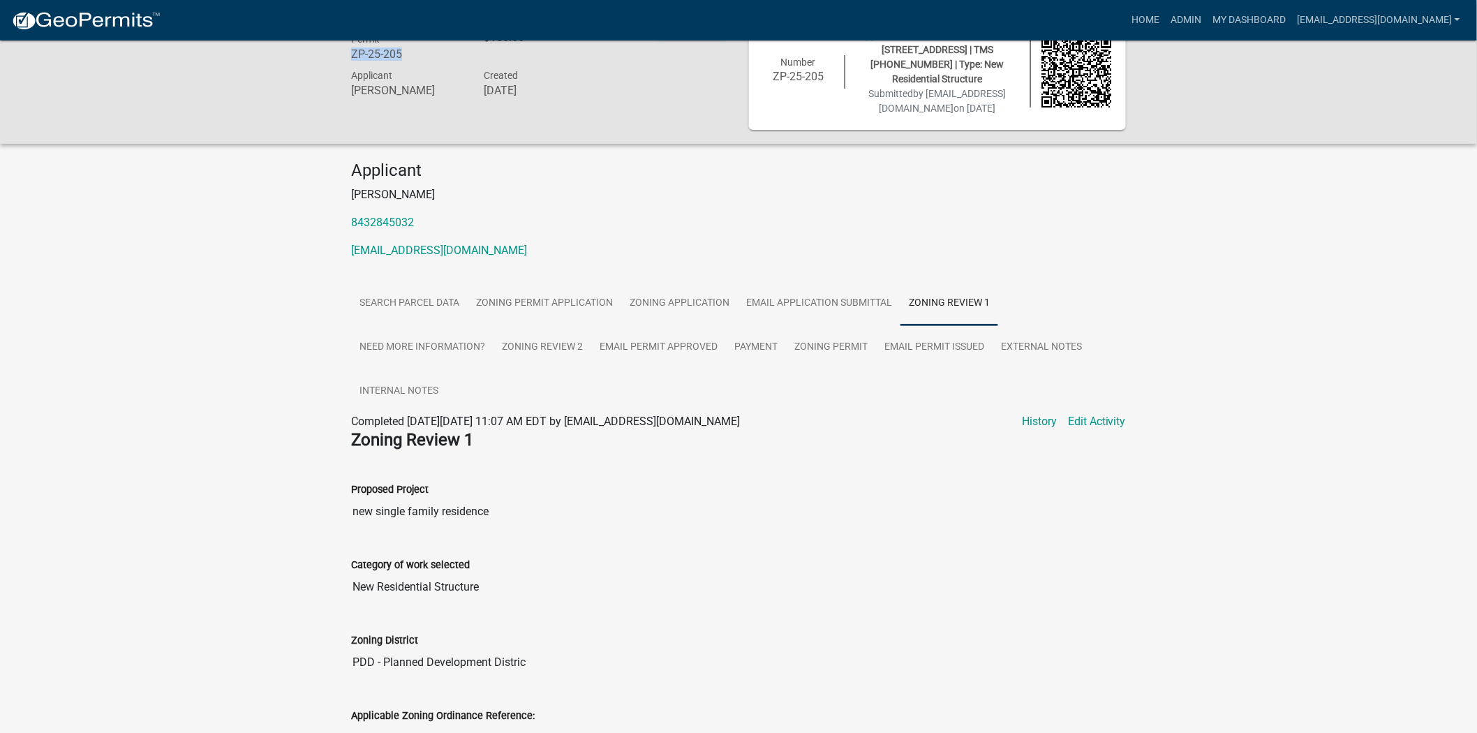
drag, startPoint x: 408, startPoint y: 54, endPoint x: 352, endPoint y: 53, distance: 55.8
click at [352, 53] on h6 "ZP-25-205" at bounding box center [407, 53] width 112 height 13
copy h6 "ZP-25-205"
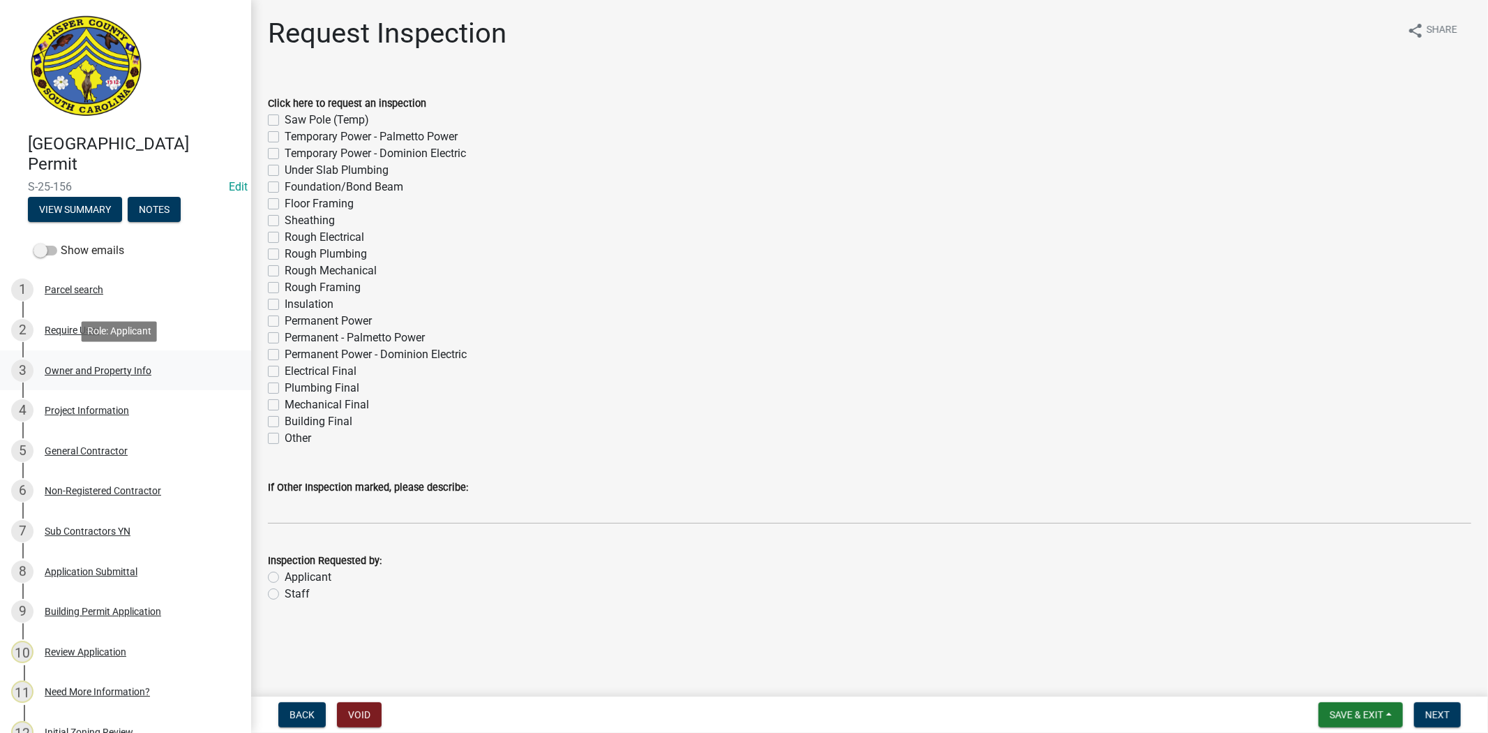
click at [107, 367] on div "Owner and Property Info" at bounding box center [98, 371] width 107 height 10
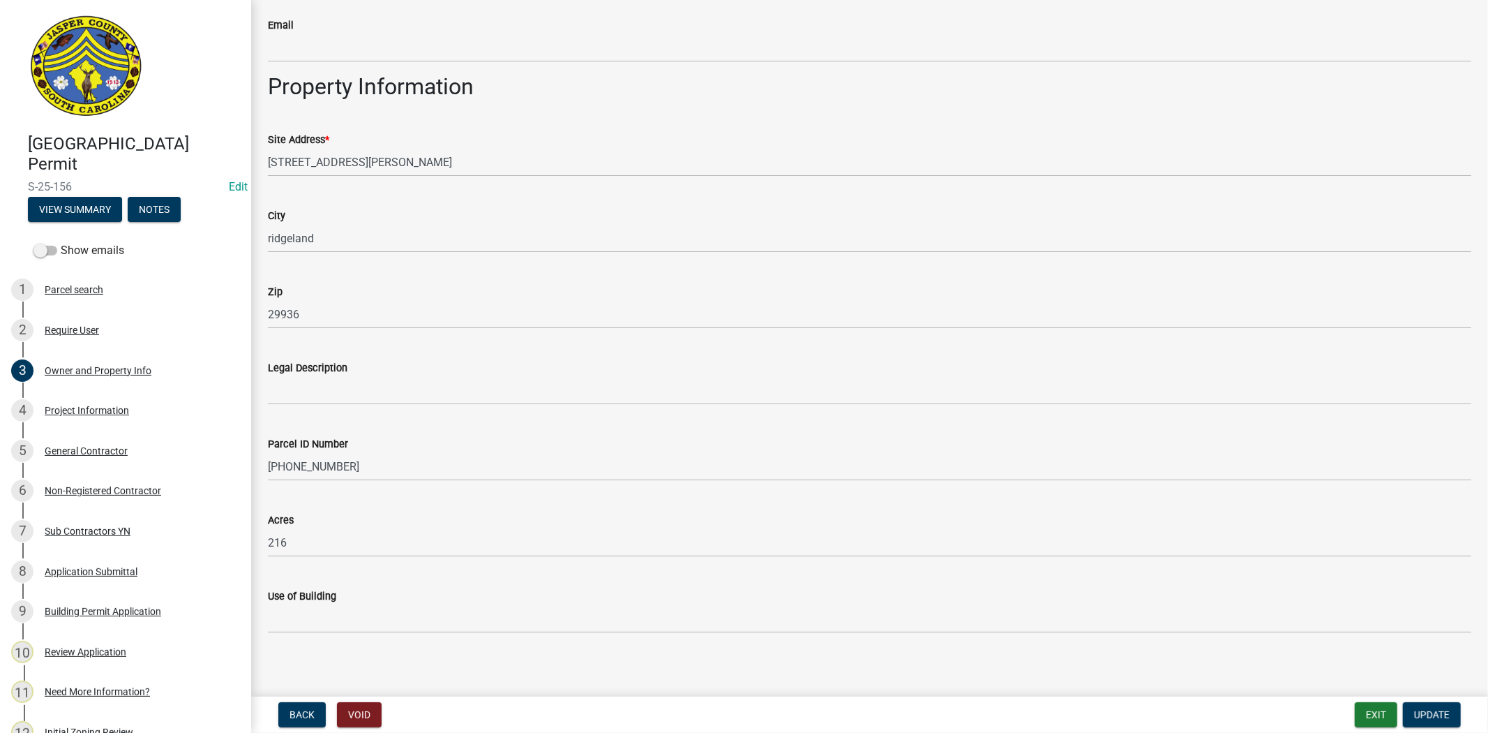
scroll to position [885, 0]
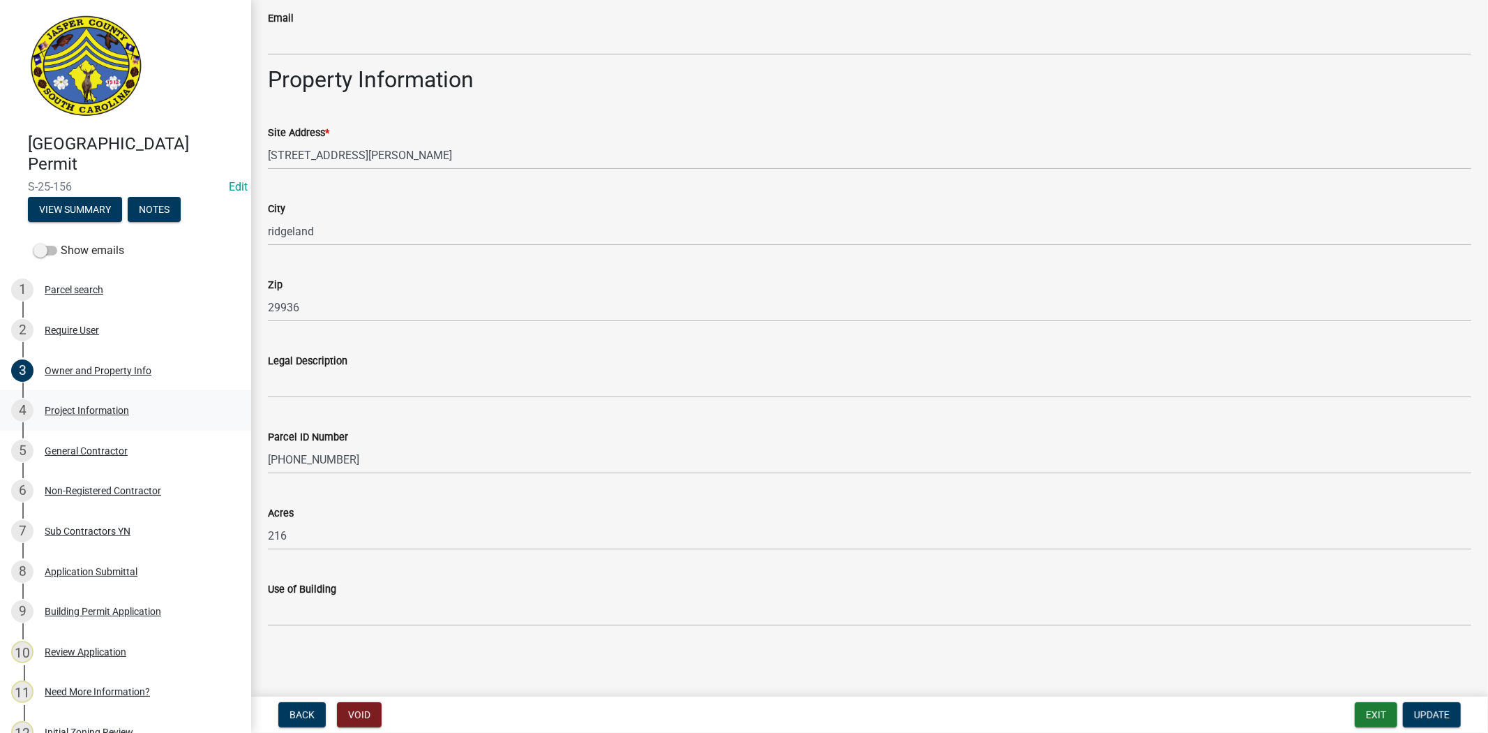
click at [121, 414] on div "Project Information" at bounding box center [87, 410] width 84 height 10
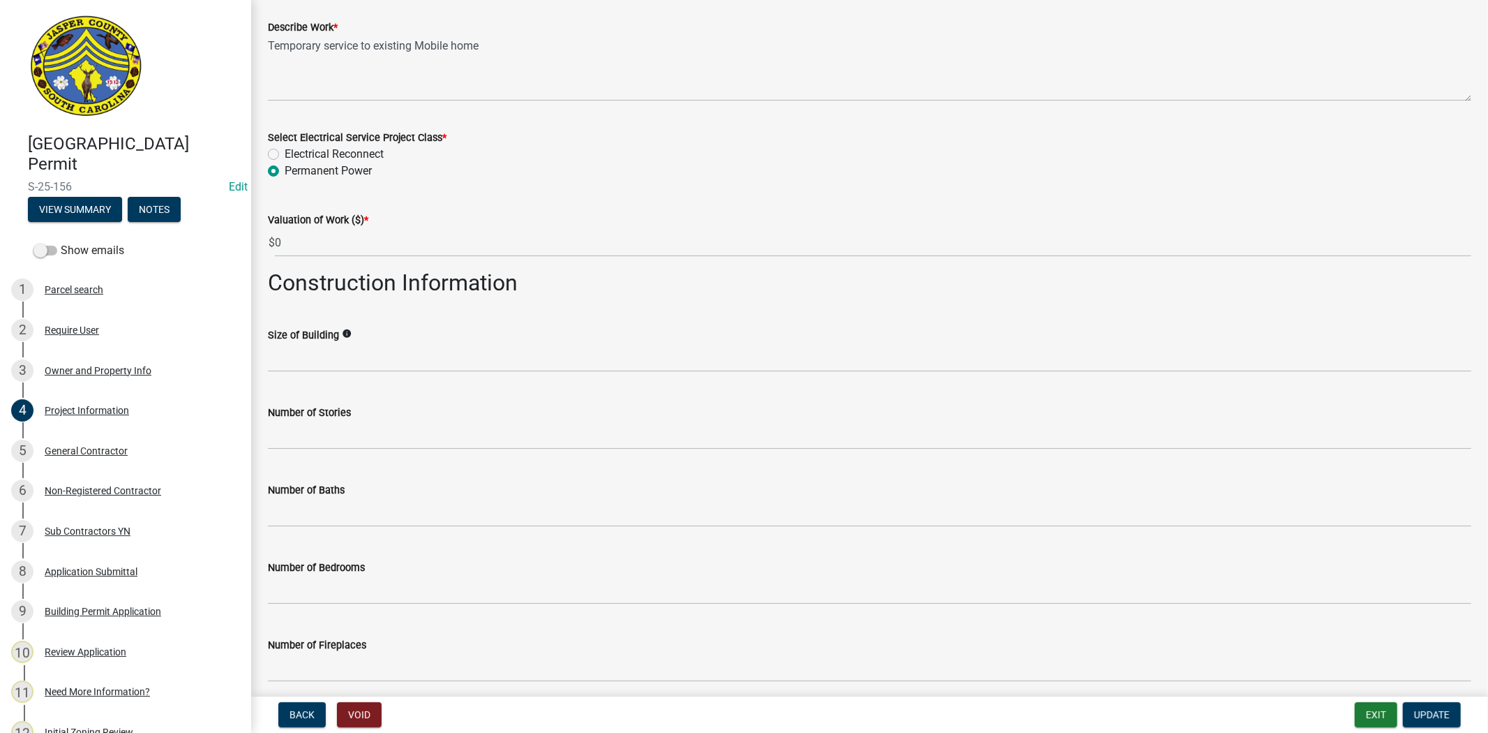
scroll to position [155, 0]
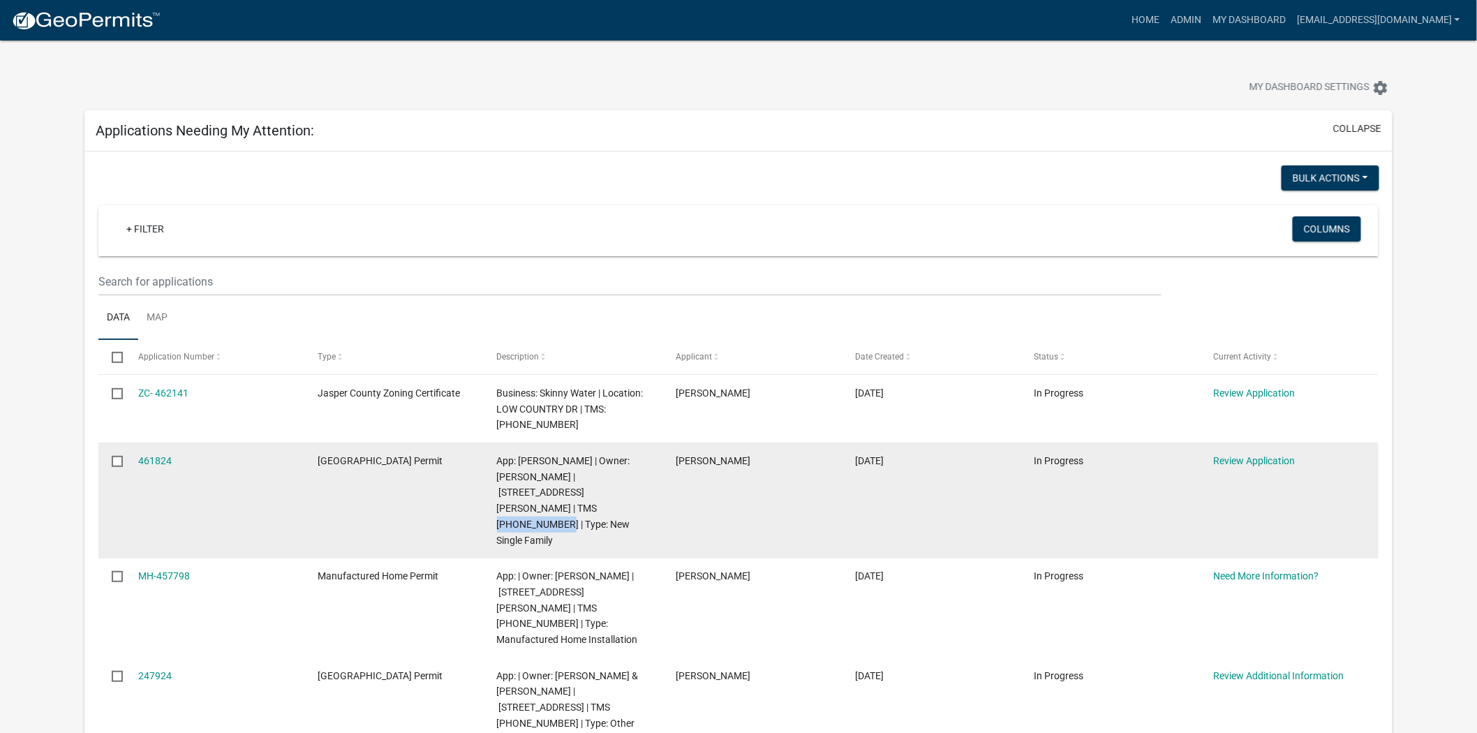
drag, startPoint x: 528, startPoint y: 508, endPoint x: 611, endPoint y: 493, distance: 84.4
click at [611, 493] on span "App: [PERSON_NAME] | Owner: [PERSON_NAME] | [STREET_ADDRESS][PERSON_NAME] | TMS…" at bounding box center [563, 500] width 133 height 91
copy span "[PHONE_NUMBER]"
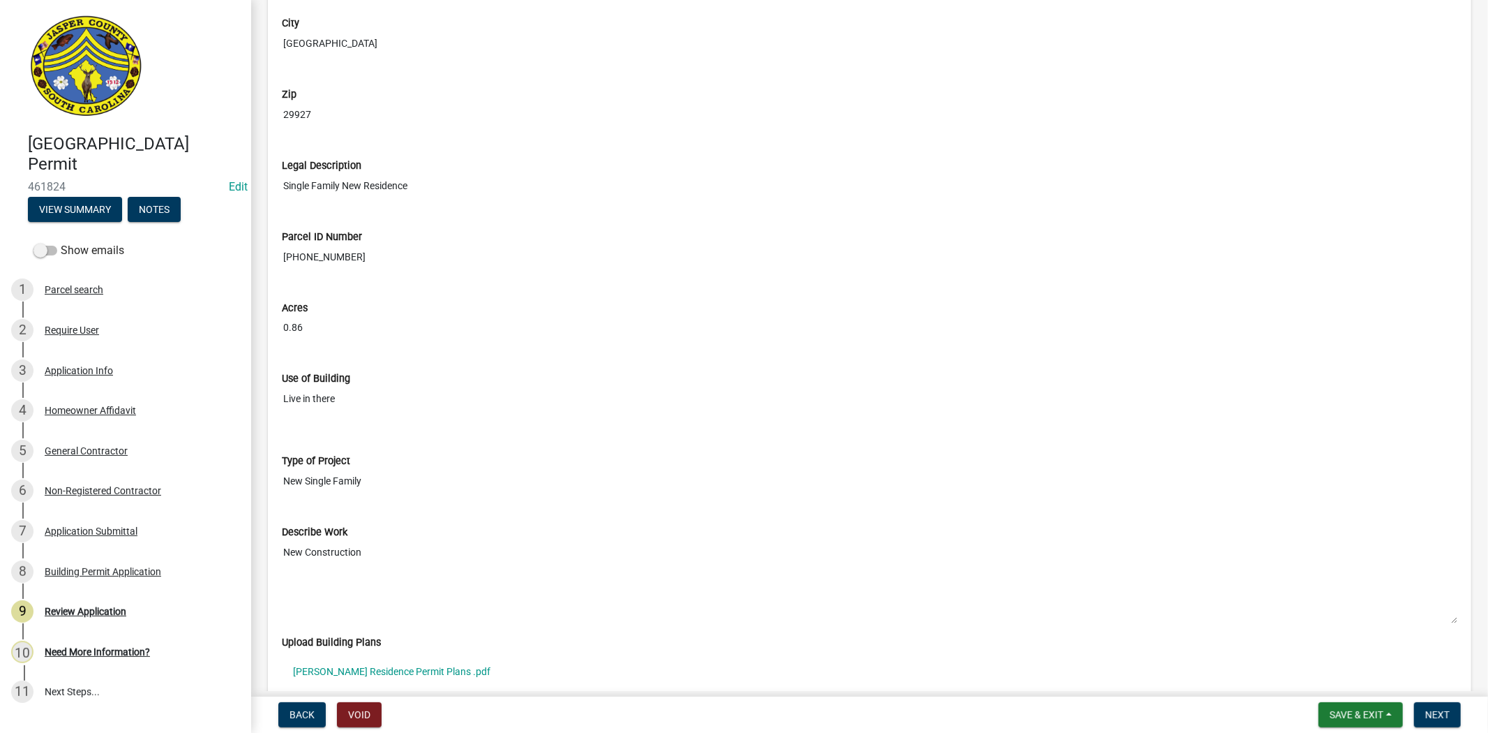
scroll to position [1938, 0]
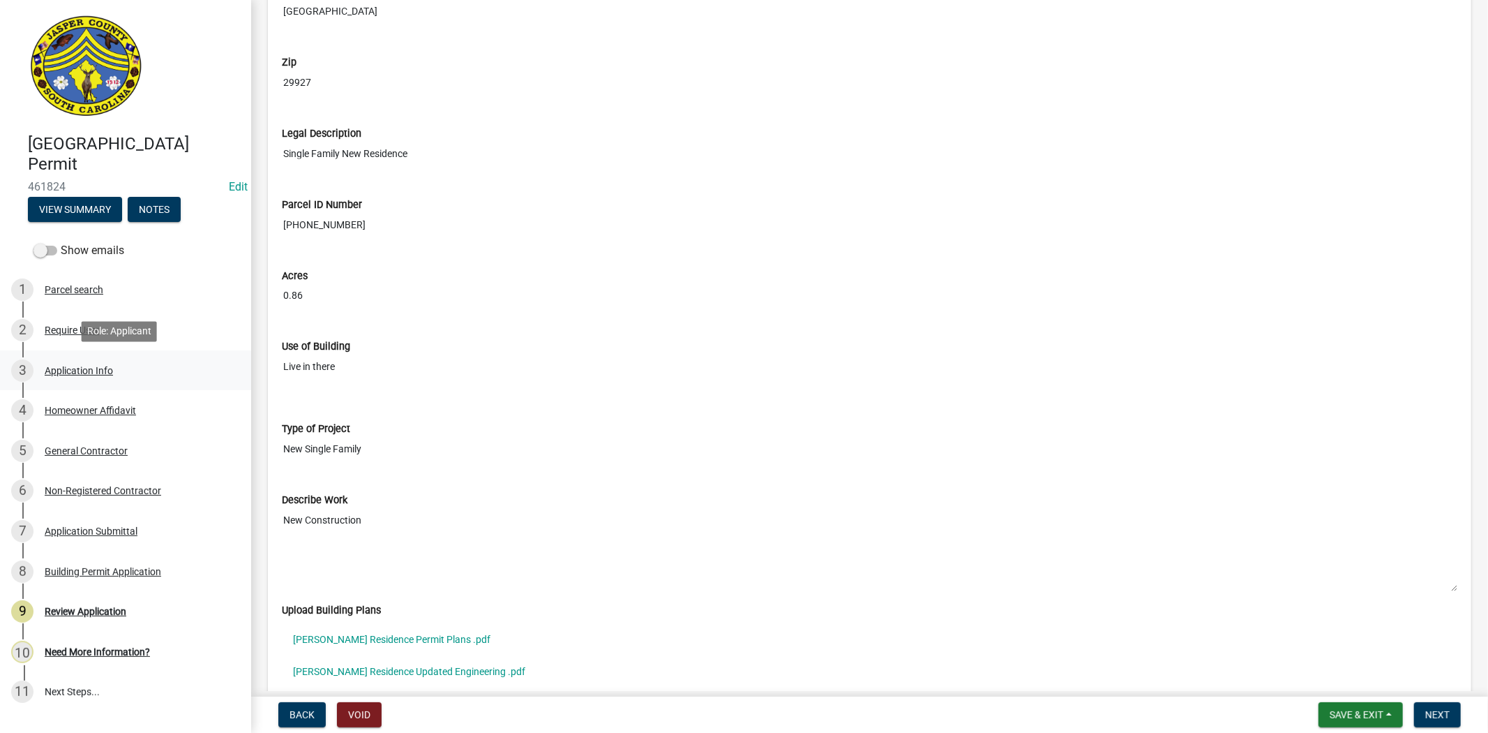
click at [107, 367] on div "Application Info" at bounding box center [79, 371] width 68 height 10
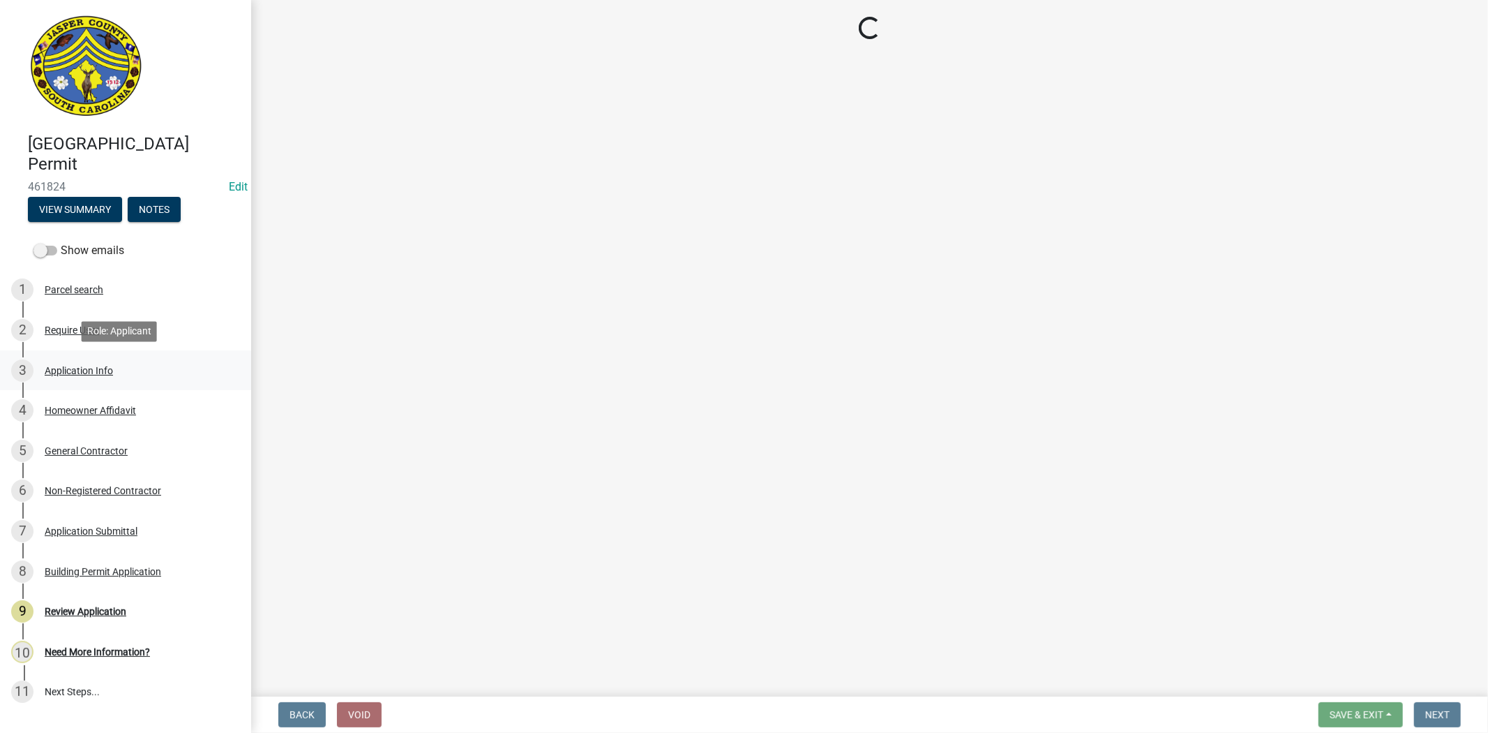
scroll to position [0, 0]
select select "42590599-3c97-479d-b3e9-fbeca9af4fb5"
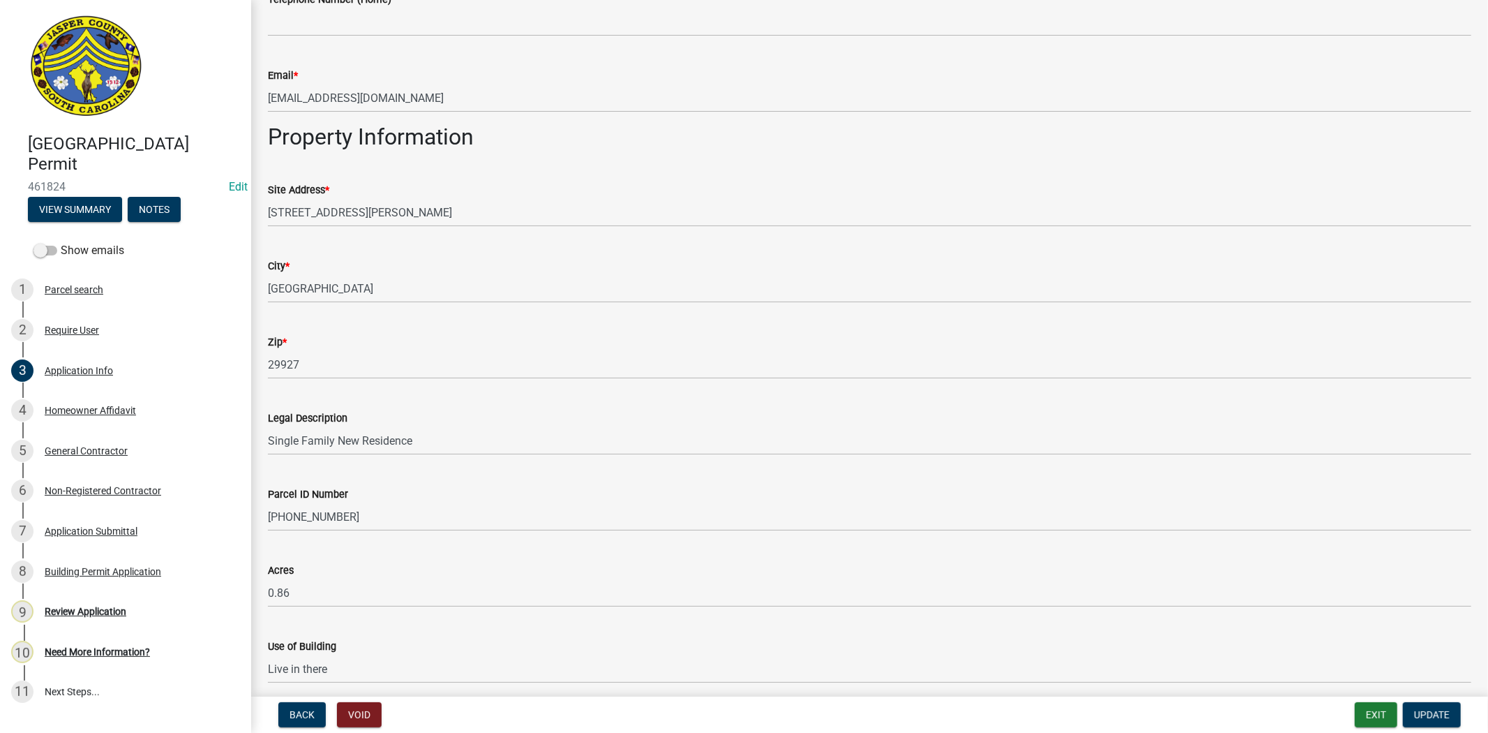
scroll to position [1240, 0]
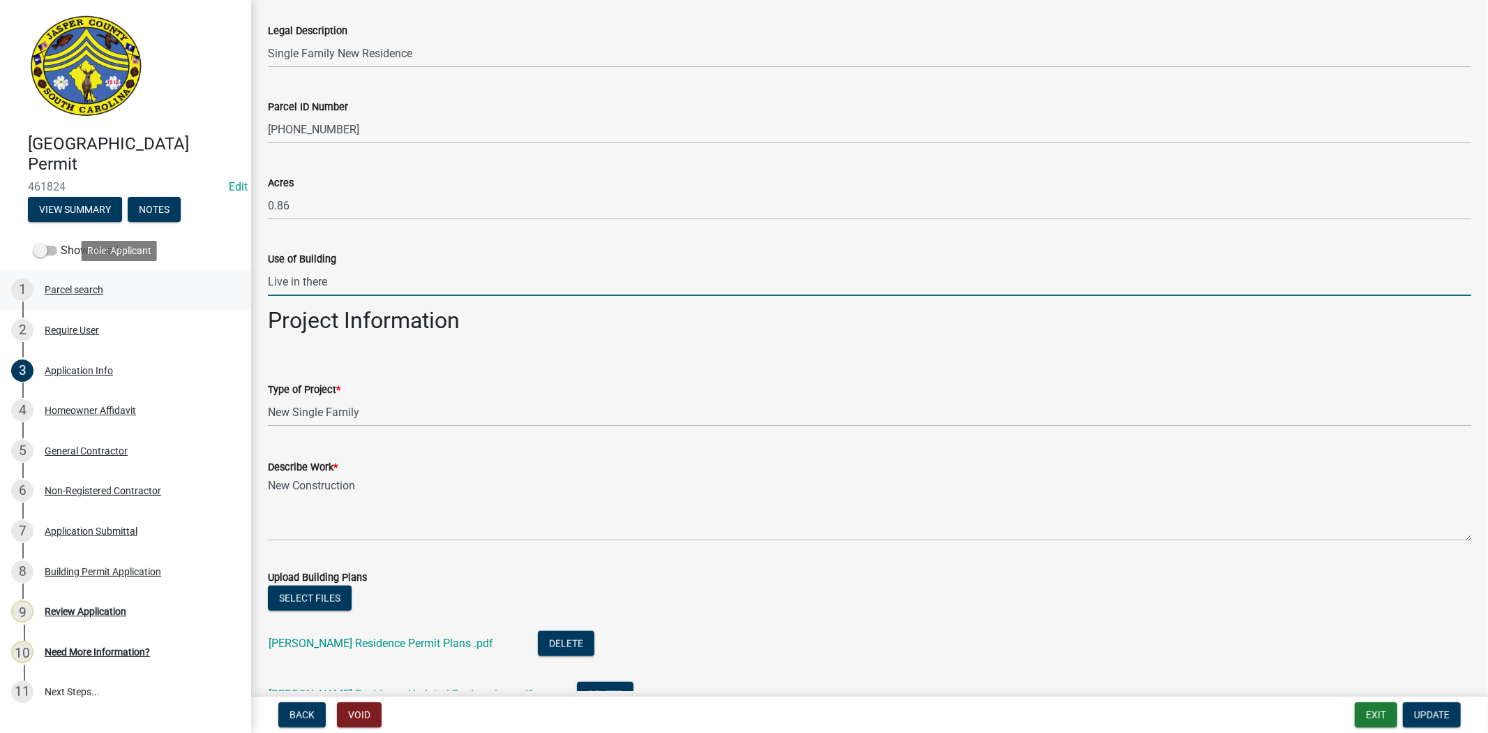
drag, startPoint x: 336, startPoint y: 281, endPoint x: 222, endPoint y: 295, distance: 115.4
click at [222, 295] on div "Jasper County Building Permit 461824 Edit View Summary Notes Show emails 1 Parc…" at bounding box center [744, 366] width 1488 height 733
type input "Single family residence"
click at [659, 410] on select "Select Item... Construction Trailer/Shipping Container Residential Demolition C…" at bounding box center [870, 412] width 1204 height 29
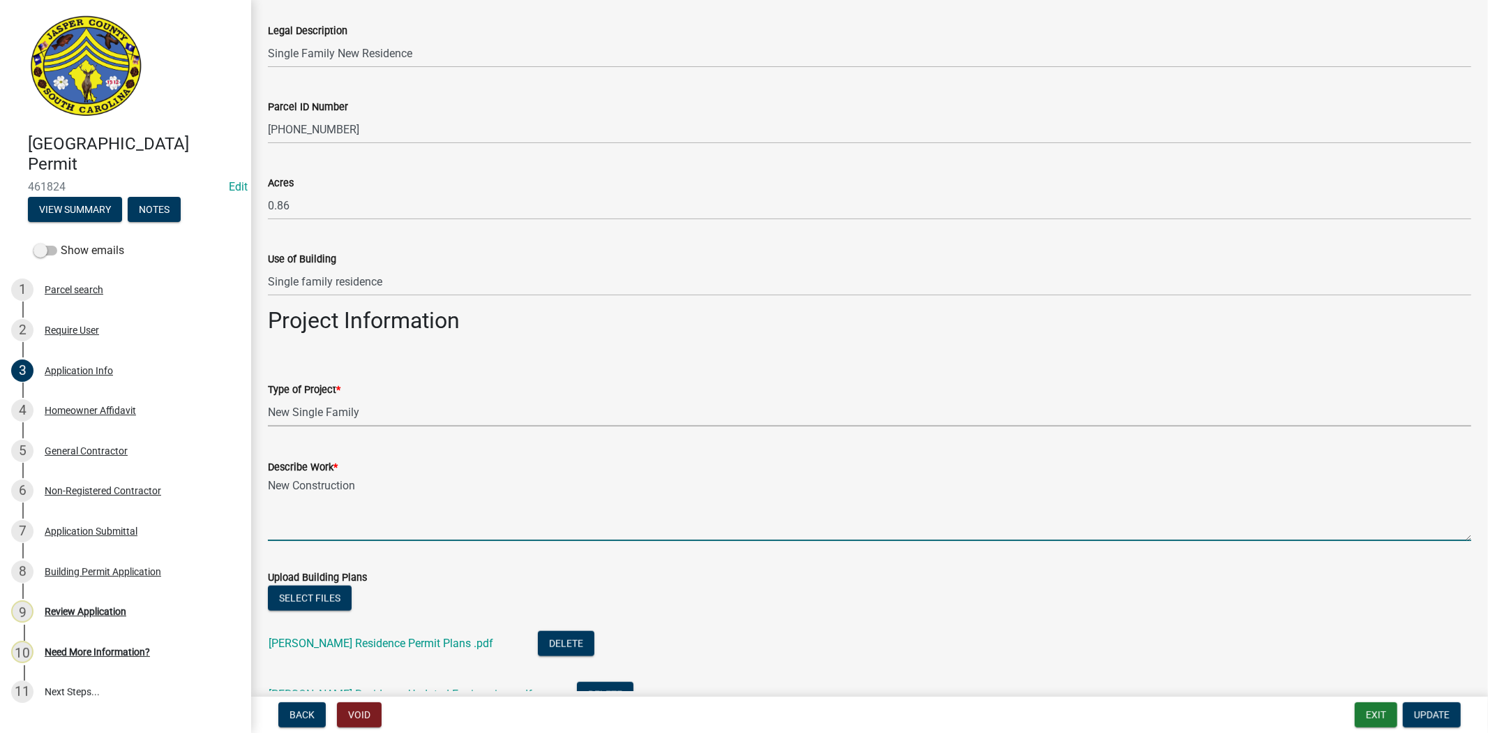
click at [802, 493] on textarea "New Construction" at bounding box center [870, 508] width 1204 height 66
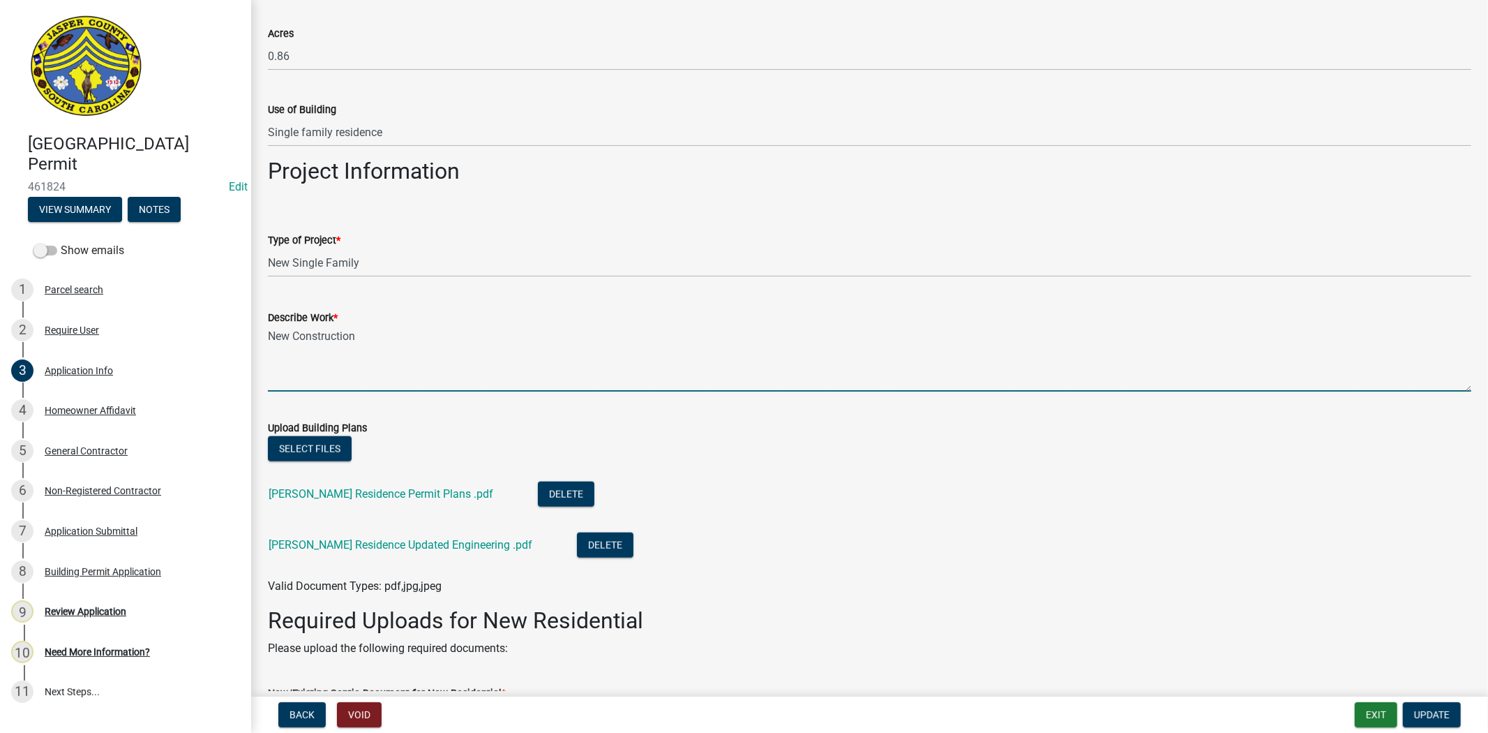
scroll to position [1396, 0]
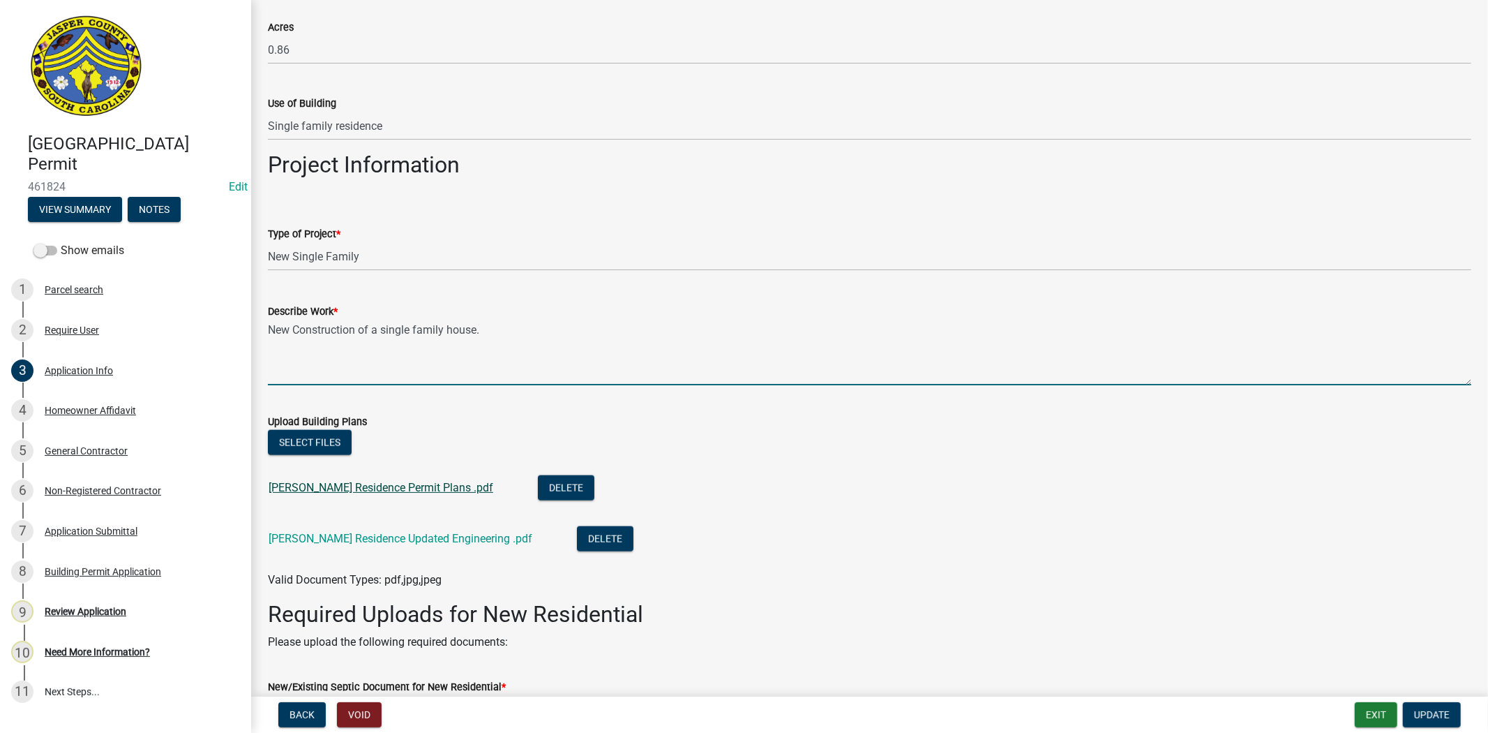
type textarea "New Construction of a single family house."
click at [407, 493] on link "Moreno Residence Permit Plans .pdf" at bounding box center [381, 487] width 225 height 13
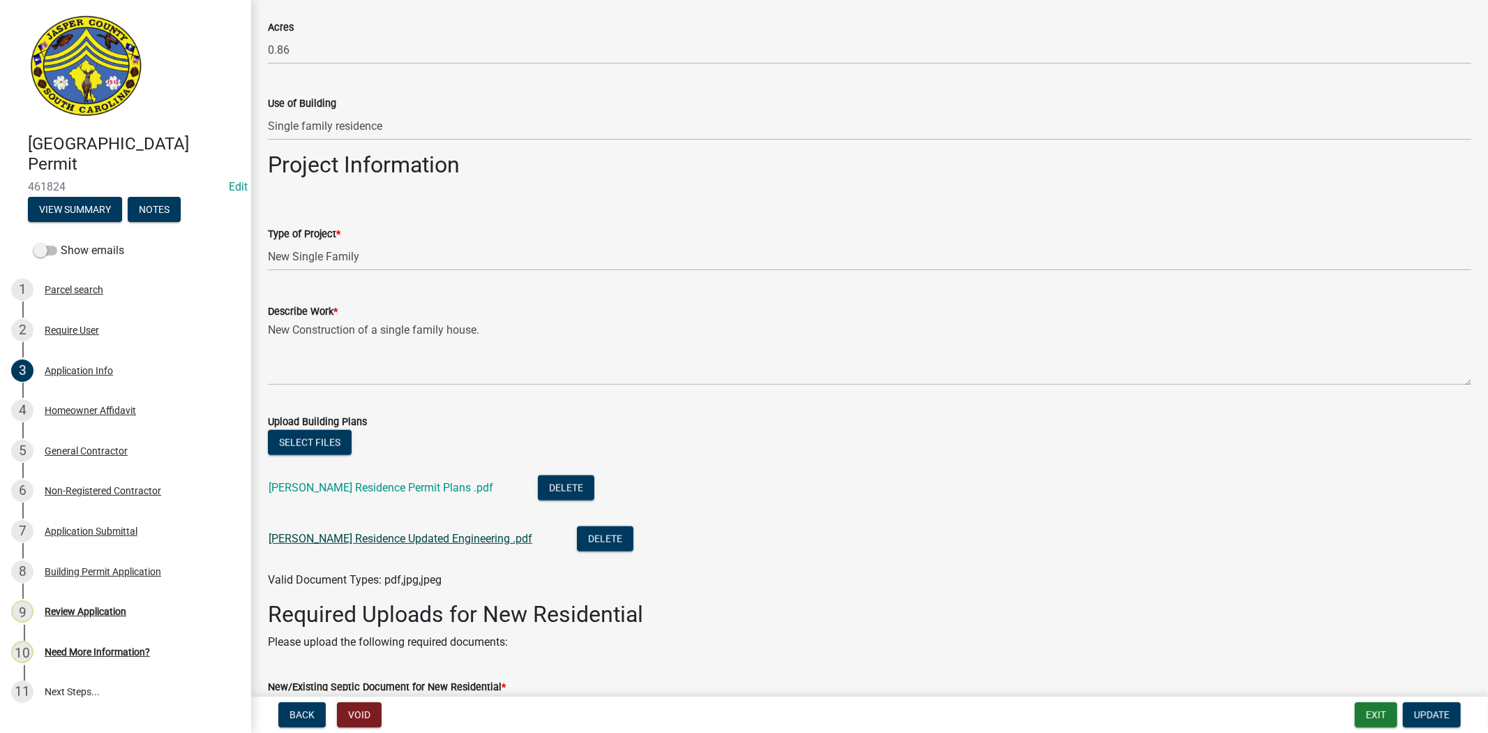
click at [431, 533] on link "Moreno Residence Updated Engineering .pdf" at bounding box center [401, 538] width 264 height 13
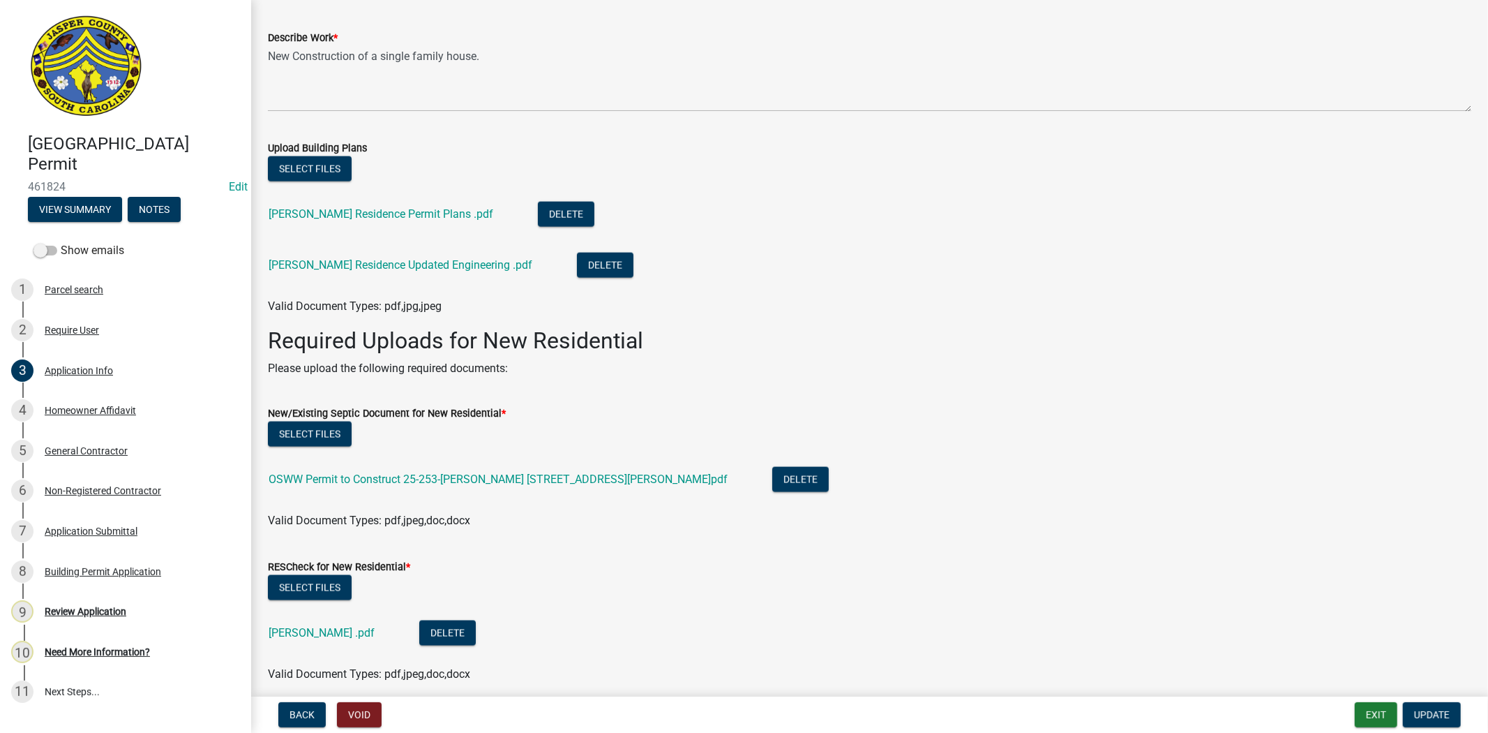
scroll to position [1938, 0]
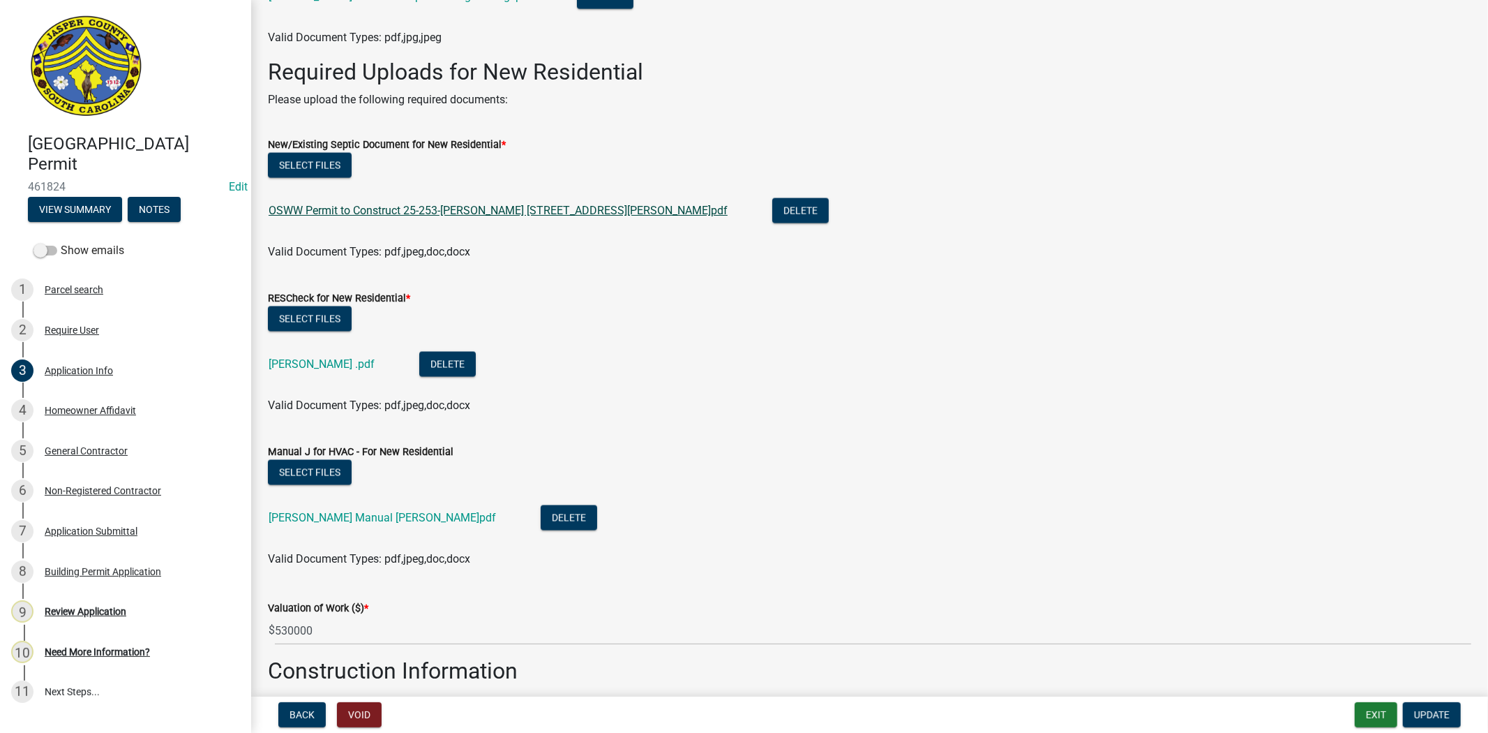
click at [545, 215] on link "OSWW Permit to Construct 25-253-Moreno 298 Mungin Creek Rd.pdf" at bounding box center [498, 210] width 459 height 13
click at [300, 163] on button "Select files" at bounding box center [310, 165] width 84 height 25
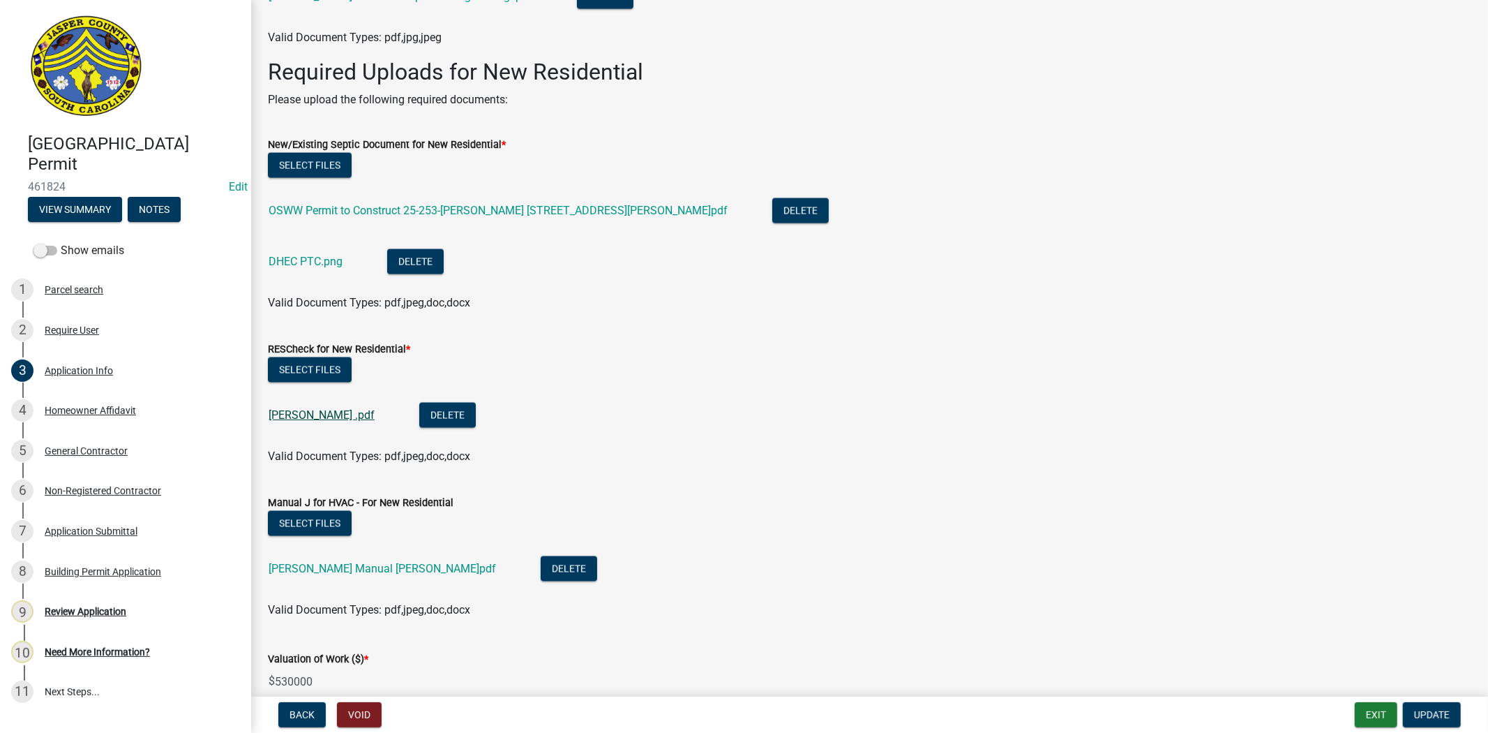
click at [308, 419] on link "Moreno ResCheck .pdf" at bounding box center [322, 414] width 106 height 13
click at [350, 567] on link "Moreno Manual J .pdf" at bounding box center [382, 568] width 227 height 13
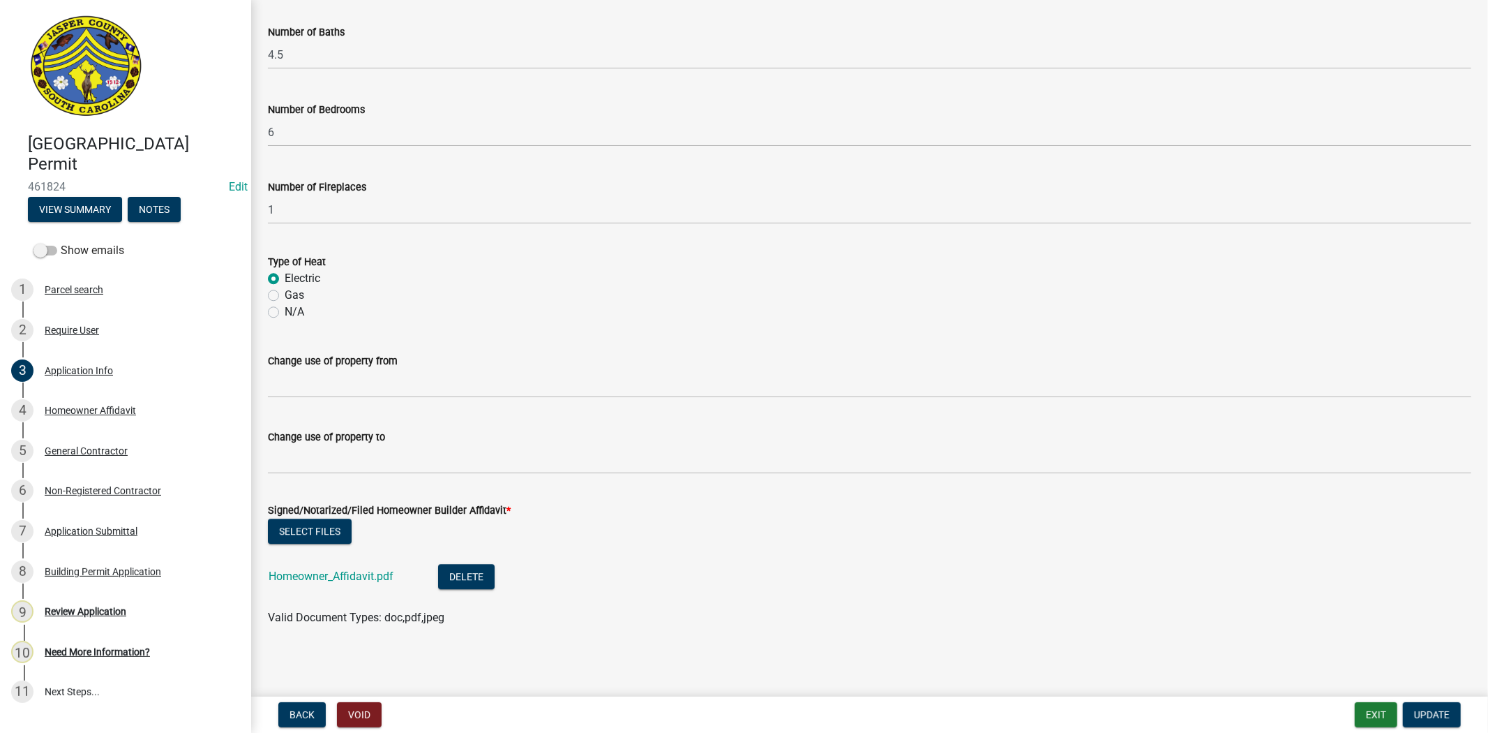
scroll to position [2913, 0]
click at [360, 574] on link "Homeowner_Affidavit.pdf" at bounding box center [331, 575] width 125 height 13
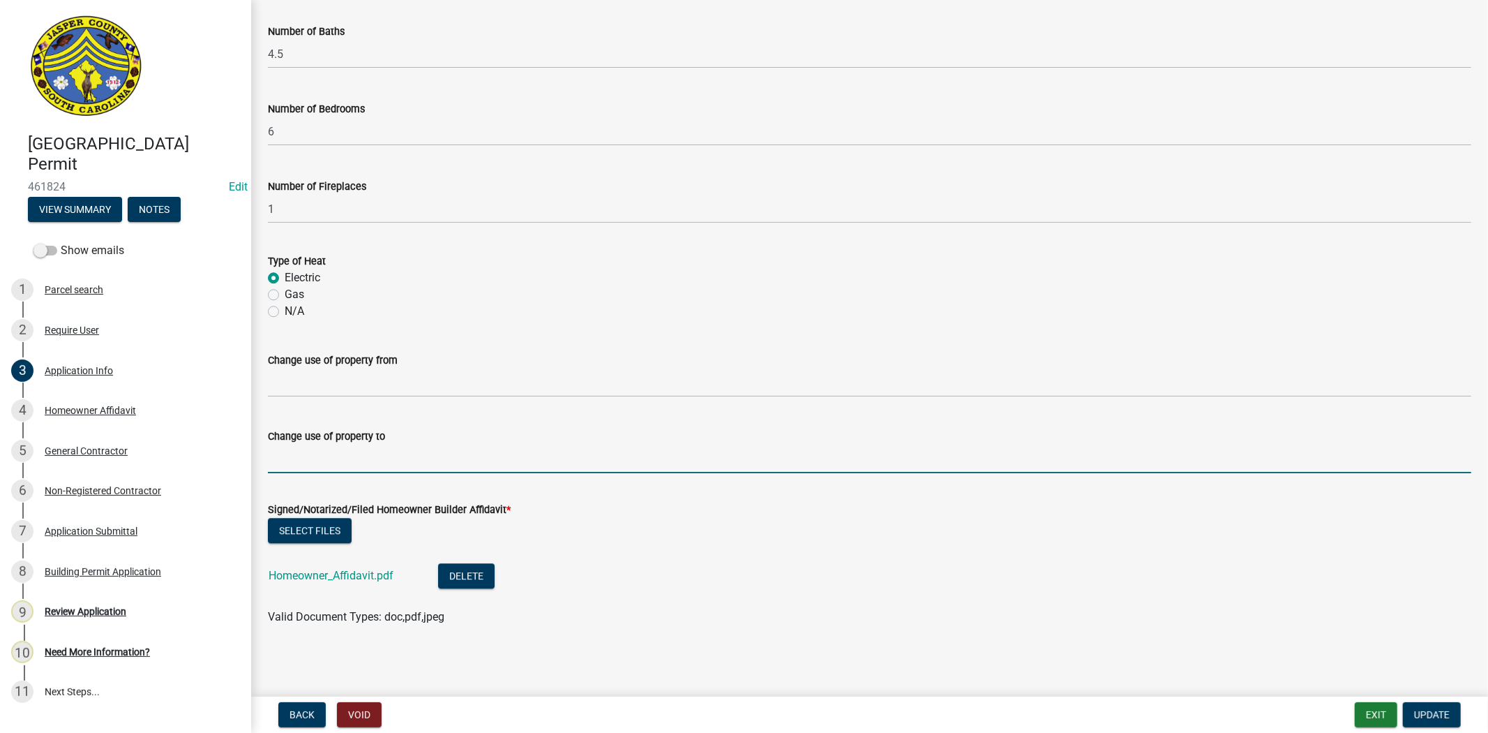
click at [392, 451] on input "Change use of property to" at bounding box center [870, 458] width 1204 height 29
drag, startPoint x: 364, startPoint y: 452, endPoint x: 322, endPoint y: 456, distance: 41.4
click at [322, 456] on input "Residential Home" at bounding box center [870, 458] width 1204 height 29
type input "Residential"
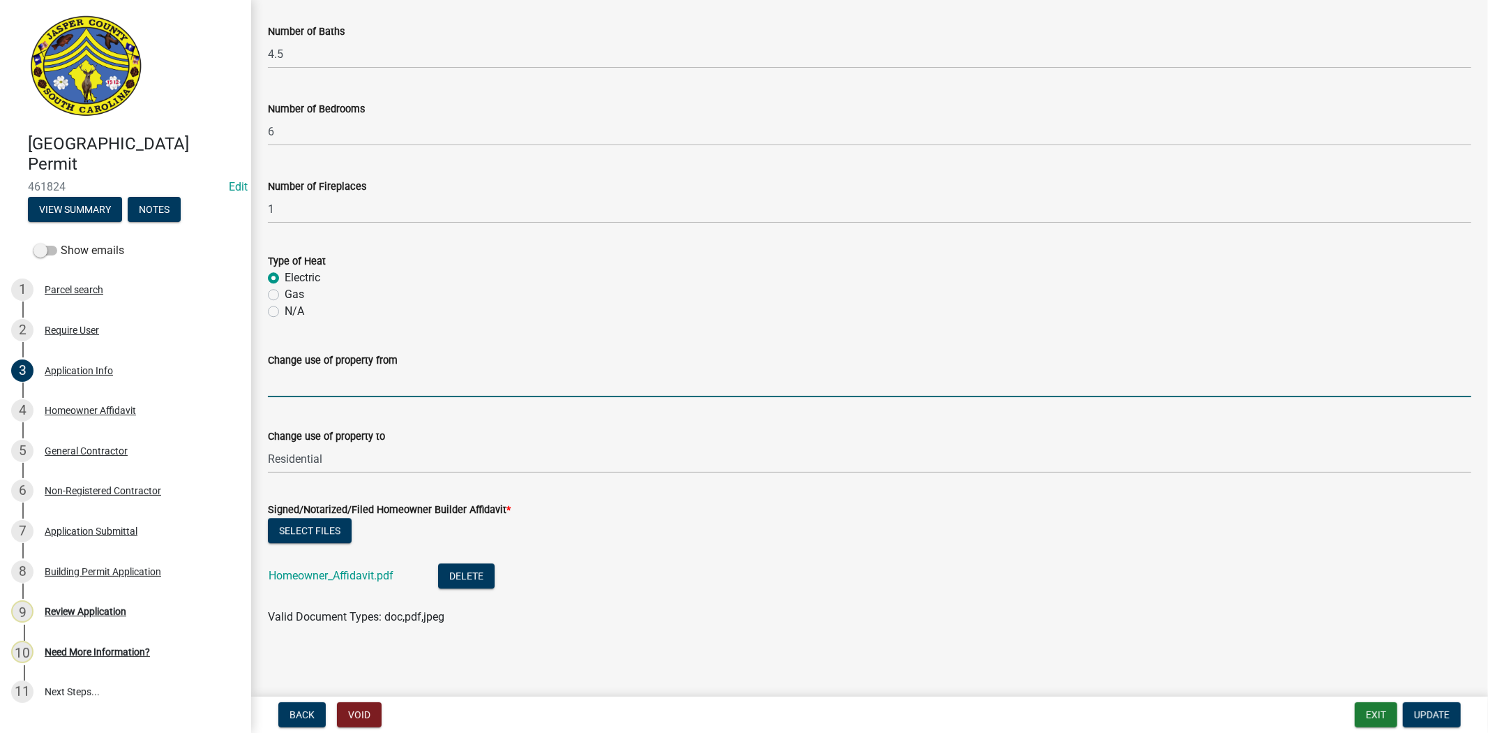
click at [401, 382] on input "Change use of property from" at bounding box center [870, 382] width 1204 height 29
type input "Vacant"
click at [1432, 710] on span "Update" at bounding box center [1432, 714] width 36 height 11
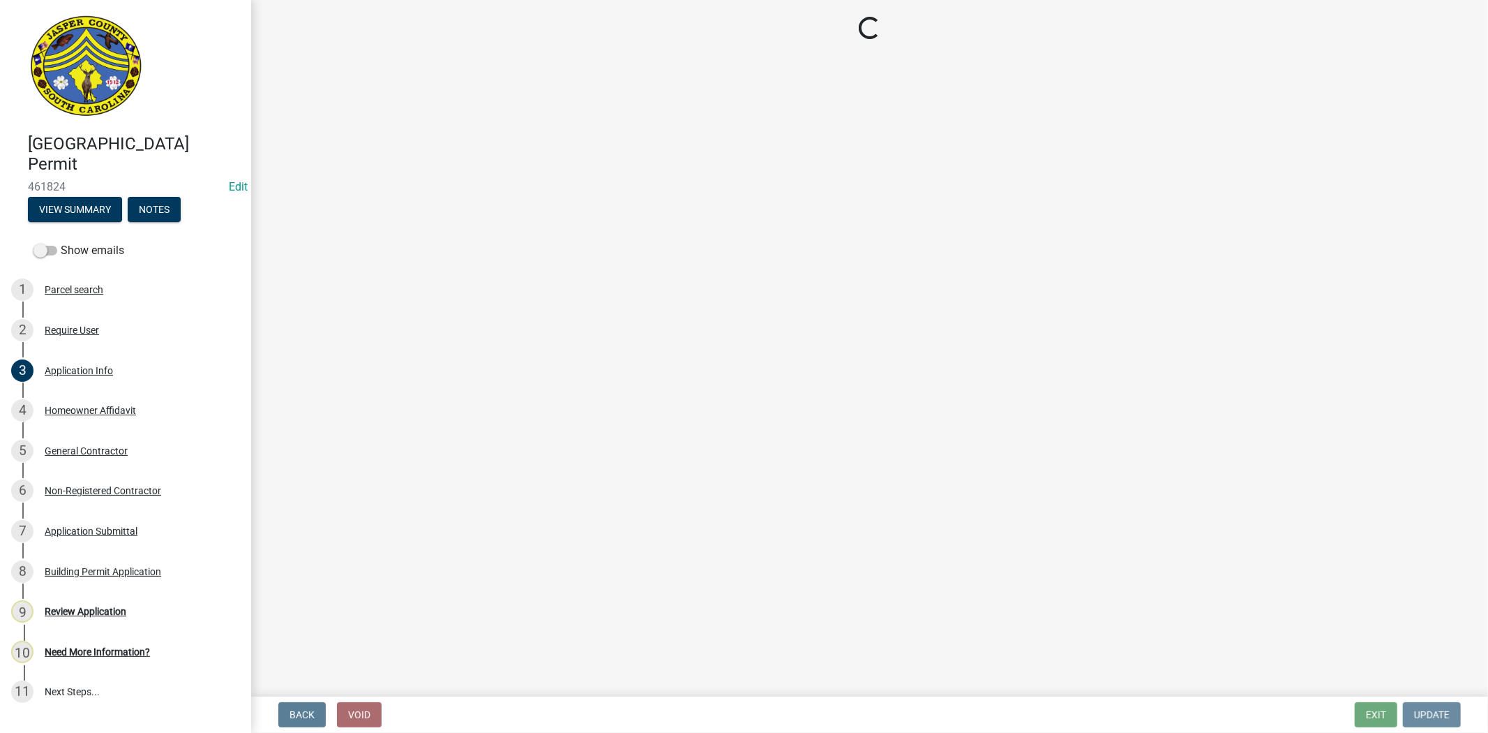
scroll to position [0, 0]
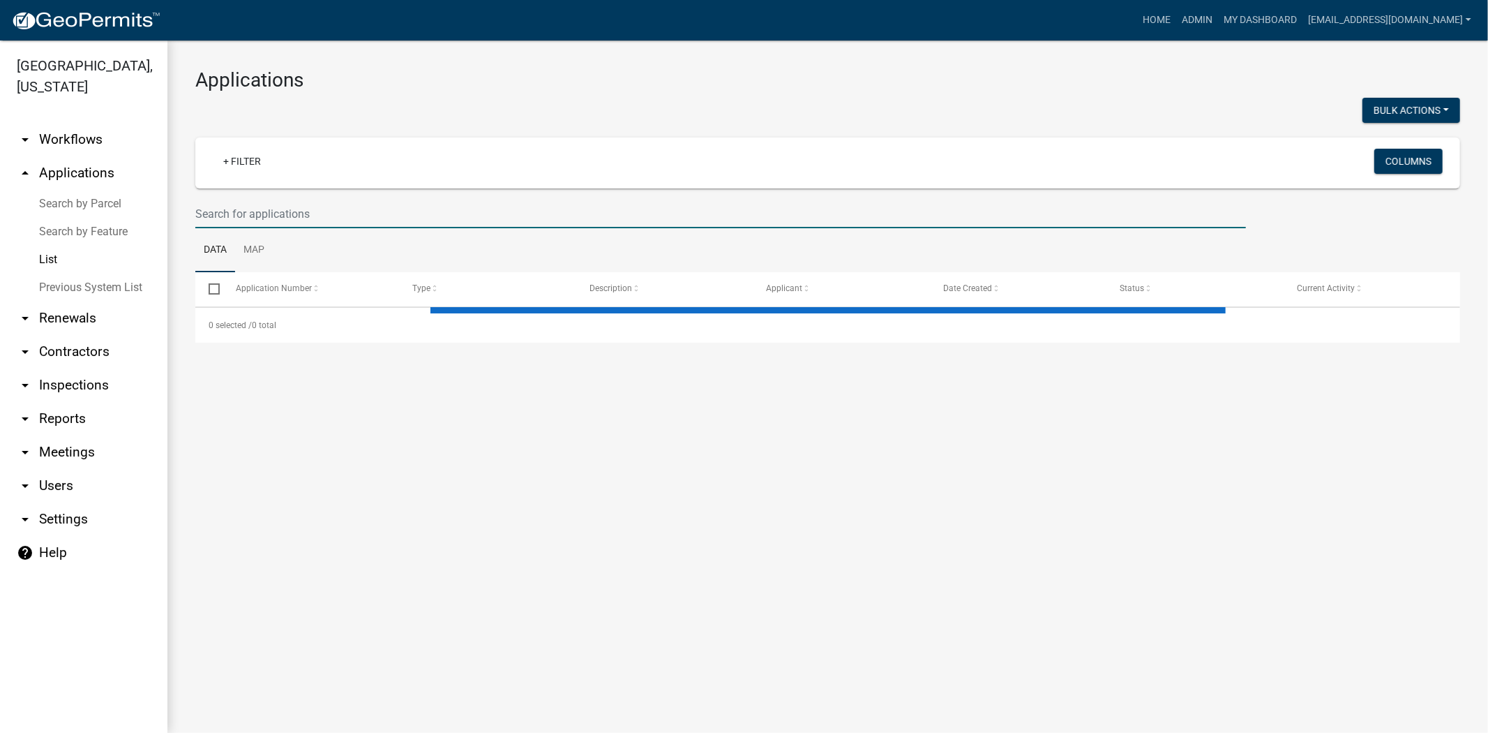
click at [379, 212] on input "text" at bounding box center [720, 214] width 1051 height 29
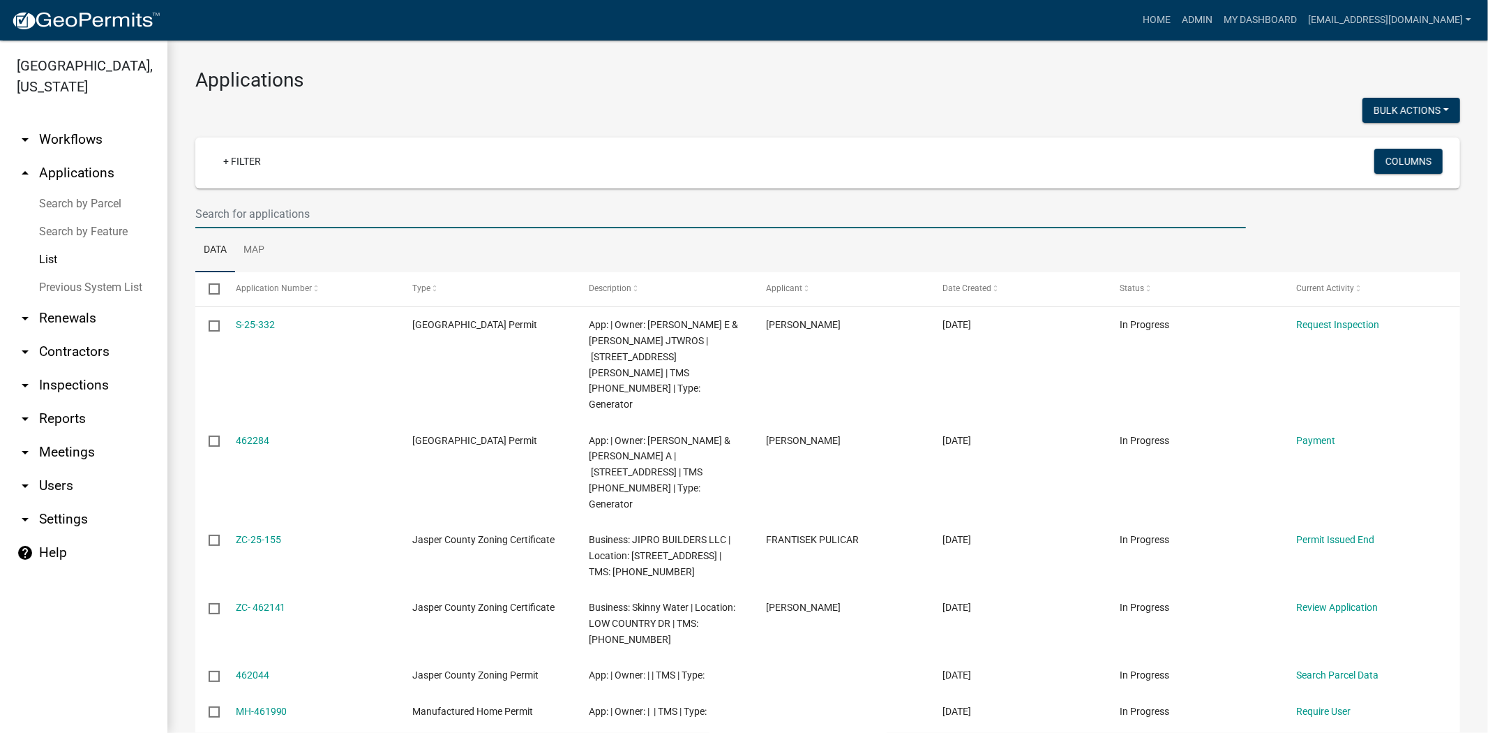
paste input "[PHONE_NUMBER]"
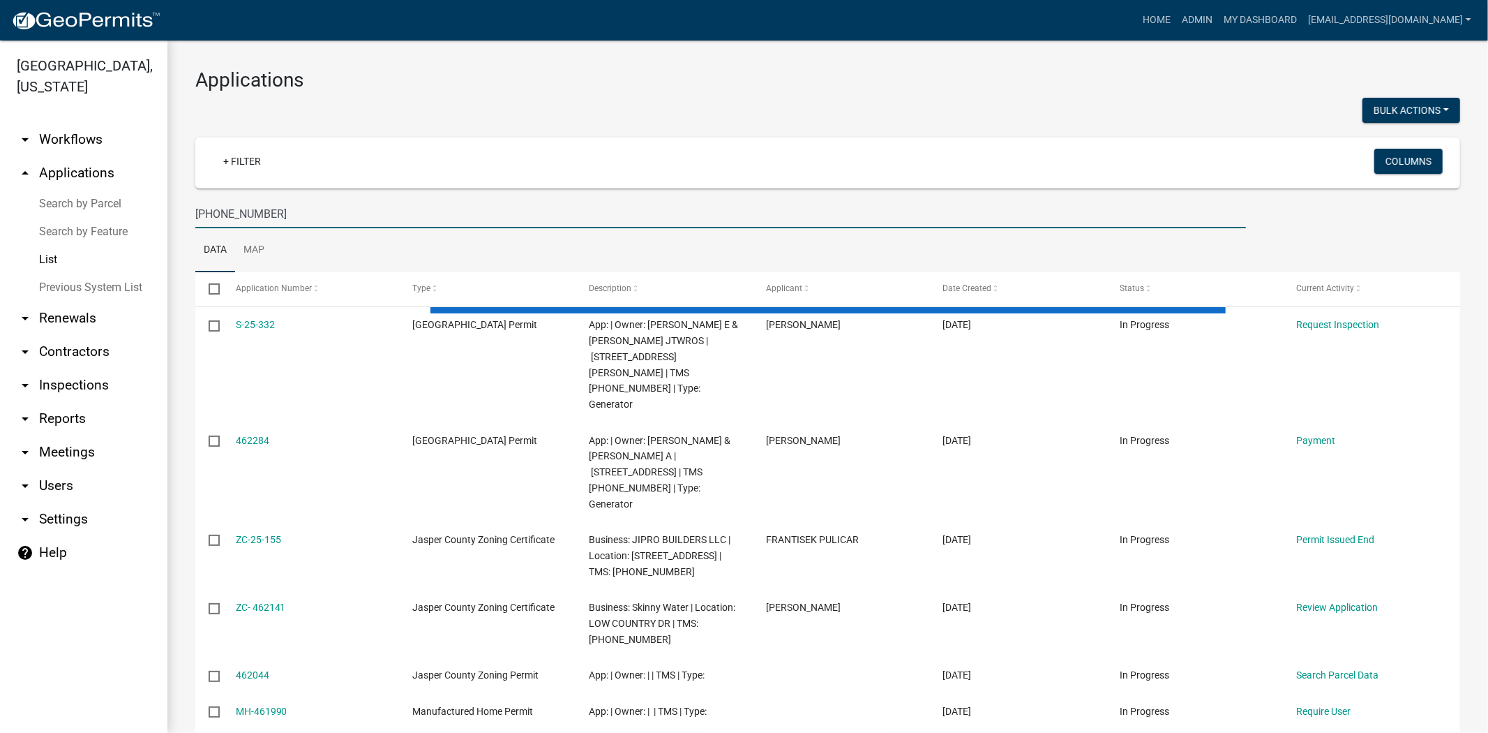
type input "[PHONE_NUMBER]"
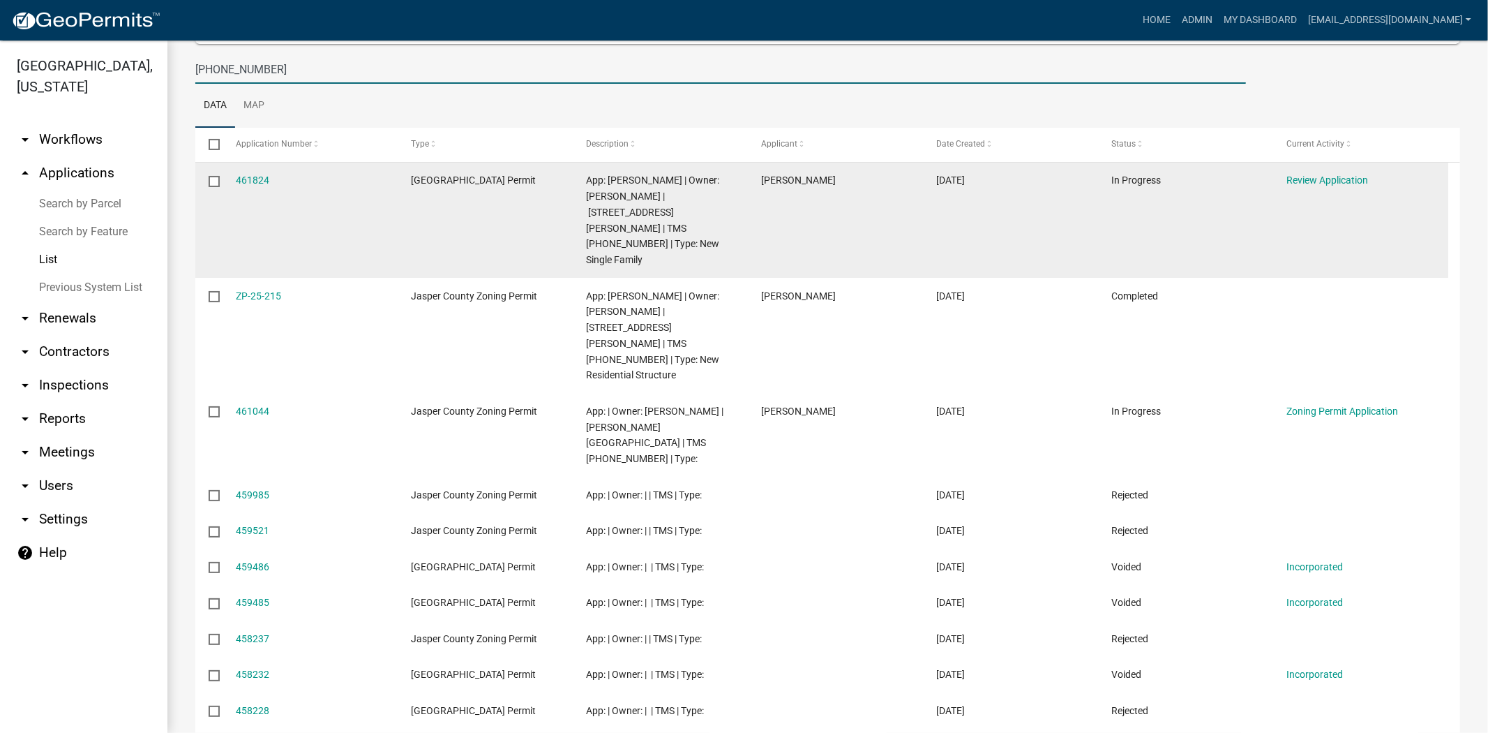
scroll to position [155, 0]
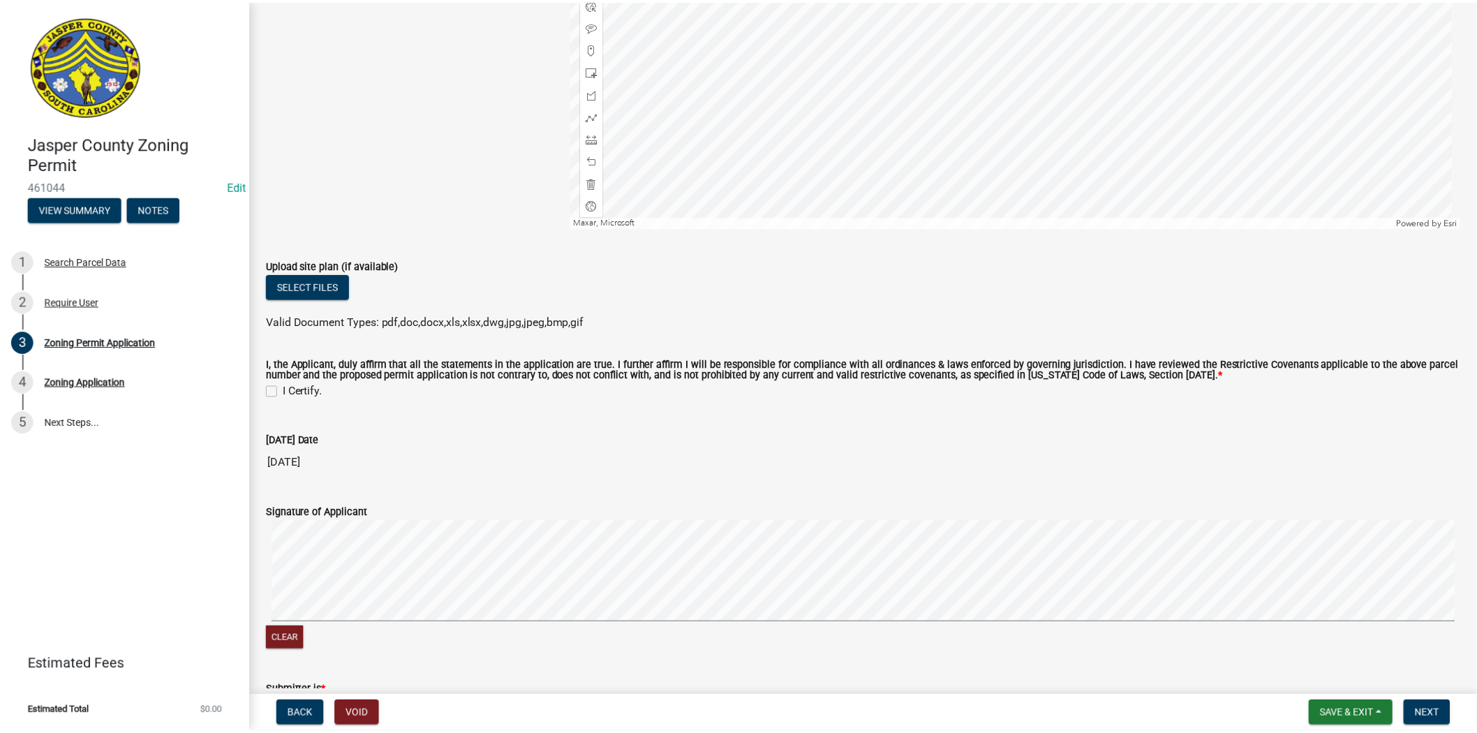
scroll to position [2712, 0]
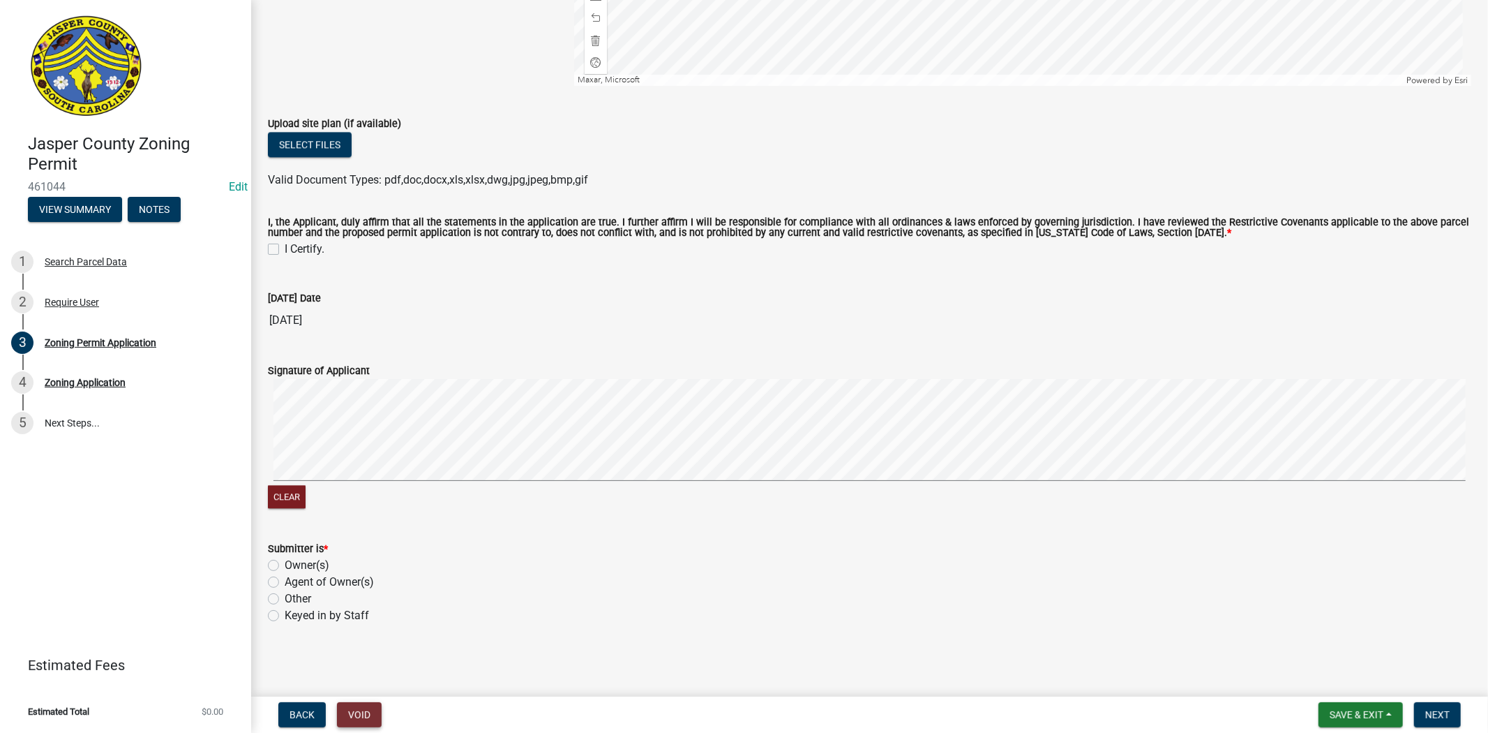
click at [371, 719] on button "Void" at bounding box center [359, 714] width 45 height 25
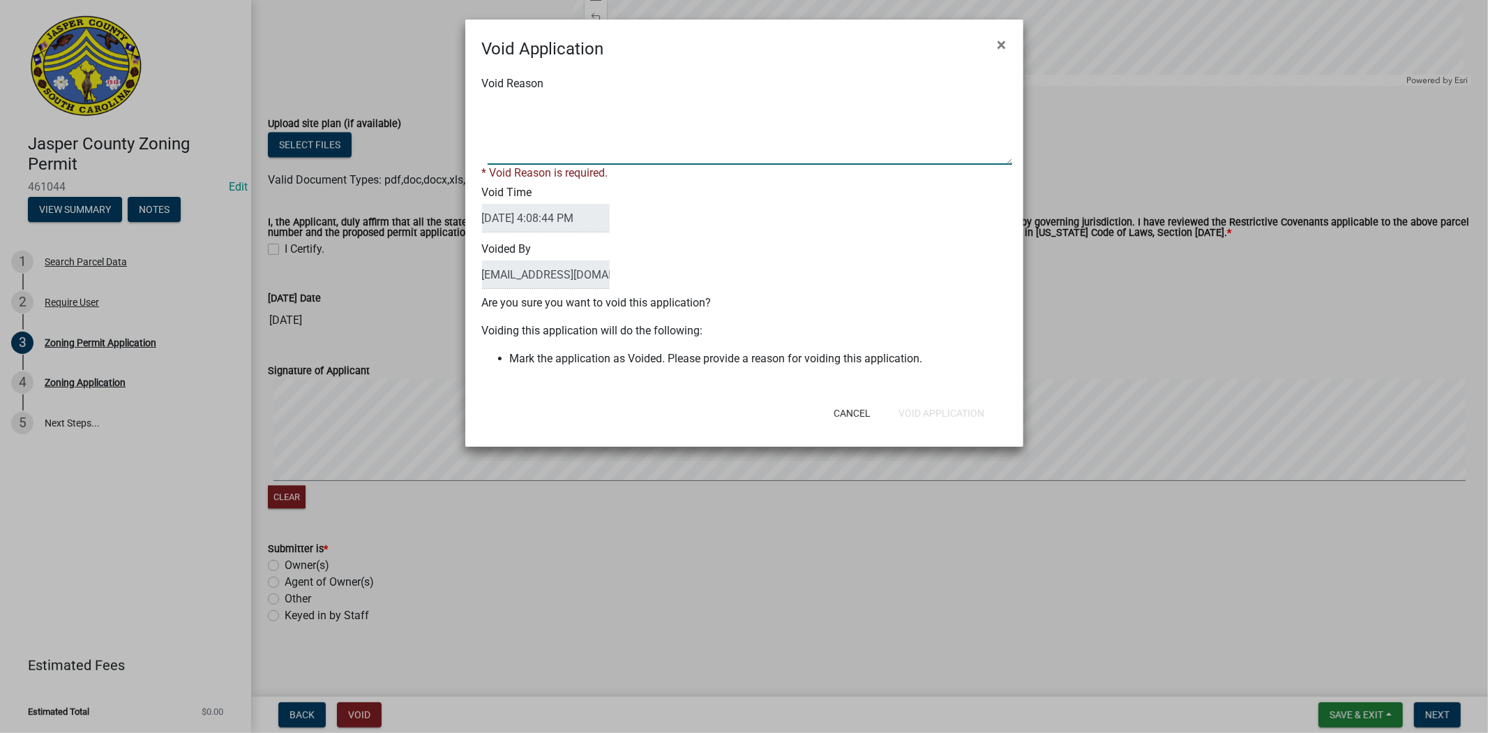
click at [678, 152] on textarea "Void Reason" at bounding box center [750, 130] width 525 height 70
type textarea "."
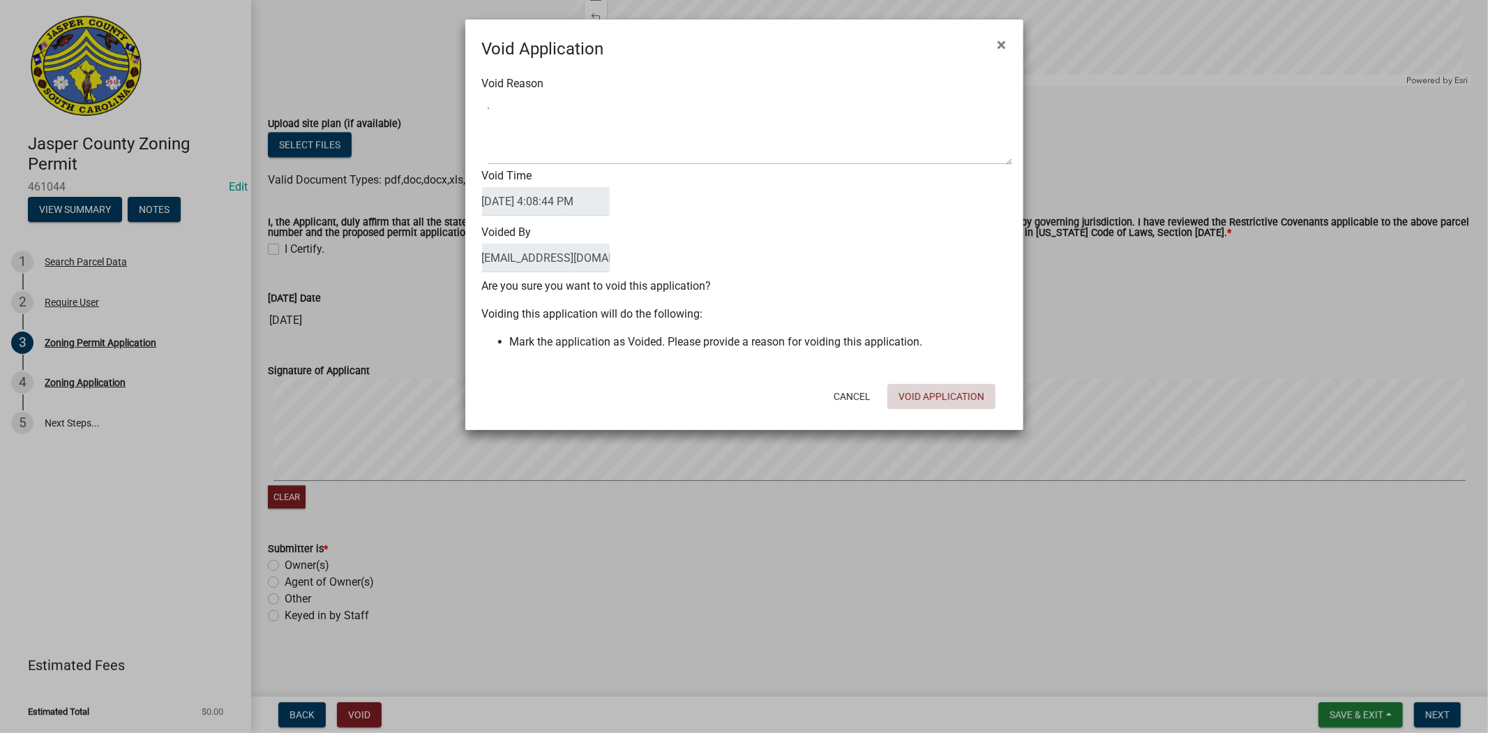
click at [930, 405] on button "Void Application" at bounding box center [942, 396] width 108 height 25
